Goal: Task Accomplishment & Management: Complete application form

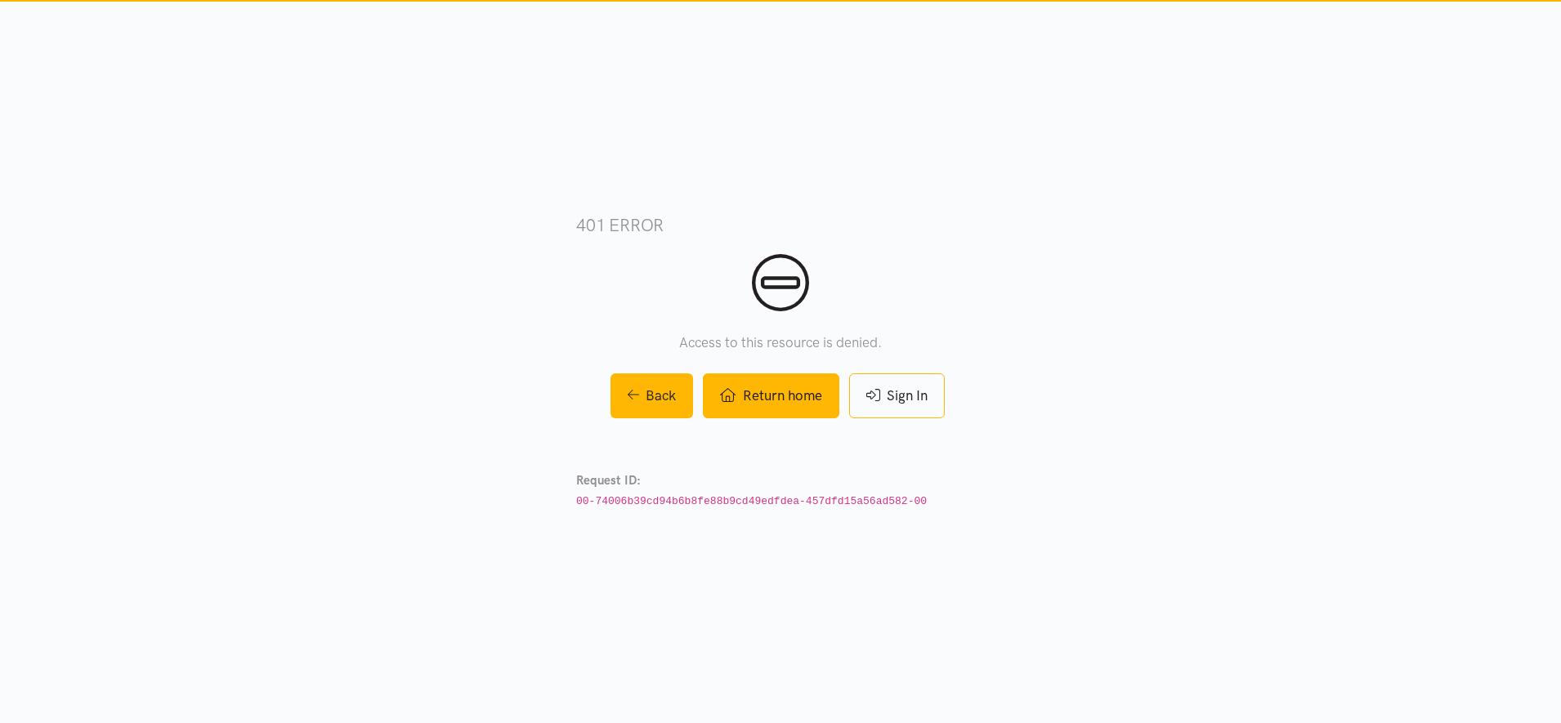
click at [722, 401] on icon at bounding box center [728, 395] width 16 height 14
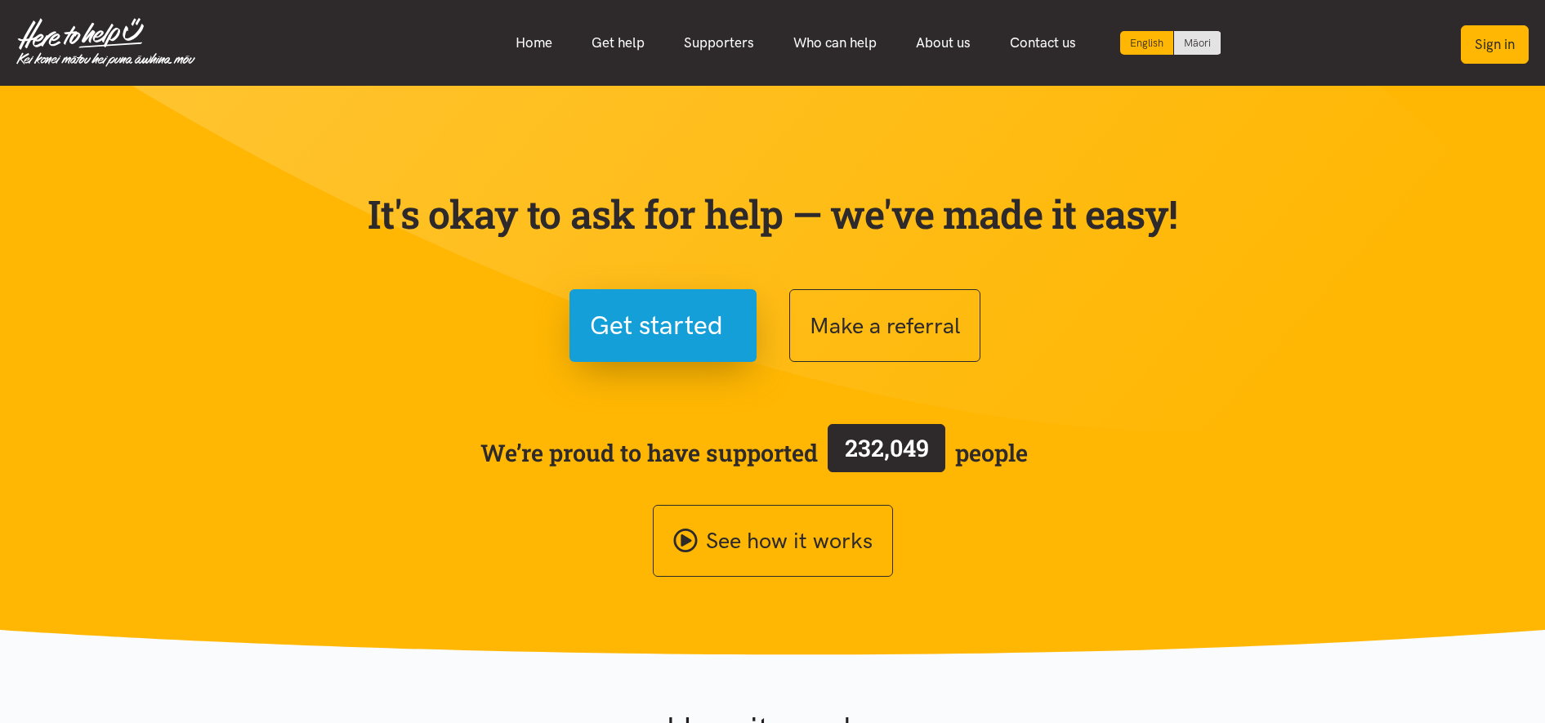
click at [1503, 37] on button "Sign in" at bounding box center [1495, 44] width 68 height 38
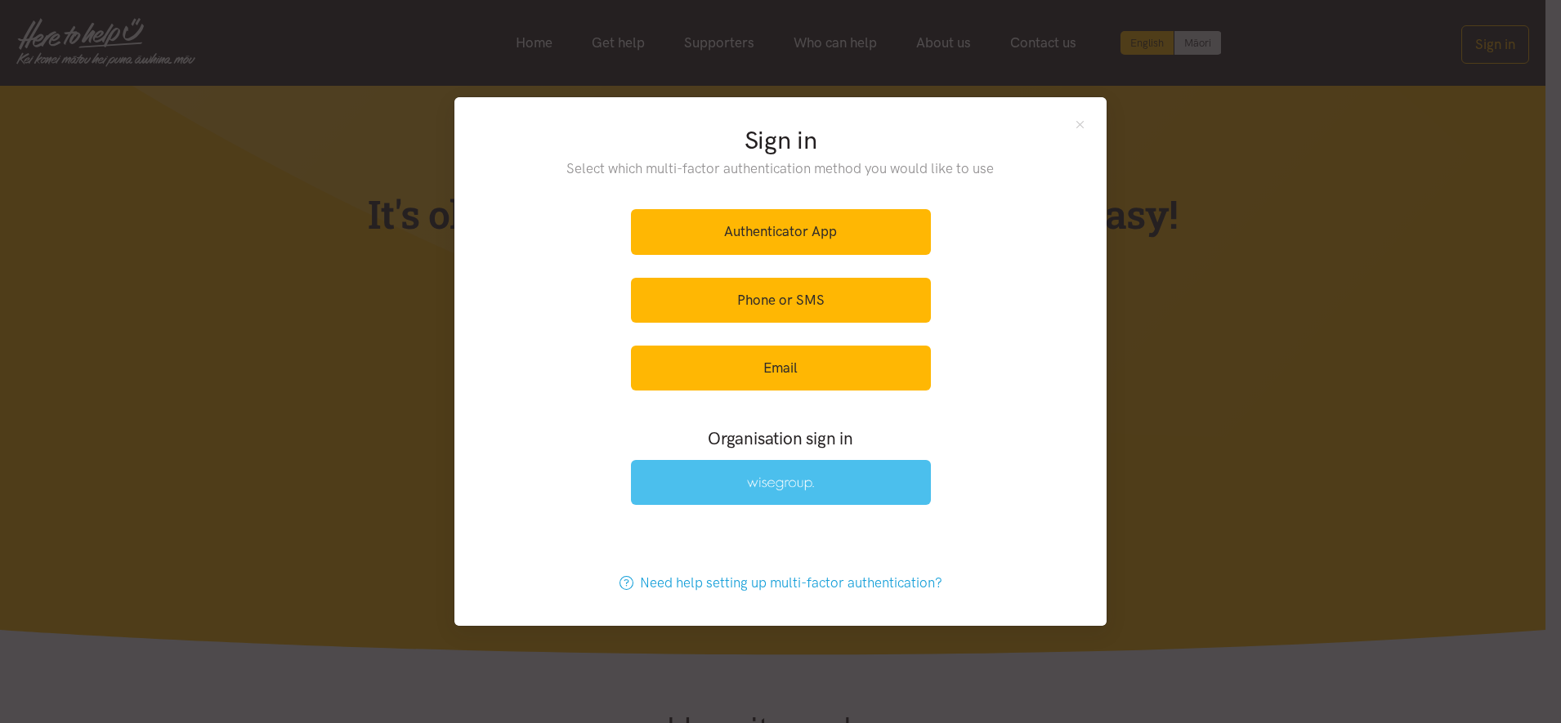
click at [810, 496] on link at bounding box center [781, 482] width 300 height 45
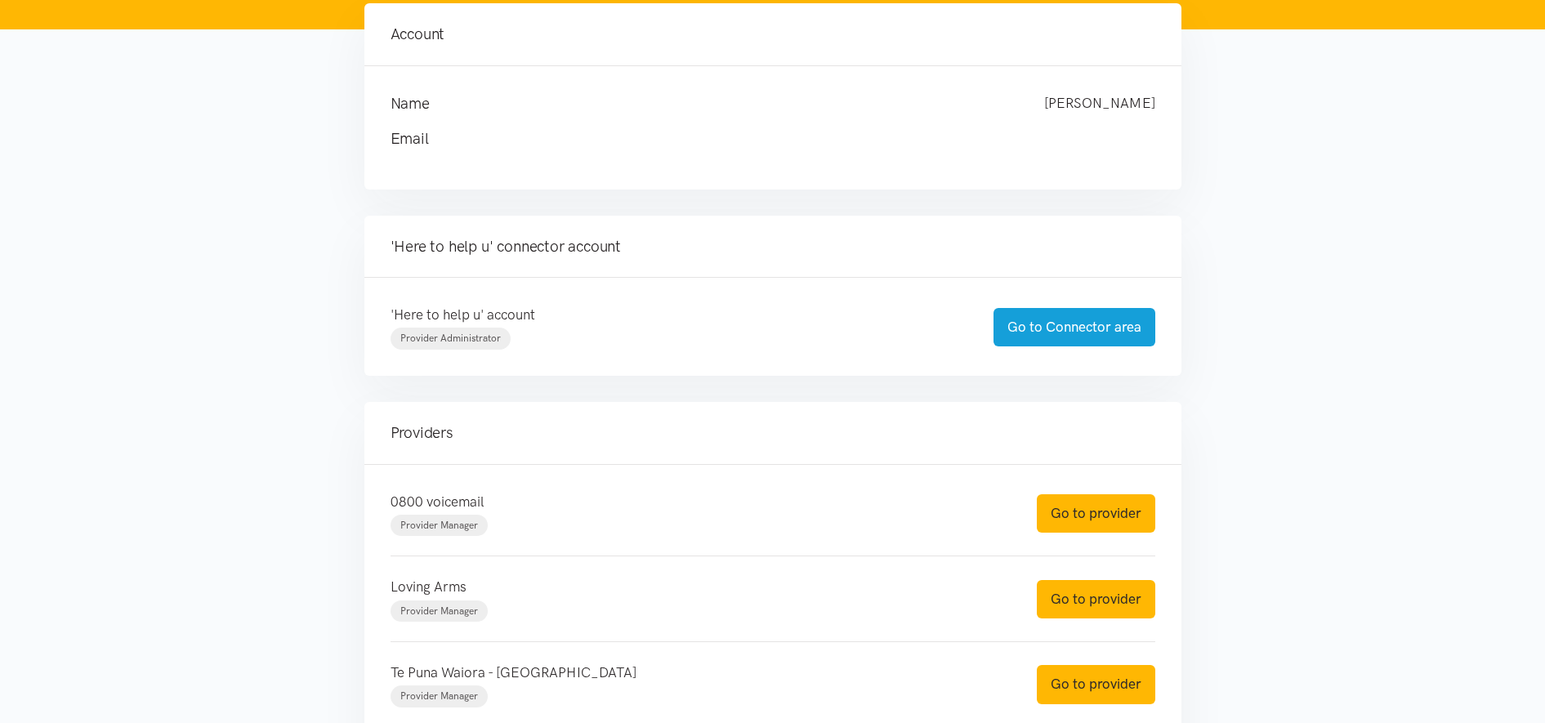
scroll to position [306, 0]
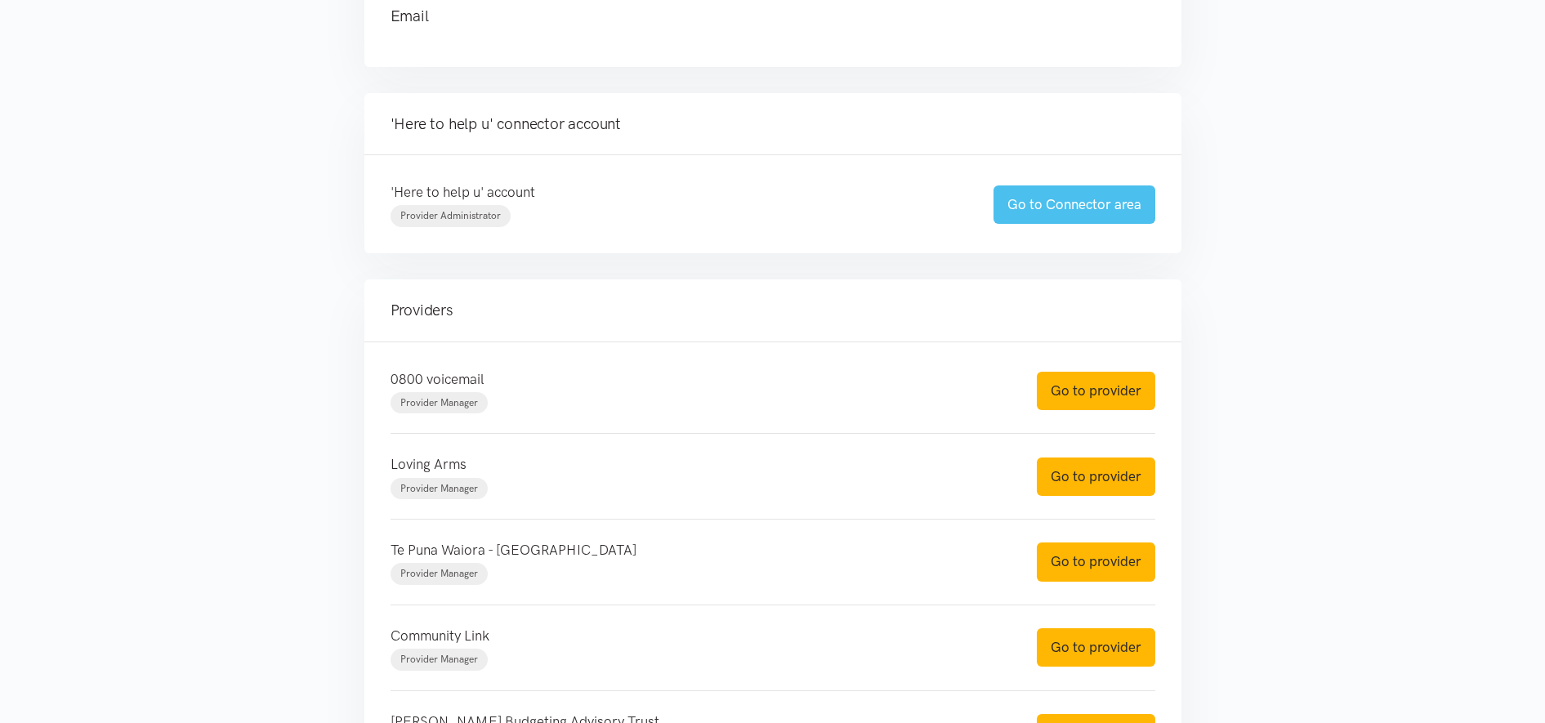
click at [1101, 212] on link "Go to Connector area" at bounding box center [1075, 204] width 162 height 38
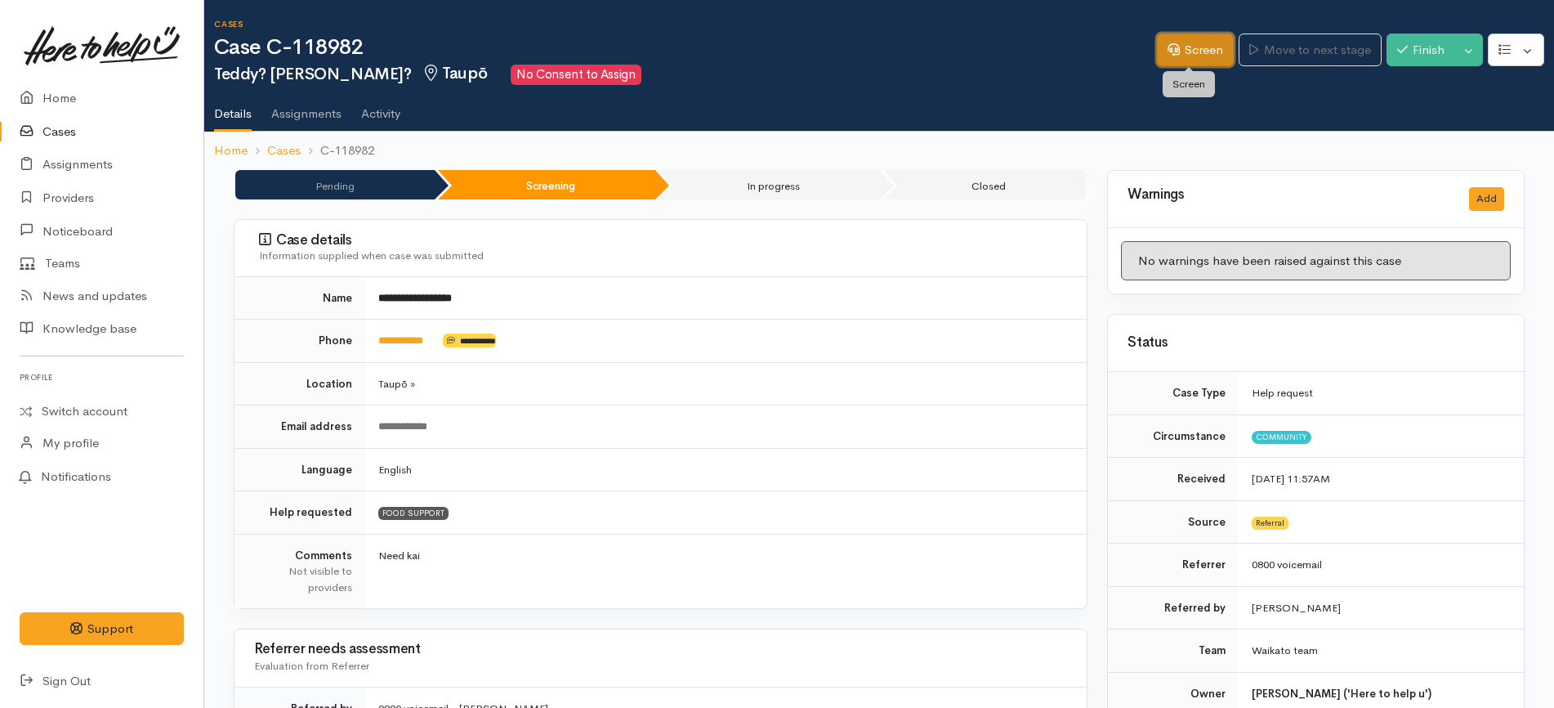
click at [1195, 60] on link "Screen" at bounding box center [1195, 51] width 77 height 34
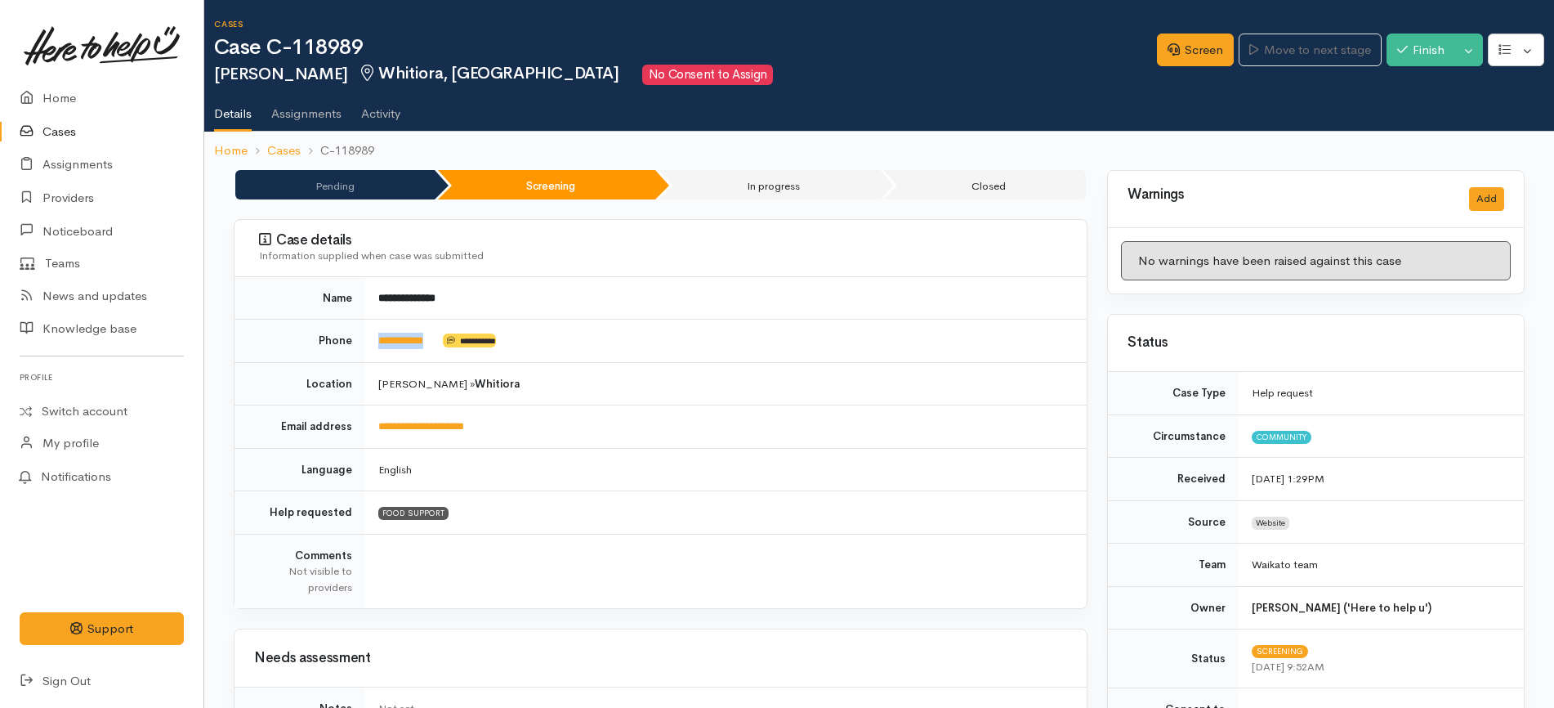
drag, startPoint x: 448, startPoint y: 340, endPoint x: 373, endPoint y: 344, distance: 75.3
click at [373, 344] on td "**********" at bounding box center [726, 340] width 722 height 43
click at [1185, 51] on link "Screen" at bounding box center [1195, 51] width 77 height 34
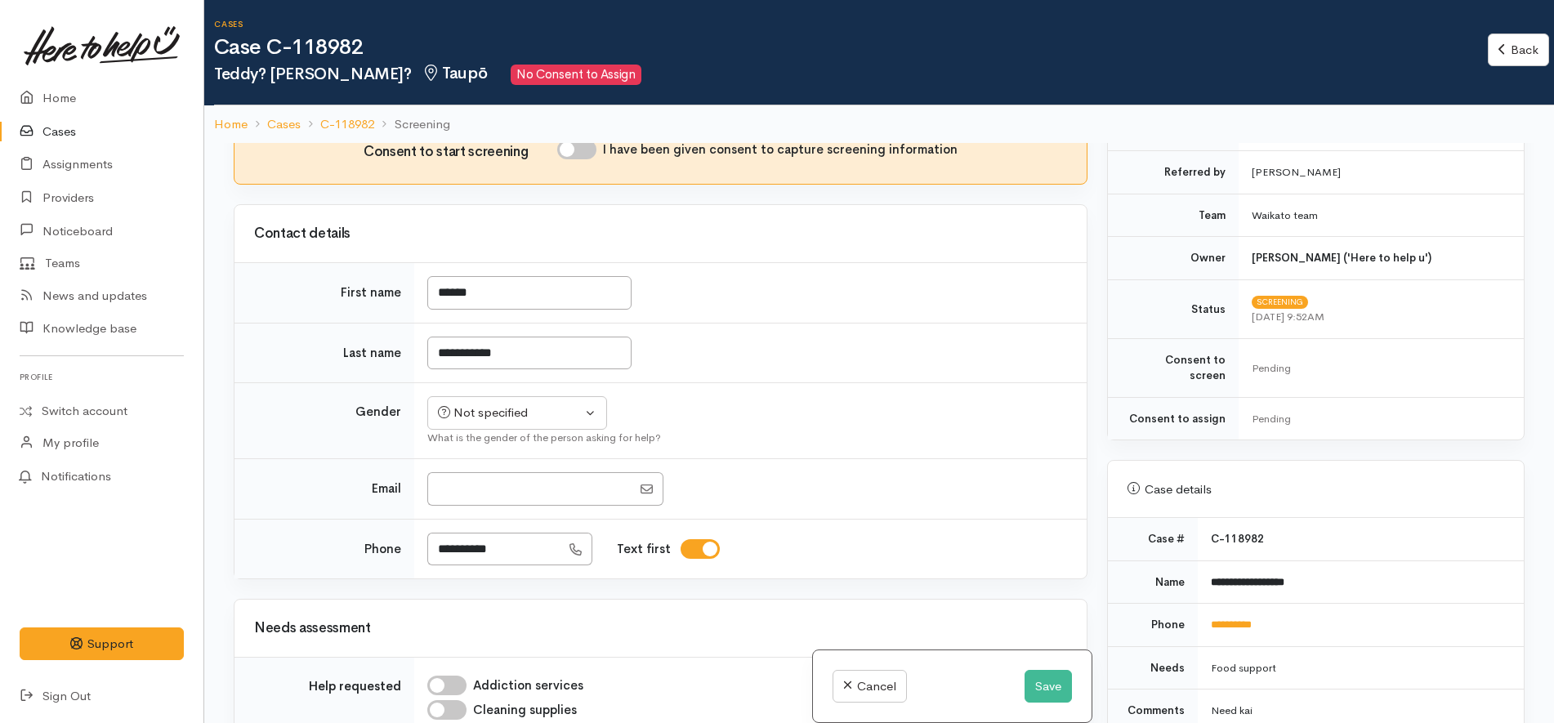
scroll to position [715, 0]
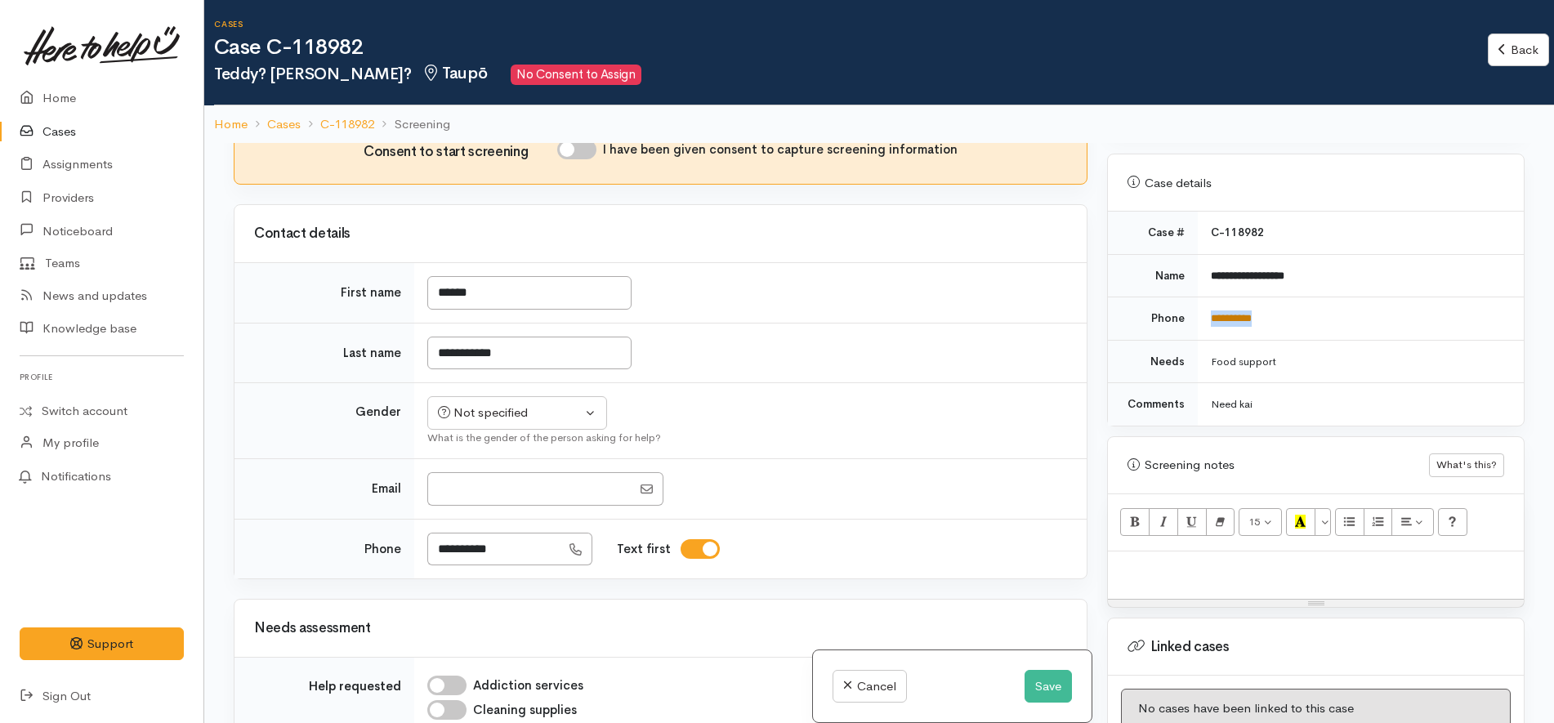
drag, startPoint x: 1295, startPoint y: 304, endPoint x: 1209, endPoint y: 302, distance: 86.6
click at [1209, 302] on td "**********" at bounding box center [1361, 318] width 326 height 43
copy link "**********"
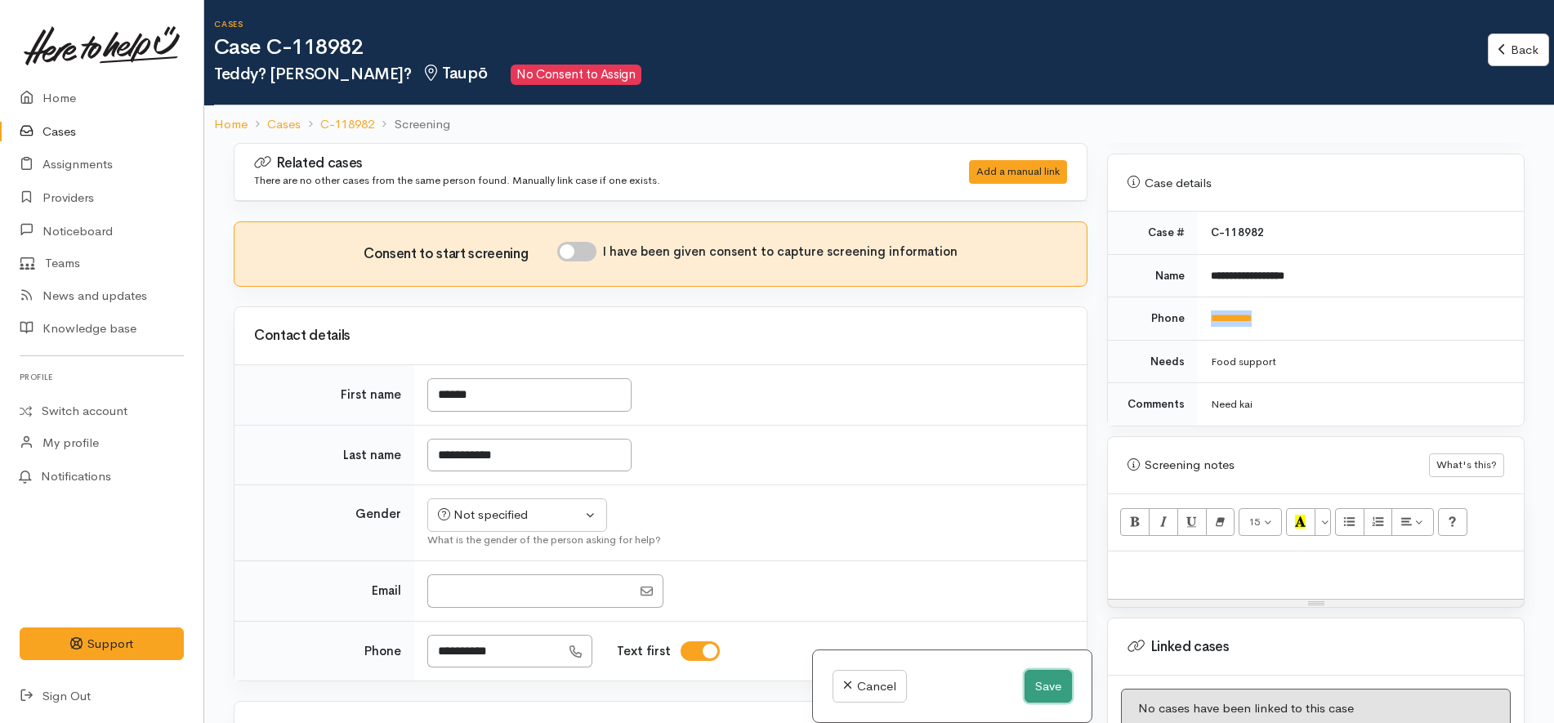
click at [1037, 682] on button "Save" at bounding box center [1048, 687] width 47 height 34
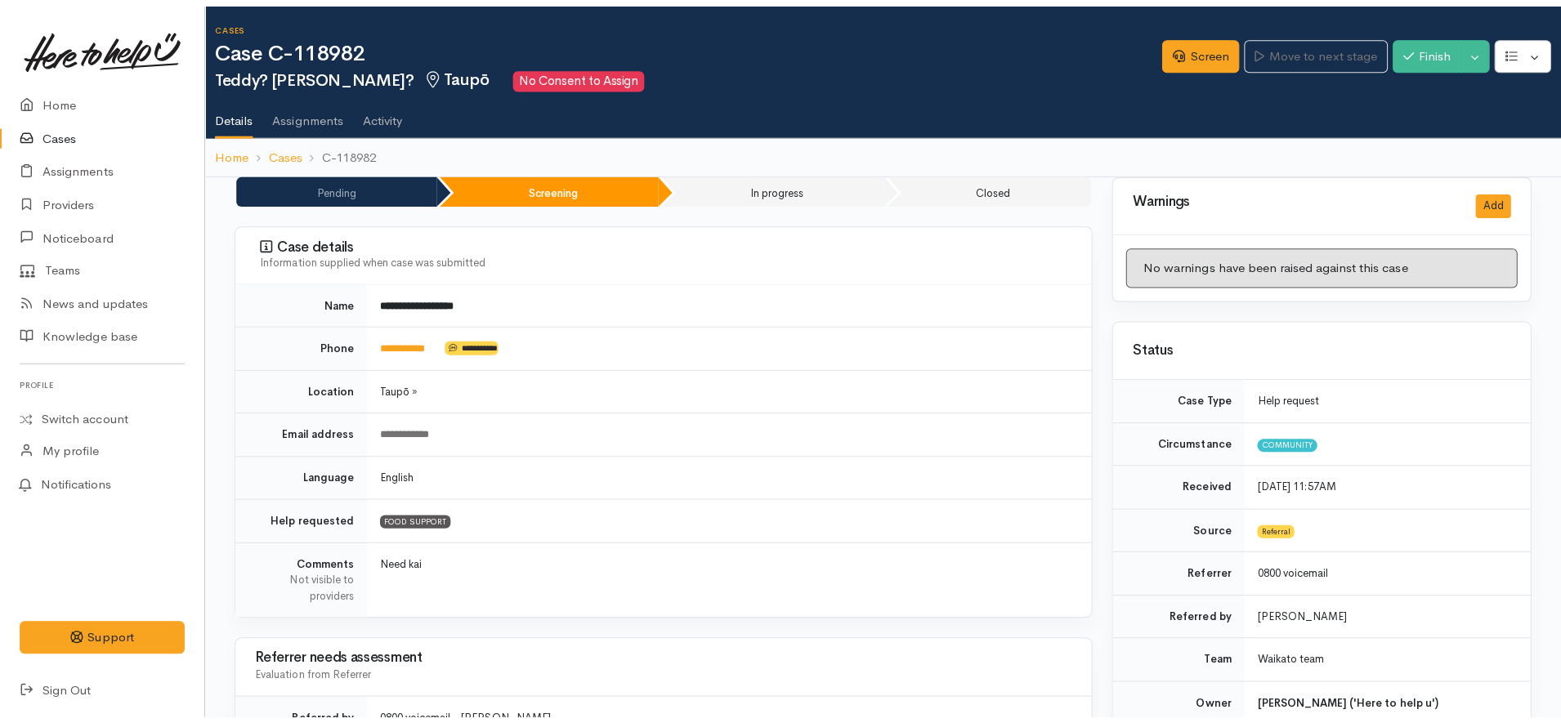
scroll to position [1021, 0]
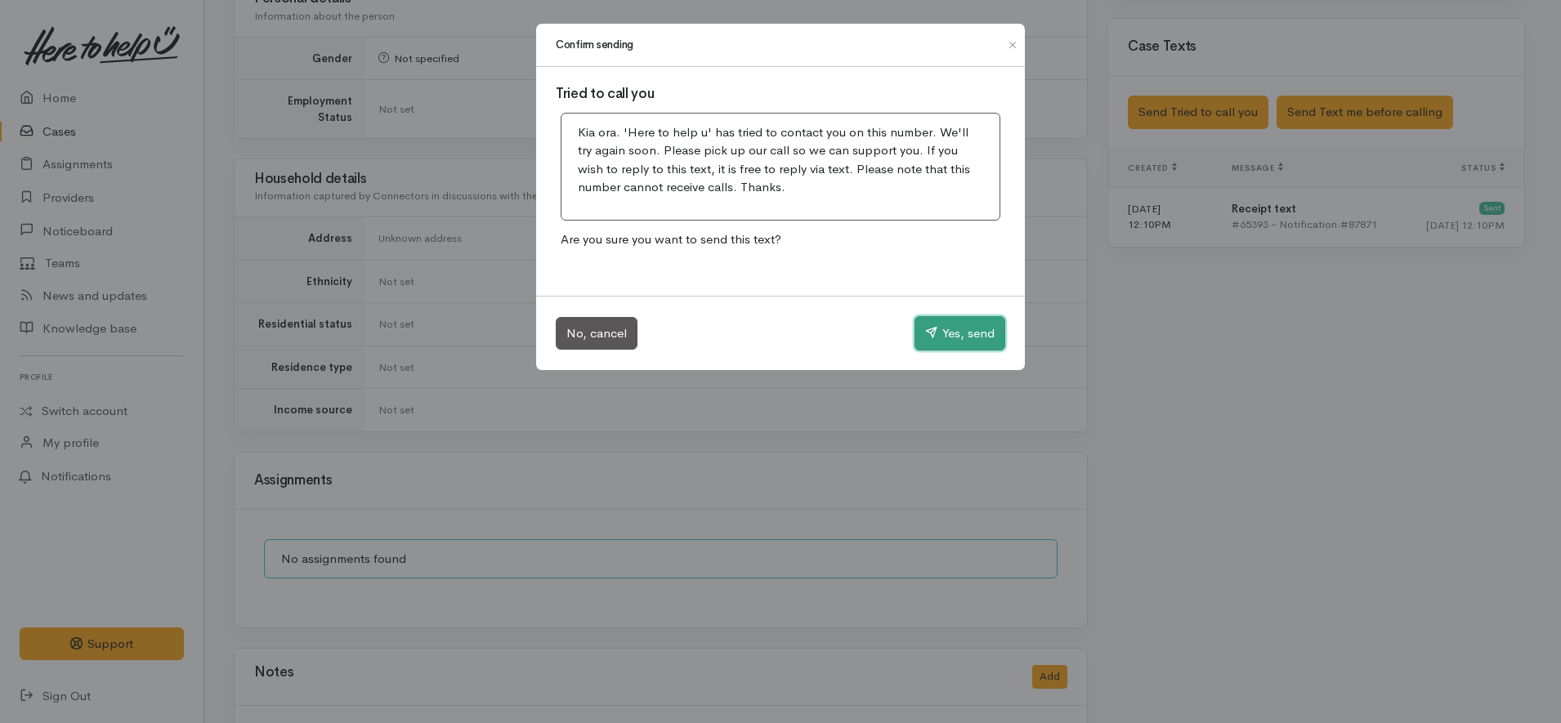
click at [967, 334] on button "Yes, send" at bounding box center [959, 333] width 91 height 34
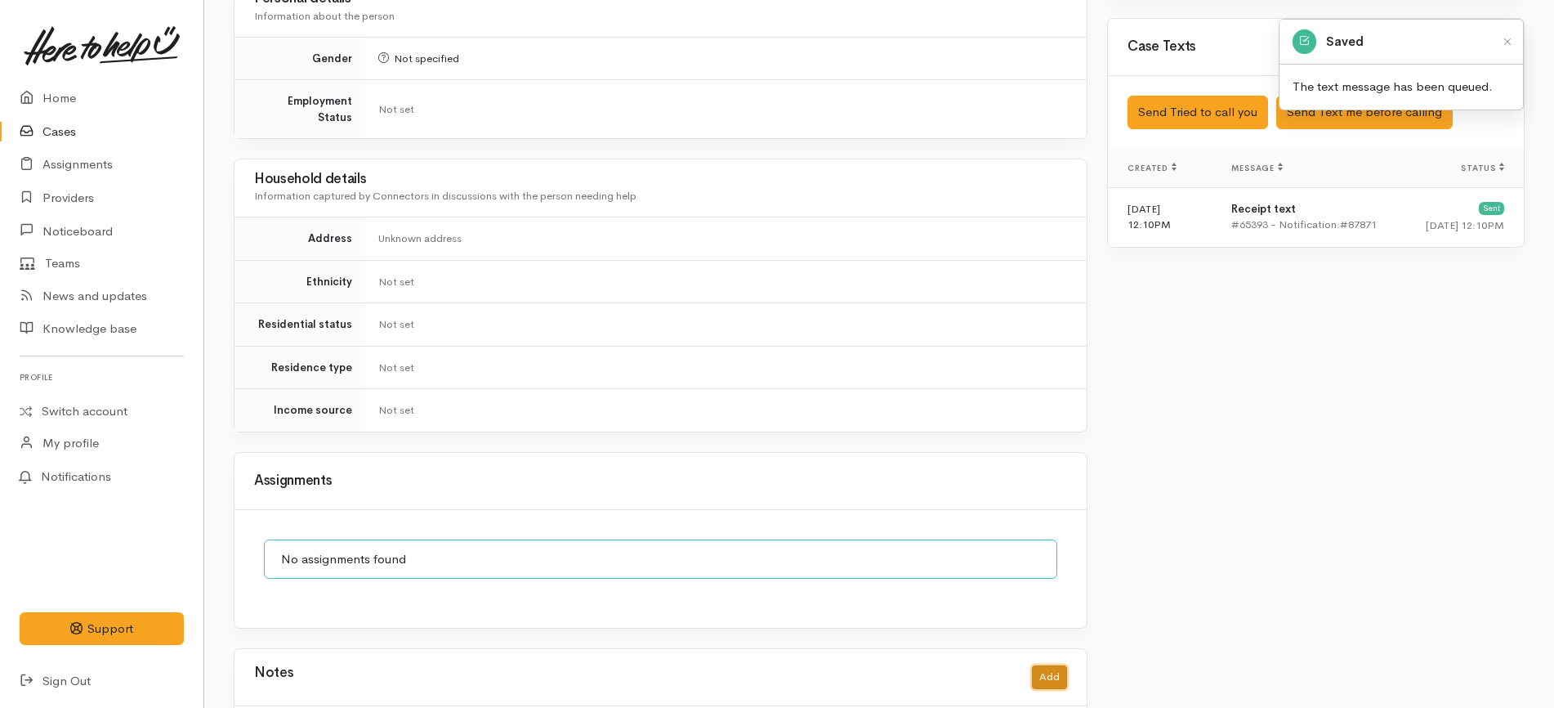
click at [1042, 665] on button "Add" at bounding box center [1049, 677] width 35 height 24
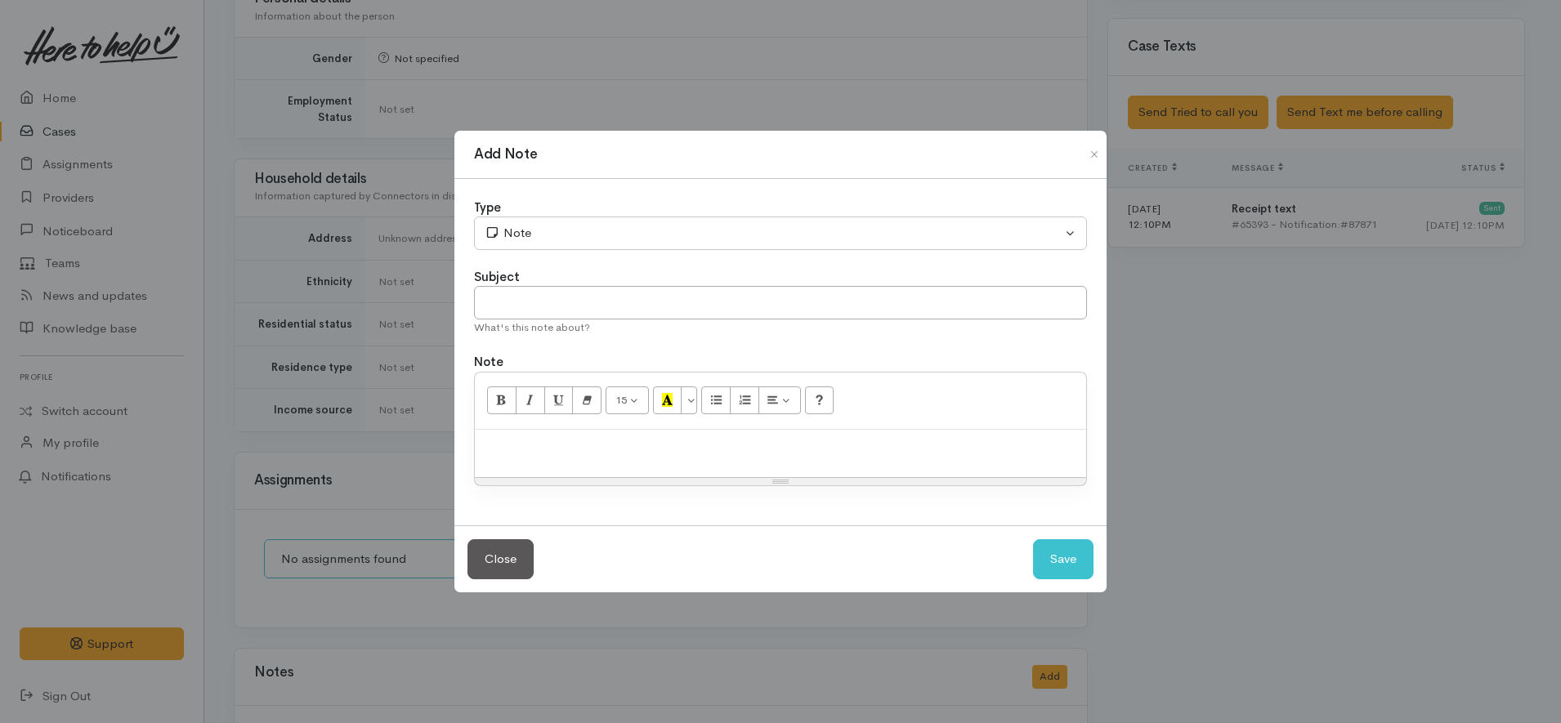
click at [791, 480] on div "Resize" at bounding box center [780, 481] width 611 height 7
click at [796, 467] on div at bounding box center [780, 453] width 611 height 47
paste div
click at [703, 453] on p "Contacted as per the details provided. No answer." at bounding box center [780, 457] width 595 height 38
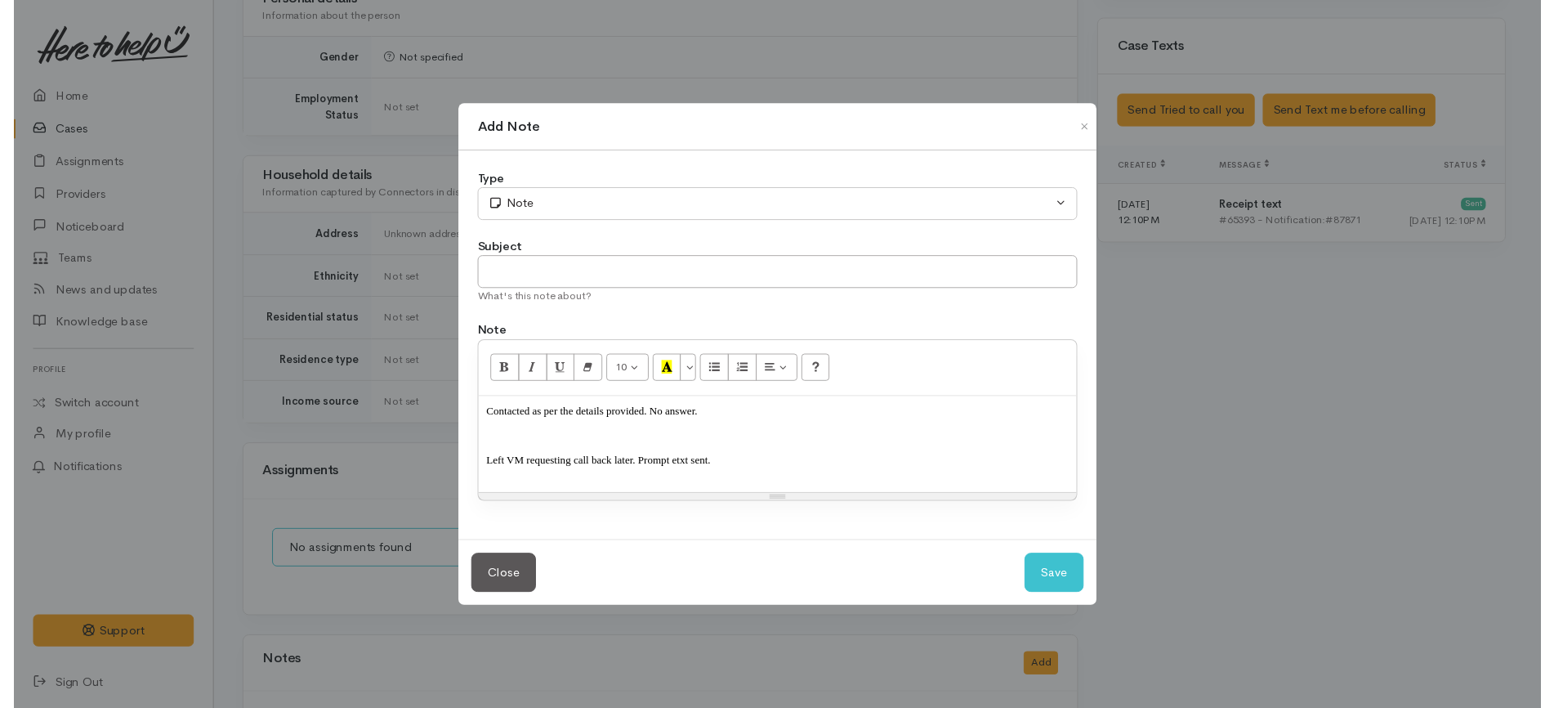
scroll to position [6, 0]
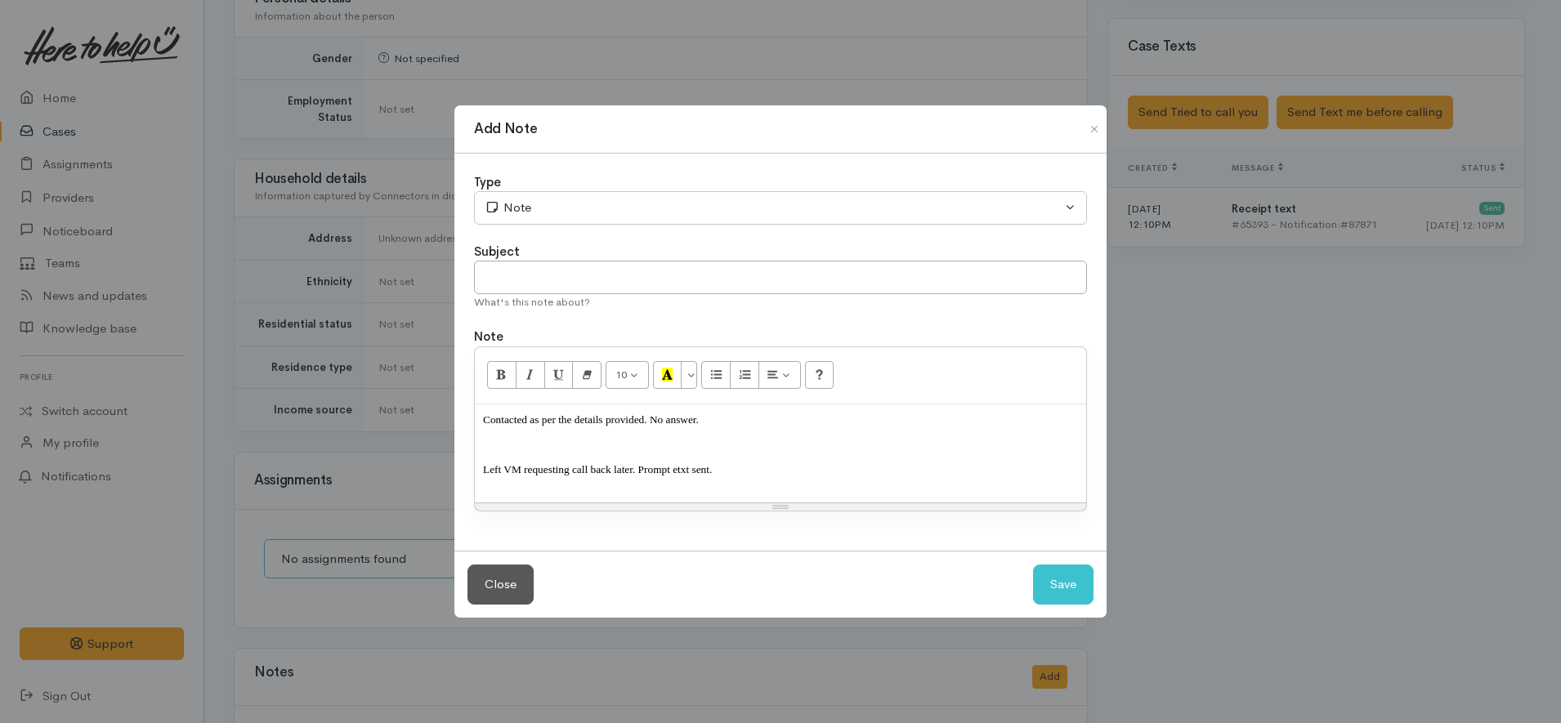
drag, startPoint x: 777, startPoint y: 480, endPoint x: 771, endPoint y: 532, distance: 51.8
click at [771, 532] on div "Type Correspondence Discussion Email Note Phone call SMS text message Note Subj…" at bounding box center [780, 353] width 652 height 398
click at [686, 448] on div "Contacted as per the details provided. No answer. Left VM requesting call back …" at bounding box center [780, 453] width 611 height 99
click at [726, 434] on p "Contacted as per the details provided. No answer." at bounding box center [780, 426] width 595 height 38
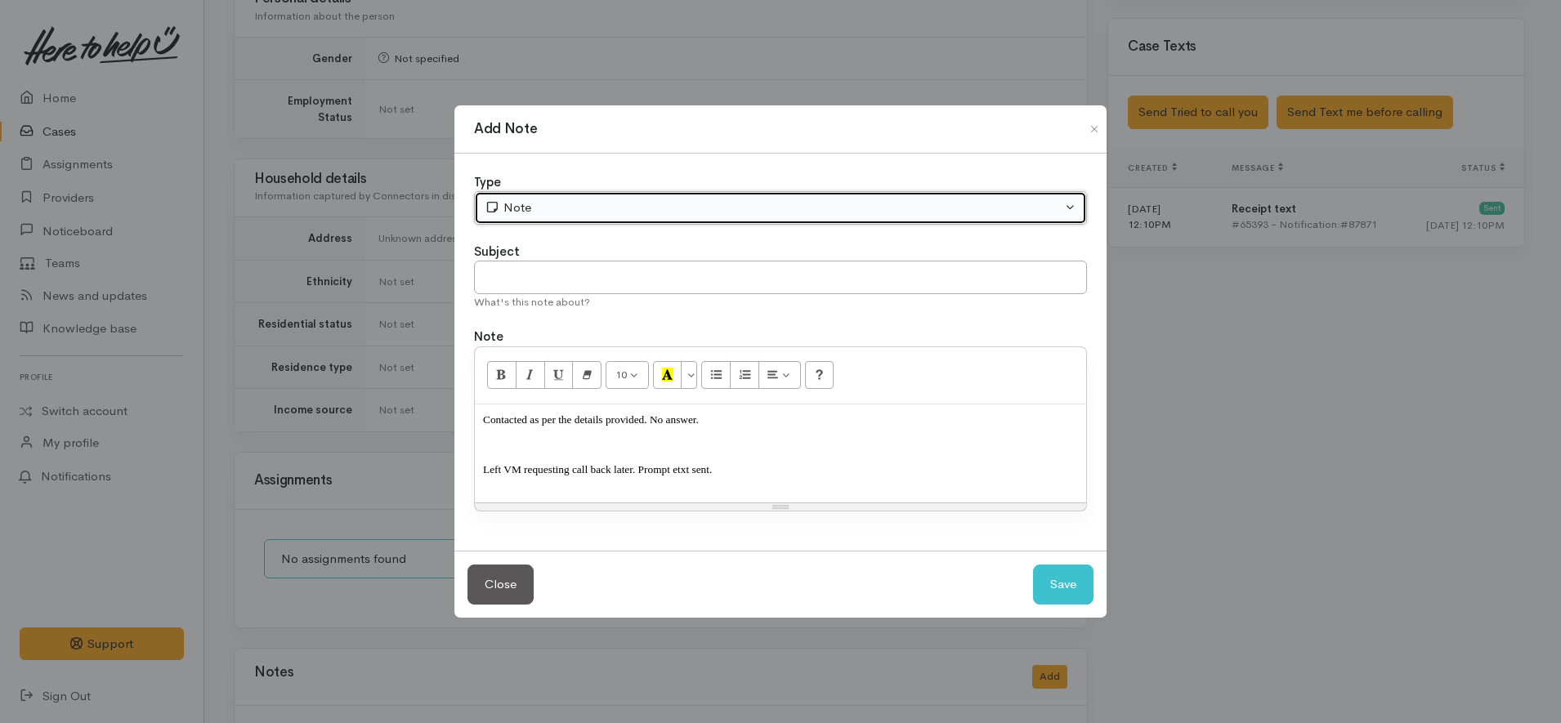
click at [519, 197] on button "Note" at bounding box center [780, 208] width 613 height 34
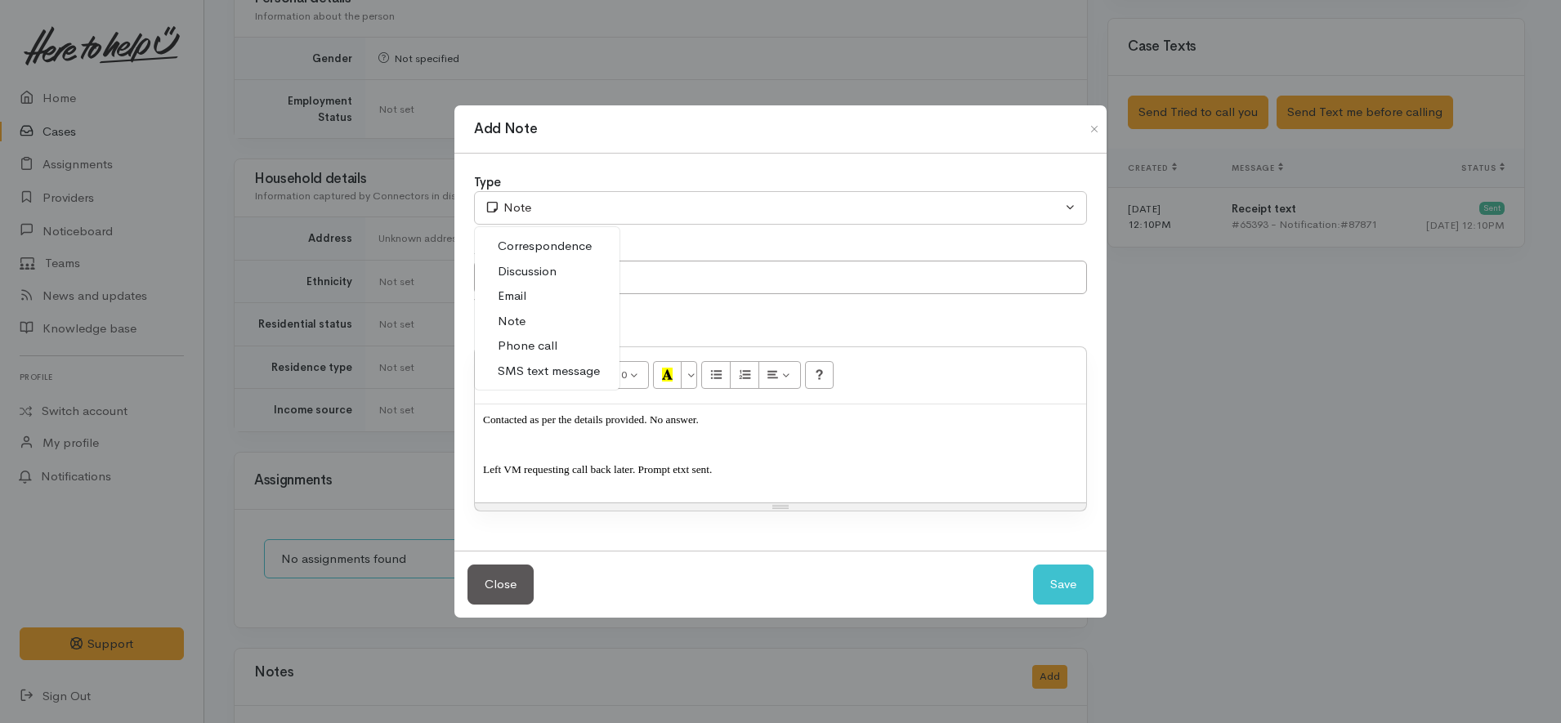
click at [547, 344] on span "Phone call" at bounding box center [528, 346] width 60 height 19
click at [1050, 587] on button "Save" at bounding box center [1063, 585] width 60 height 40
select select "1"
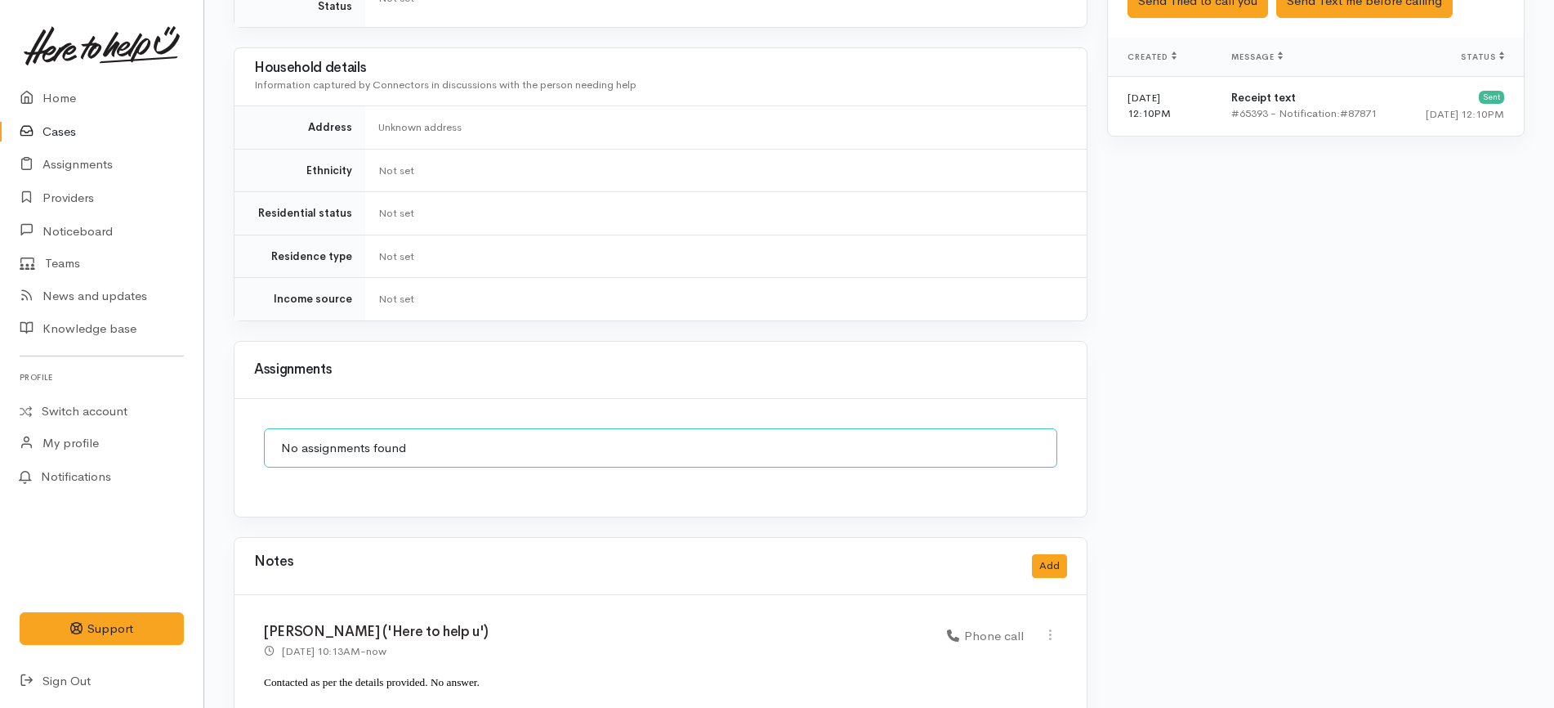
scroll to position [1216, 0]
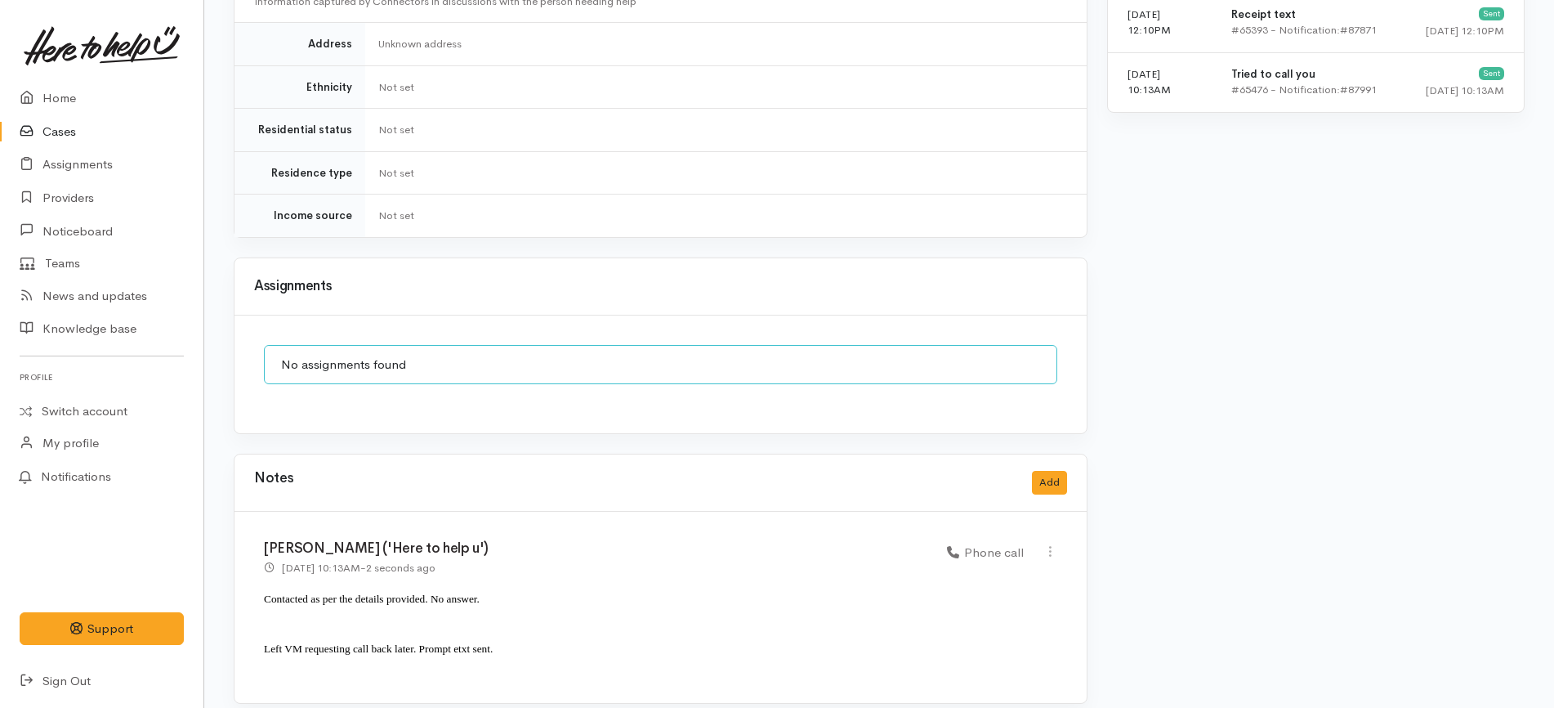
scroll to position [603, 0]
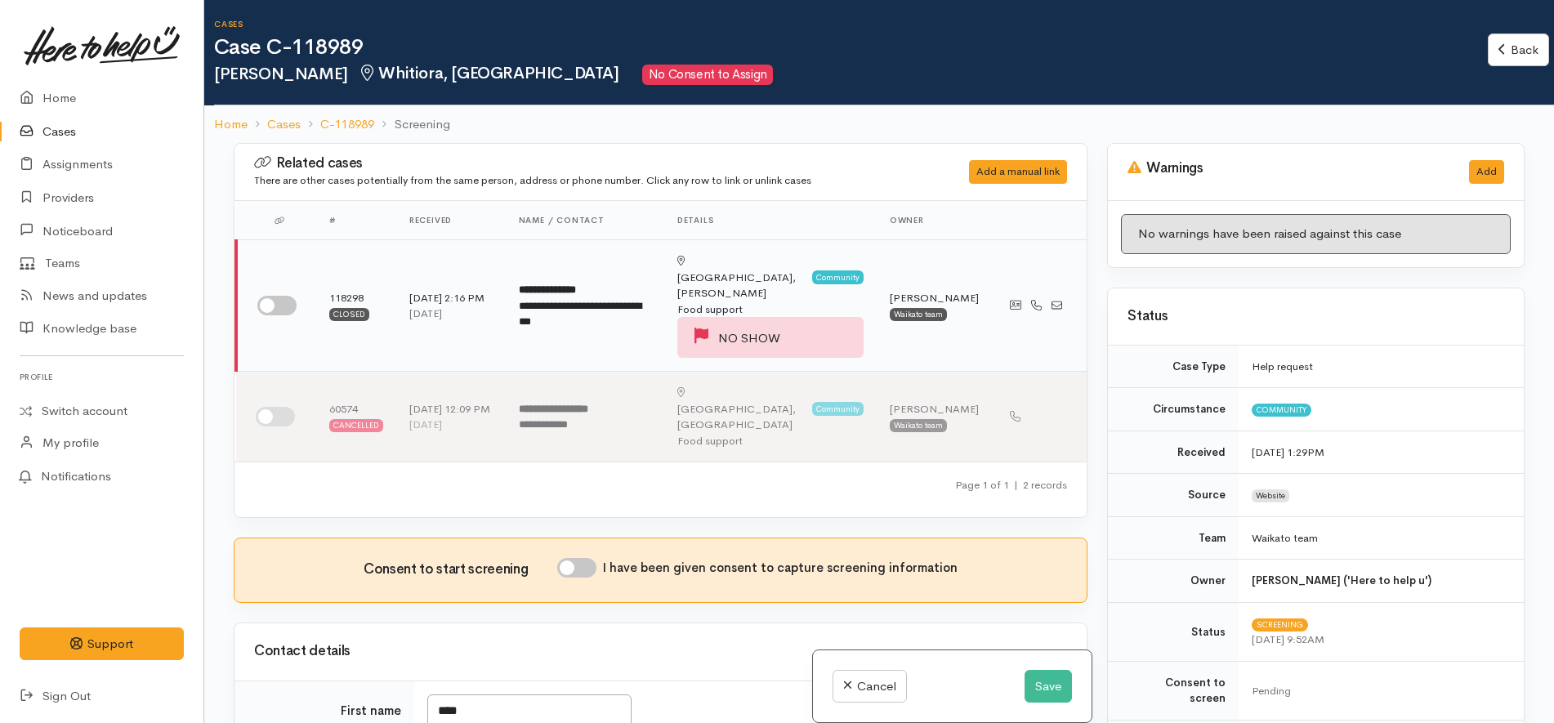
click at [274, 296] on input "checkbox" at bounding box center [276, 306] width 39 height 20
checkbox input "true"
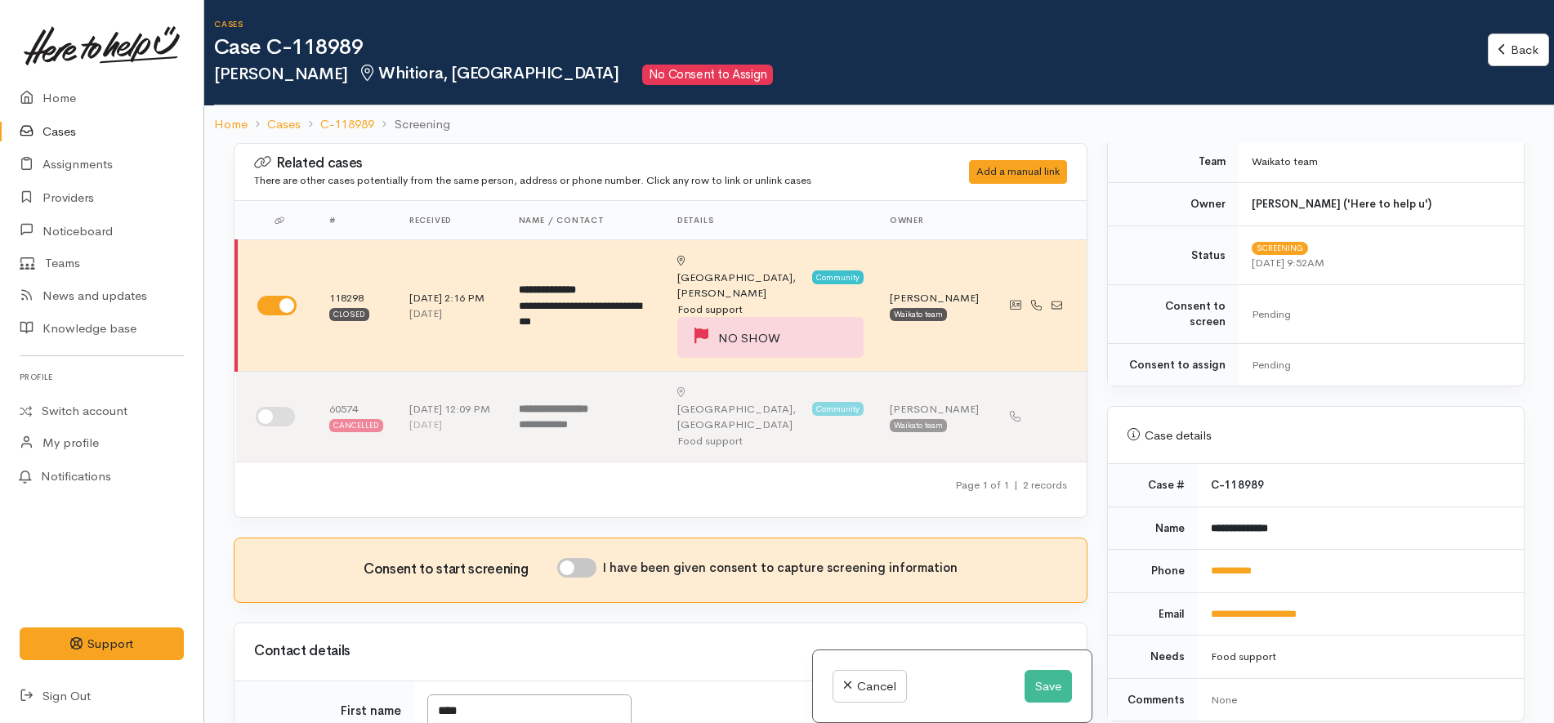
scroll to position [613, 0]
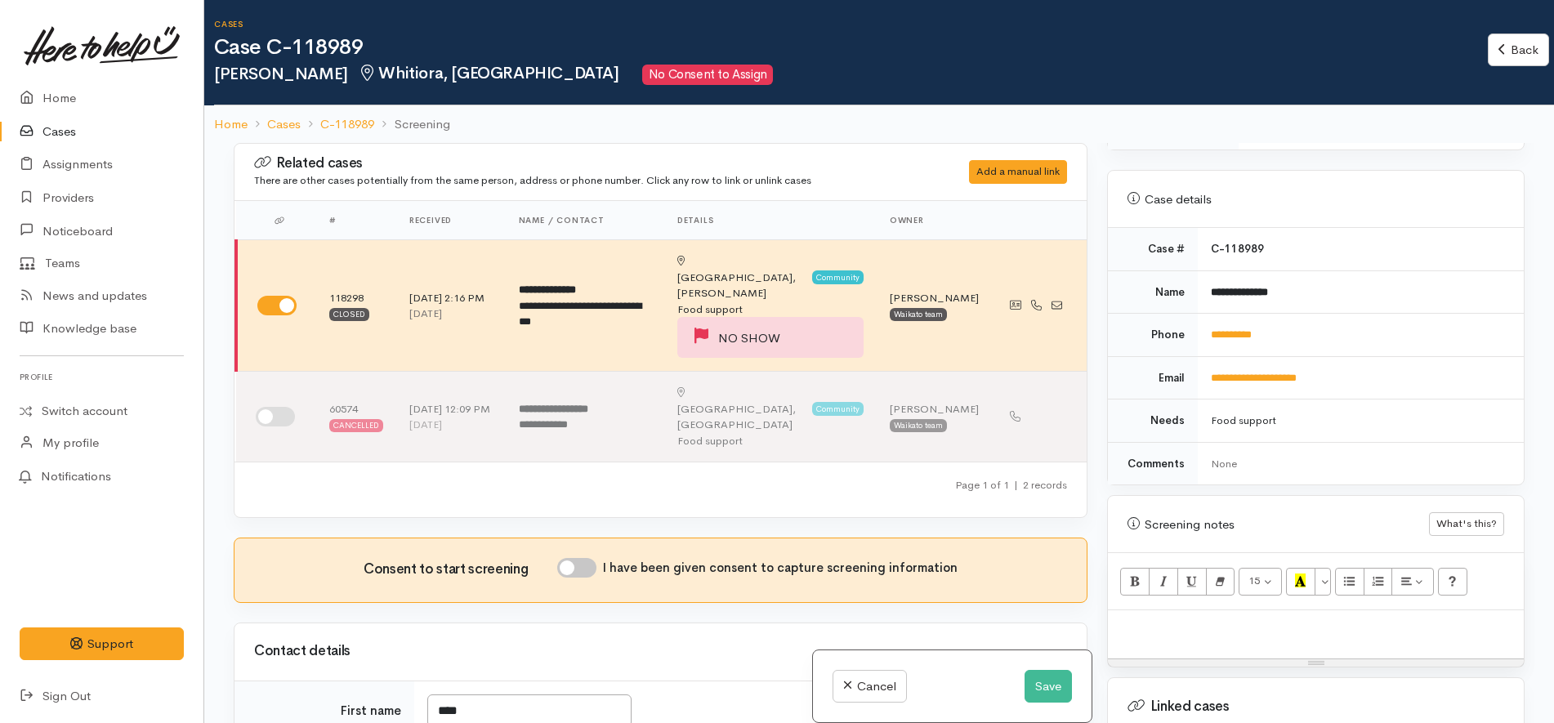
click at [581, 558] on input "I have been given consent to capture screening information" at bounding box center [576, 568] width 39 height 20
checkbox input "true"
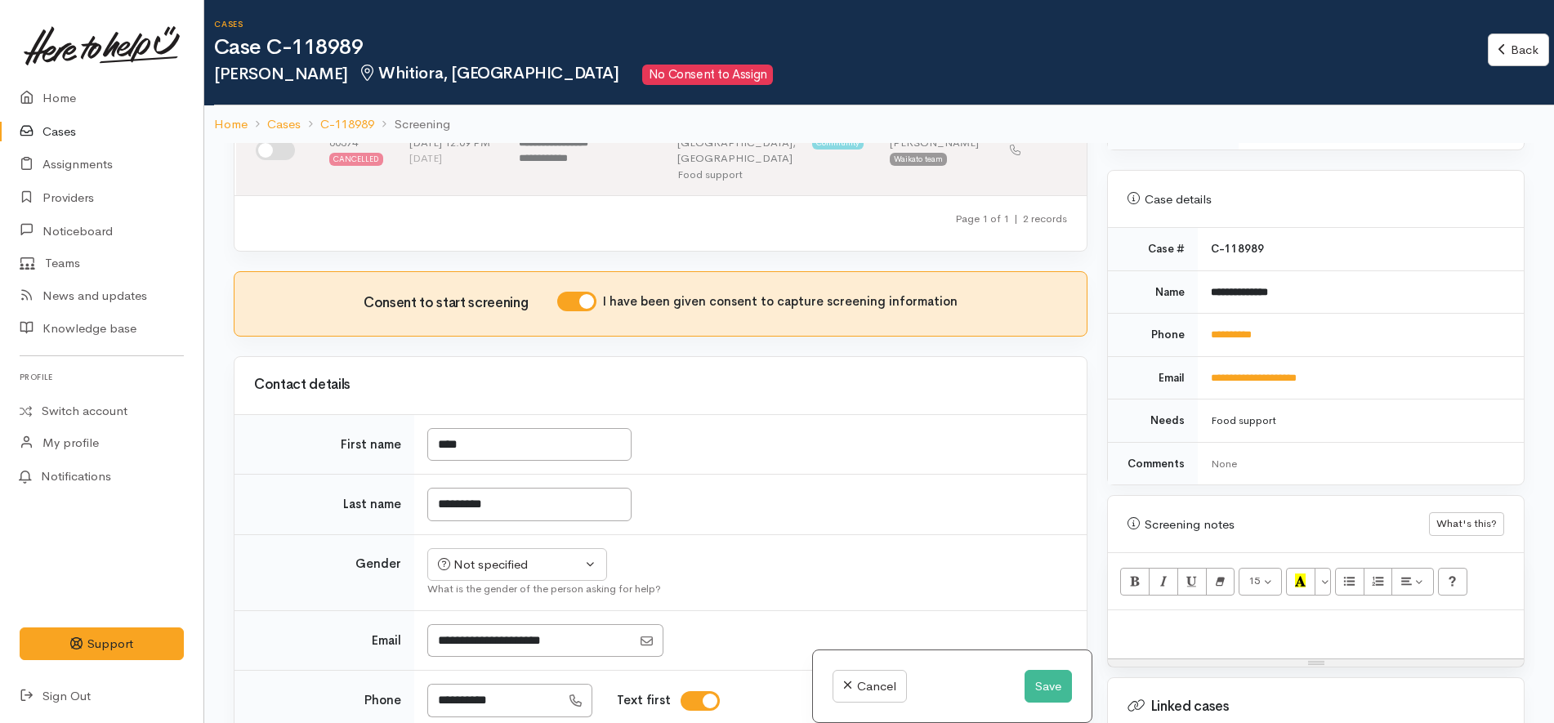
scroll to position [511, 0]
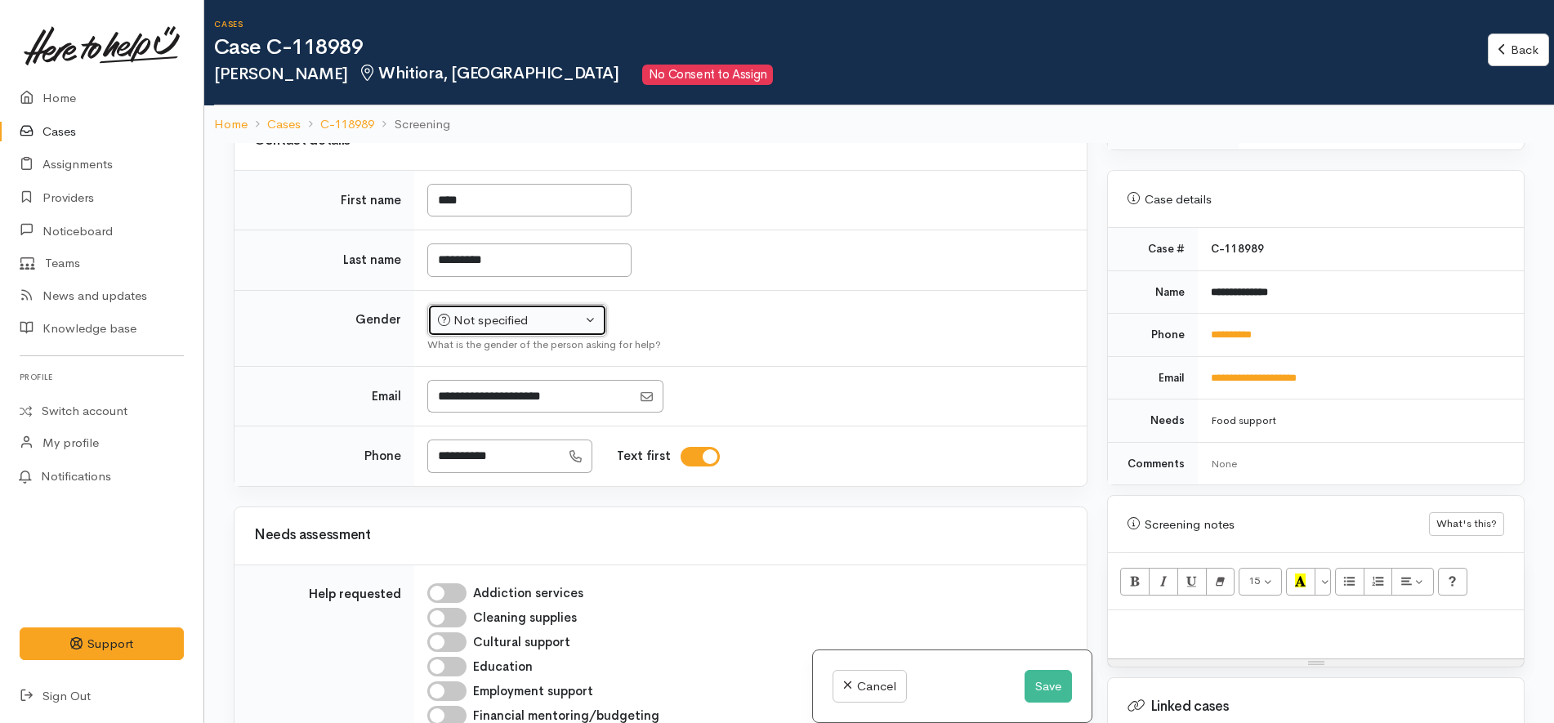
click at [556, 304] on button "Not specified" at bounding box center [517, 321] width 180 height 34
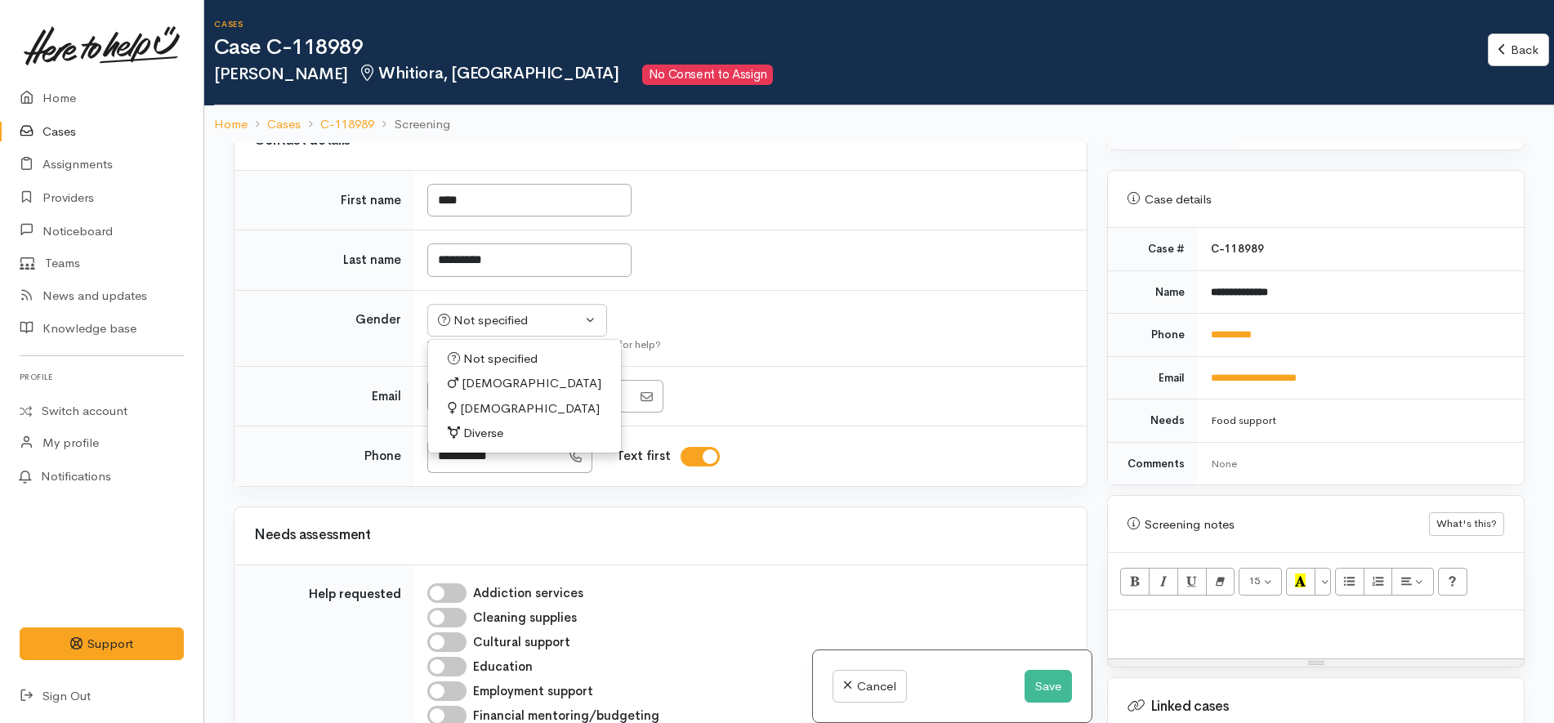
drag, startPoint x: 495, startPoint y: 360, endPoint x: 632, endPoint y: 356, distance: 137.3
click at [499, 400] on span "Female" at bounding box center [530, 409] width 140 height 19
select select "Female"
click at [822, 380] on div at bounding box center [747, 397] width 640 height 34
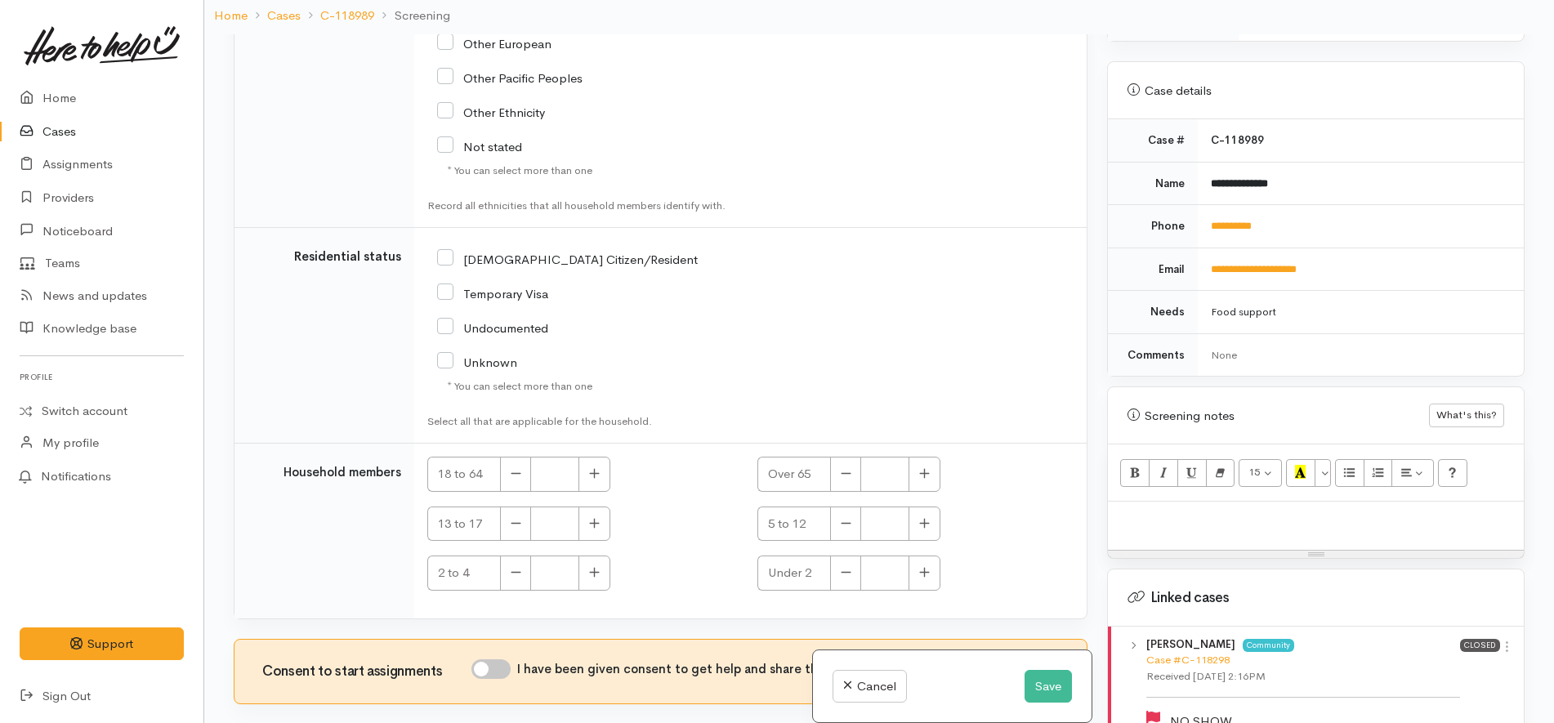
scroll to position [143, 0]
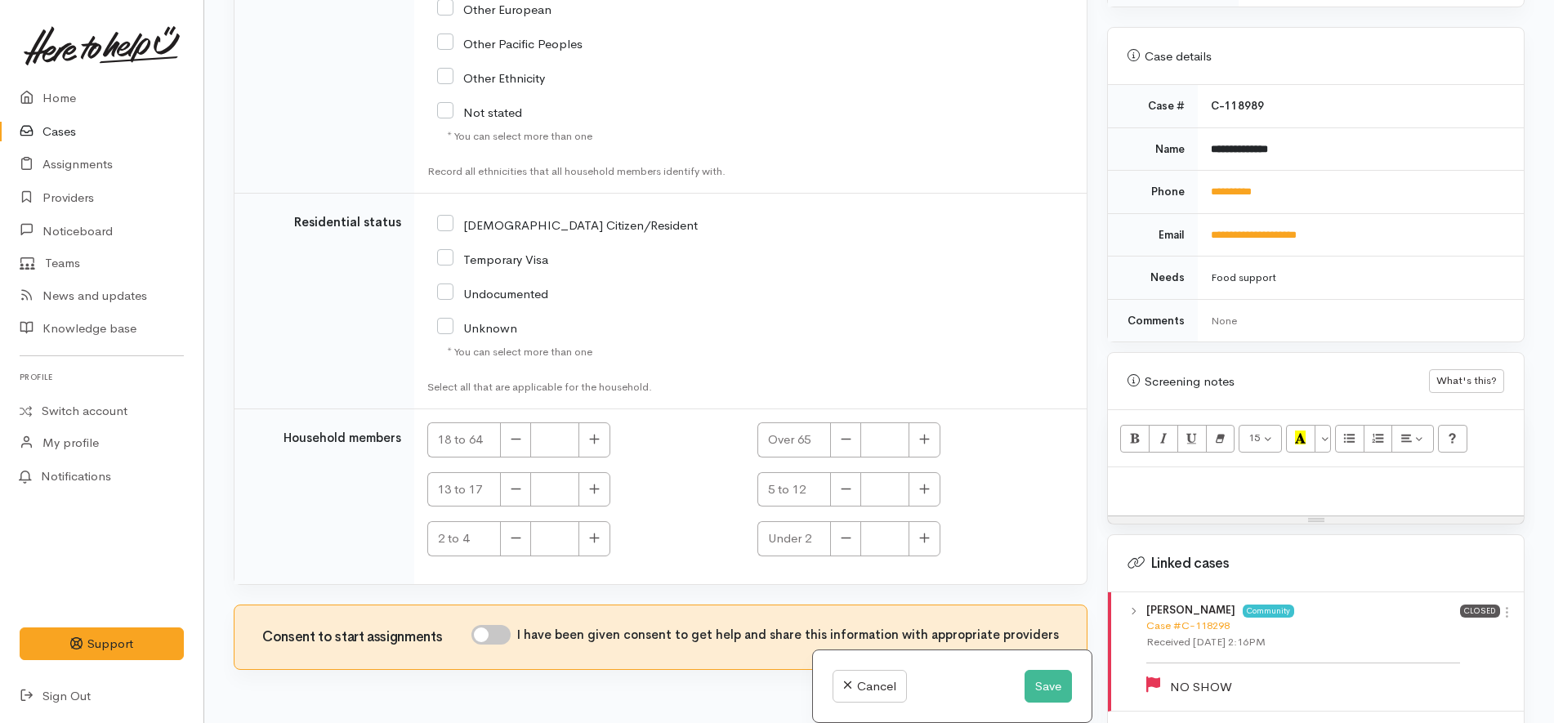
click at [489, 605] on div "Consent to start assignments I have been given consent to get help and share th…" at bounding box center [661, 637] width 852 height 64
click at [513, 625] on div "I have been given consent to get help and share this information with appropria…" at bounding box center [765, 637] width 588 height 25
click at [495, 625] on input "I have been given consent to get help and share this information with appropria…" at bounding box center [490, 635] width 39 height 20
checkbox input "true"
click at [874, 220] on td "NZ Citizen/Resident" at bounding box center [750, 301] width 672 height 216
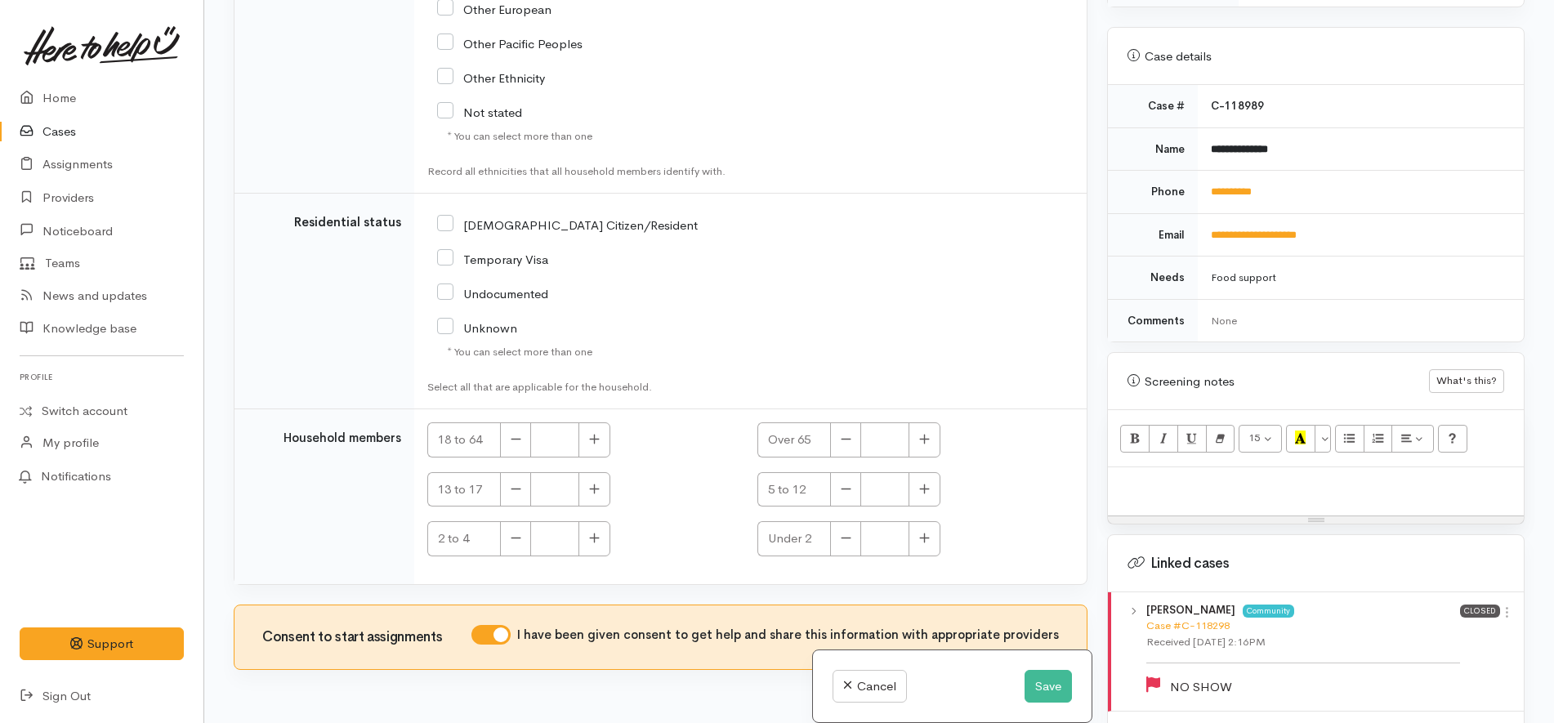
click at [543, 217] on input "NZ Citizen/Resident" at bounding box center [567, 224] width 261 height 15
checkbox input "true"
click at [600, 433] on icon "button" at bounding box center [594, 439] width 11 height 12
type input "1"
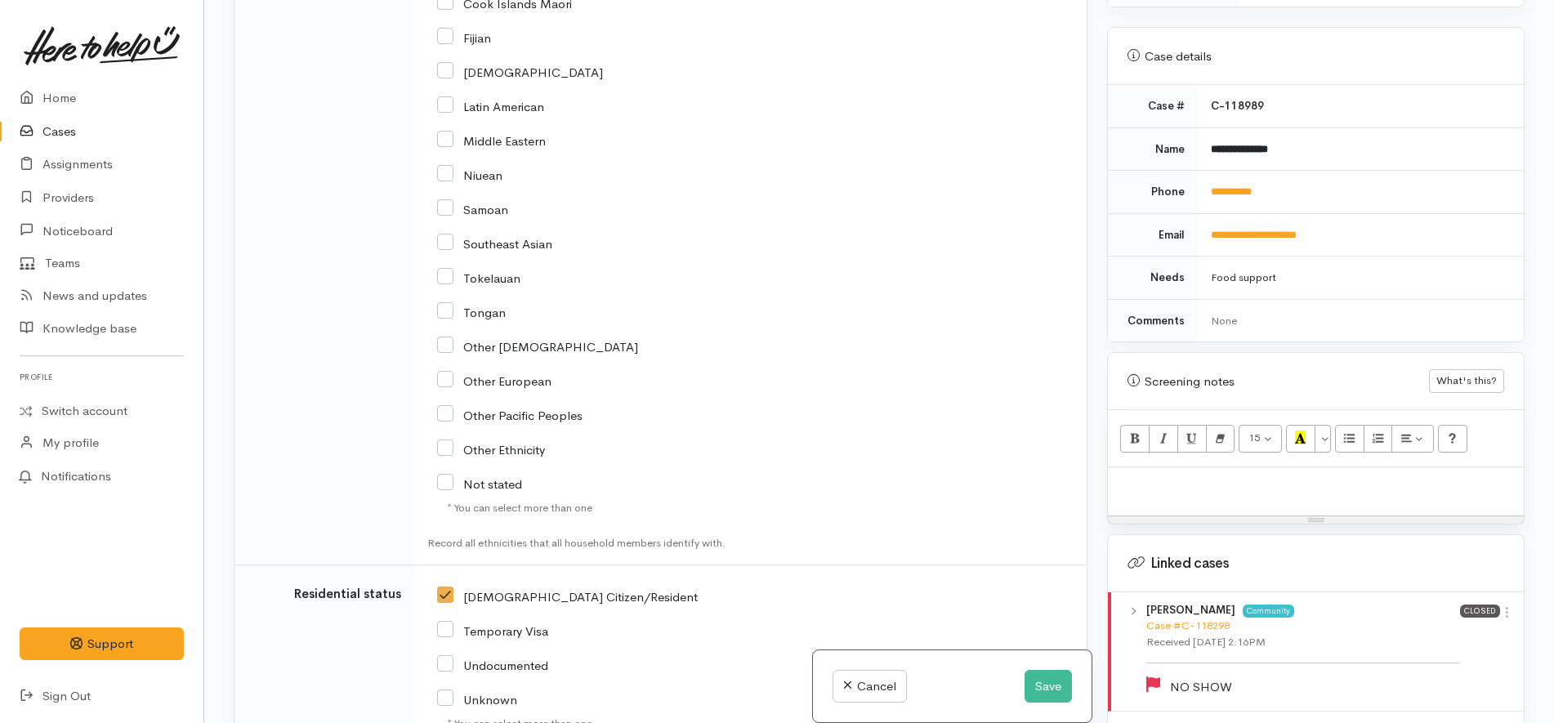
scroll to position [2131, 0]
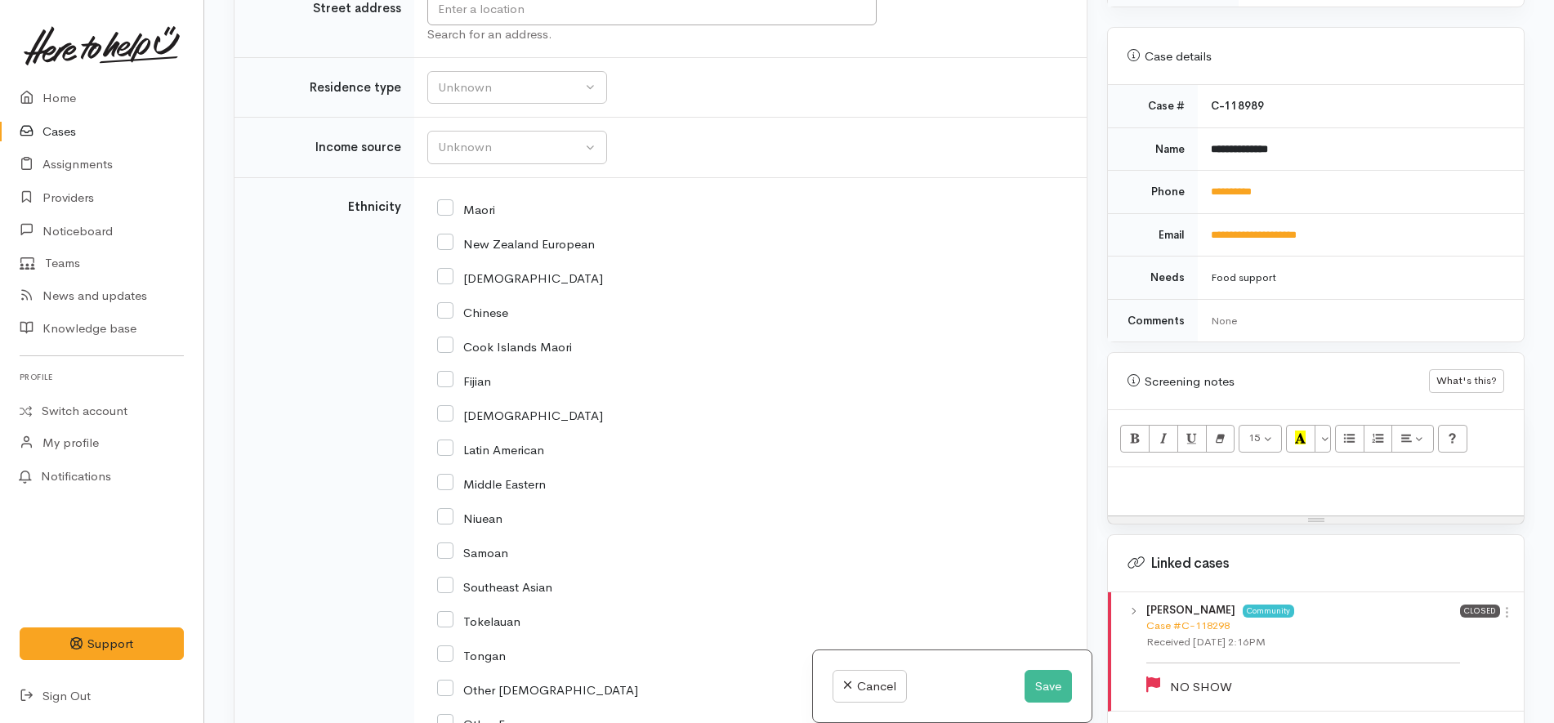
click at [527, 235] on input "New Zealand European" at bounding box center [516, 242] width 158 height 15
checkbox input "true"
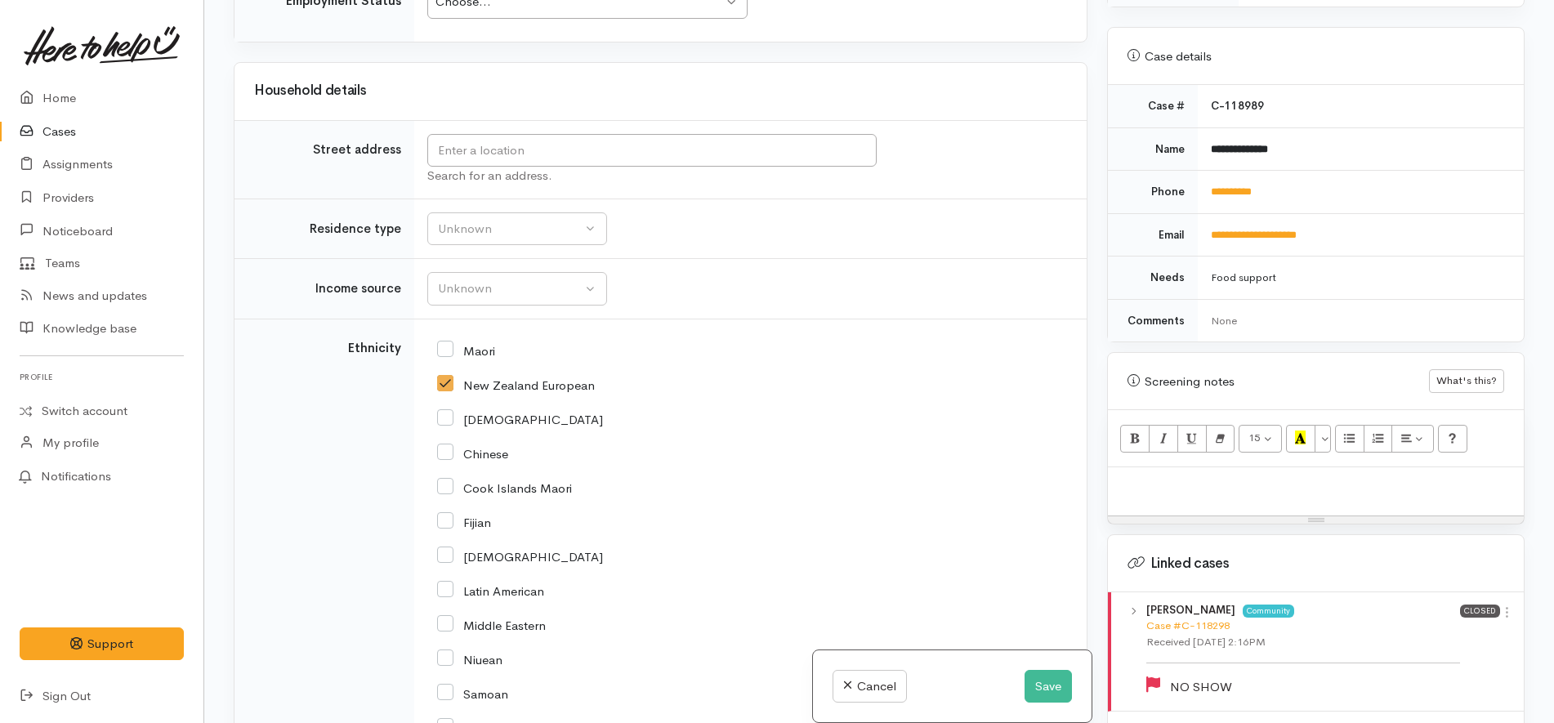
scroll to position [1825, 0]
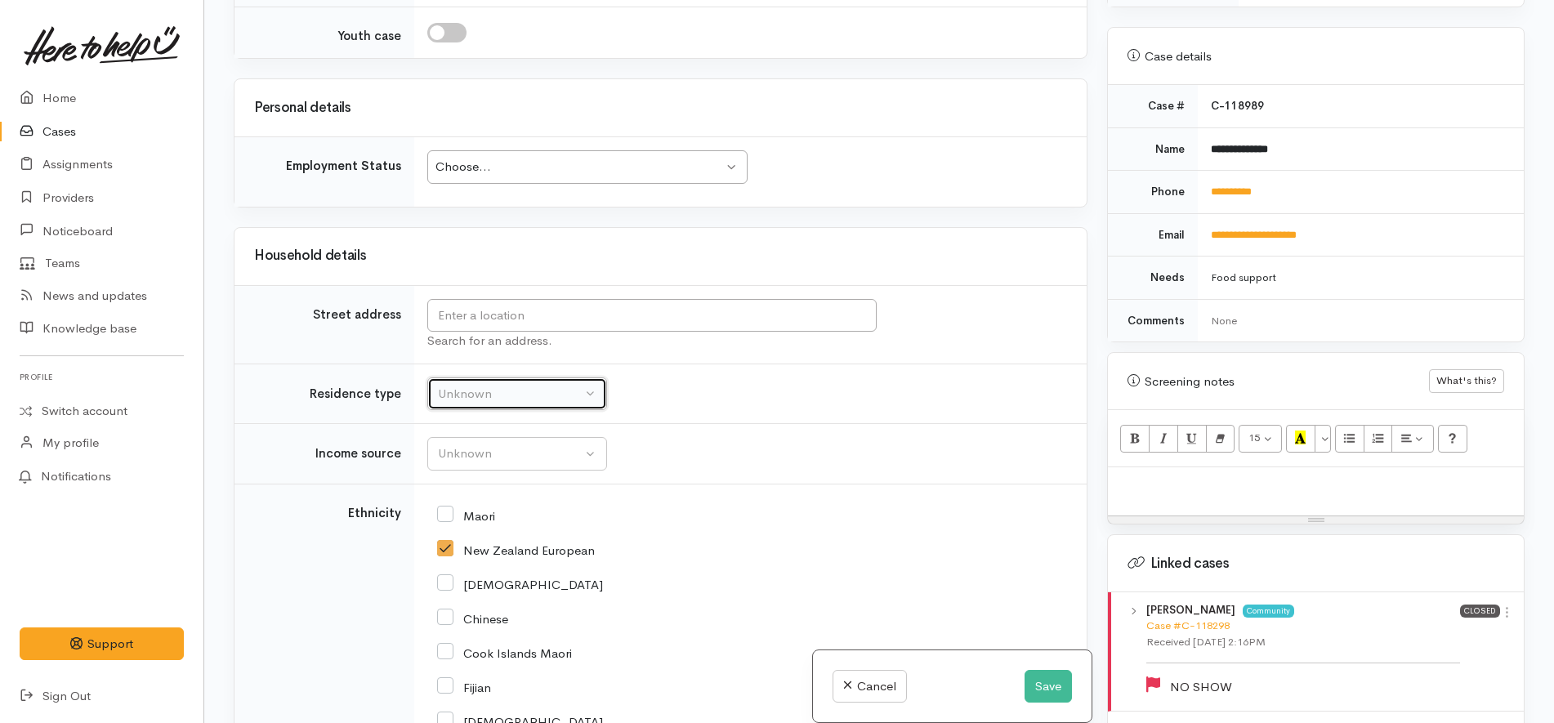
click at [525, 378] on button "Unknown" at bounding box center [517, 395] width 180 height 34
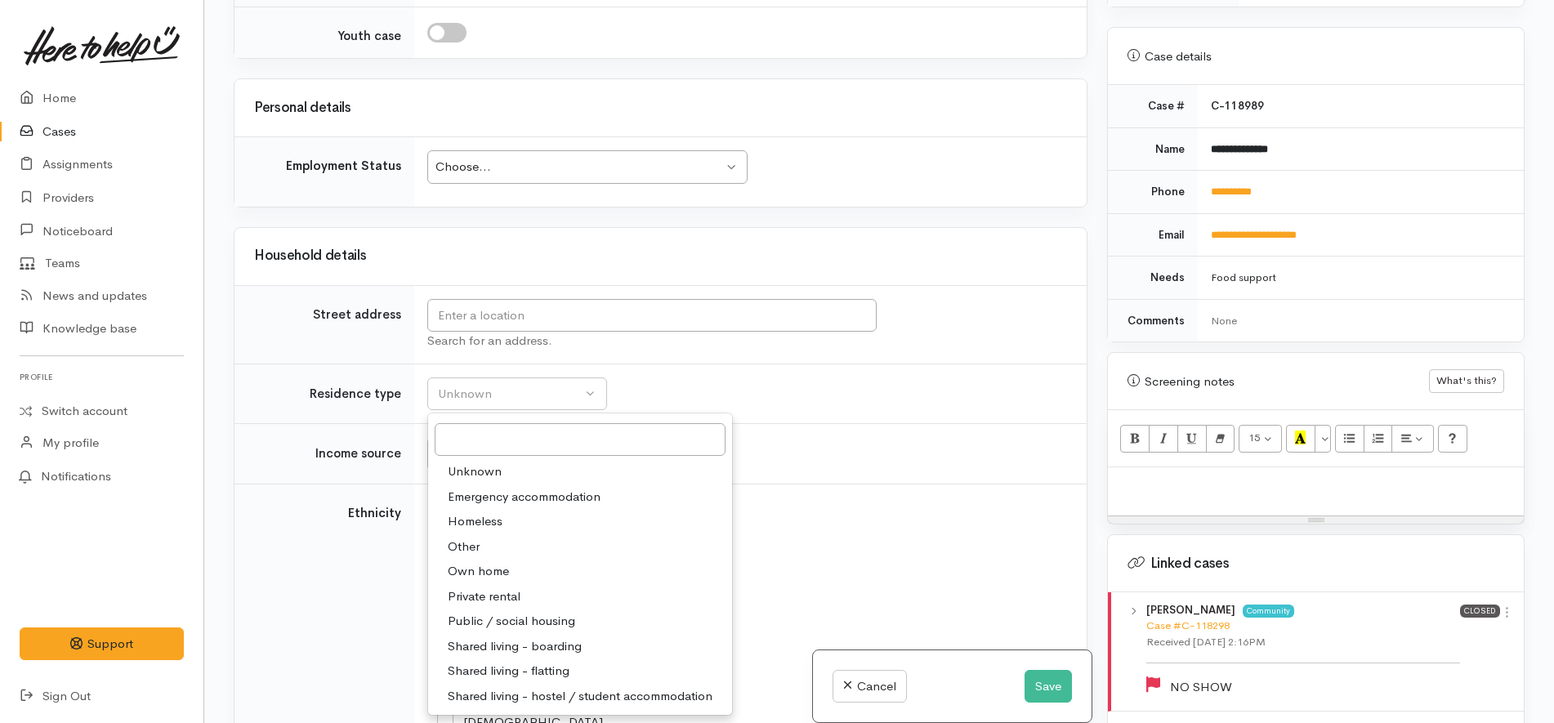
click at [894, 375] on td "Unknown Emergency accommodation Homeless Other Own home Private rental Public /…" at bounding box center [750, 394] width 672 height 60
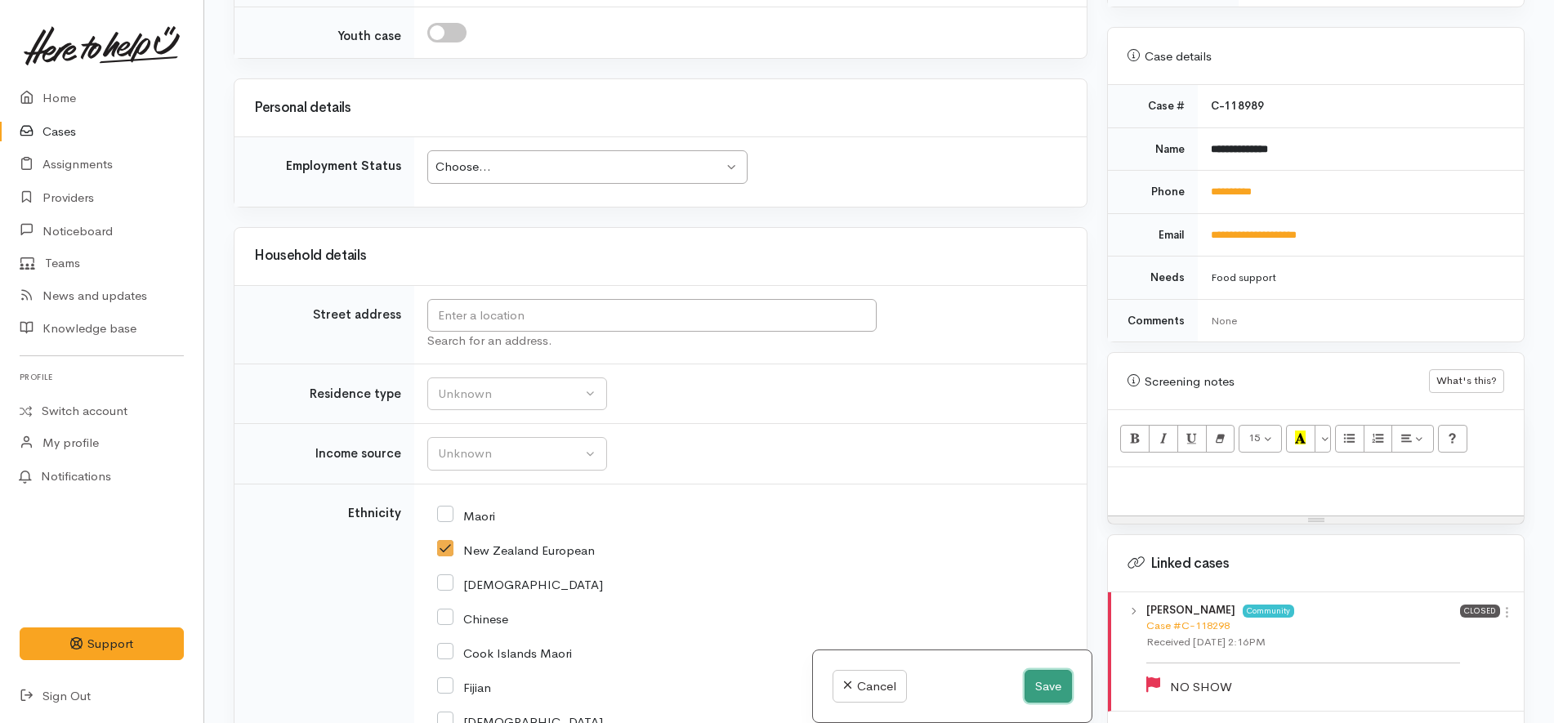
click at [1037, 682] on button "Save" at bounding box center [1048, 687] width 47 height 34
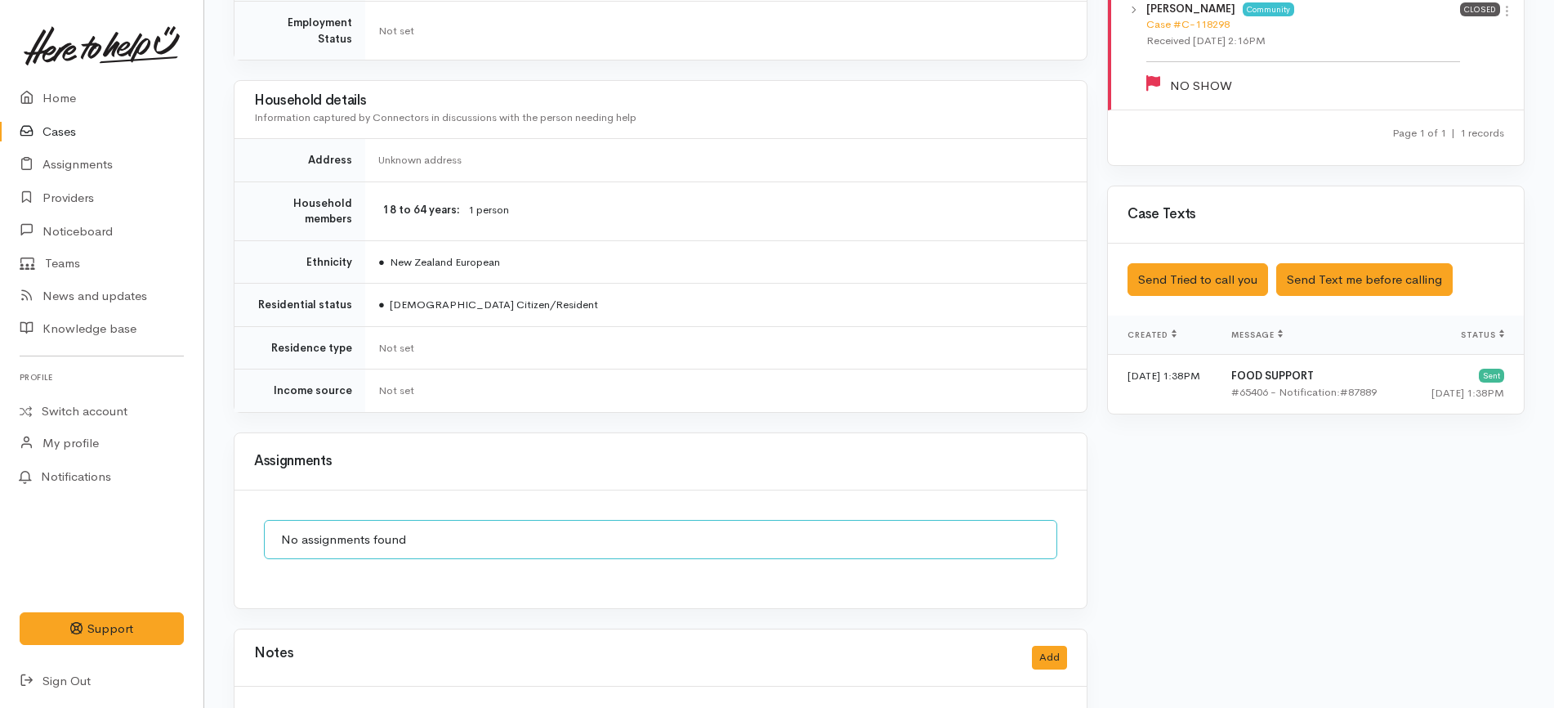
scroll to position [941, 0]
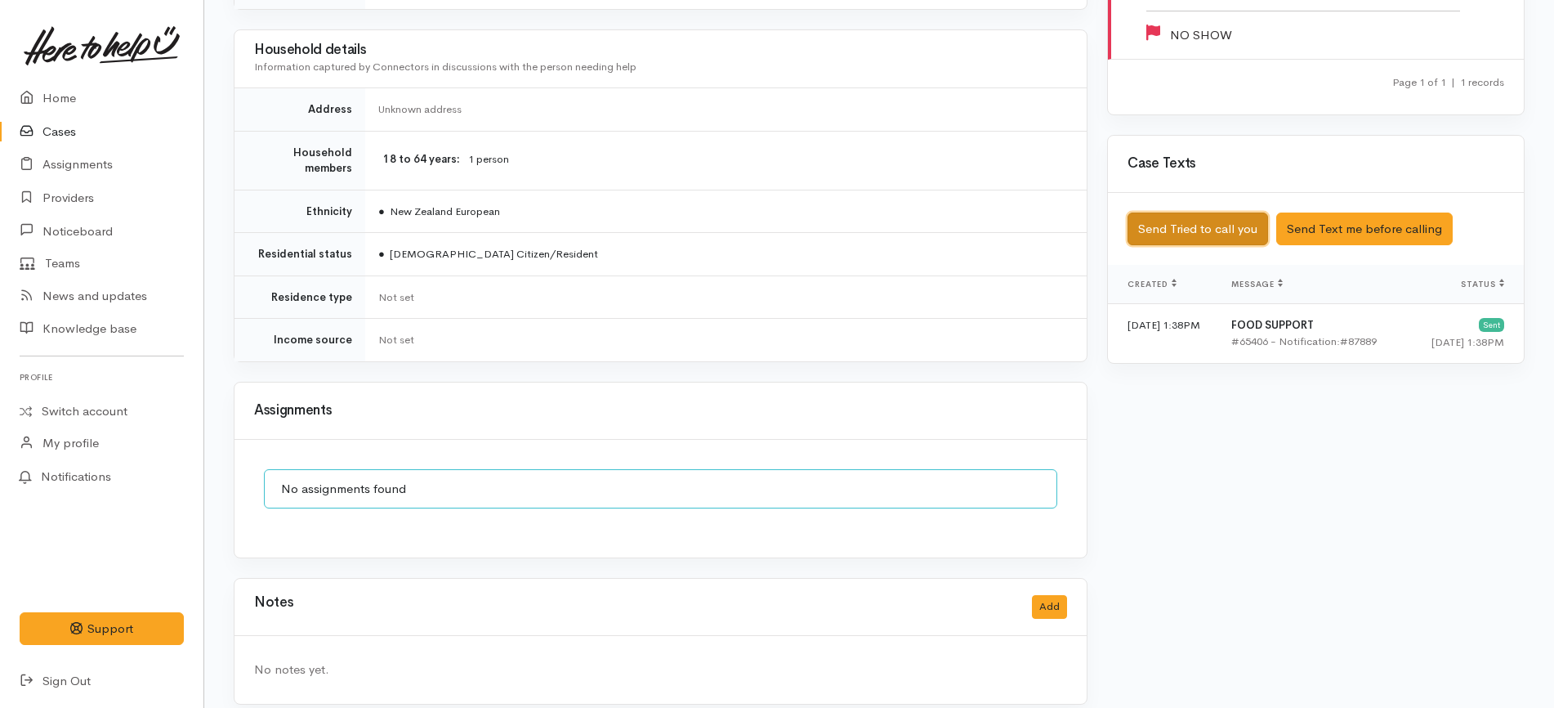
click at [1170, 225] on button "Send Tried to call you" at bounding box center [1198, 229] width 141 height 34
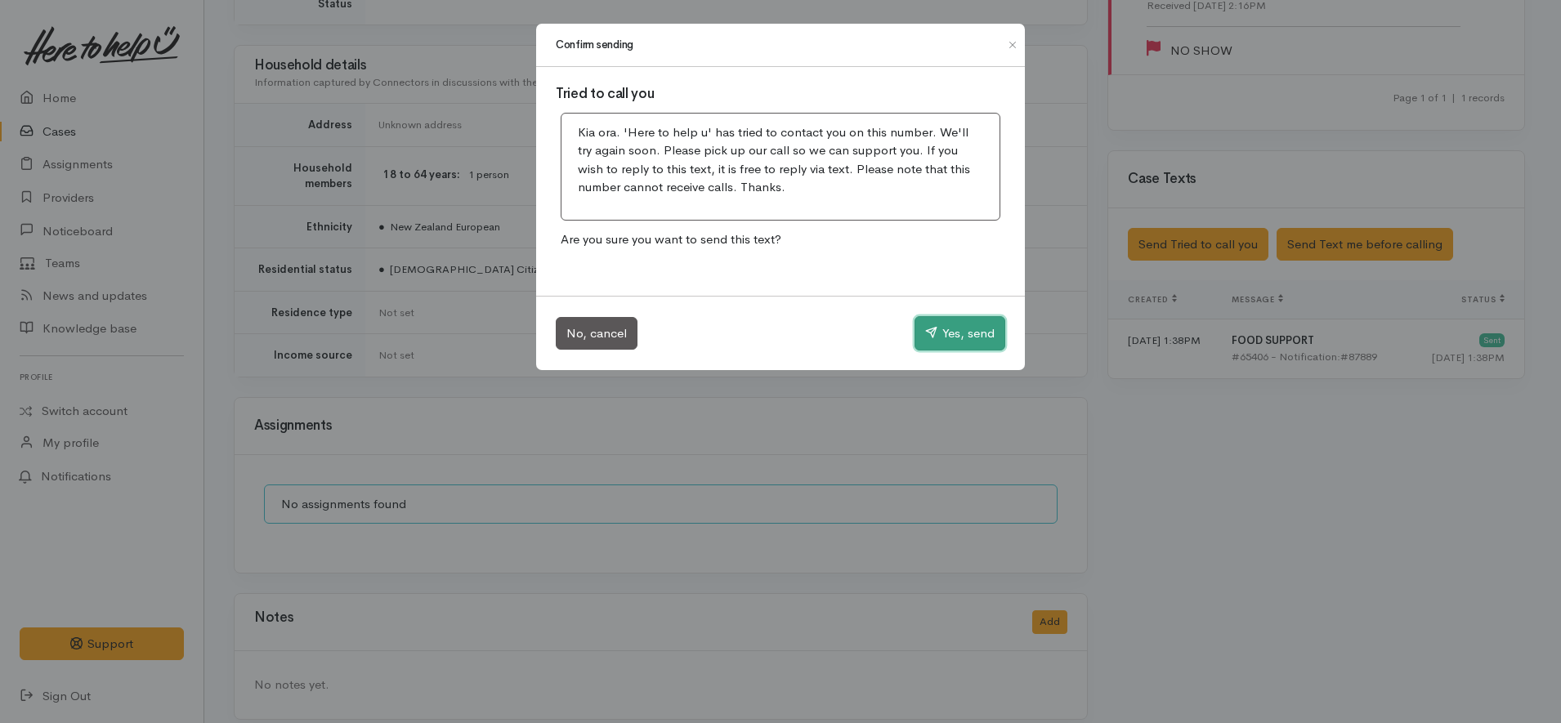
click at [964, 336] on button "Yes, send" at bounding box center [959, 333] width 91 height 34
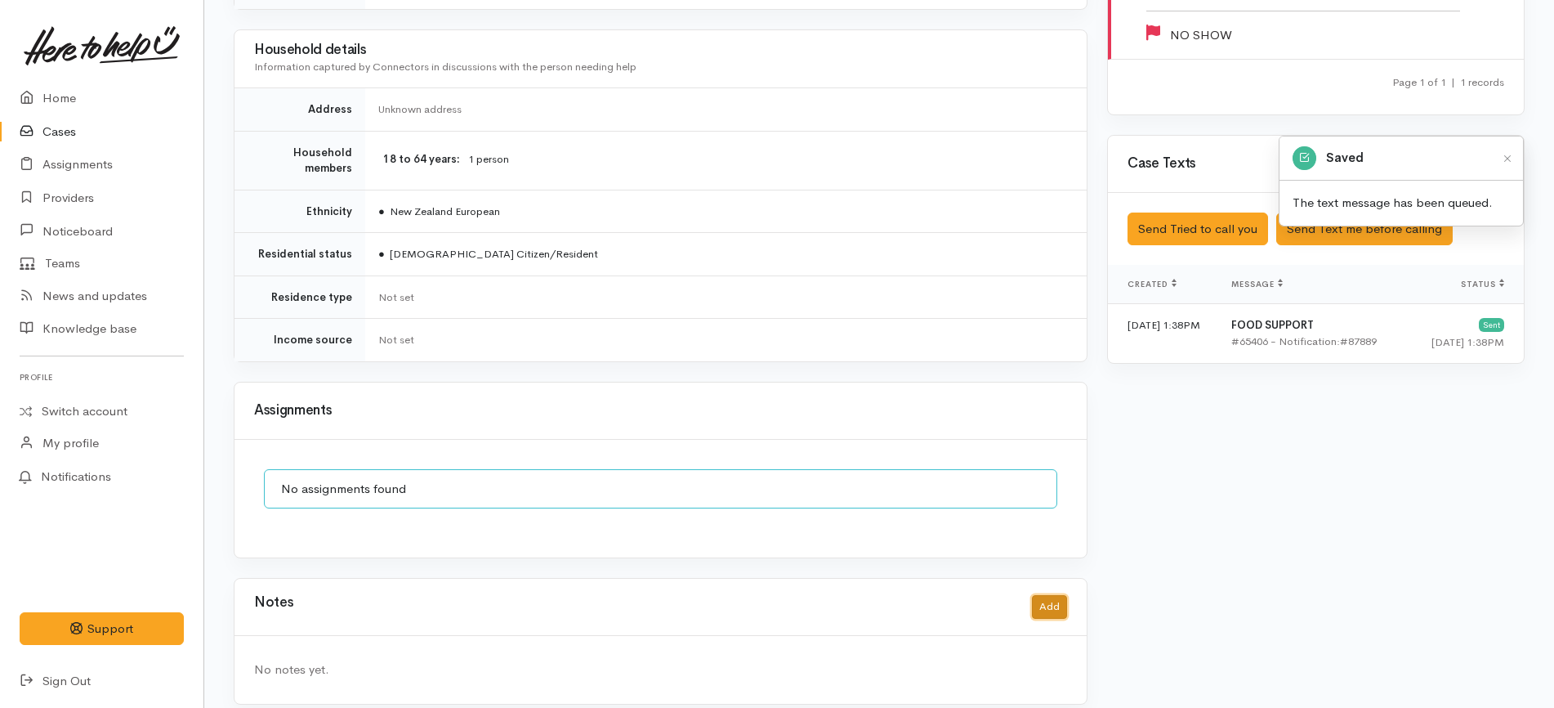
click at [1059, 596] on button "Add" at bounding box center [1049, 607] width 35 height 24
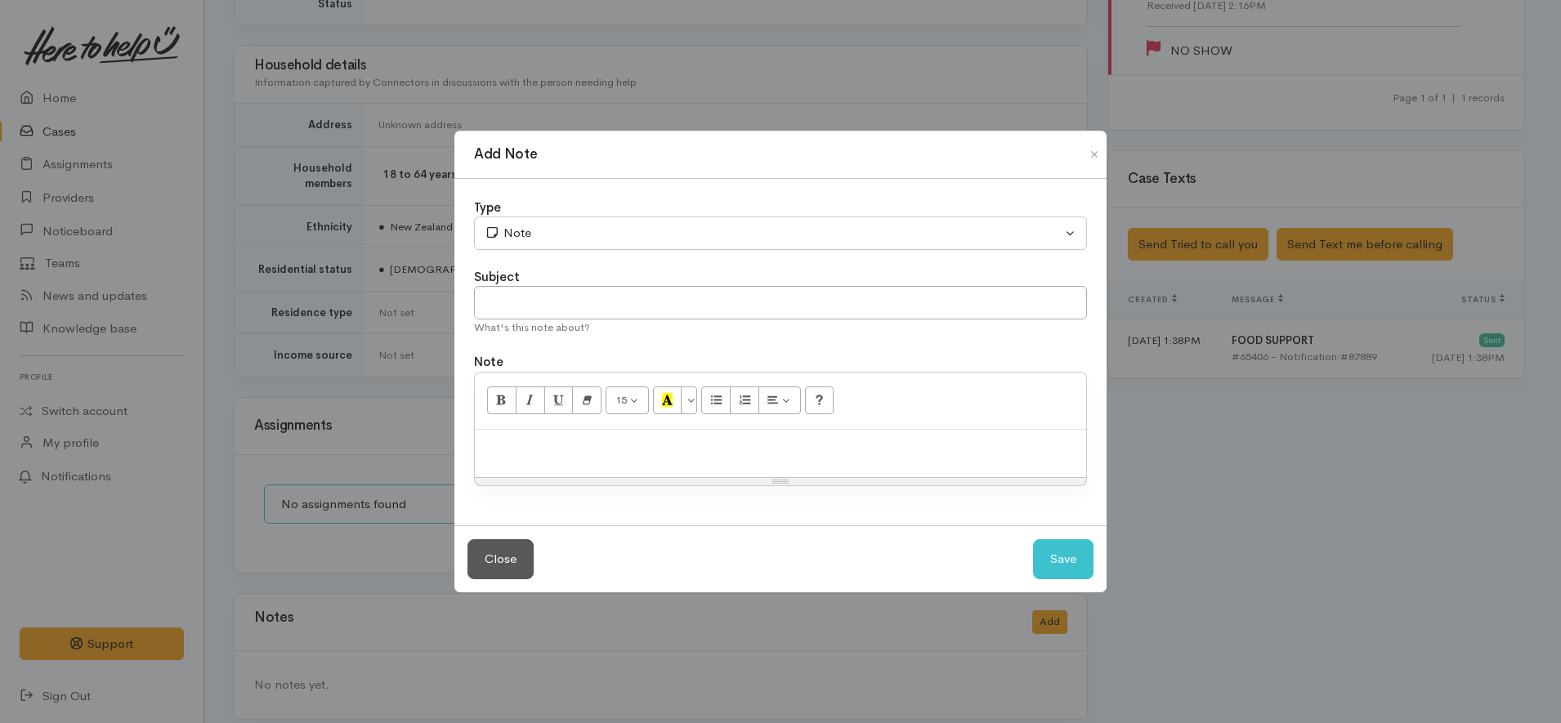
click at [780, 448] on p at bounding box center [780, 447] width 595 height 19
paste div
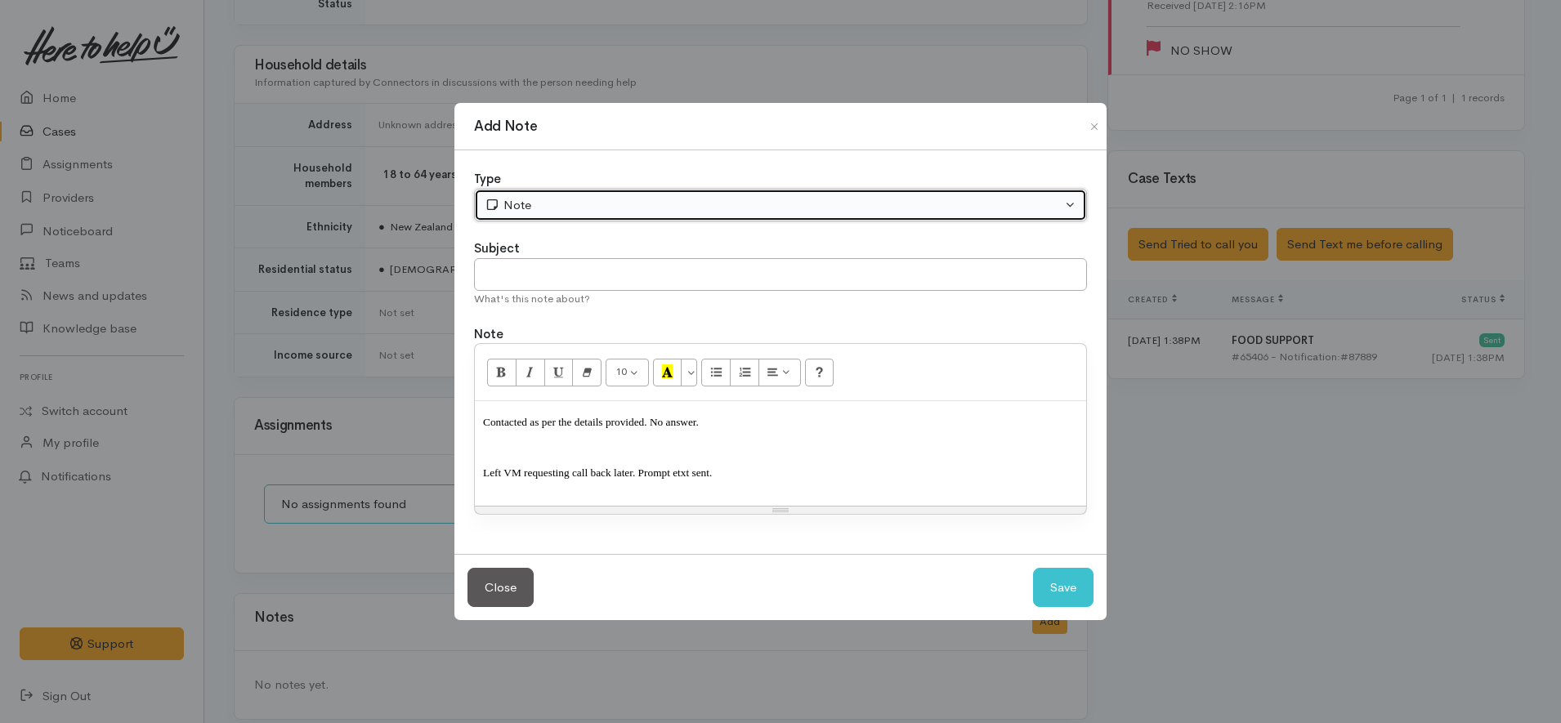
drag, startPoint x: 657, startPoint y: 198, endPoint x: 628, endPoint y: 226, distance: 39.9
click at [657, 197] on div "Note" at bounding box center [773, 205] width 577 height 19
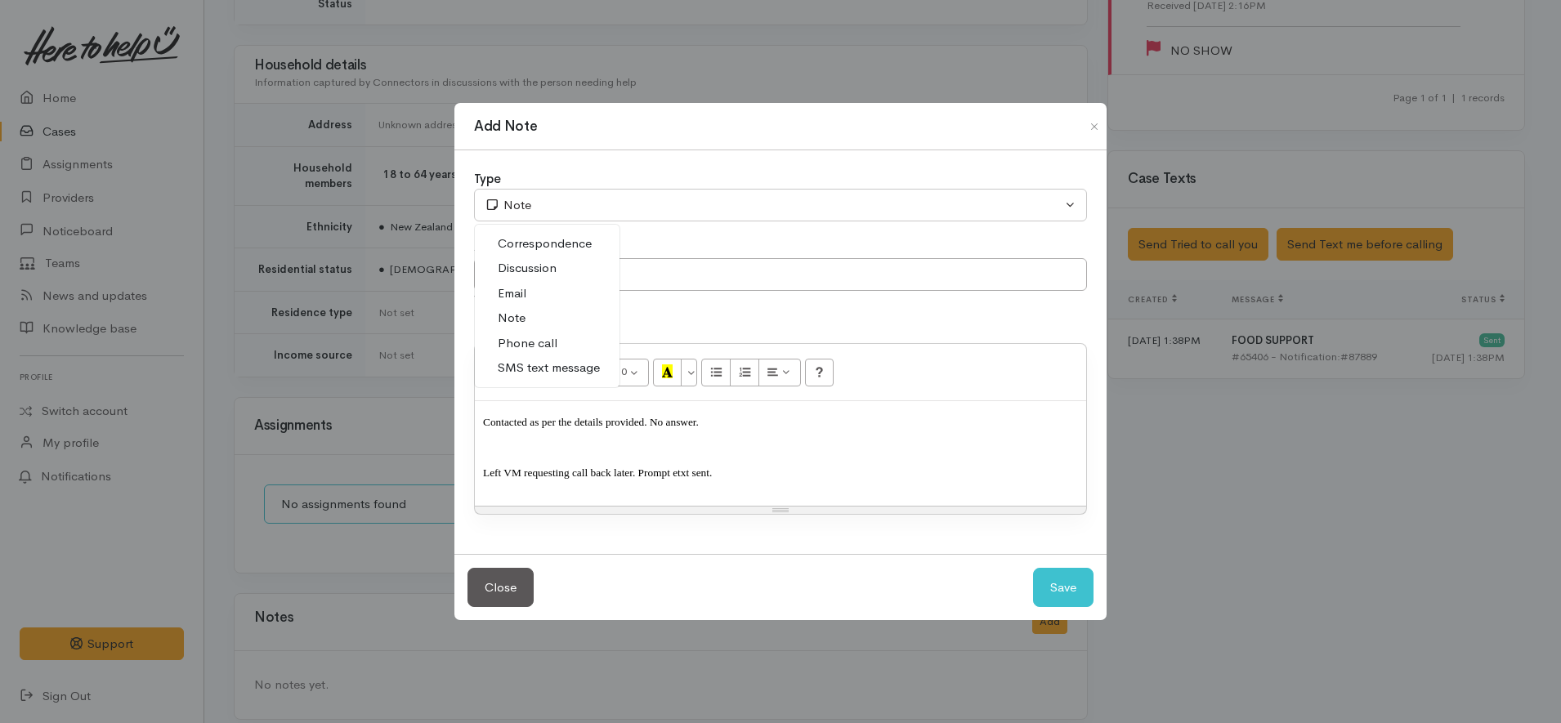
click at [533, 346] on span "Phone call" at bounding box center [528, 343] width 60 height 19
click at [1050, 580] on button "Save" at bounding box center [1063, 588] width 60 height 40
select select "1"
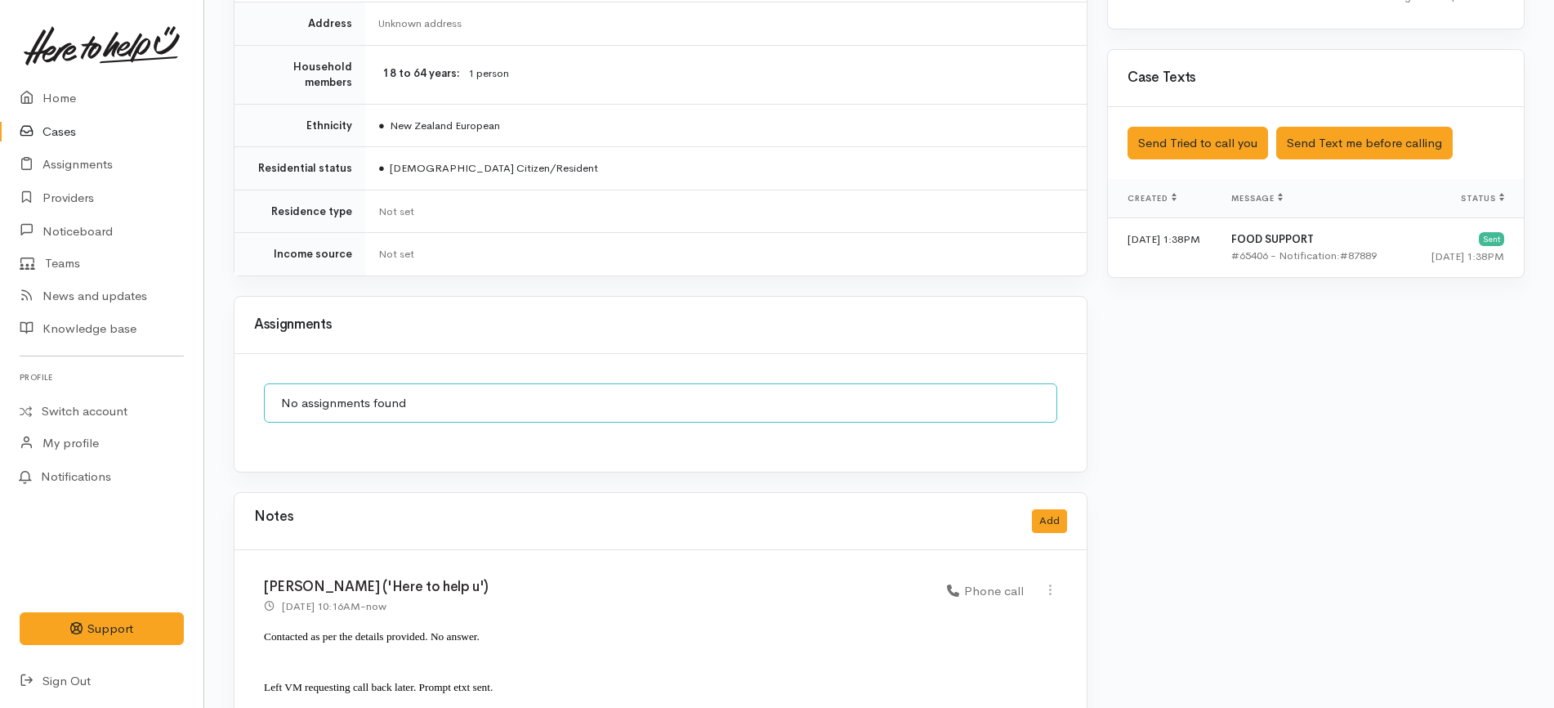
scroll to position [1065, 0]
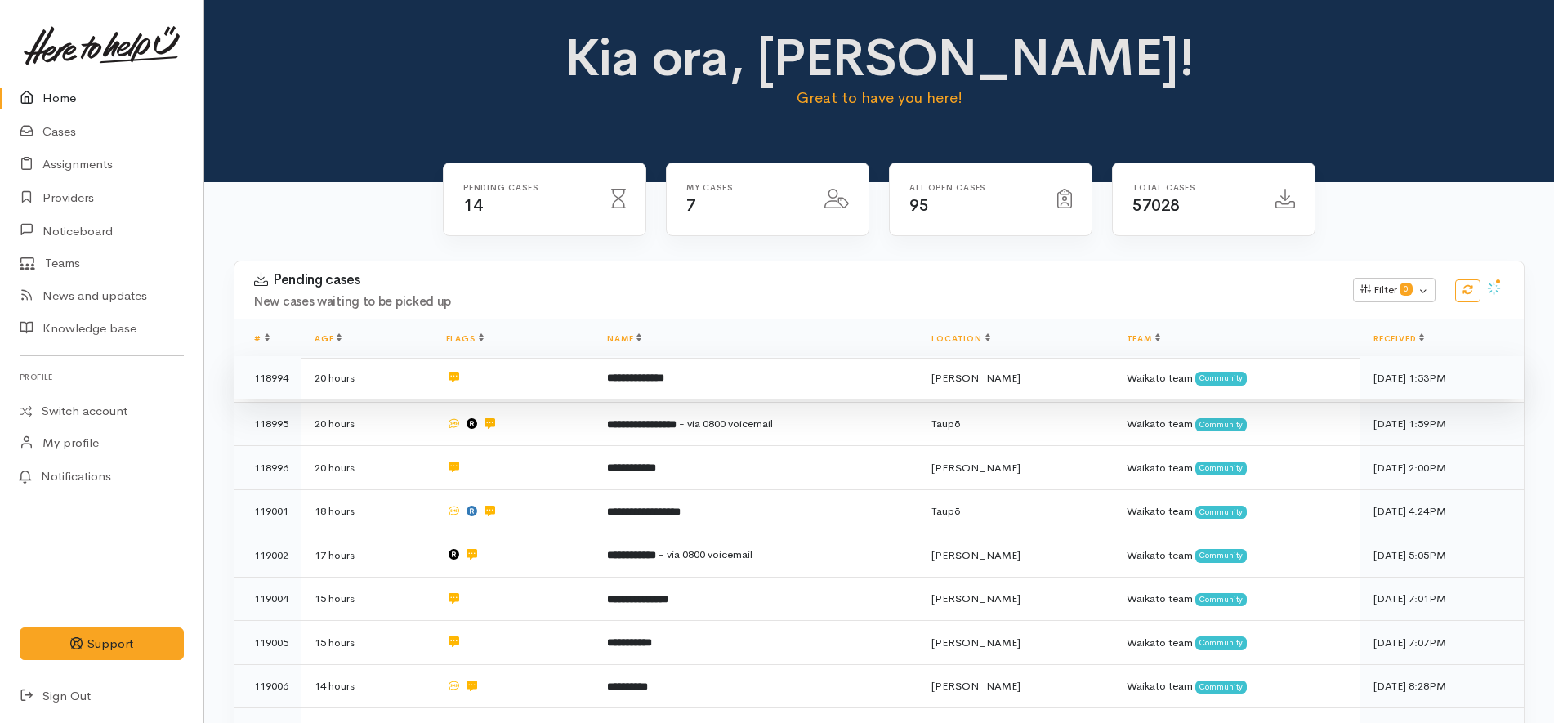
click at [519, 358] on td at bounding box center [514, 378] width 162 height 44
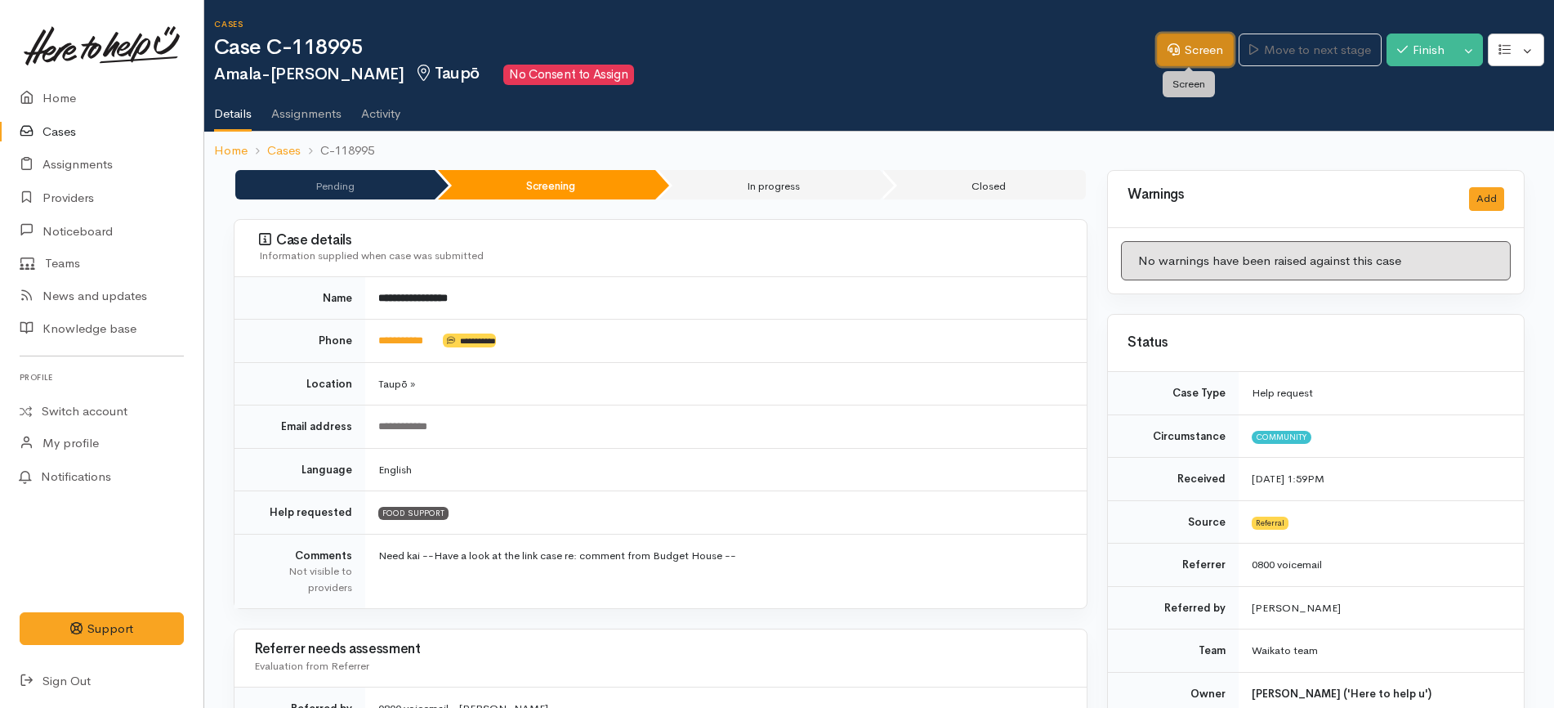
click at [1182, 47] on link "Screen" at bounding box center [1195, 51] width 77 height 34
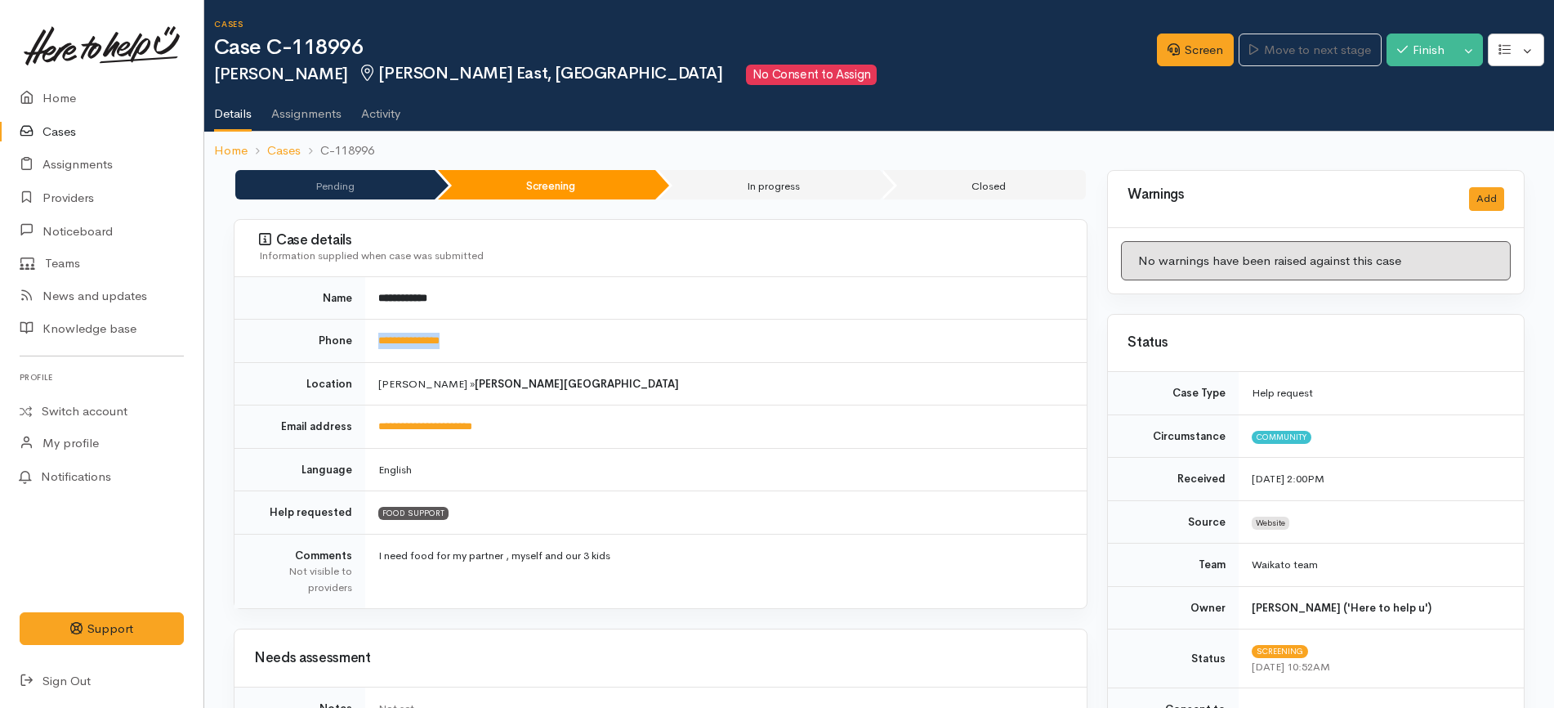
drag, startPoint x: 473, startPoint y: 335, endPoint x: 368, endPoint y: 345, distance: 105.9
click at [368, 345] on td "**********" at bounding box center [726, 340] width 722 height 43
copy link "**********"
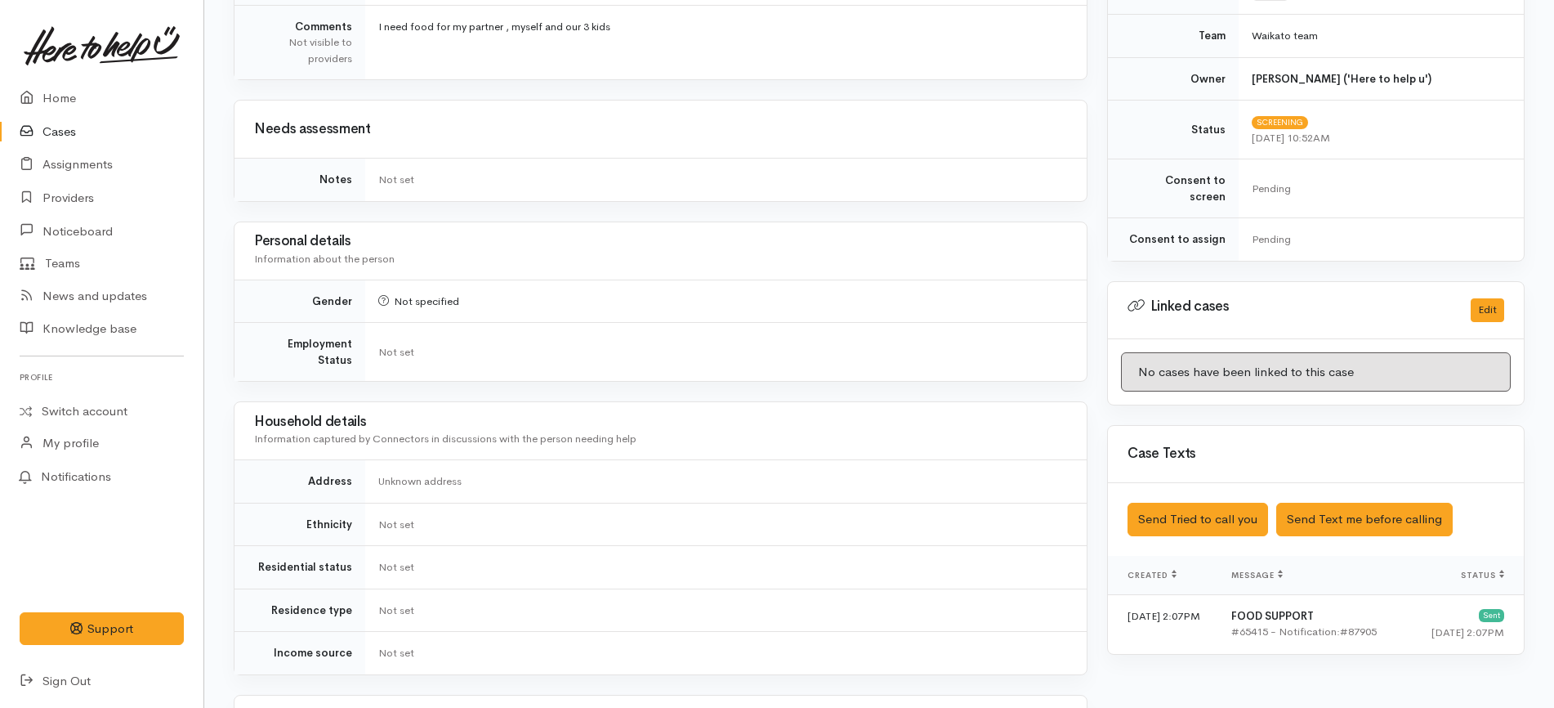
scroll to position [817, 0]
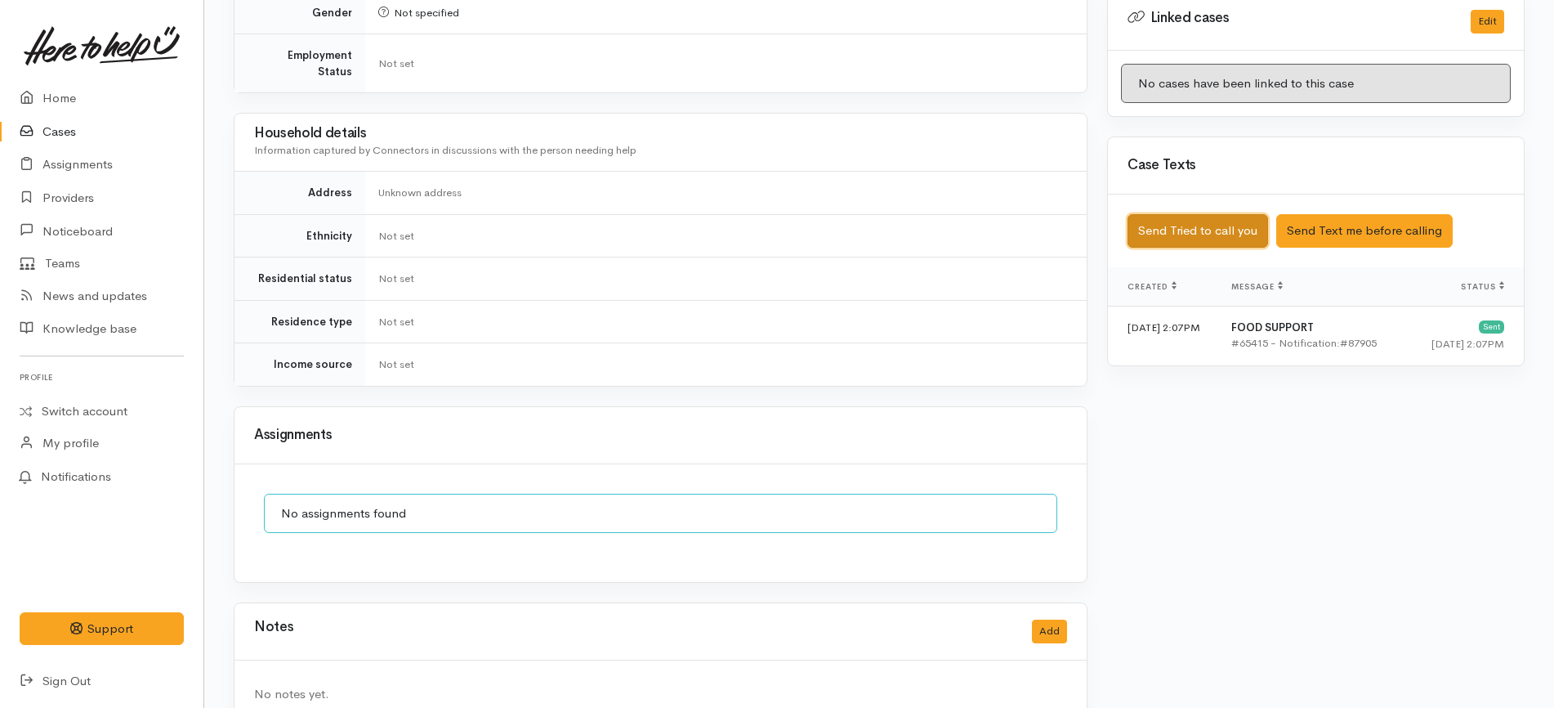
click at [1252, 216] on button "Send Tried to call you" at bounding box center [1198, 231] width 141 height 34
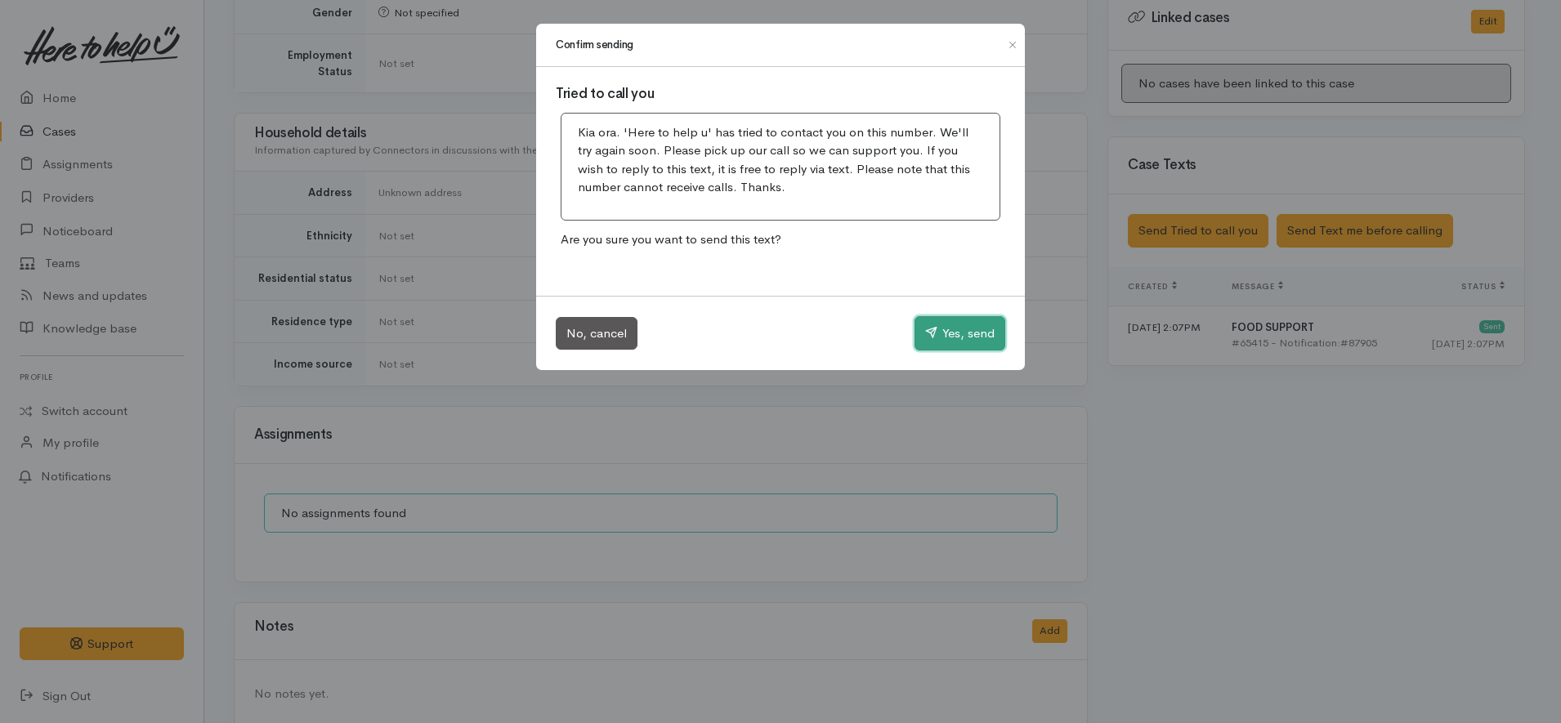
click at [990, 340] on button "Yes, send" at bounding box center [959, 333] width 91 height 34
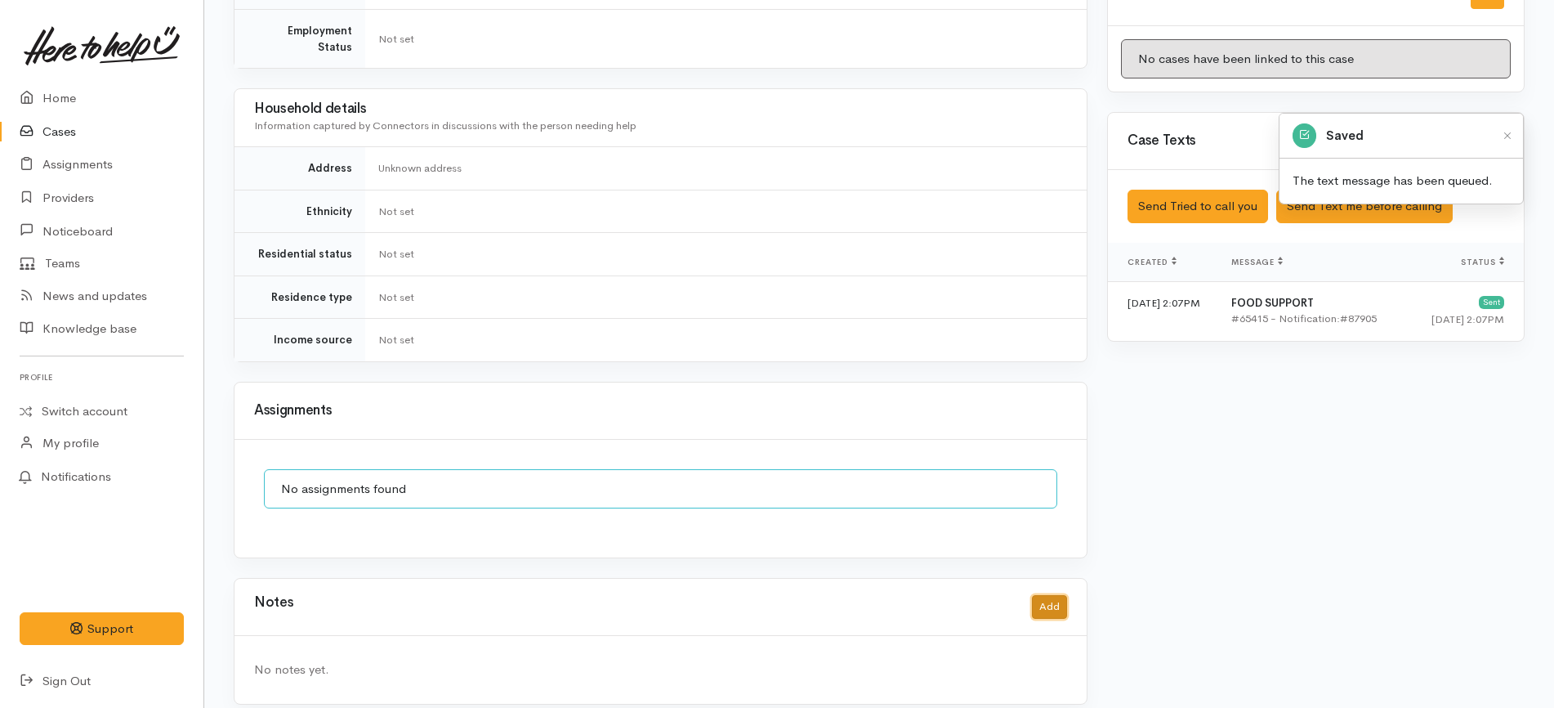
click at [1060, 599] on button "Add" at bounding box center [1049, 607] width 35 height 24
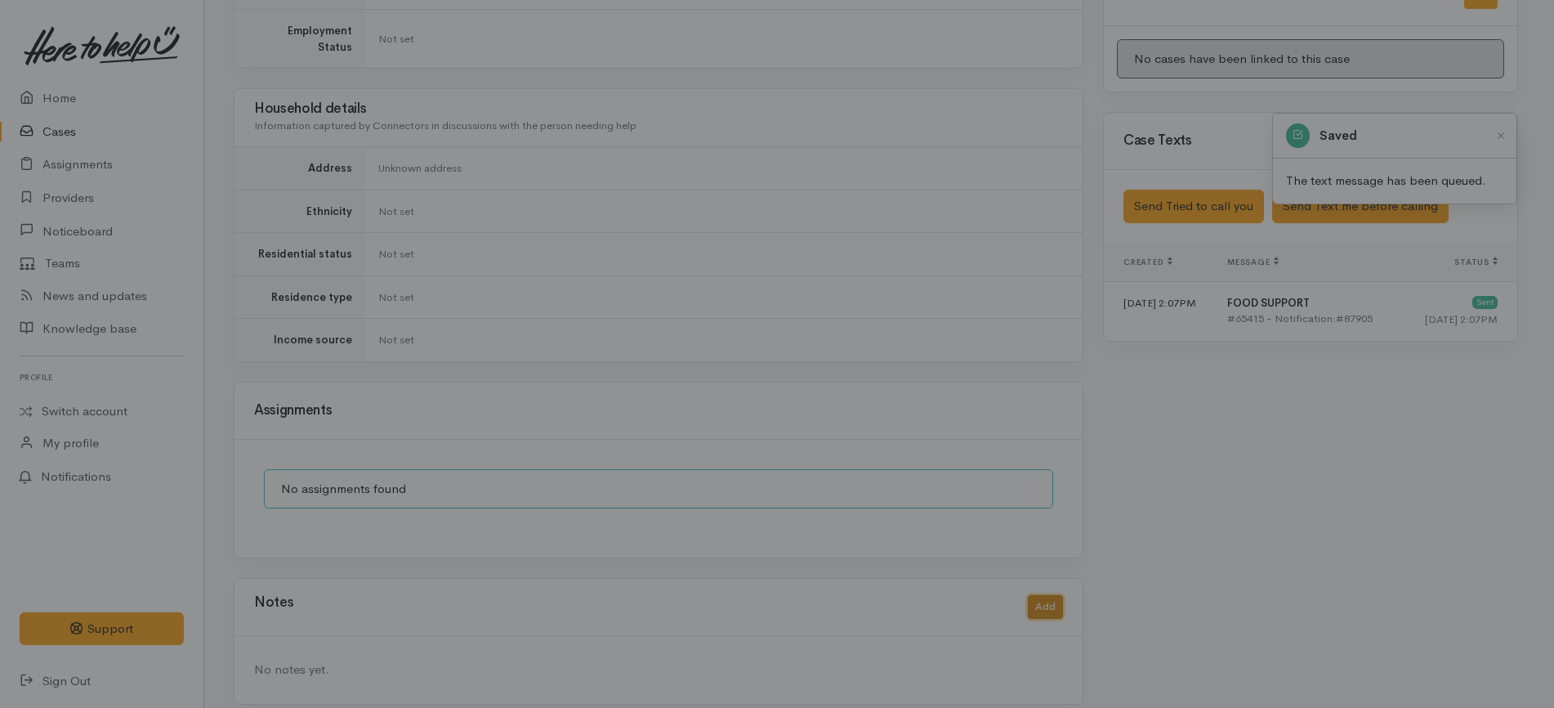
scroll to position [826, 0]
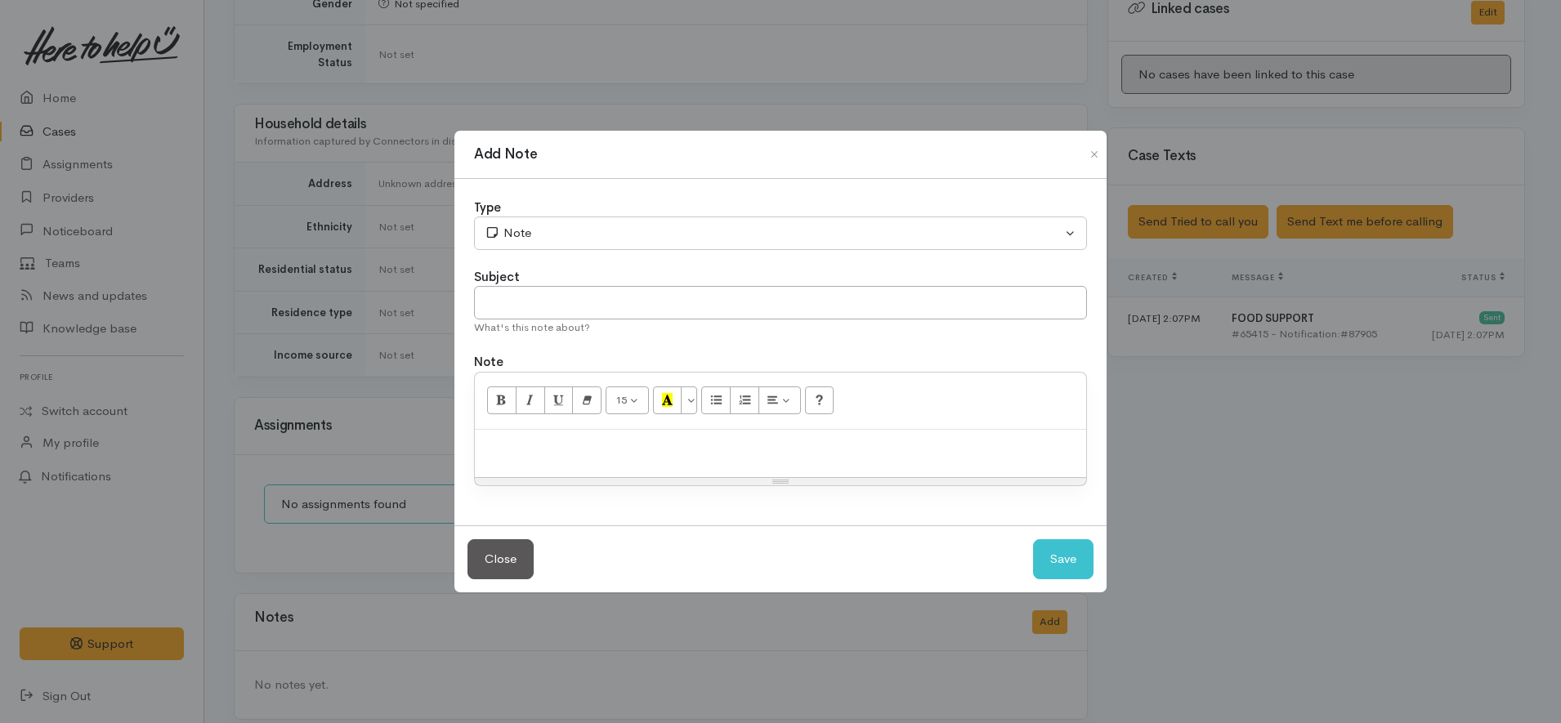
click at [724, 453] on p at bounding box center [780, 447] width 595 height 19
paste div
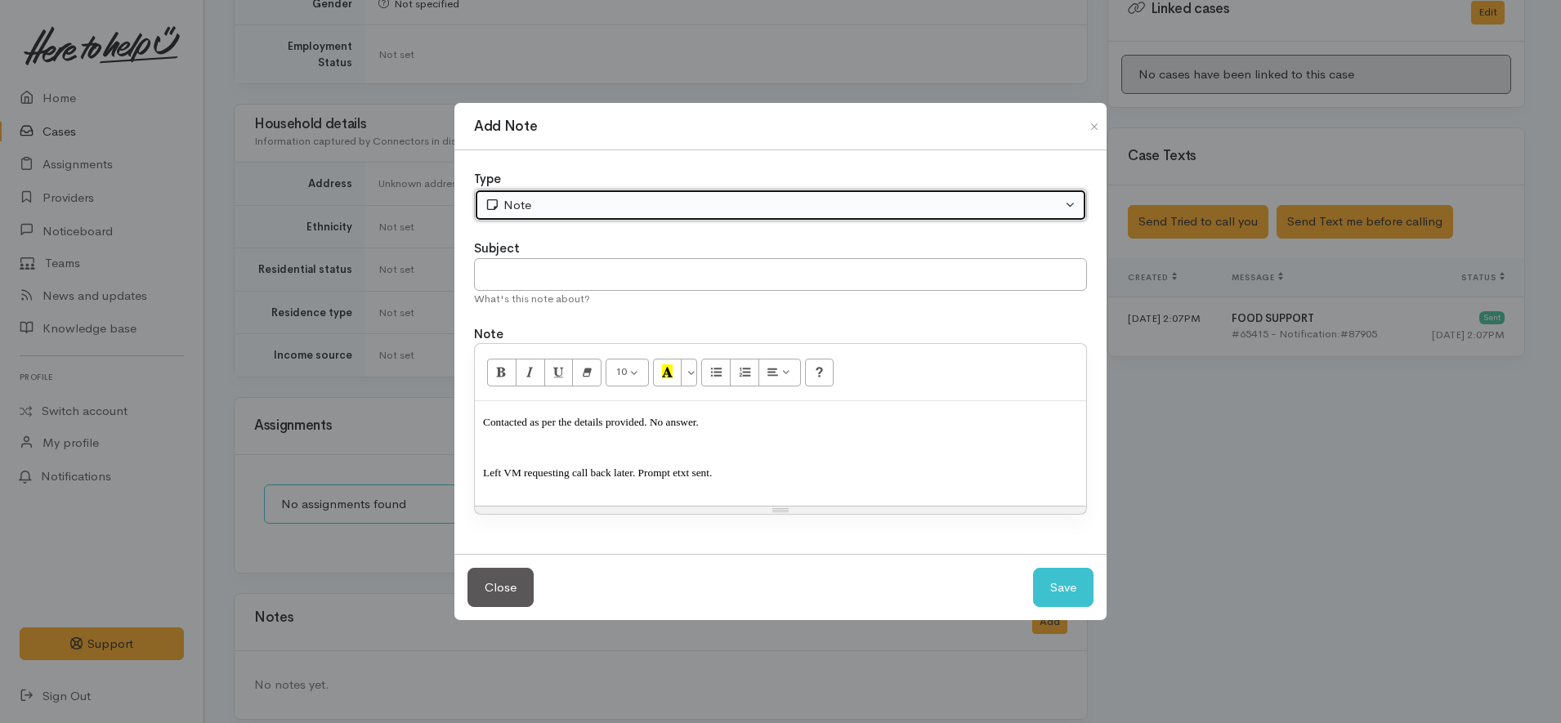
click at [640, 216] on button "Note" at bounding box center [780, 206] width 613 height 34
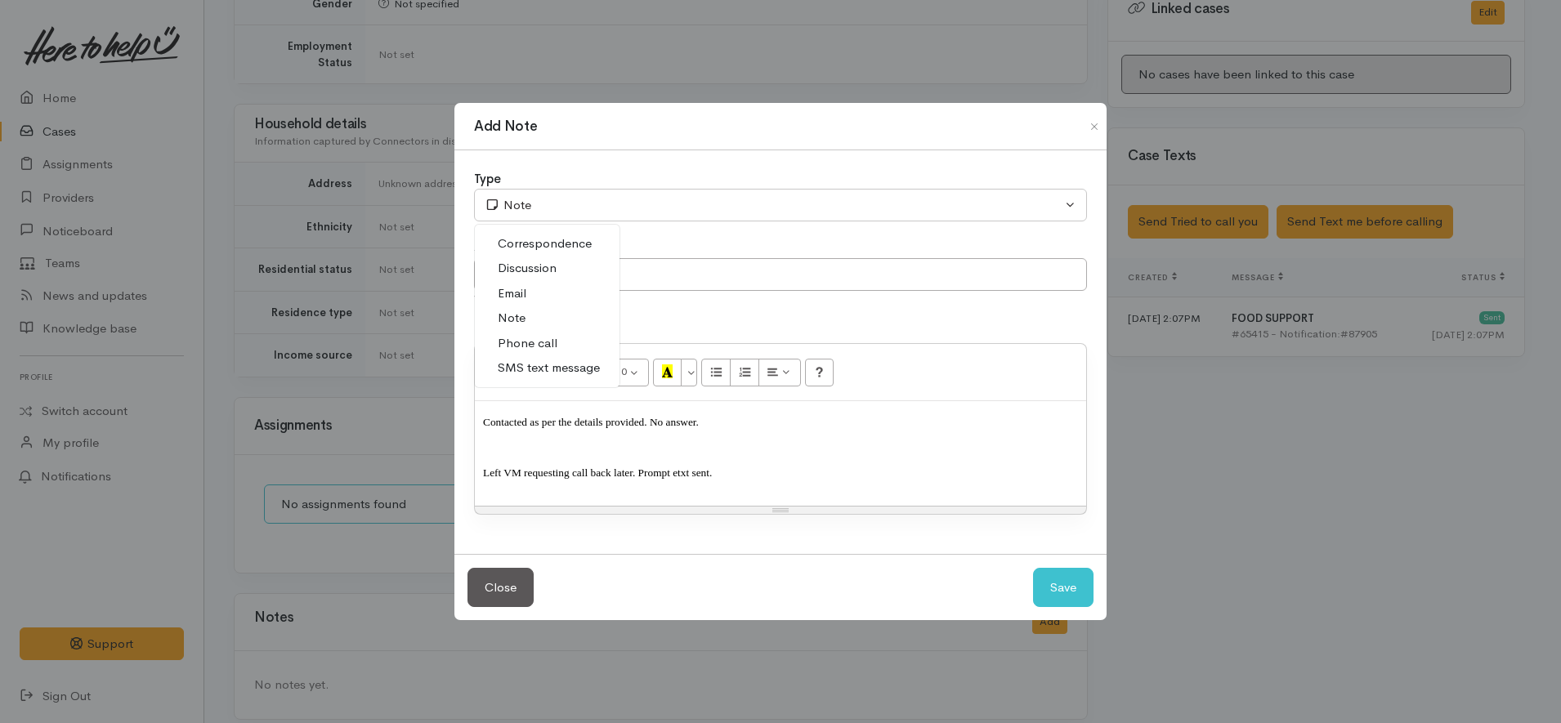
click at [556, 338] on link "Phone call" at bounding box center [547, 343] width 145 height 25
click at [1057, 572] on button "Save" at bounding box center [1063, 588] width 60 height 40
select select "1"
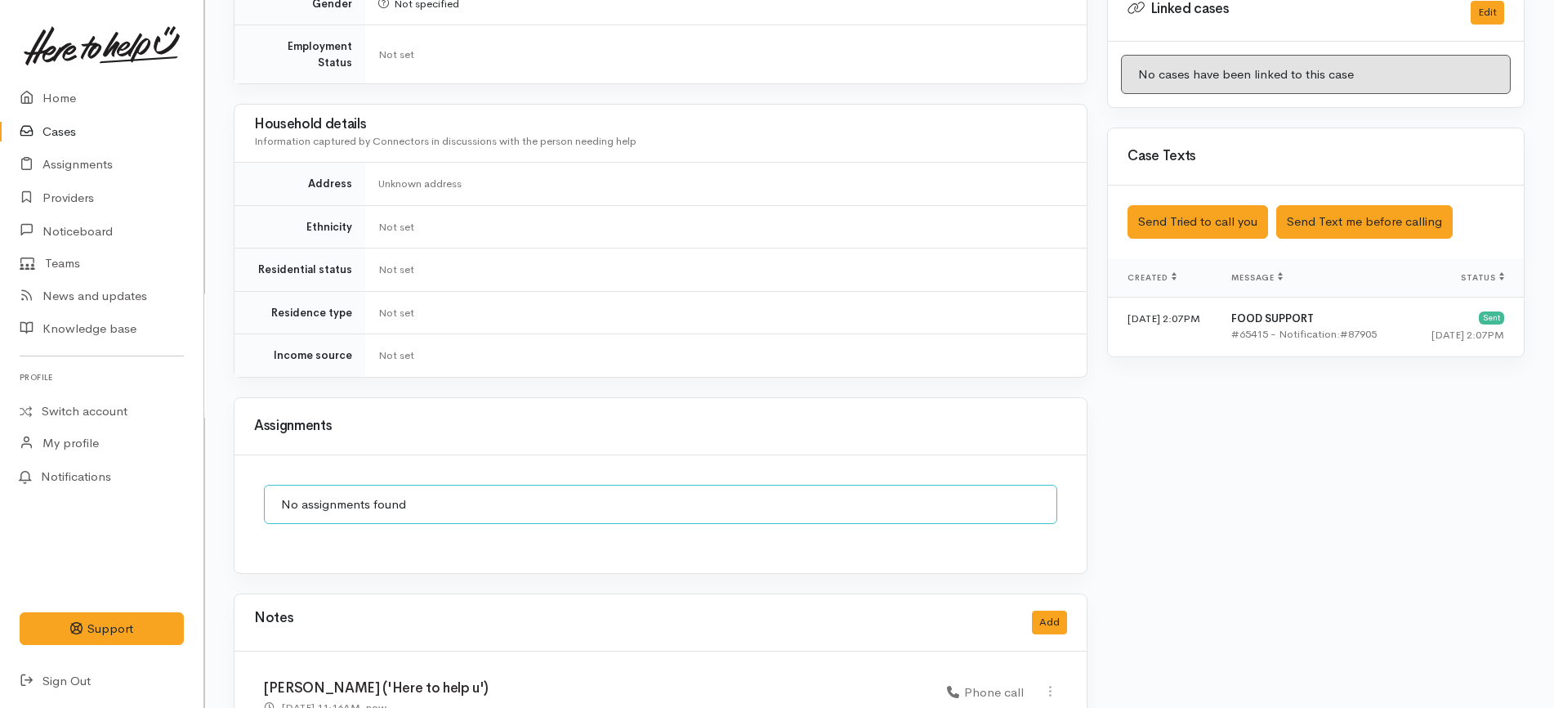
scroll to position [966, 0]
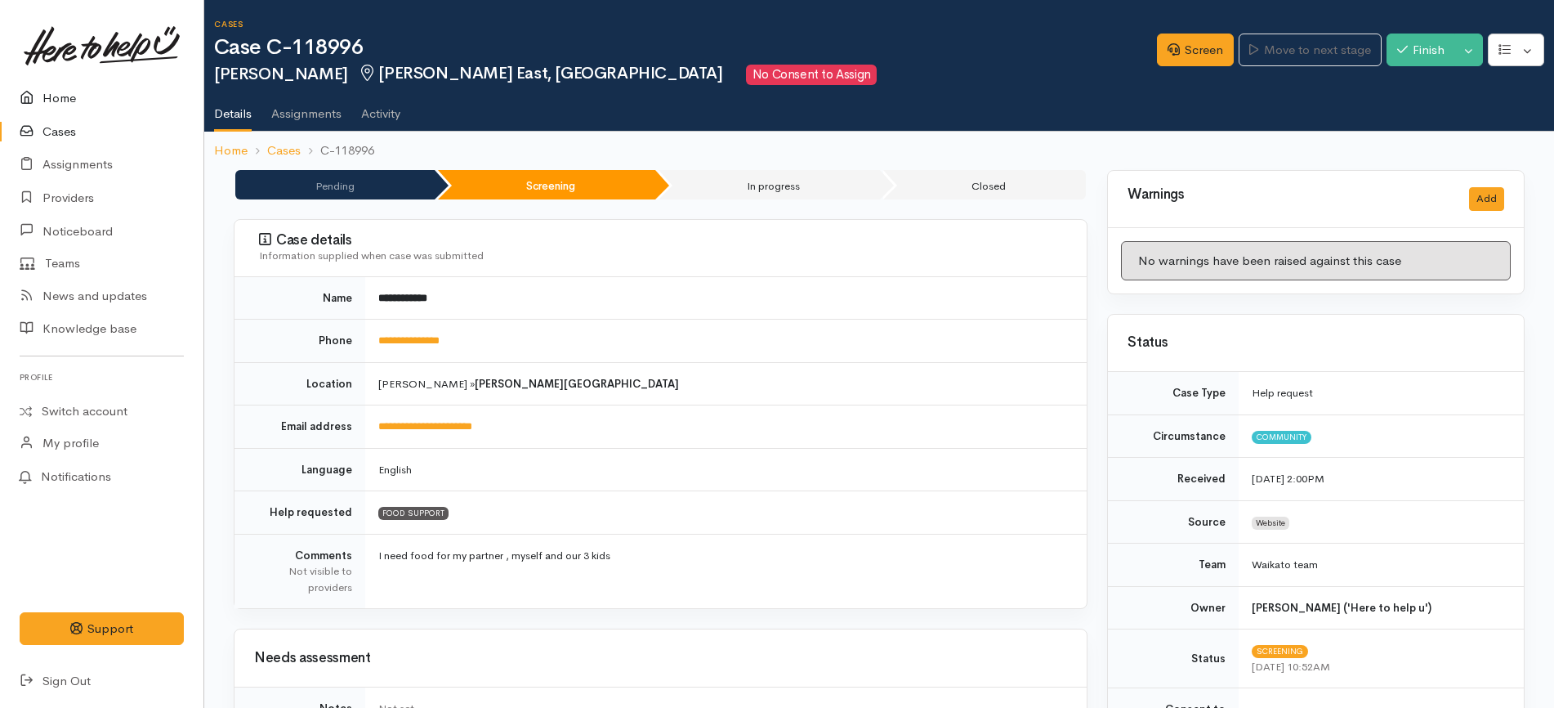
click at [79, 92] on link "Home" at bounding box center [101, 99] width 203 height 34
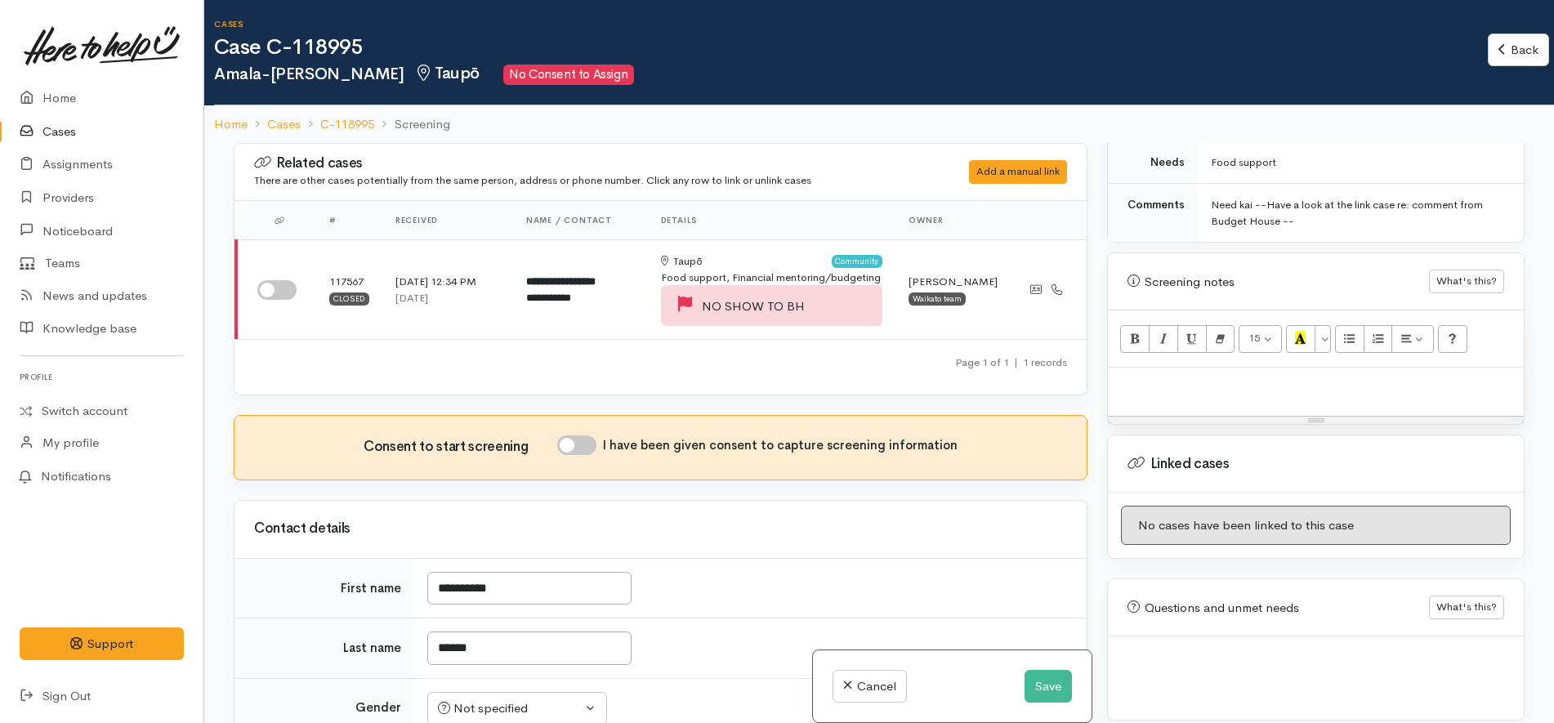
scroll to position [143, 0]
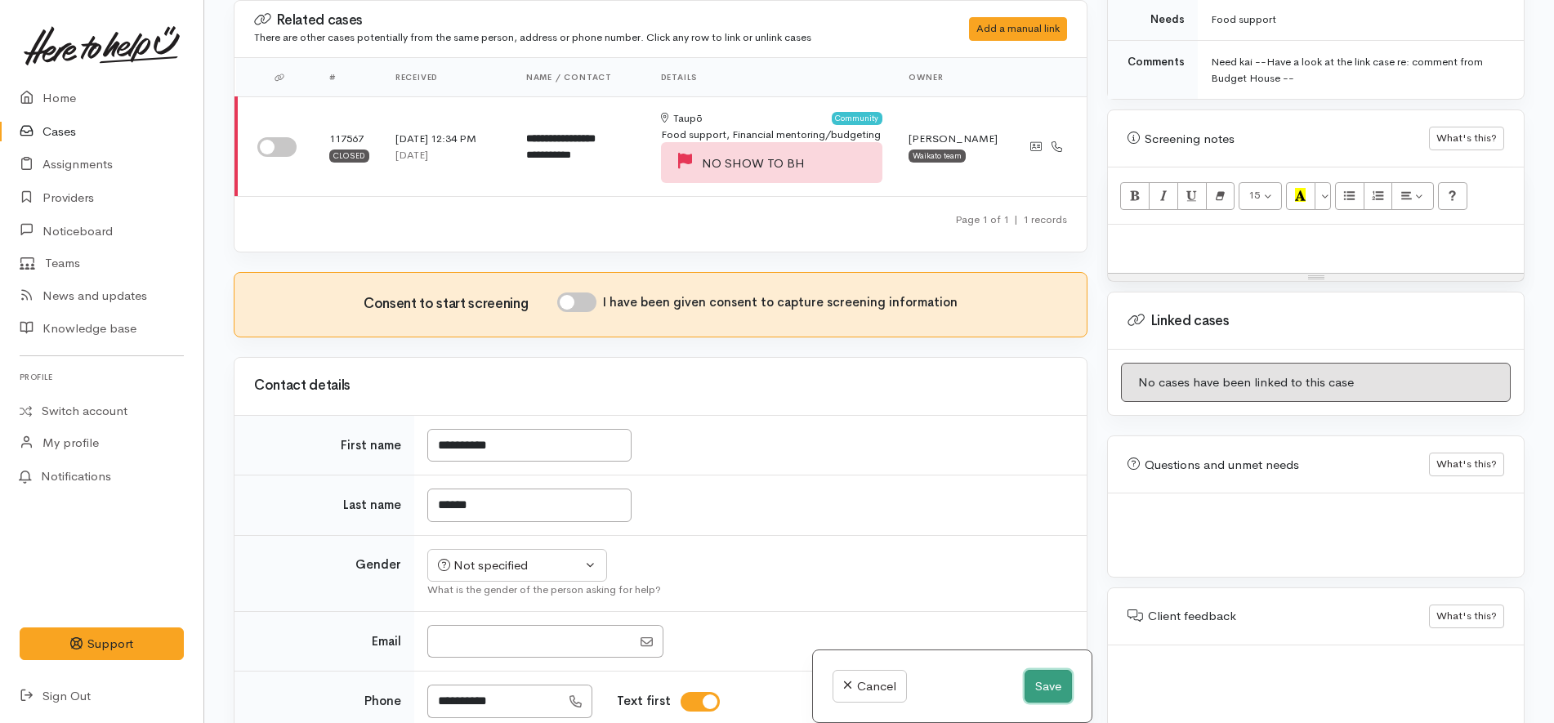
click at [1058, 686] on button "Save" at bounding box center [1048, 687] width 47 height 34
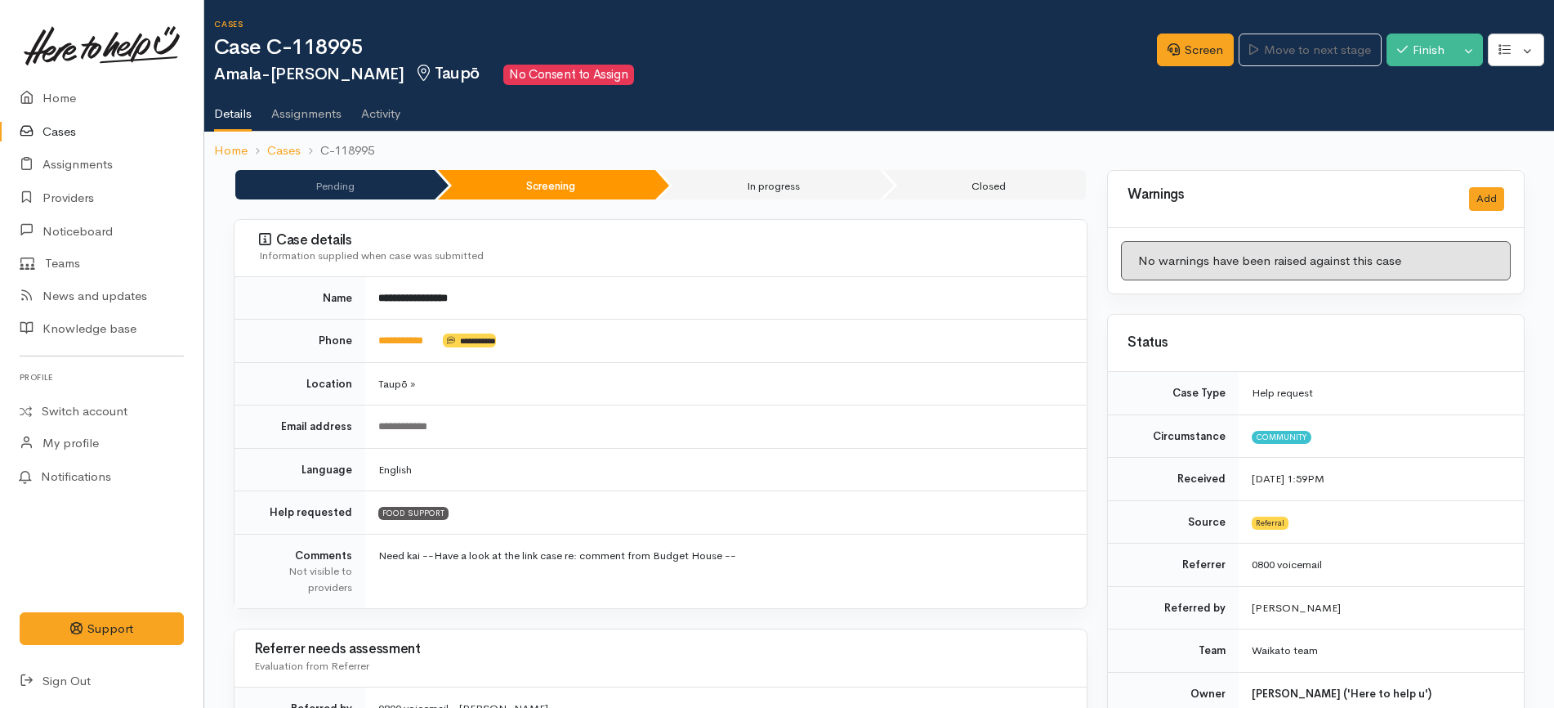
scroll to position [817, 0]
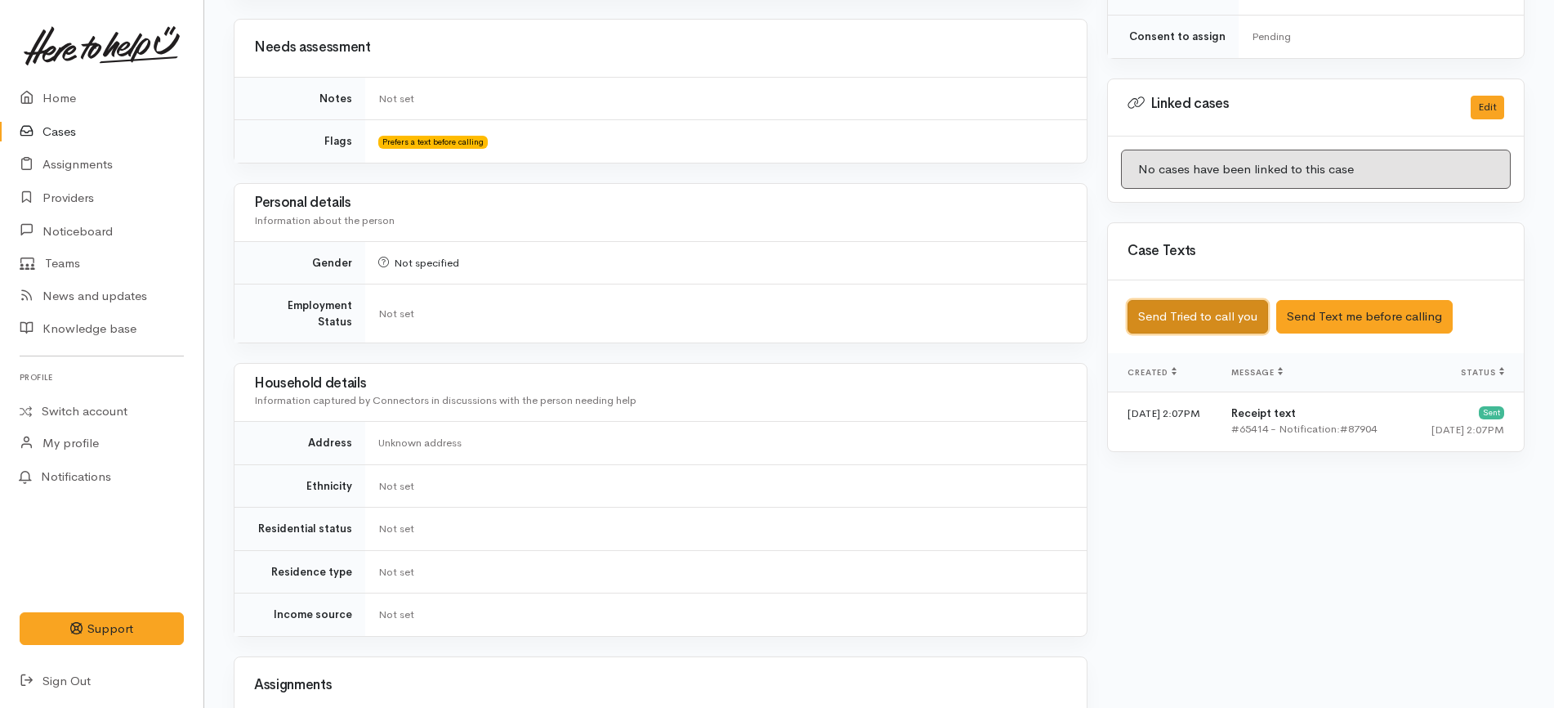
click at [1187, 300] on button "Send Tried to call you" at bounding box center [1198, 317] width 141 height 34
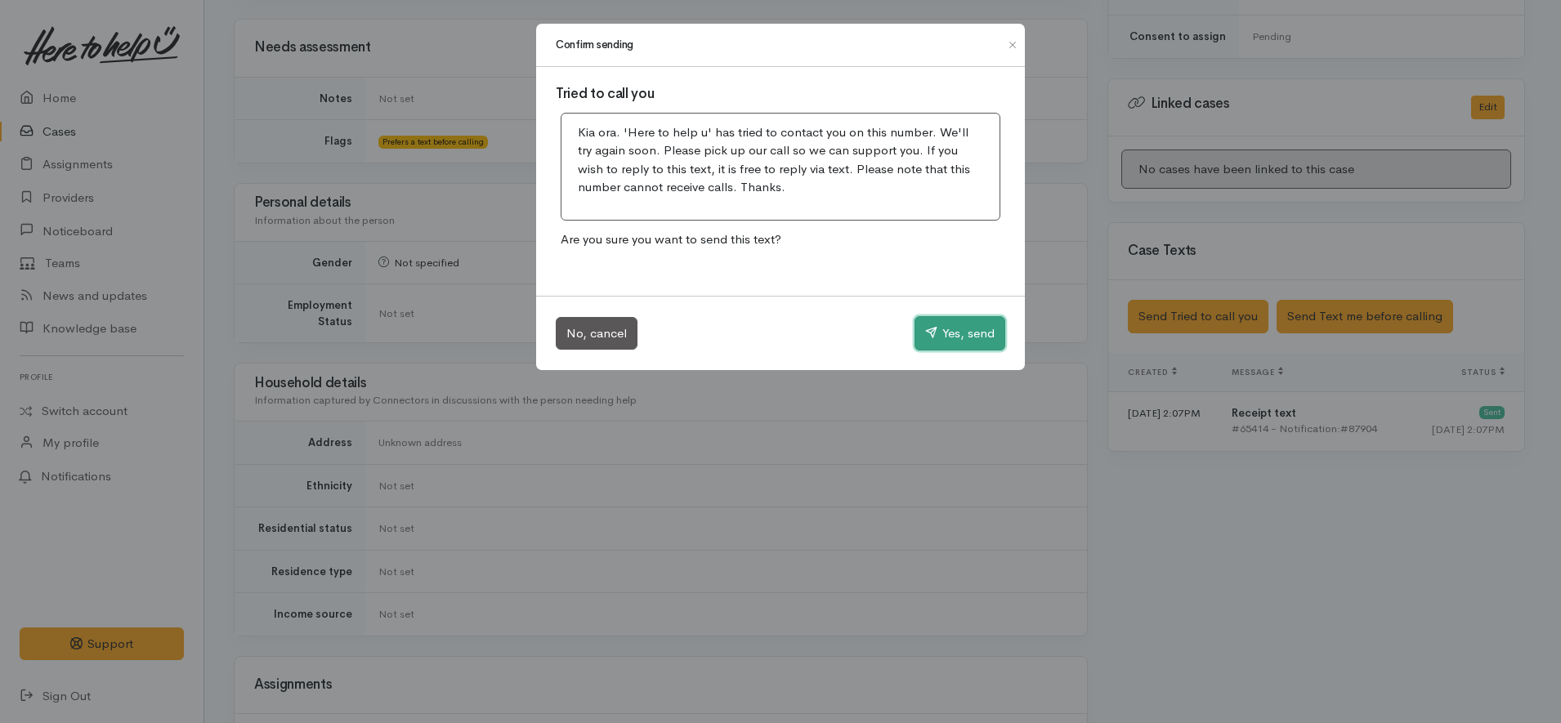
click at [949, 317] on button "Yes, send" at bounding box center [959, 333] width 91 height 34
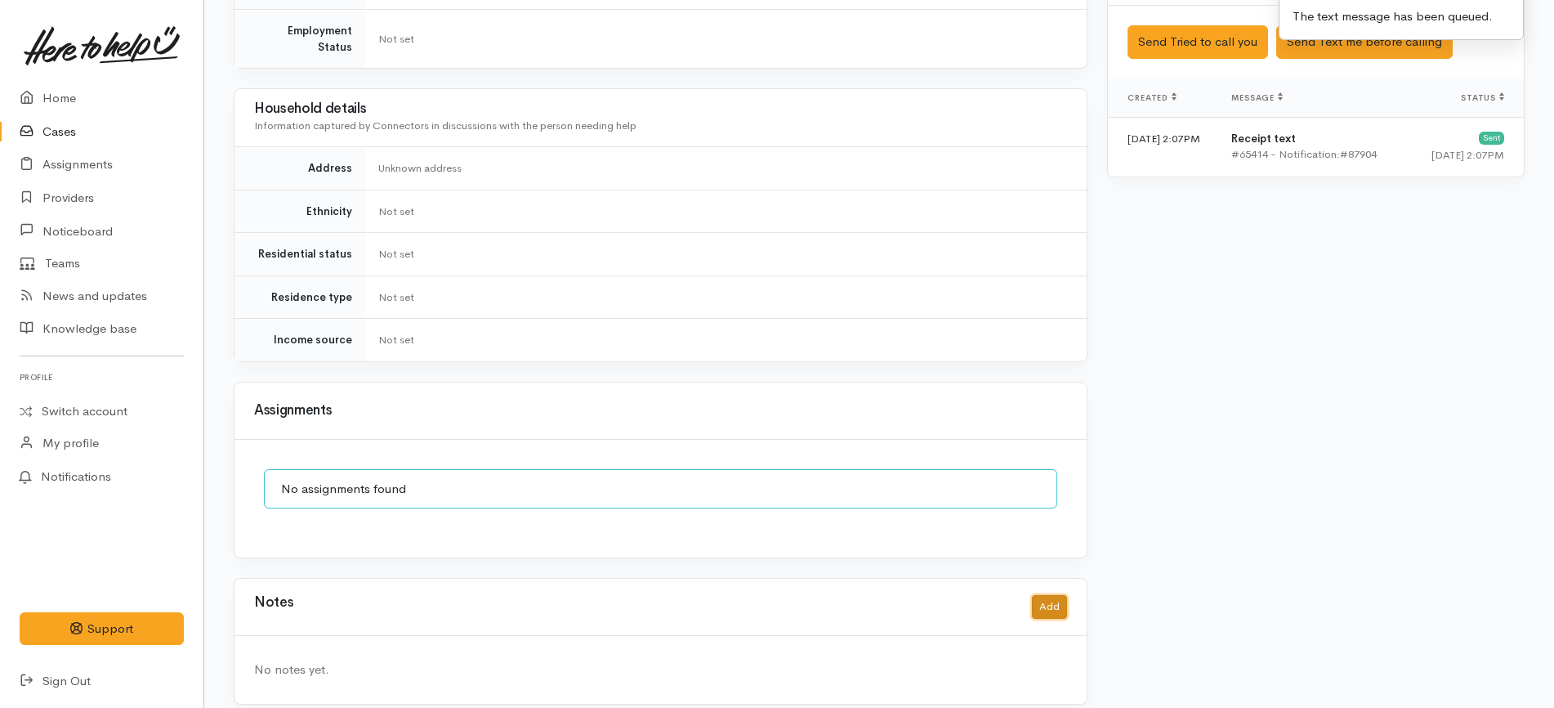
click at [1044, 595] on button "Add" at bounding box center [1049, 607] width 35 height 24
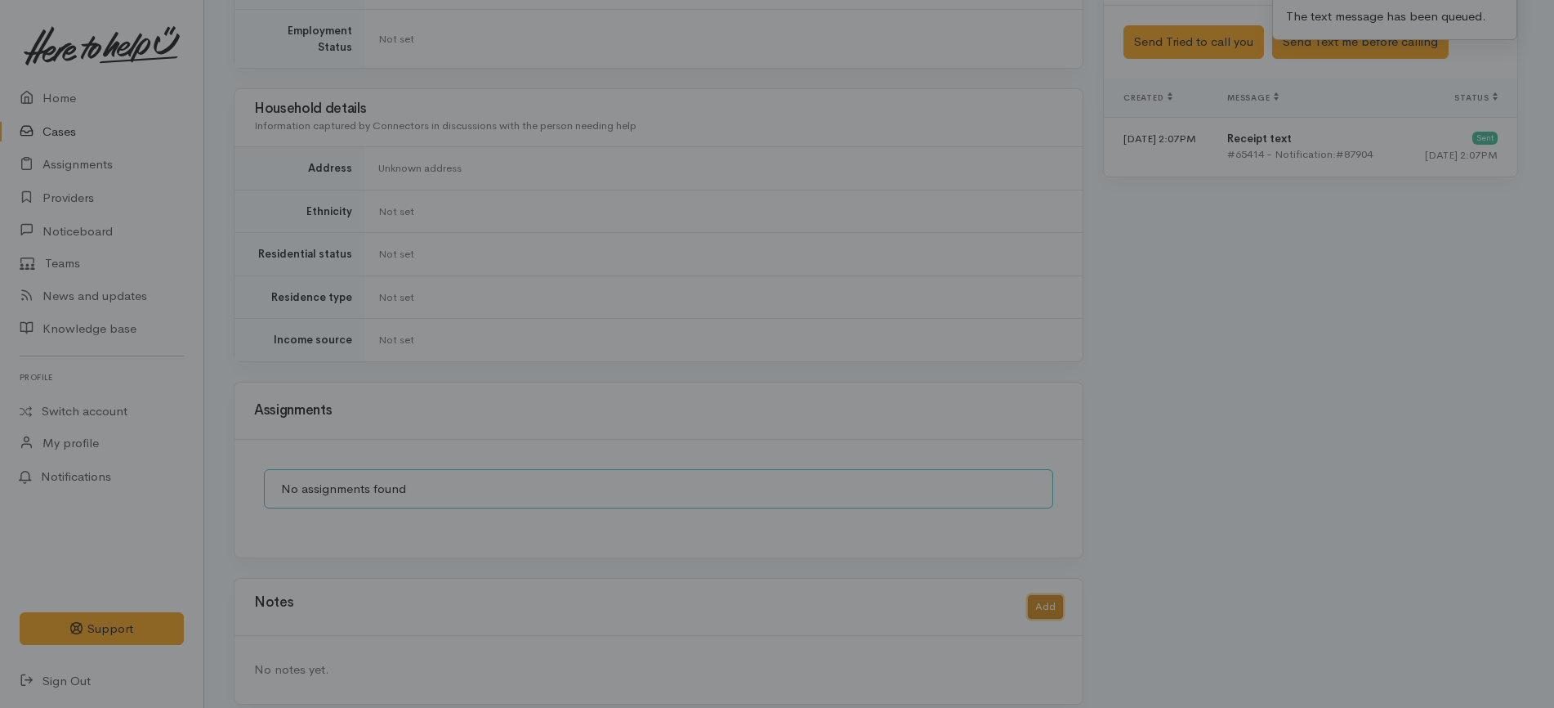
scroll to position [1076, 0]
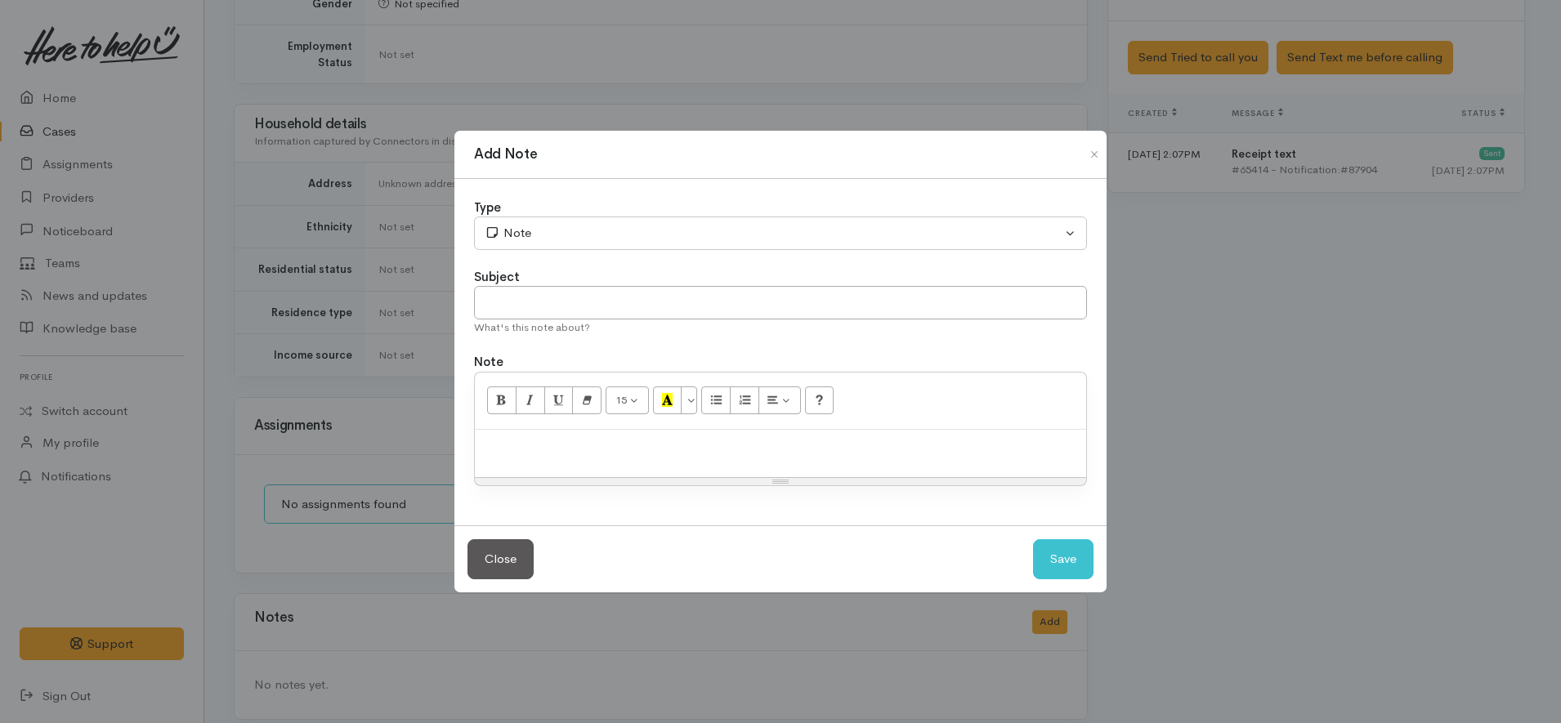
click at [708, 452] on p at bounding box center [780, 447] width 595 height 19
paste div
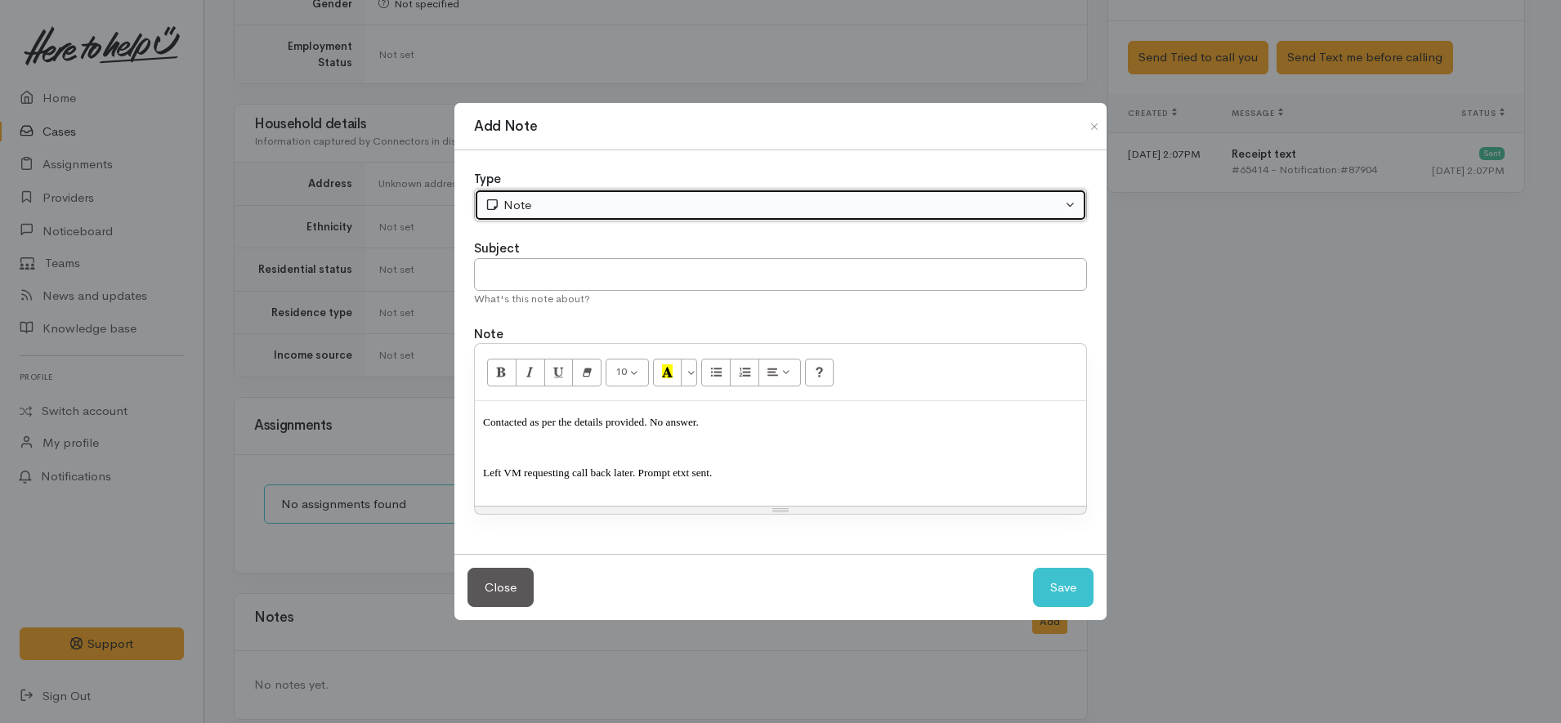
click at [521, 199] on div "Note" at bounding box center [773, 205] width 577 height 19
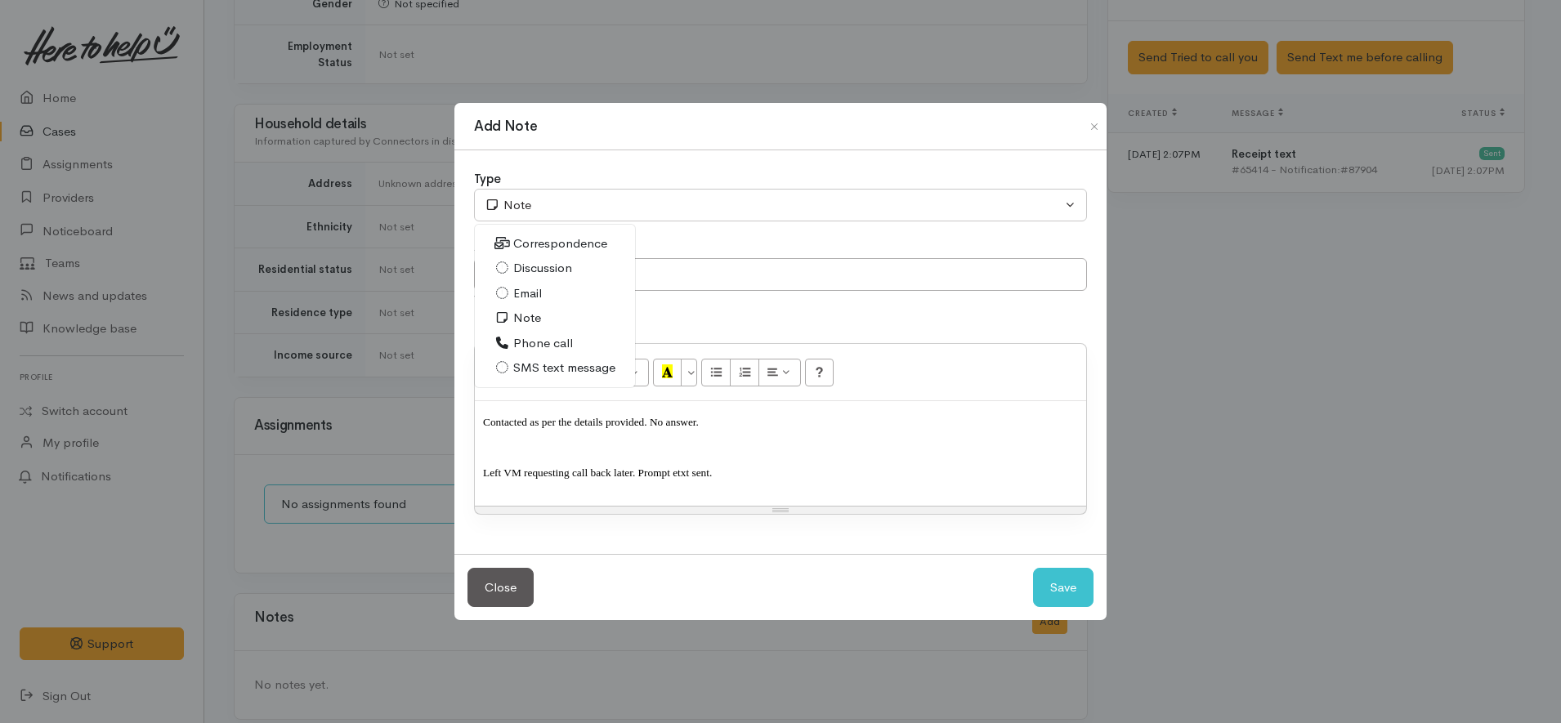
click at [507, 345] on icon at bounding box center [502, 343] width 12 height 12
click at [1053, 579] on button "Save" at bounding box center [1063, 588] width 60 height 40
select select "1"
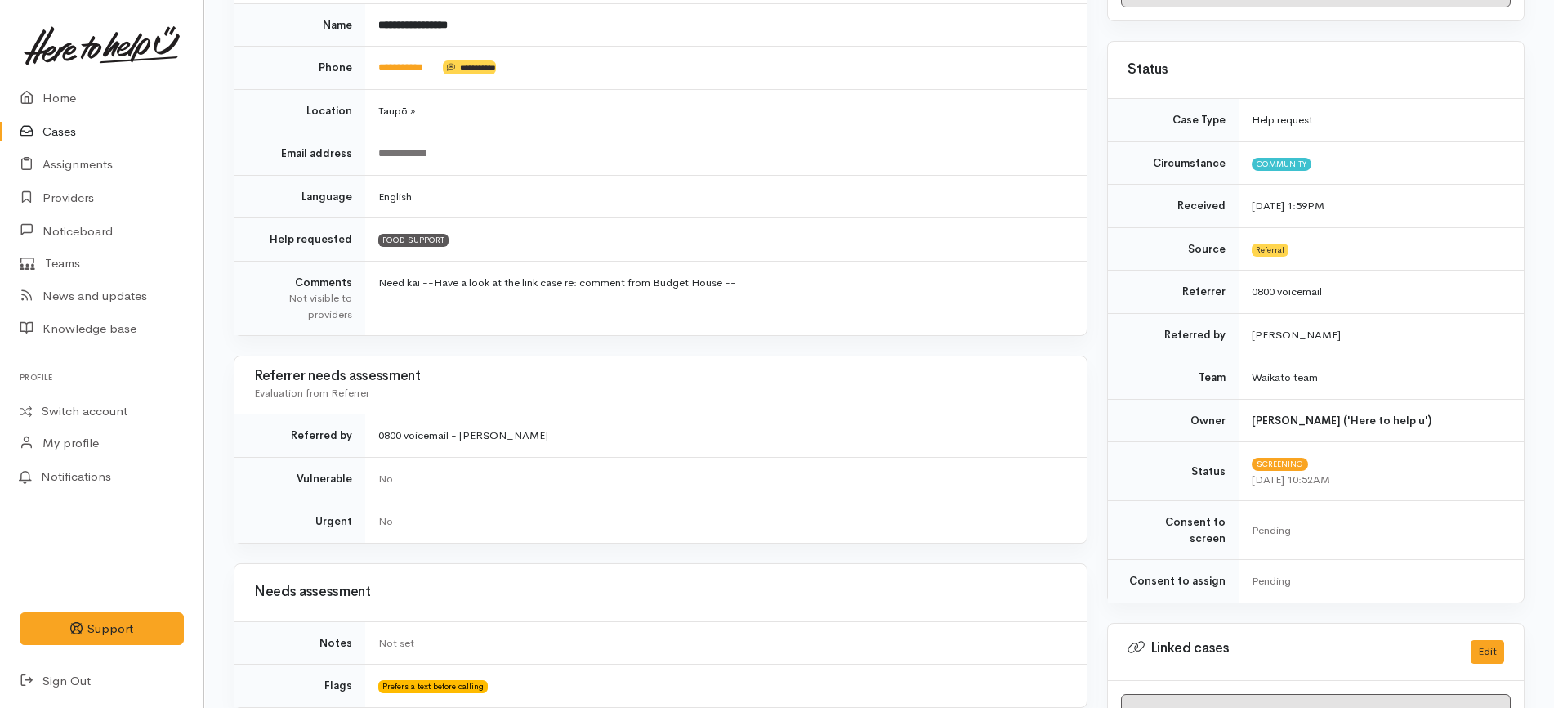
scroll to position [297, 0]
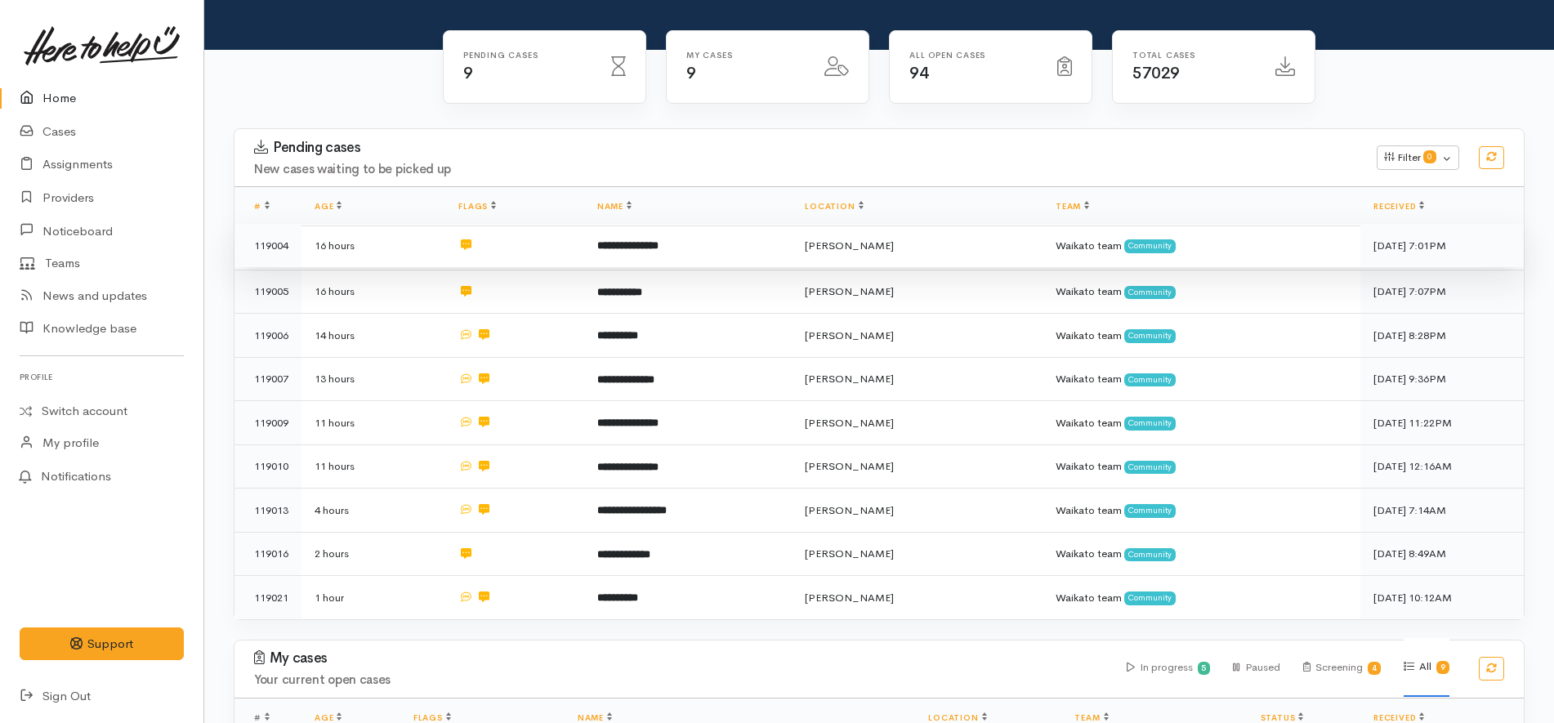
scroll to position [306, 0]
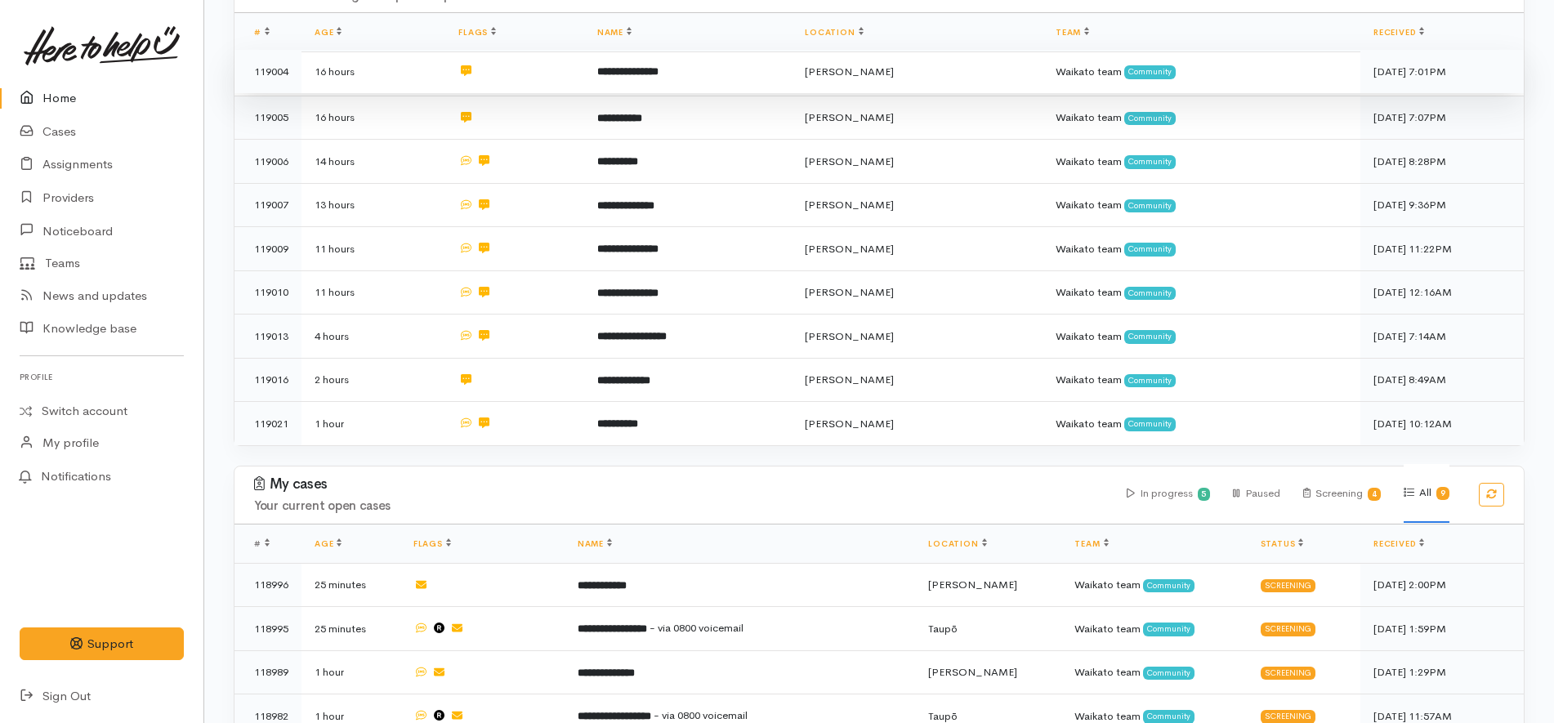
click at [708, 66] on td "**********" at bounding box center [688, 72] width 208 height 44
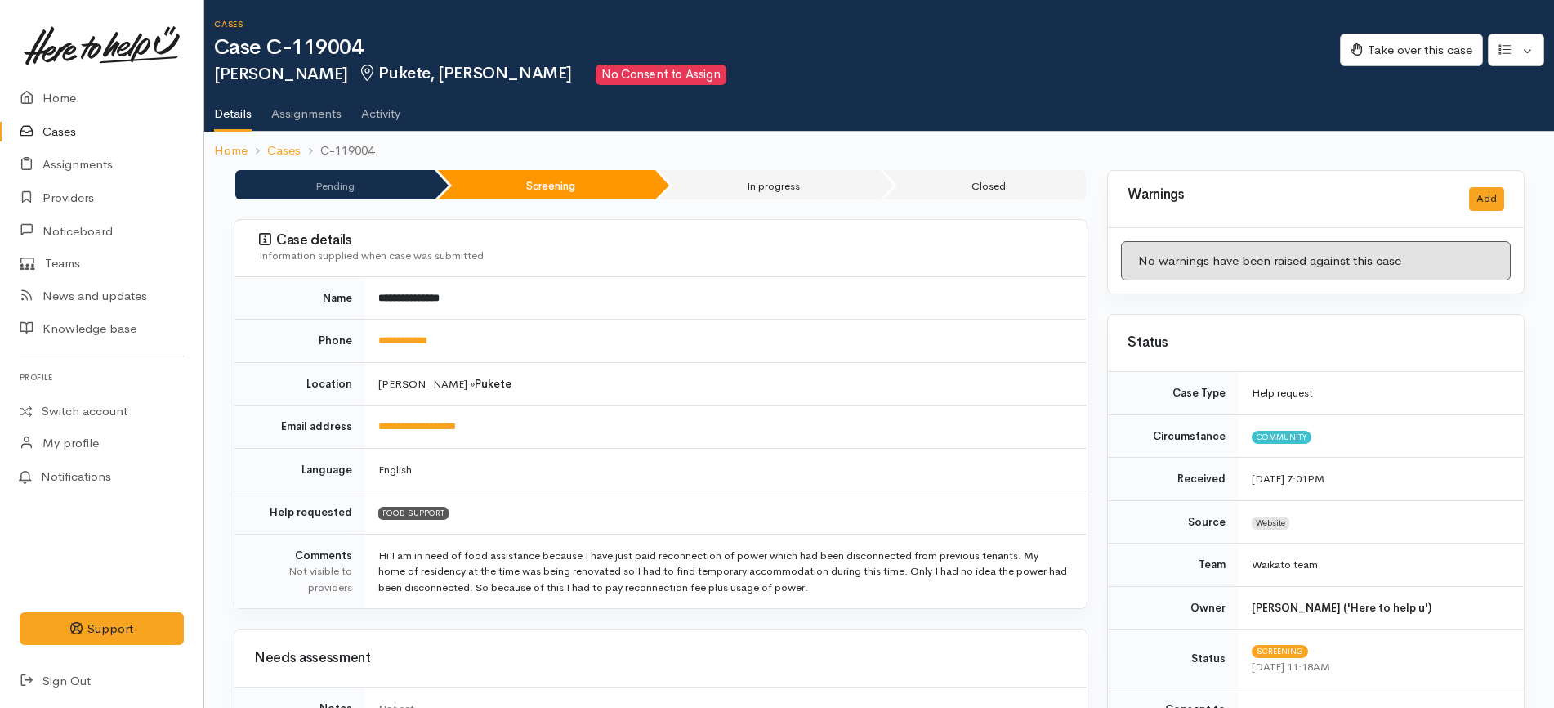
click at [805, 74] on h2 "Natallia Duveax Pukete, Hamilton No Consent to Assign" at bounding box center [777, 75] width 1126 height 20
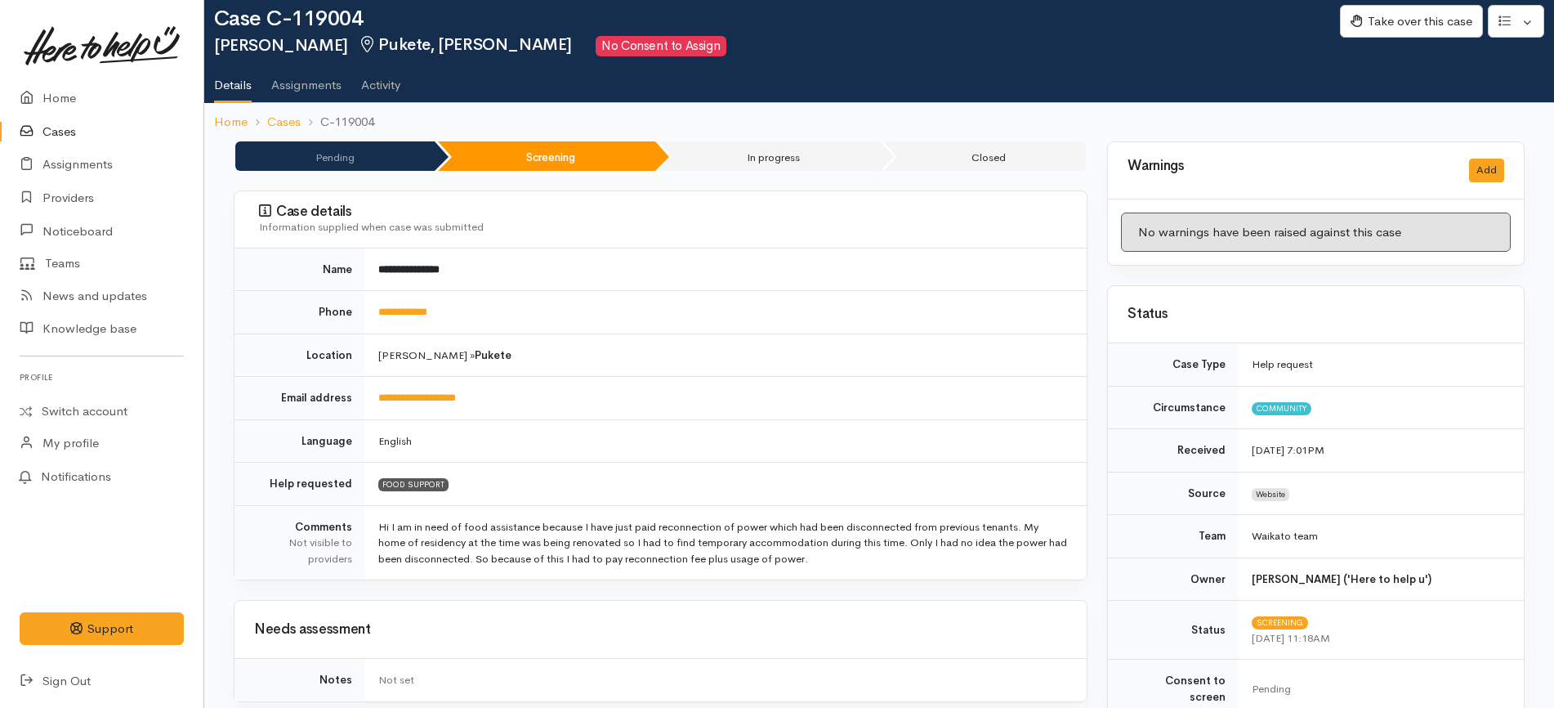
scroll to position [25, 0]
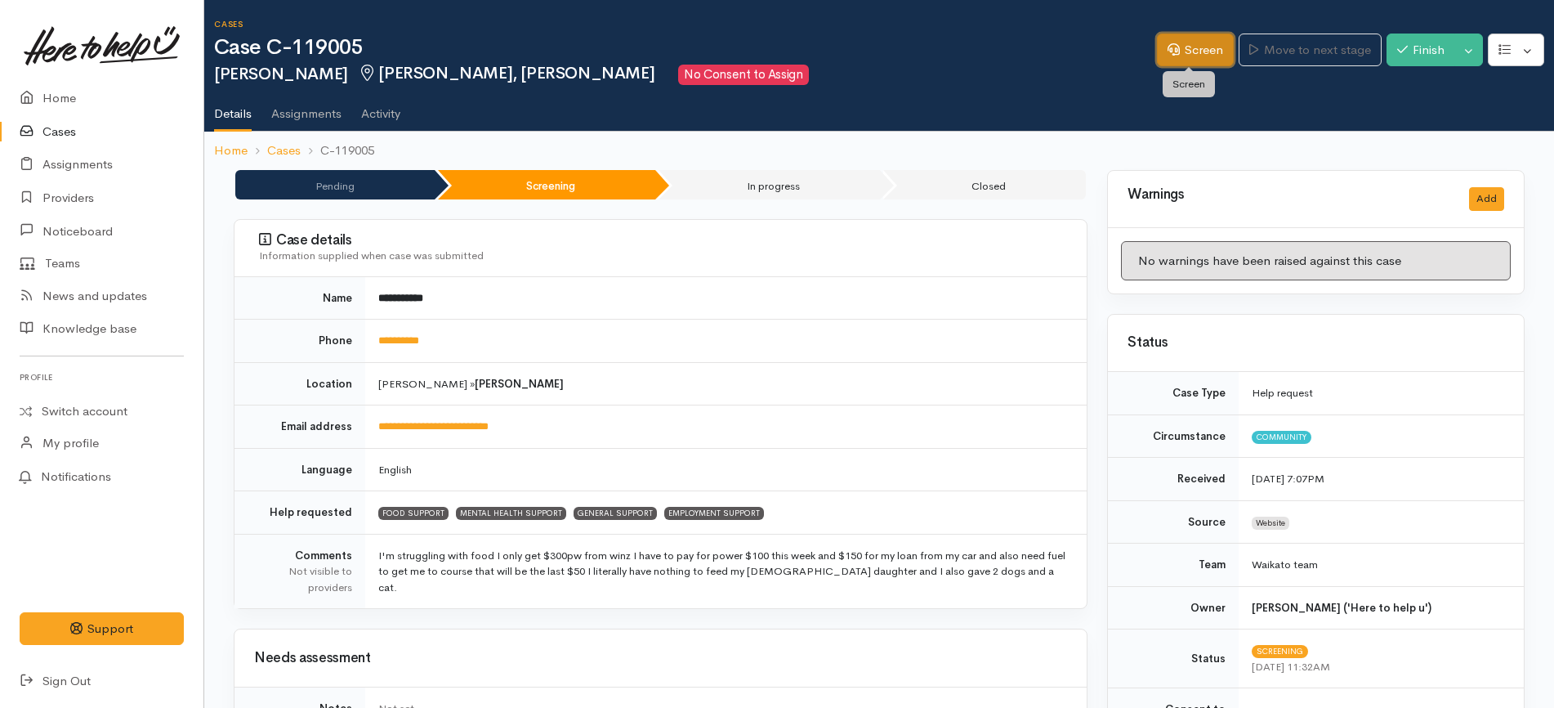
click at [1166, 35] on link "Screen" at bounding box center [1195, 51] width 77 height 34
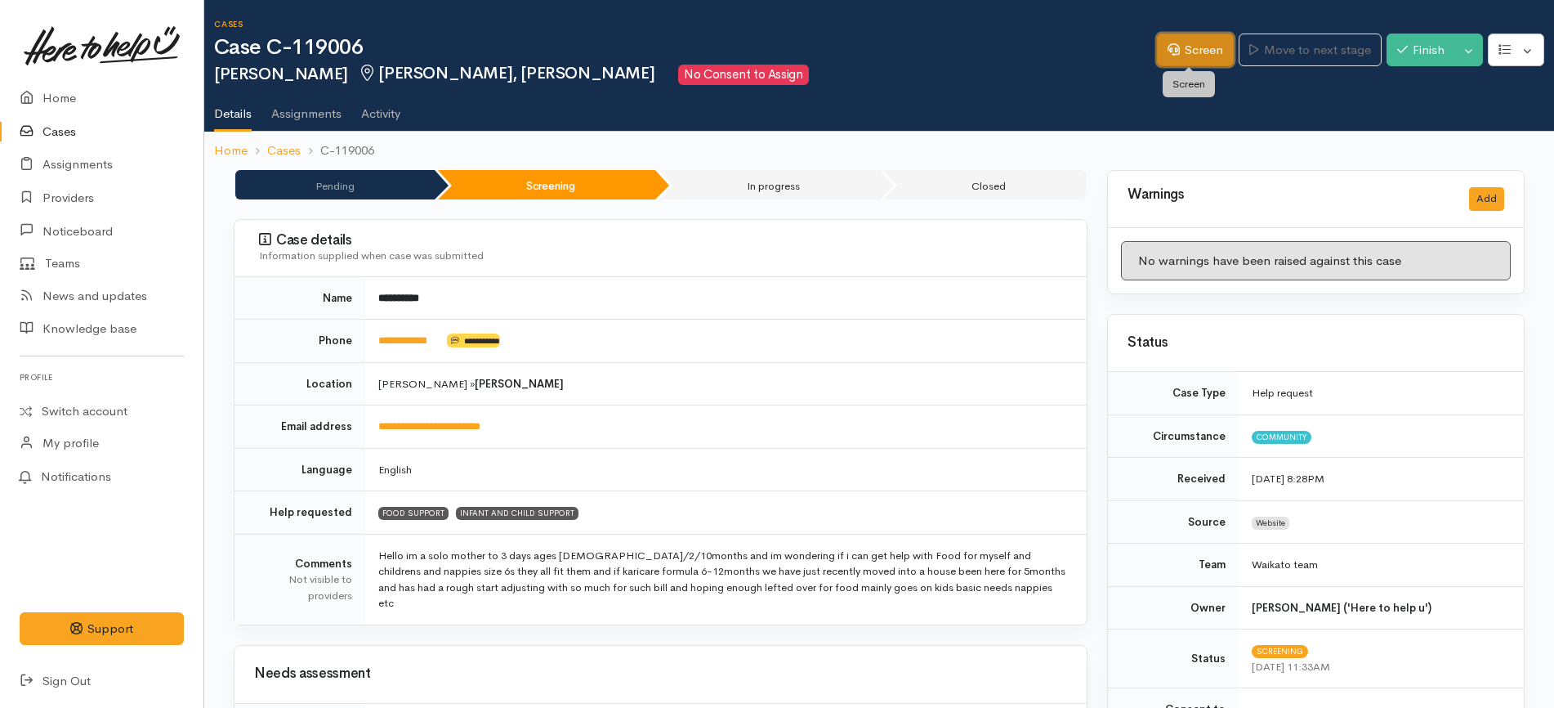
drag, startPoint x: 1176, startPoint y: 50, endPoint x: 1163, endPoint y: 50, distance: 13.1
click at [1176, 50] on link "Screen" at bounding box center [1195, 51] width 77 height 34
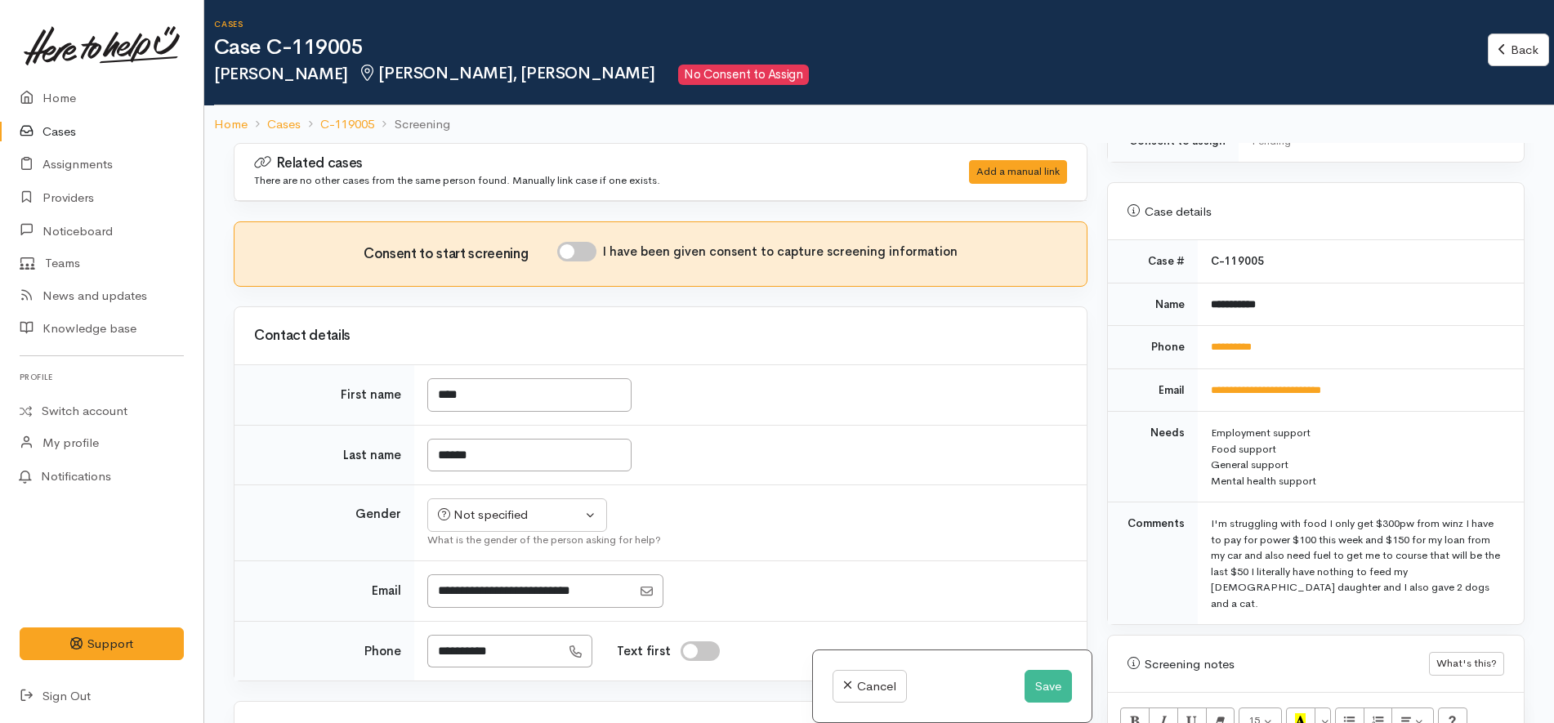
scroll to position [613, 0]
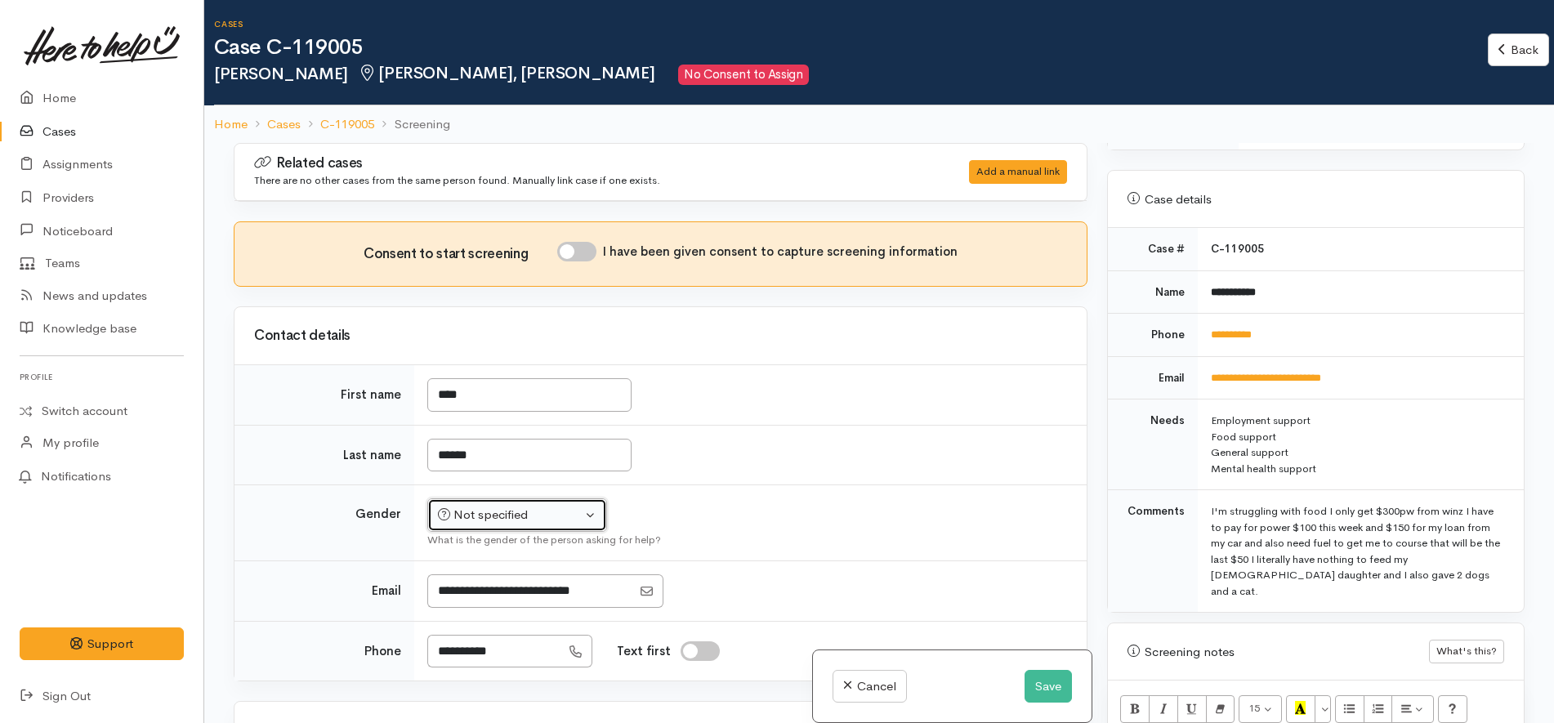
click at [561, 516] on div "Not specified" at bounding box center [510, 515] width 144 height 19
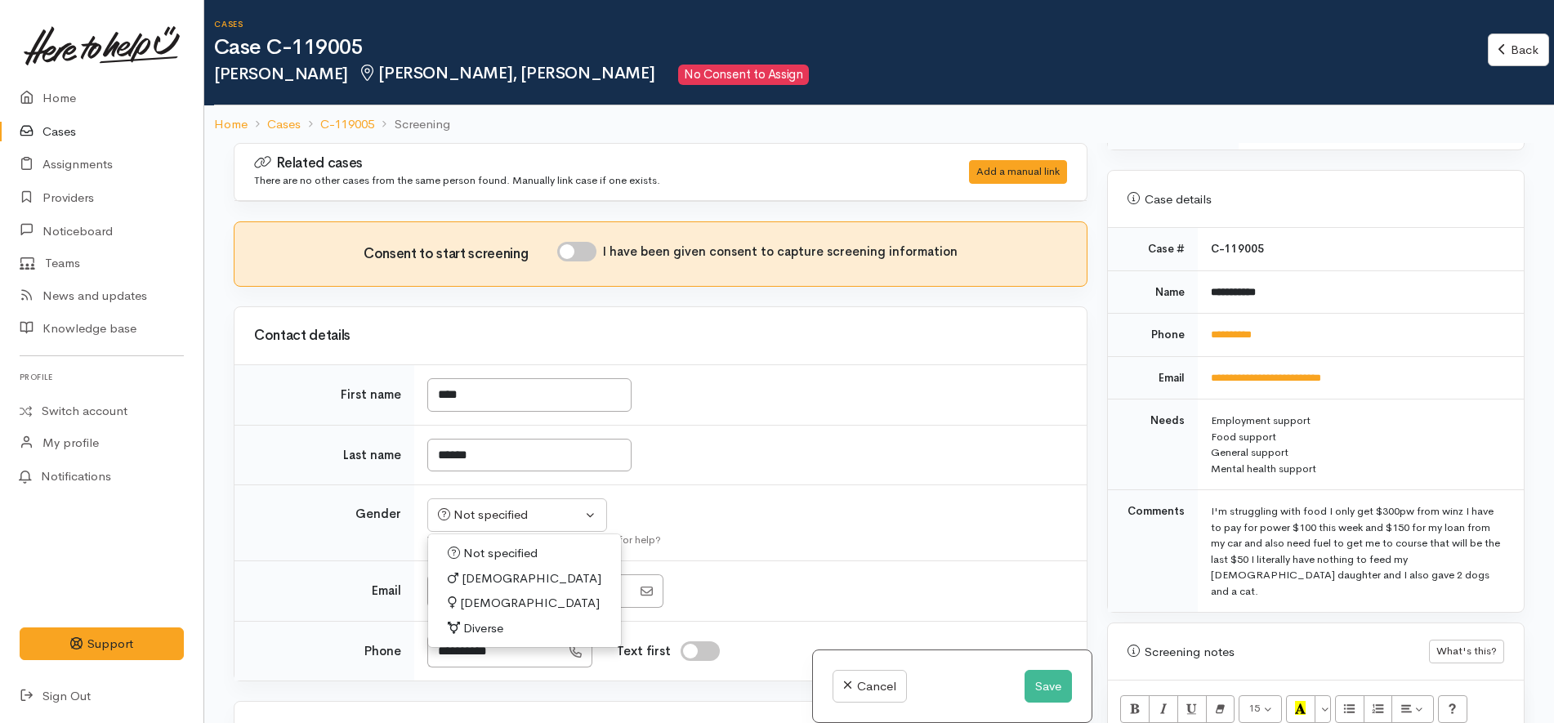
click at [504, 614] on link "[DEMOGRAPHIC_DATA]" at bounding box center [524, 603] width 193 height 25
select select "[DEMOGRAPHIC_DATA]"
click at [846, 504] on td "Not specified Male Female Diverse Female Not specified Male Female Diverse What…" at bounding box center [750, 523] width 672 height 76
click at [1345, 322] on td "**********" at bounding box center [1361, 335] width 326 height 43
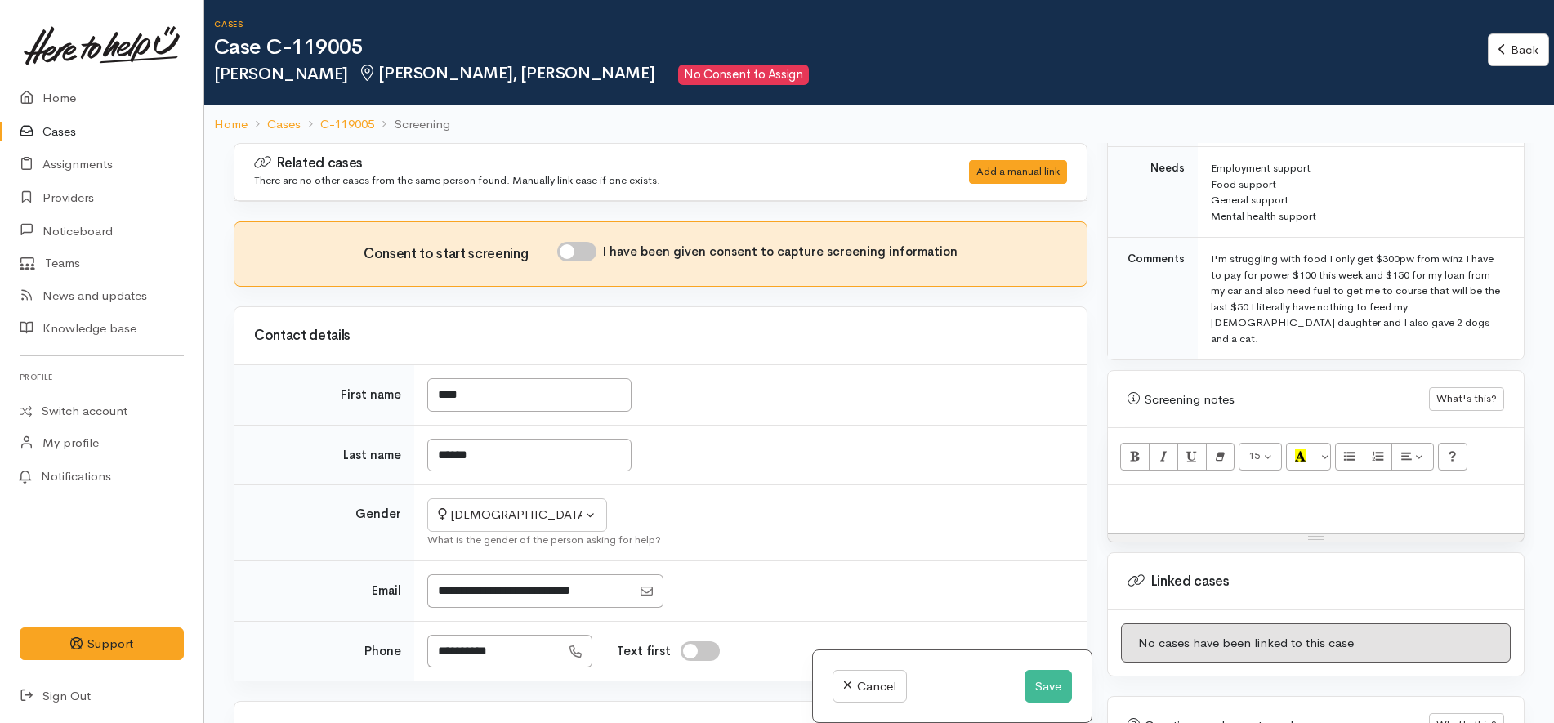
scroll to position [817, 0]
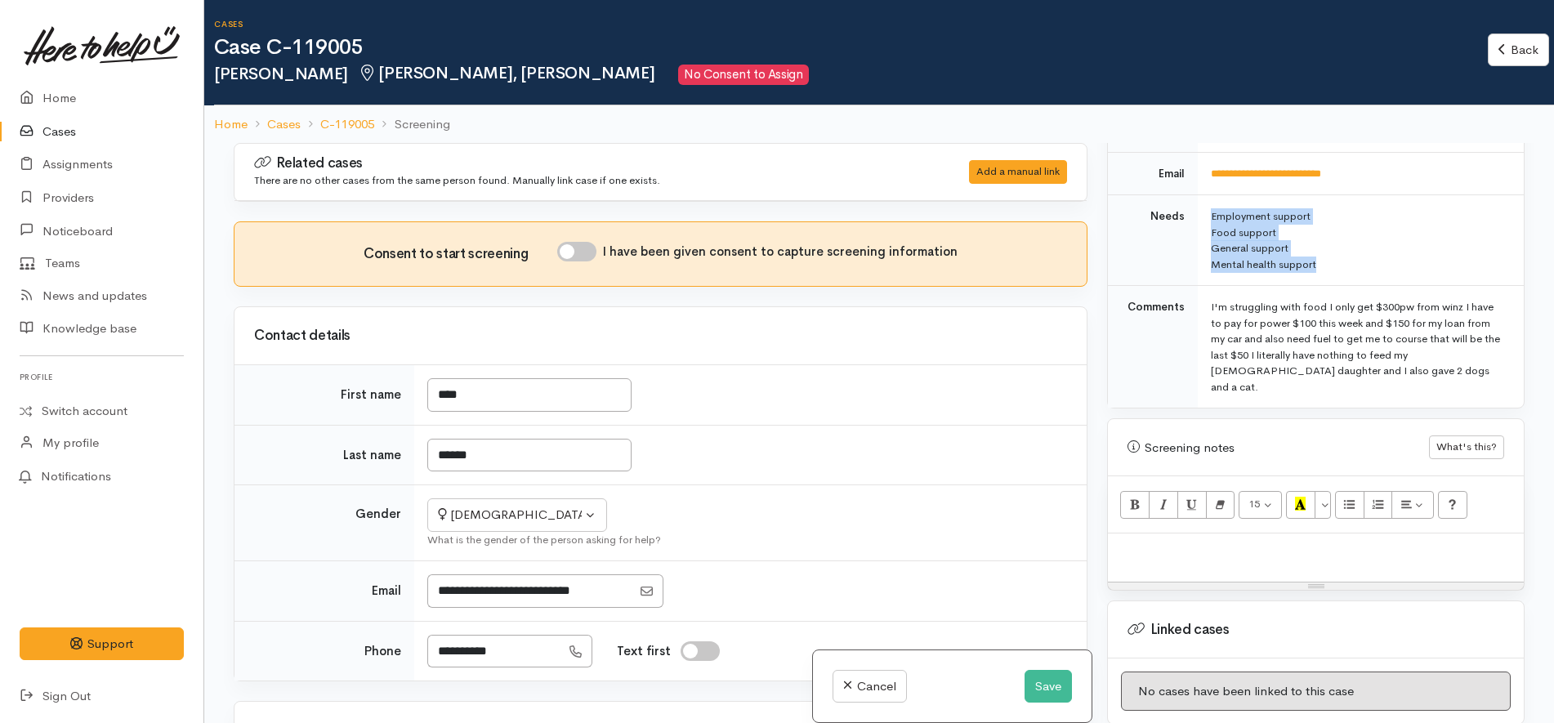
drag, startPoint x: 1360, startPoint y: 246, endPoint x: 1187, endPoint y: 200, distance: 179.2
click at [1187, 200] on tr "Needs Employment support Food support General support Mental health support" at bounding box center [1316, 240] width 416 height 91
copy tr "Employment support Food support General support Mental health support"
click at [1164, 542] on p at bounding box center [1316, 551] width 400 height 19
paste div
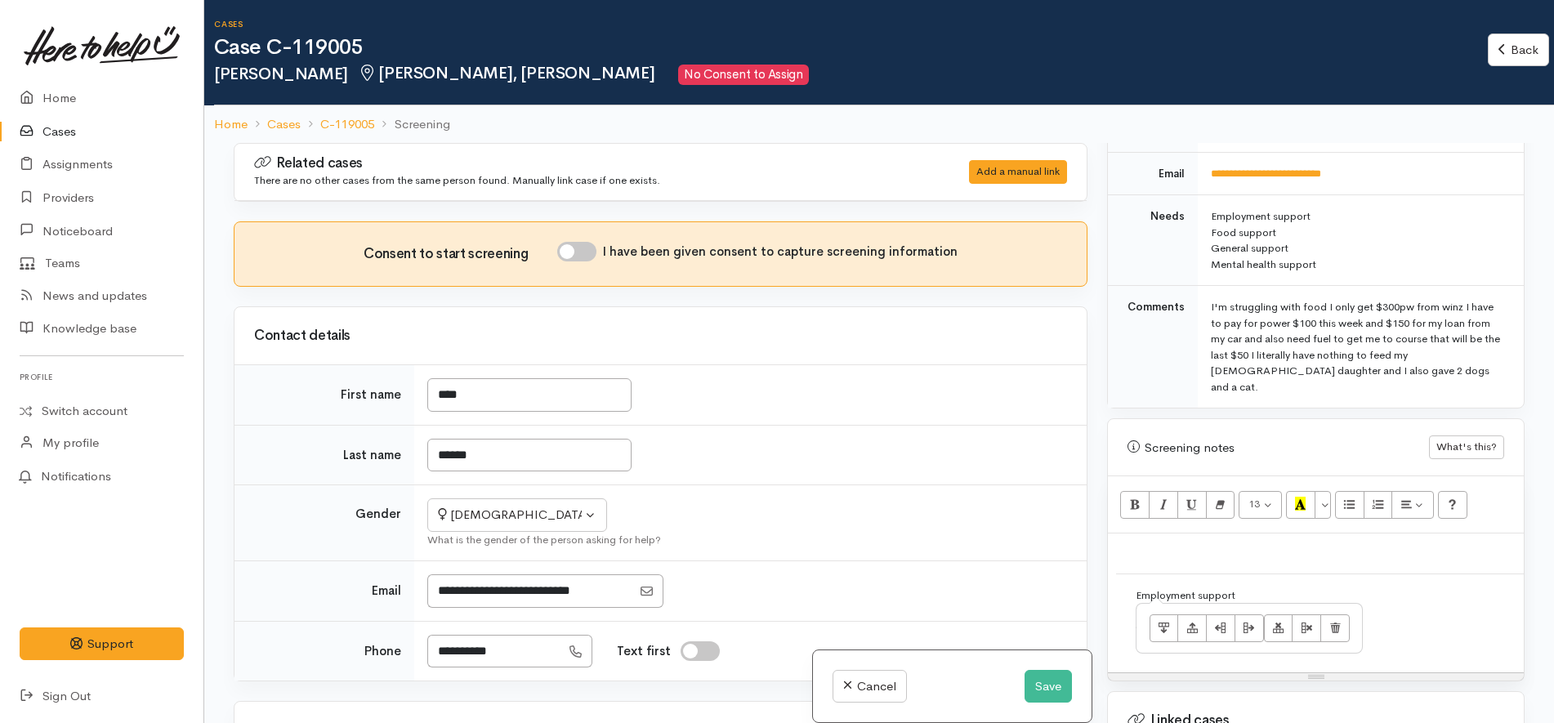
click at [1141, 588] on div "Employment support" at bounding box center [1321, 596] width 370 height 16
drag, startPoint x: 1120, startPoint y: 556, endPoint x: 1280, endPoint y: 628, distance: 175.1
click at [1280, 628] on td "Employment support Food support General support Mental health support" at bounding box center [1320, 619] width 409 height 91
copy td "Employment support Food support General support Mental health support"
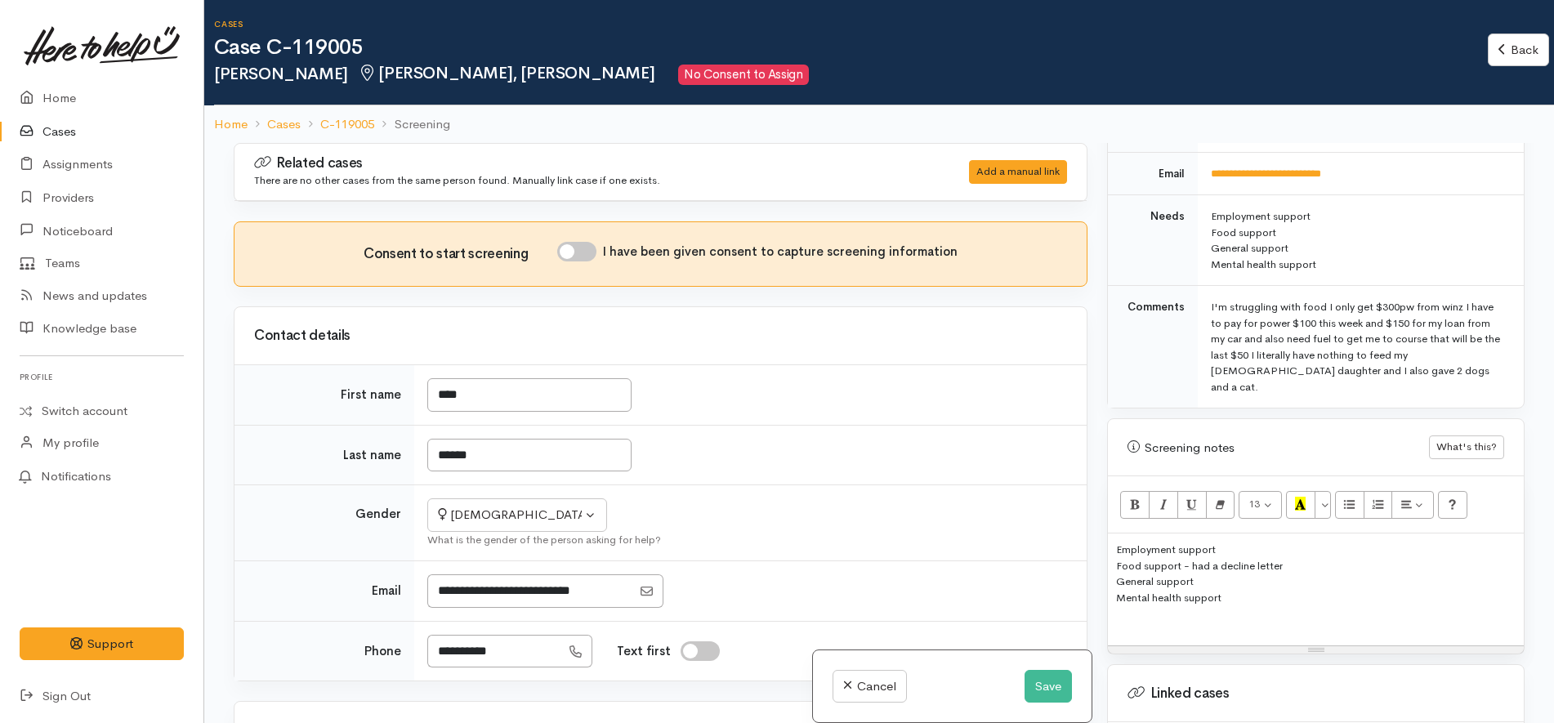
scroll to position [143, 0]
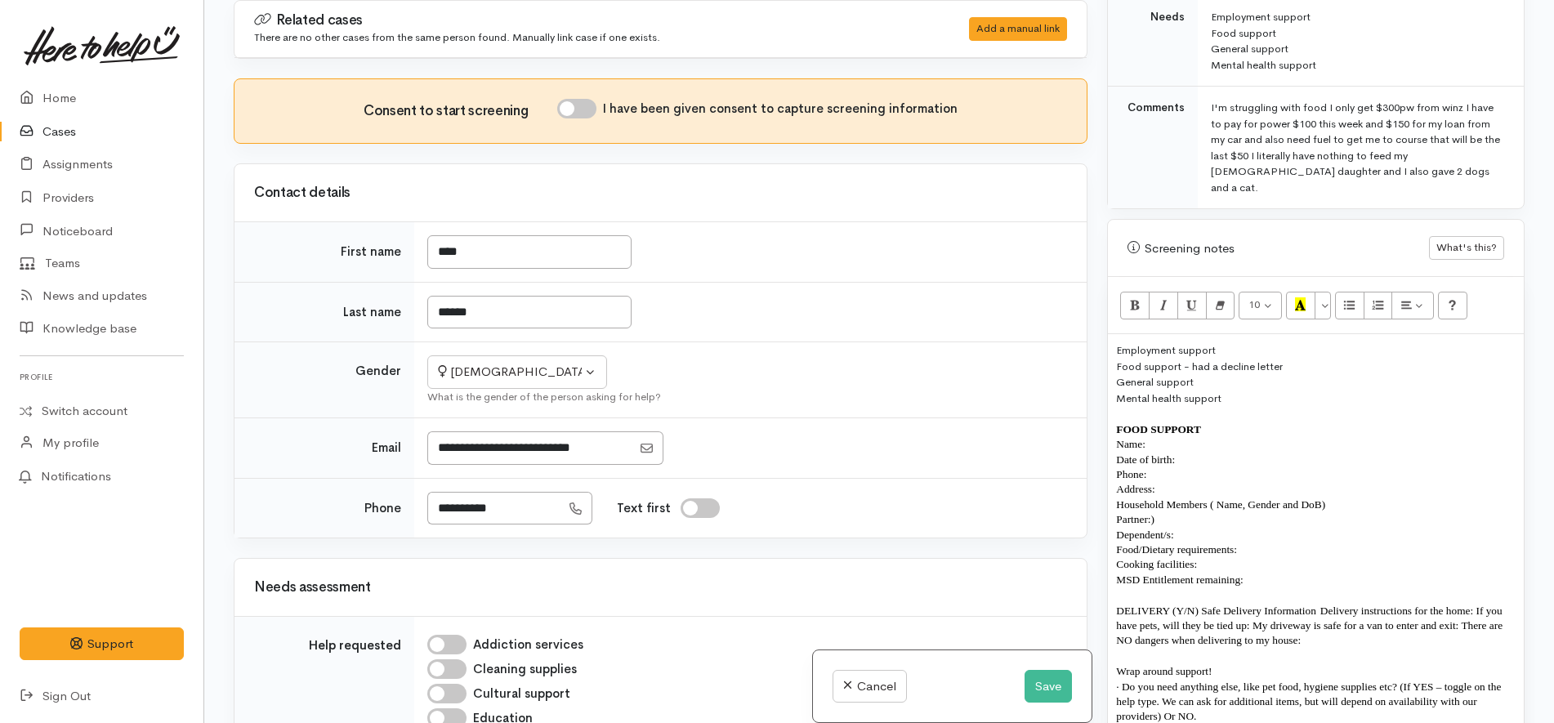
click at [1203, 453] on p "Date of birth:" at bounding box center [1316, 460] width 400 height 15
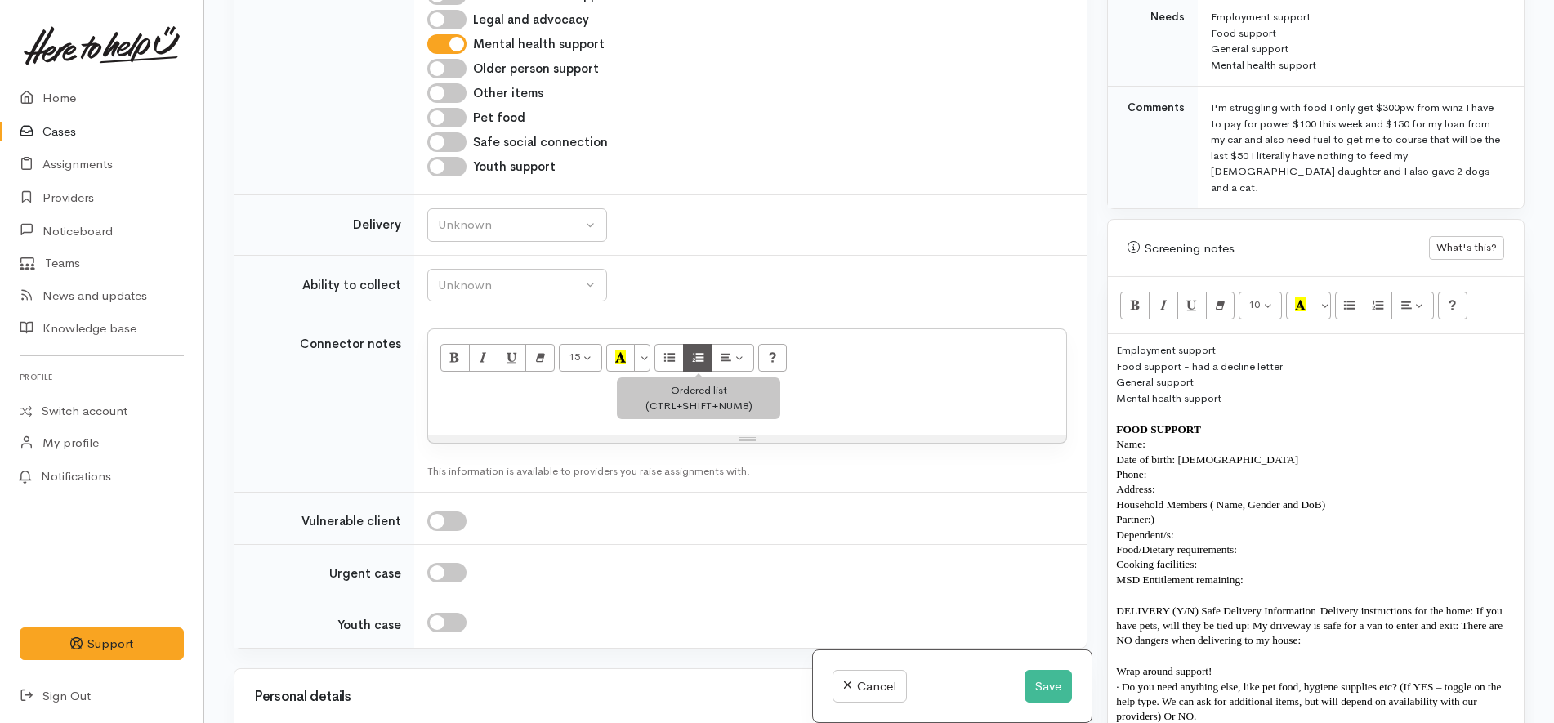
scroll to position [1328, 0]
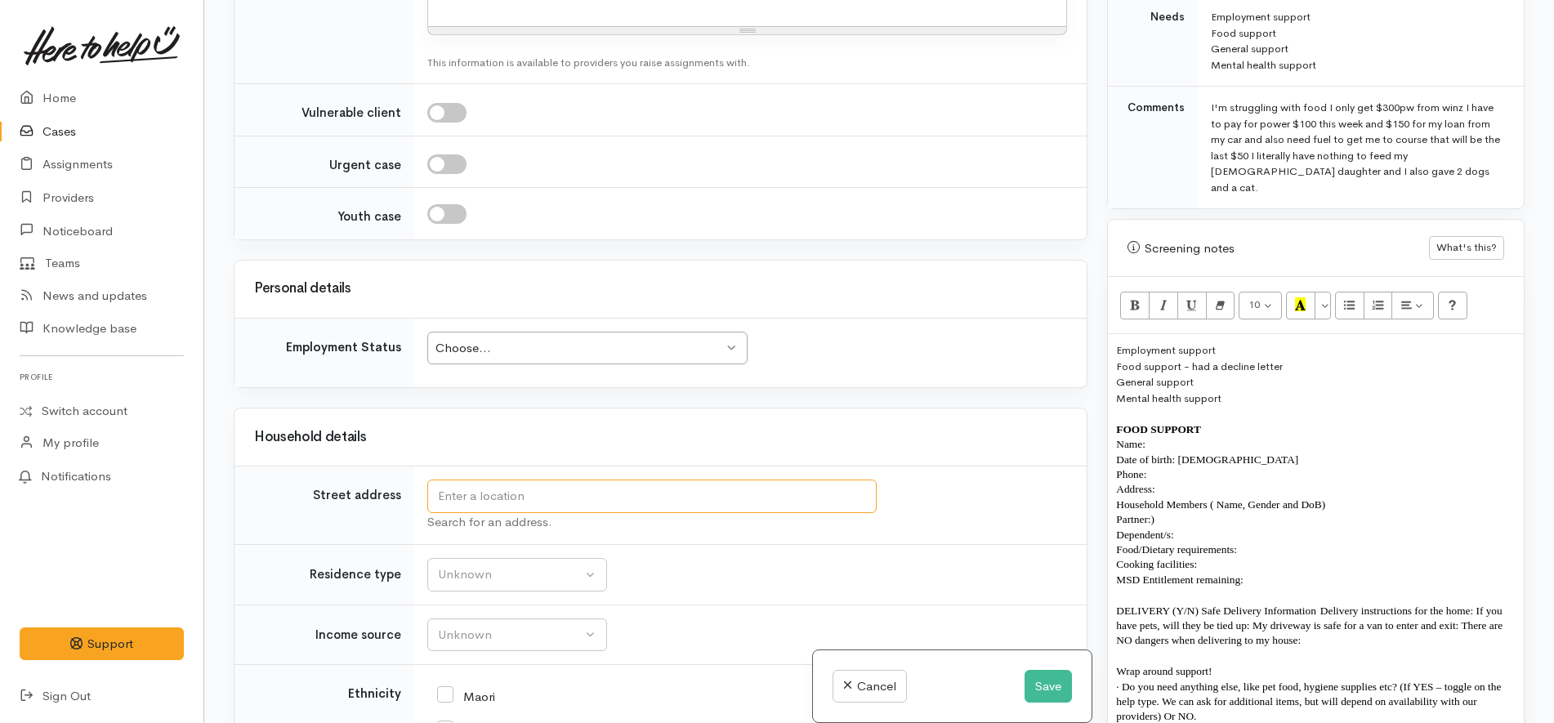
click at [583, 489] on input "text" at bounding box center [651, 497] width 449 height 34
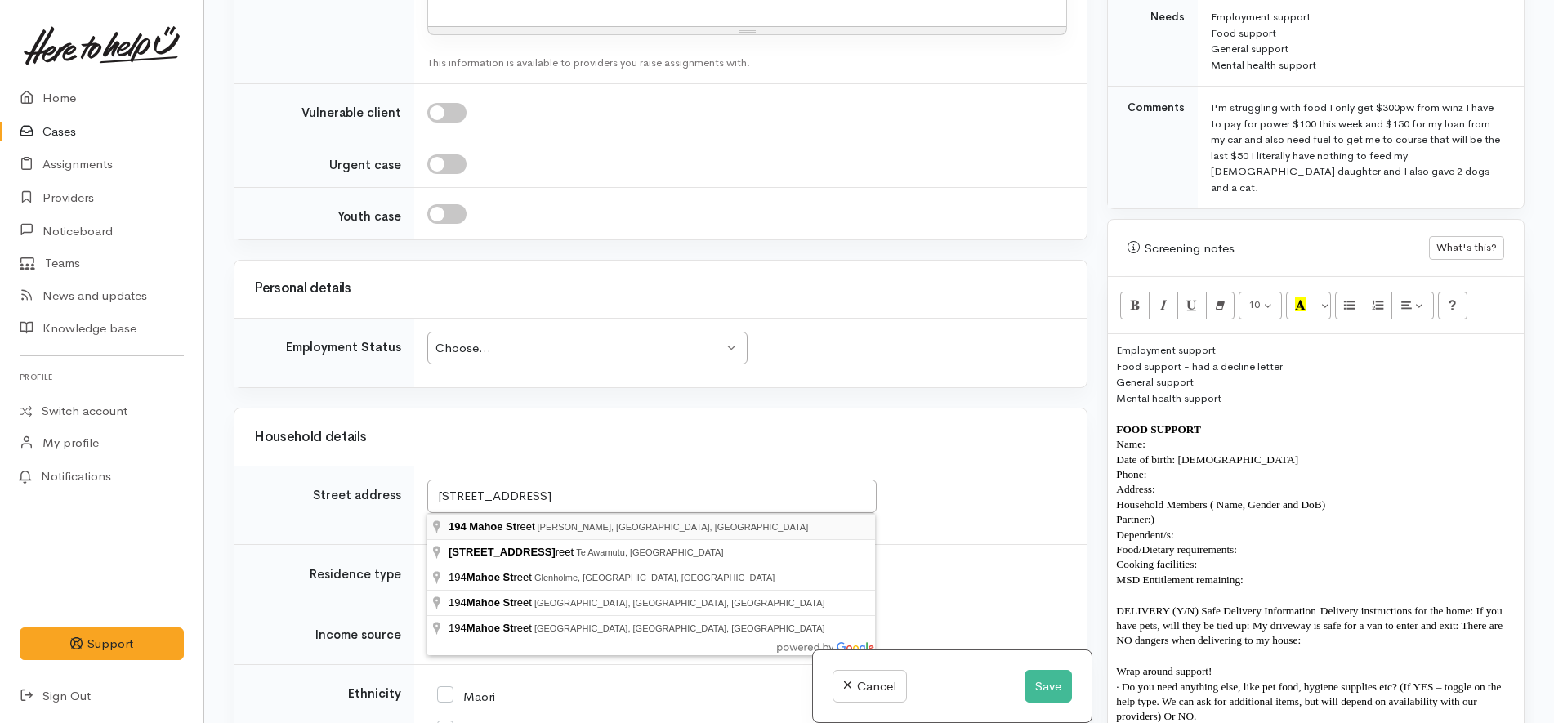
type input "194 Mahoe Street, Melville, Hamilton, New Zealand"
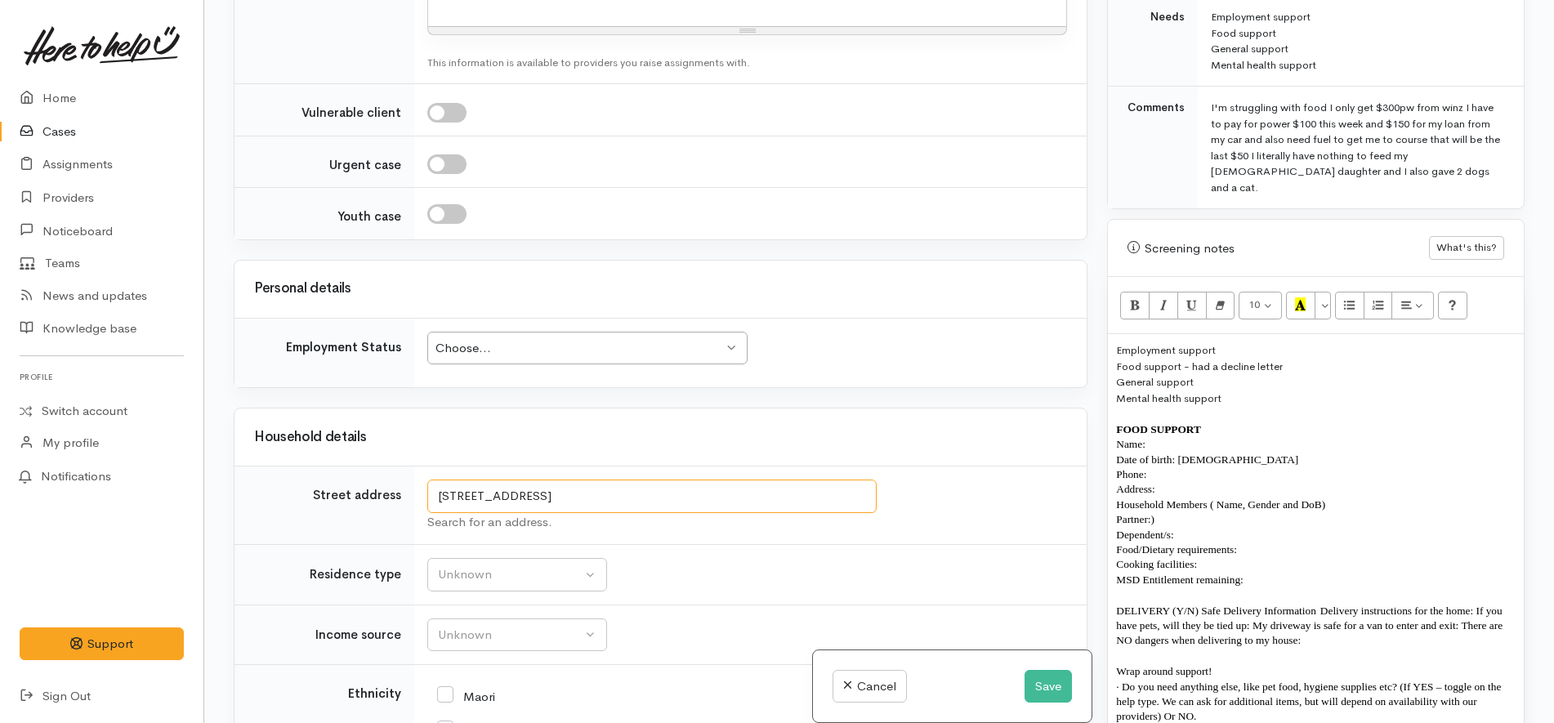
scroll to position [1480, 0]
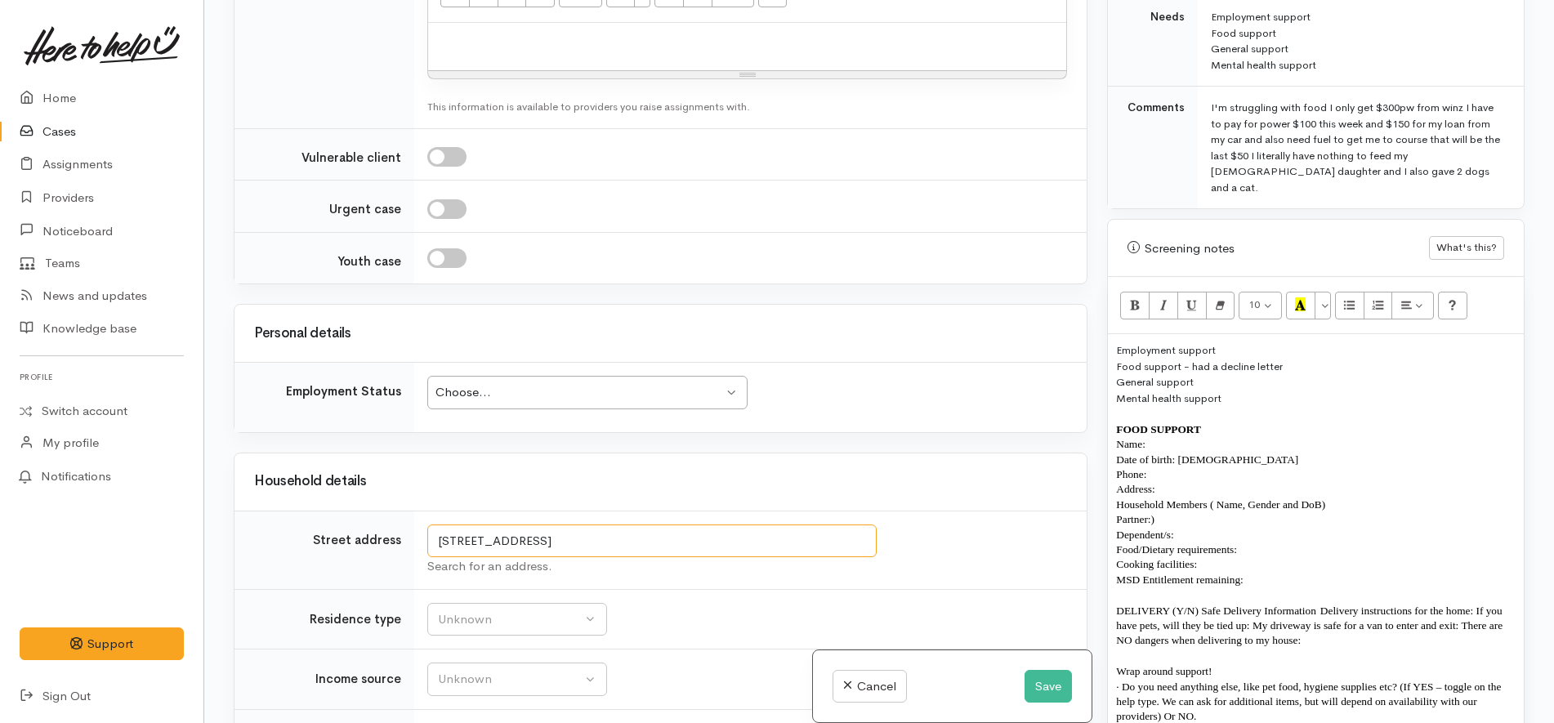
drag, startPoint x: 753, startPoint y: 509, endPoint x: 401, endPoint y: 458, distance: 355.9
click at [1189, 482] on p "Address:" at bounding box center [1316, 489] width 400 height 15
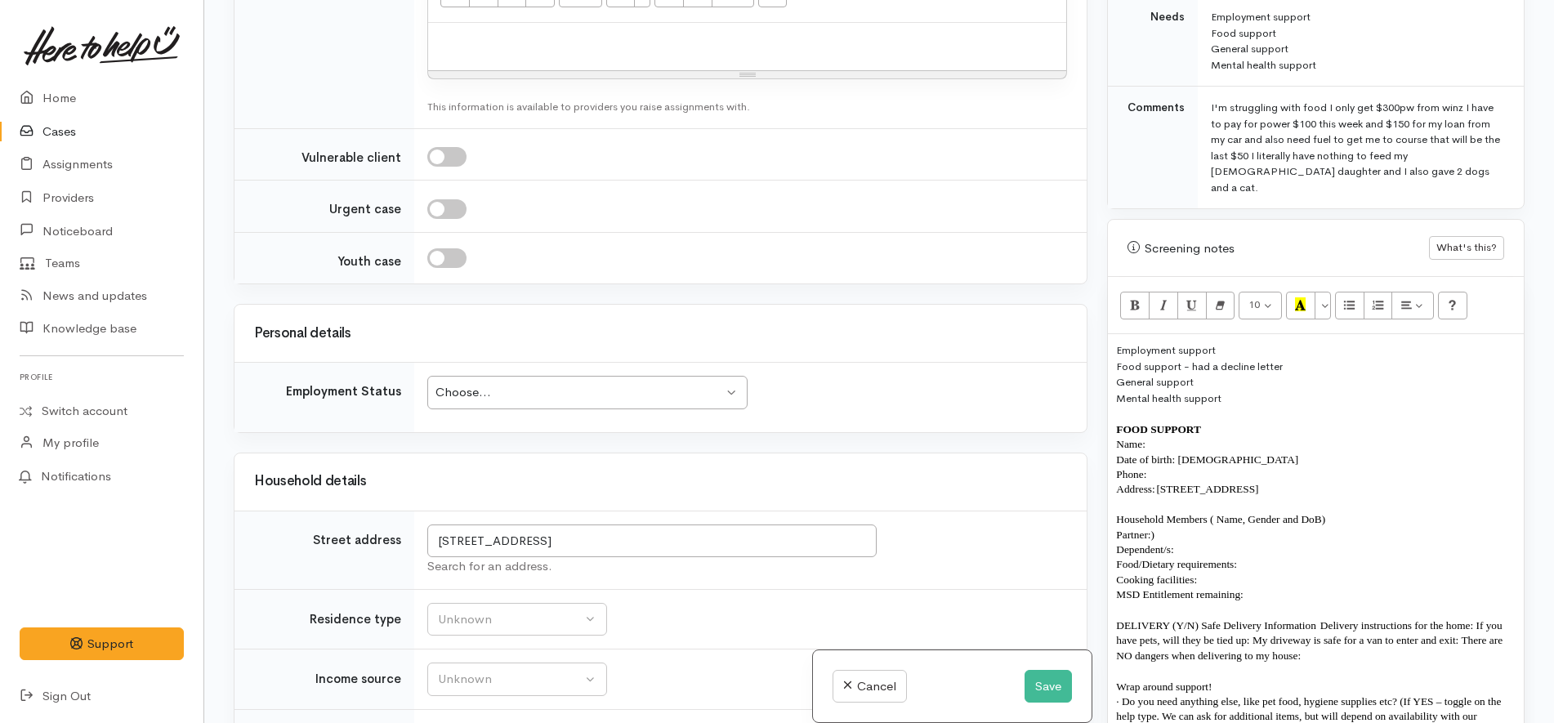
scroll to position [976, 0]
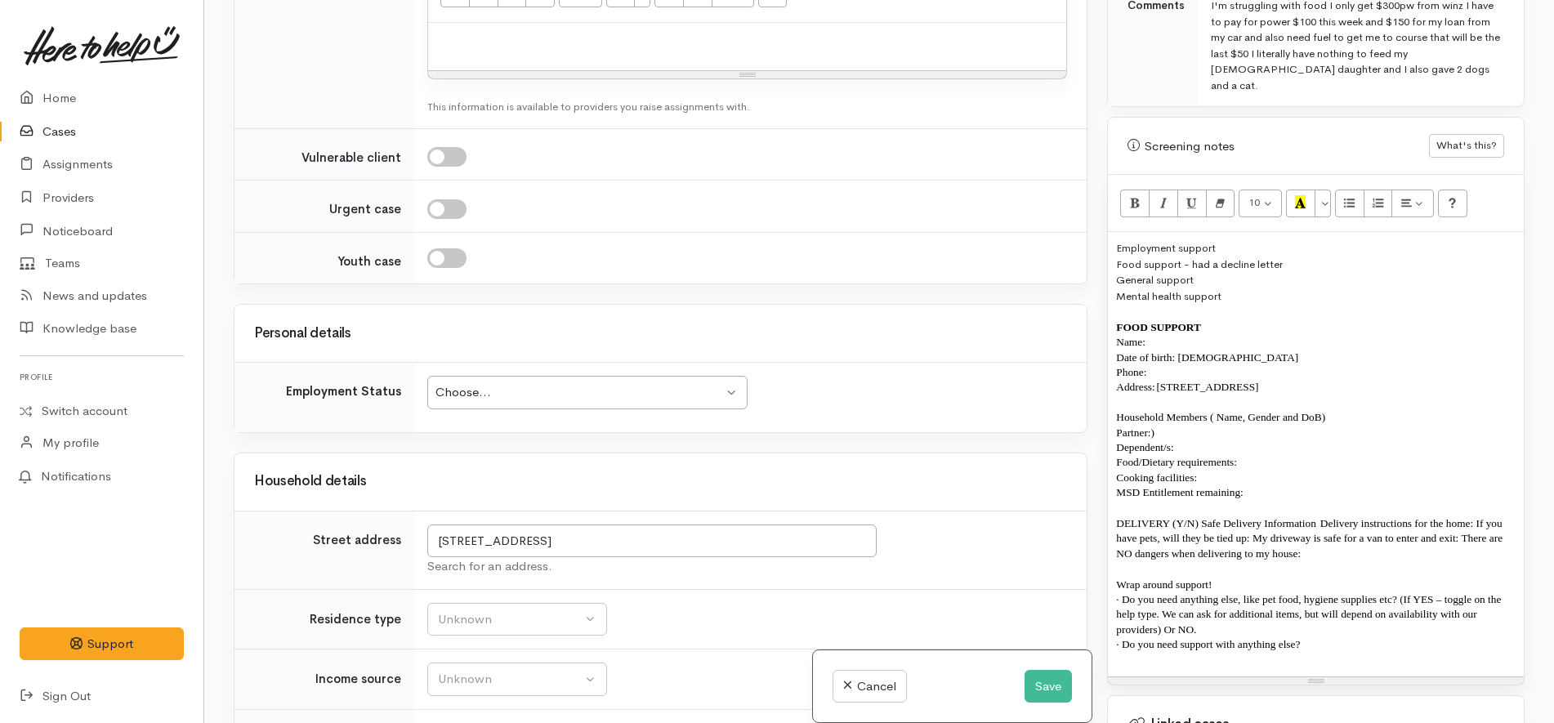
click at [1225, 440] on p "Dependent/s:" at bounding box center [1316, 447] width 400 height 15
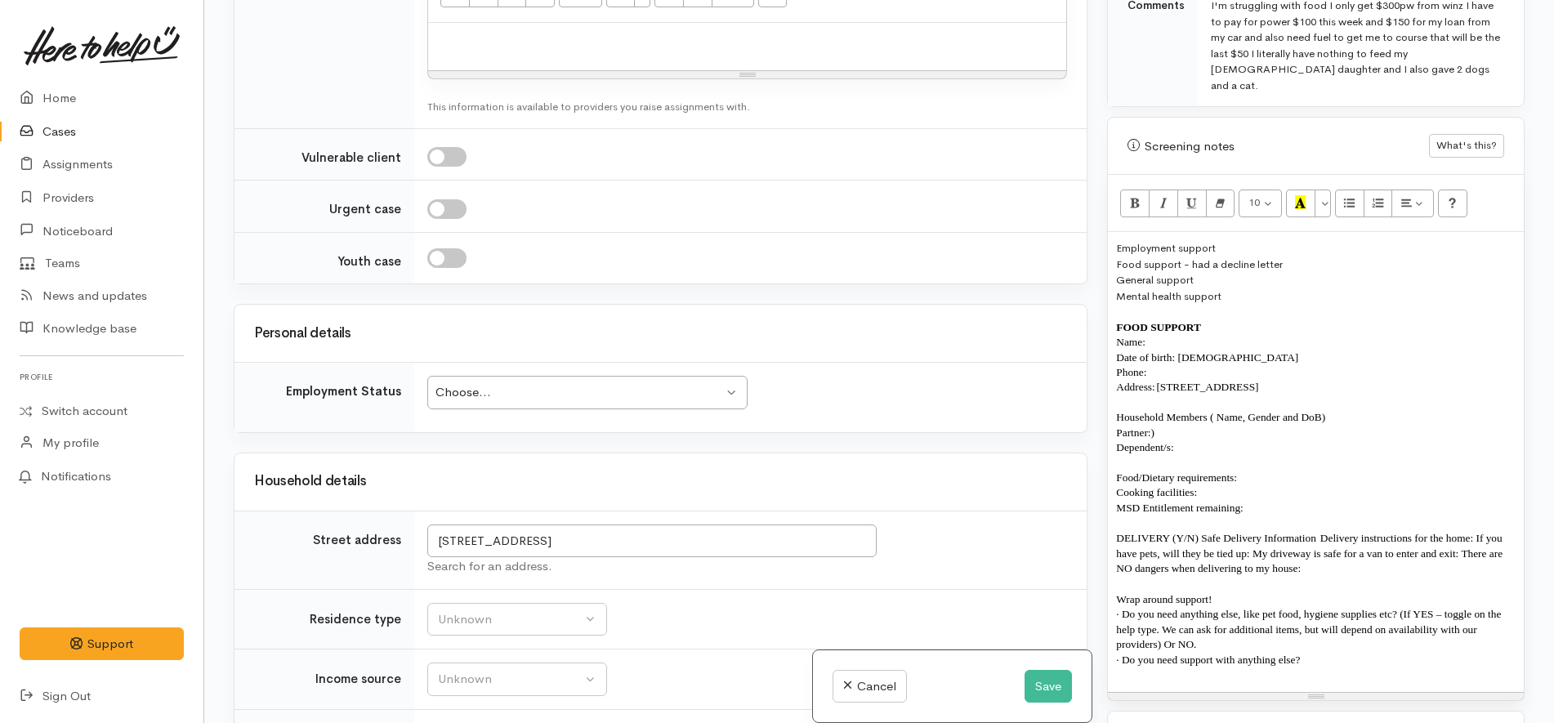
click at [1267, 501] on p "MSD Entitlement remaining:" at bounding box center [1316, 508] width 400 height 15
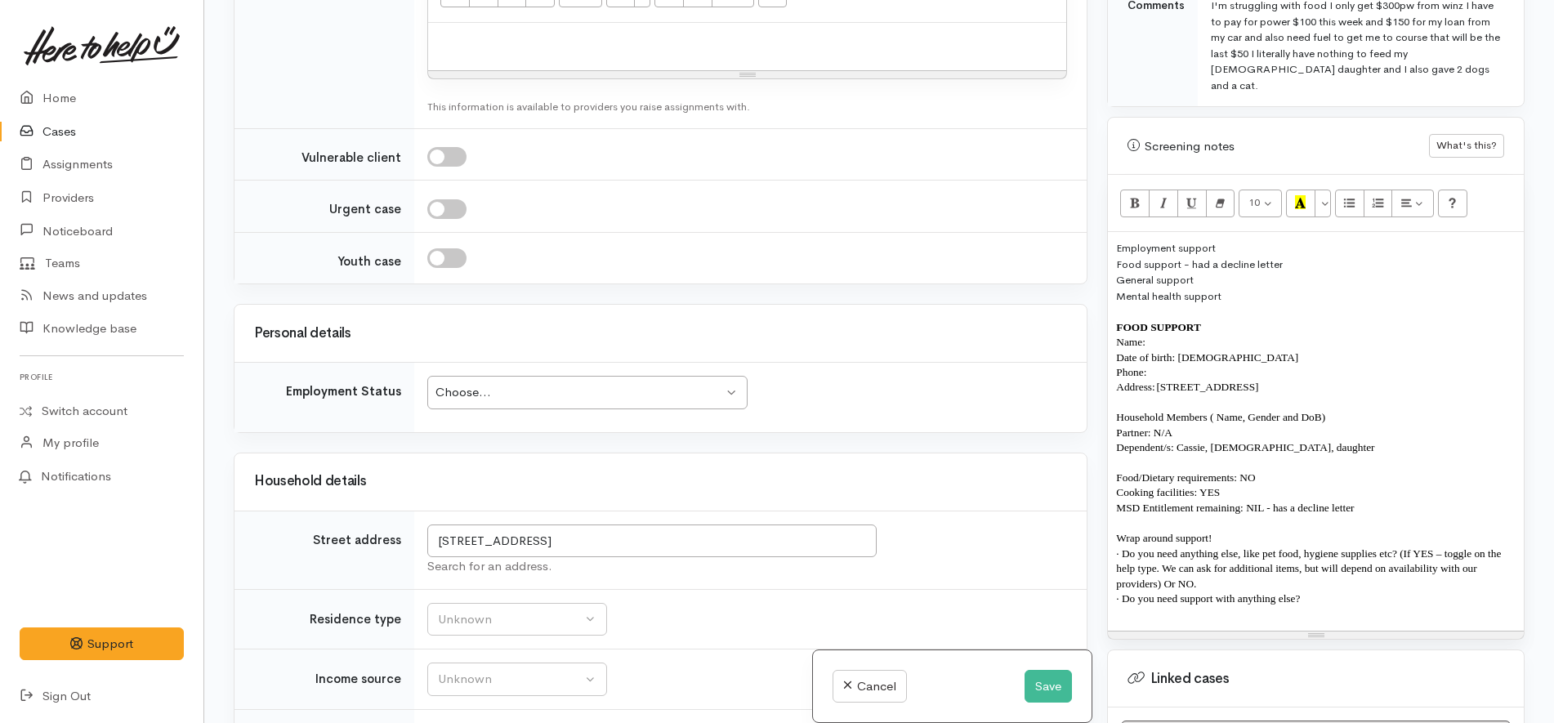
click at [1204, 441] on span "Dependent/s: Cassie, 7 years old, daughter" at bounding box center [1245, 447] width 258 height 12
click at [1402, 501] on p "MSD Entitlement remaining: NIL - has a decline letter" at bounding box center [1316, 508] width 400 height 15
drag, startPoint x: 1116, startPoint y: 292, endPoint x: 1114, endPoint y: 181, distance: 110.3
click at [1114, 181] on div "10 8 9 10 11 12 14 18 24 36 Background Color Transparent Select #ffff00 Text Co…" at bounding box center [1316, 407] width 416 height 464
copy div "Employment support Food support - had a decline letter General support Mental h…"
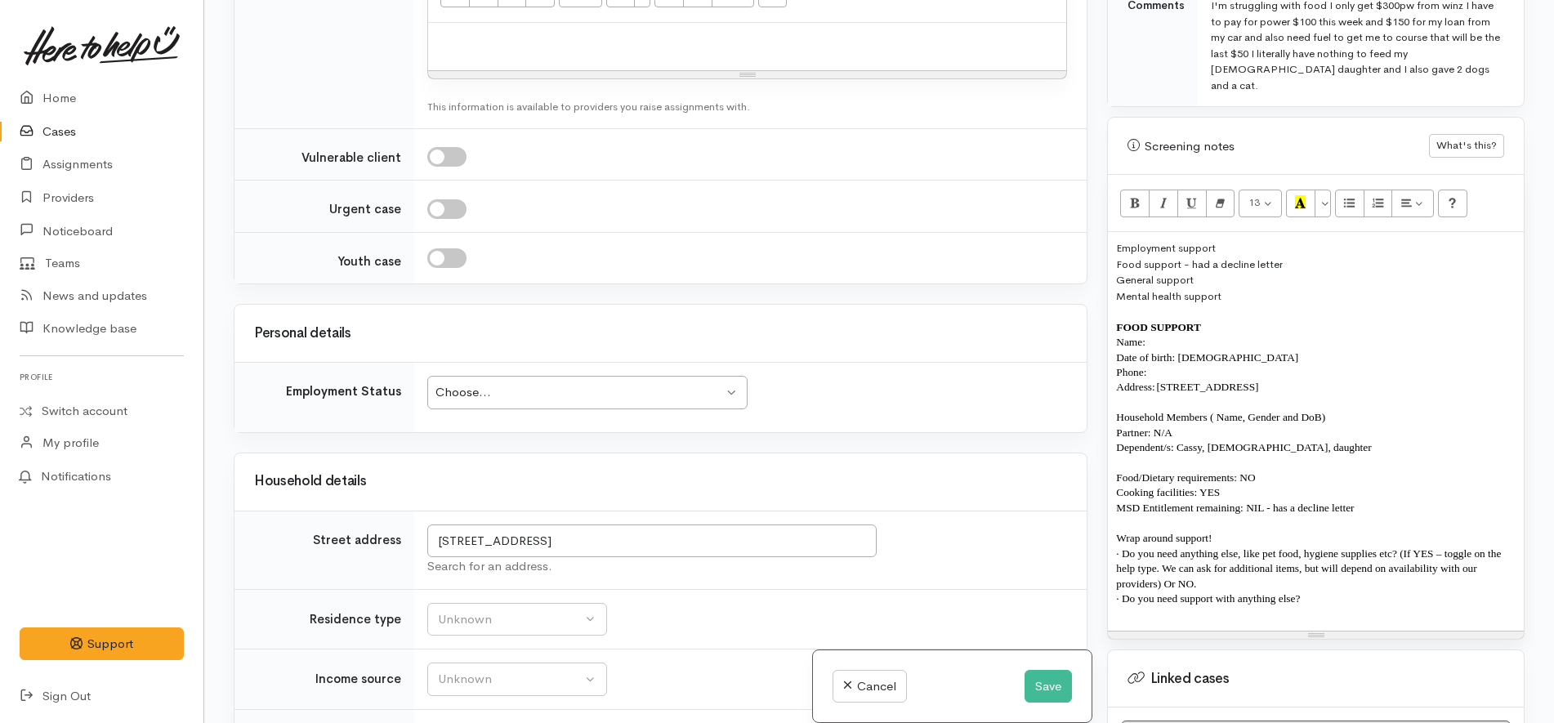
click at [1253, 288] on div "Mental health support" at bounding box center [1316, 296] width 400 height 16
copy div "General support"
click at [1039, 695] on button "Save" at bounding box center [1048, 687] width 47 height 34
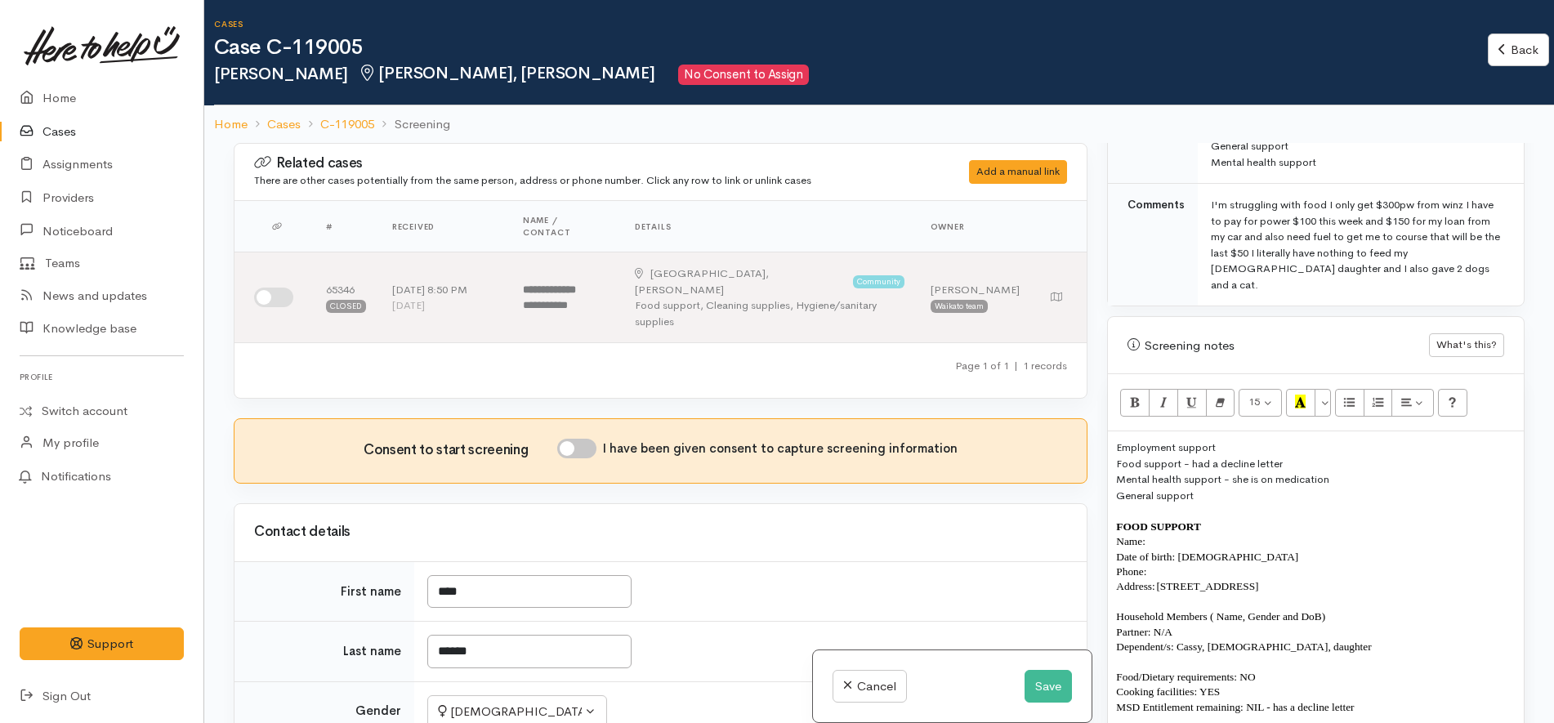
scroll to position [1124, 0]
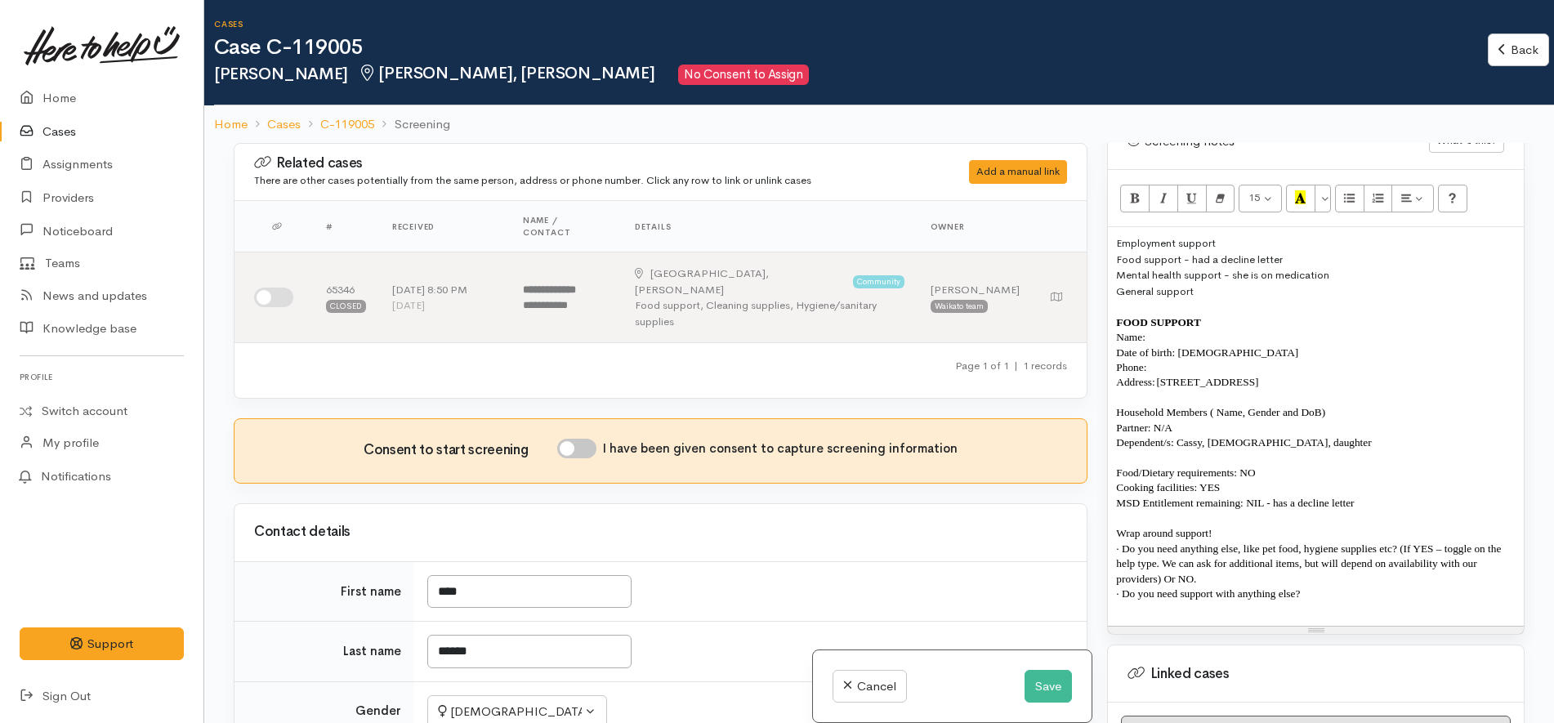
click at [1363, 267] on div "Mental health support - she is on medication" at bounding box center [1316, 275] width 400 height 16
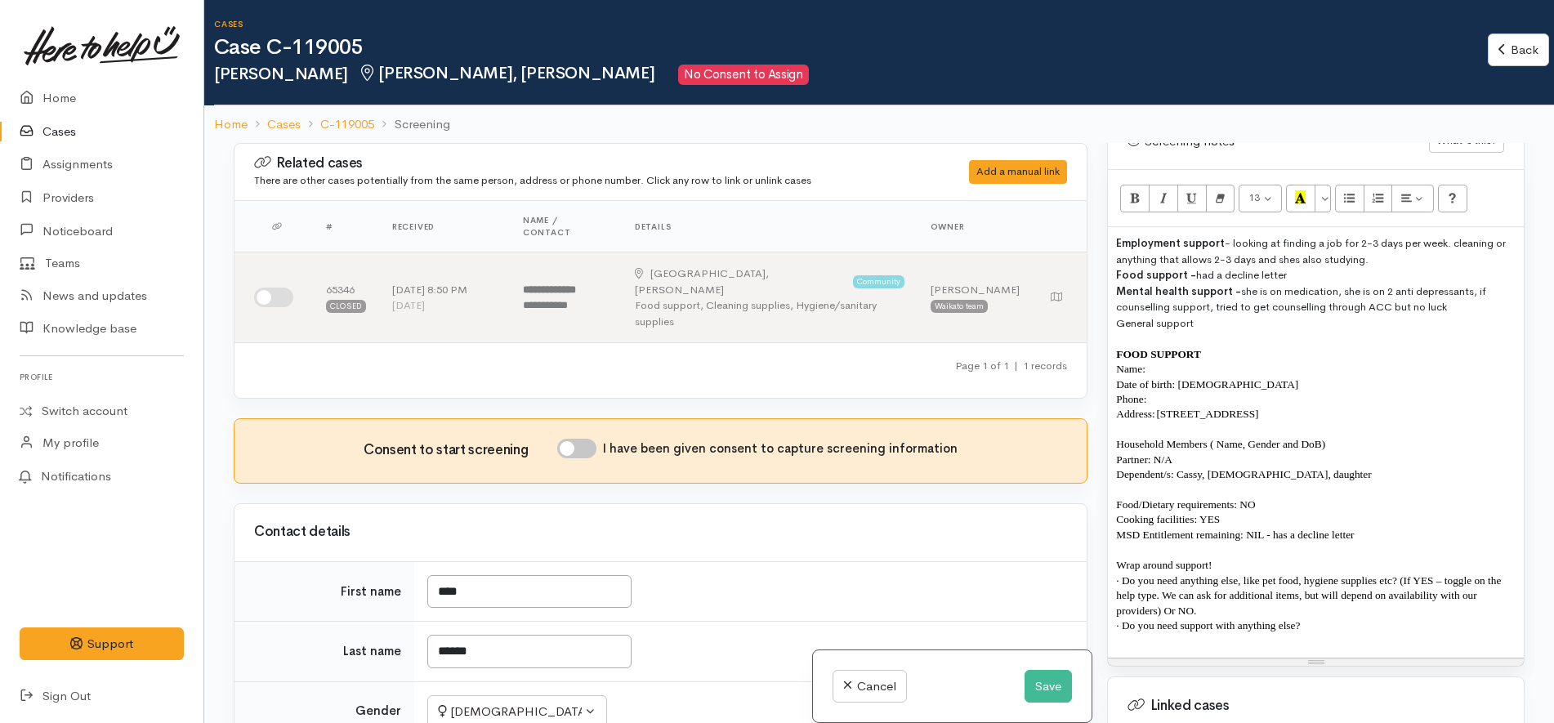
click at [1332, 284] on div "Mental health support - she is on medication, she is on 2 anti depressants, if …" at bounding box center [1316, 300] width 400 height 32
click at [1329, 267] on div "Food support - had a decline letter" at bounding box center [1316, 275] width 400 height 16
click at [1258, 284] on div "Mental health support - she is on medication, she is on 2 anti depressants, if …" at bounding box center [1316, 300] width 400 height 32
click at [1041, 683] on button "Save" at bounding box center [1048, 687] width 47 height 34
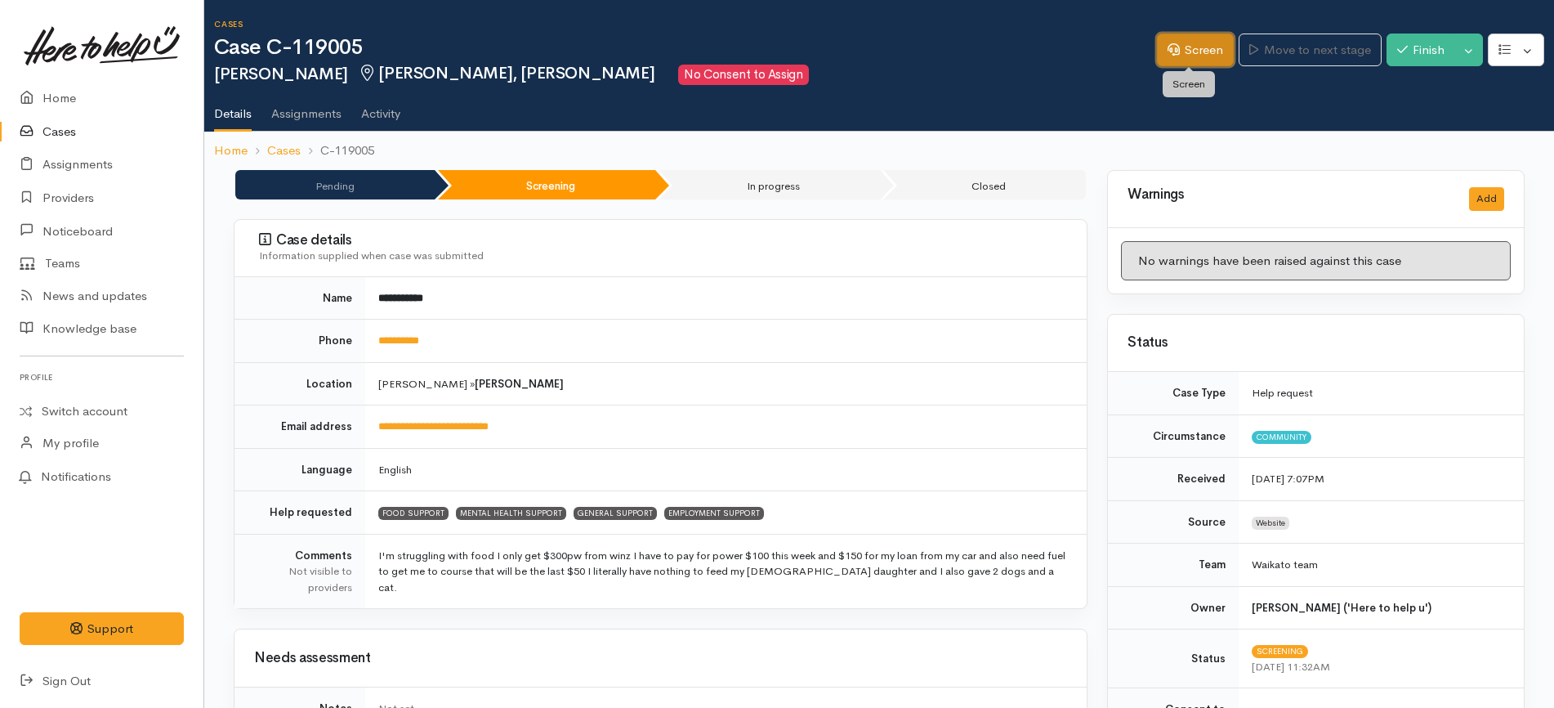
click at [1182, 37] on link "Screen" at bounding box center [1195, 51] width 77 height 34
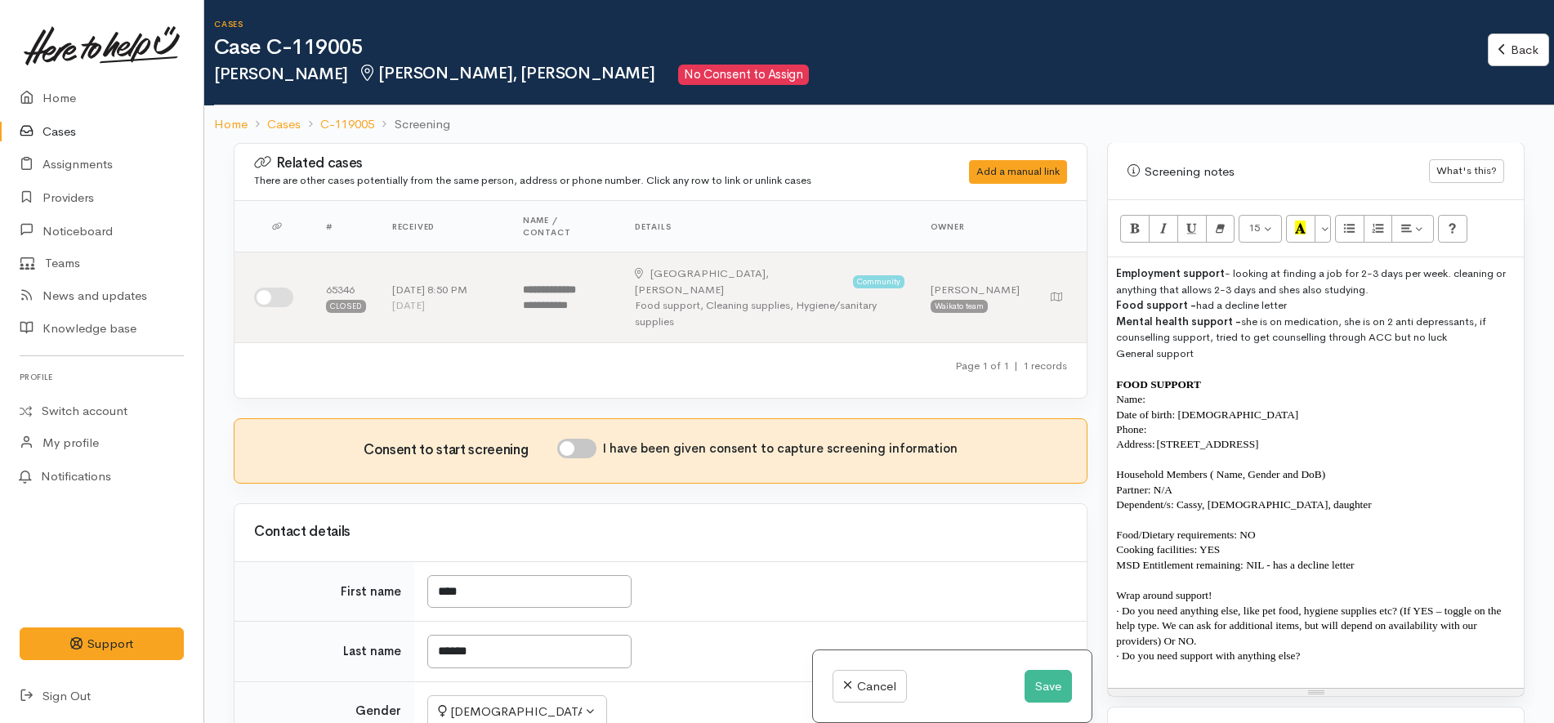
scroll to position [1124, 0]
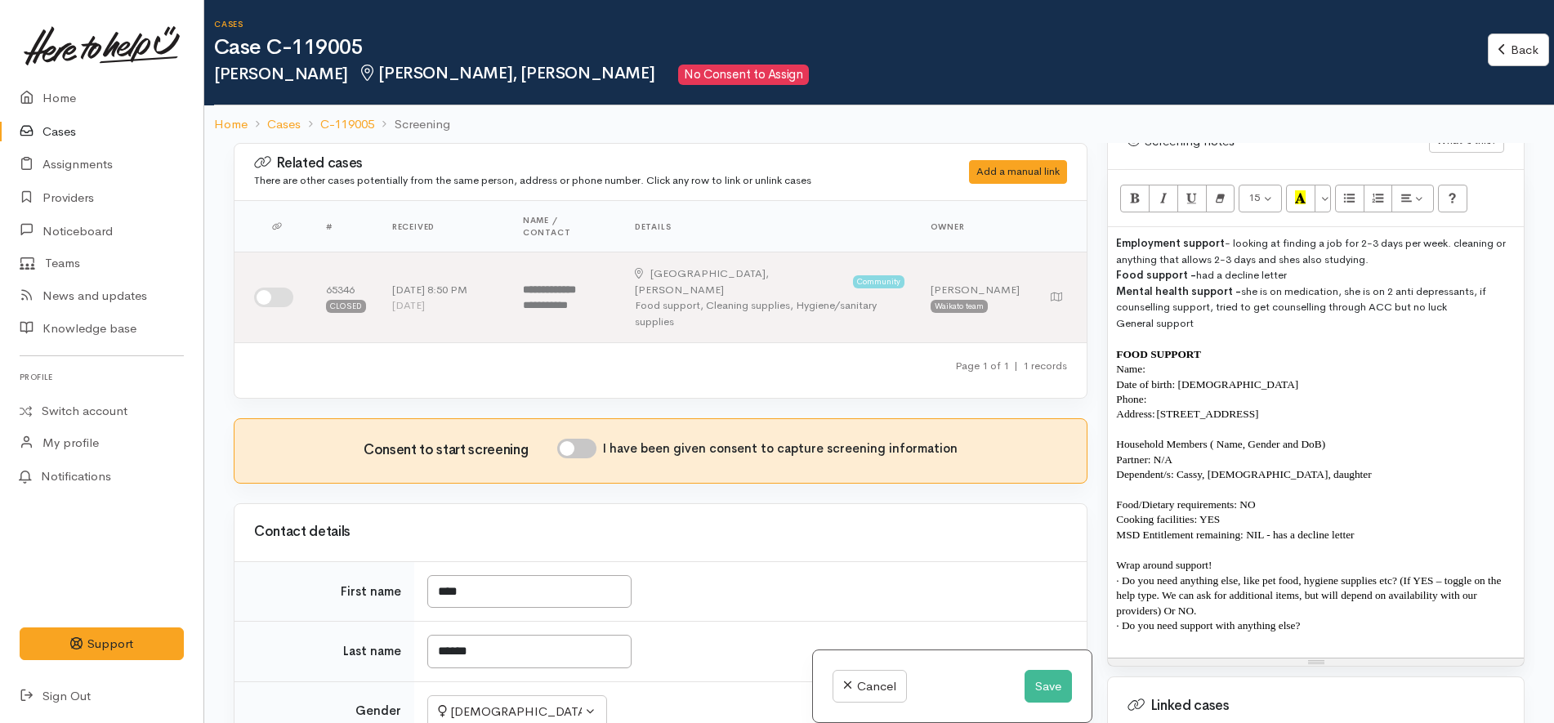
click at [1320, 619] on p "· Do you need support with anything else?" at bounding box center [1316, 626] width 400 height 15
paste div
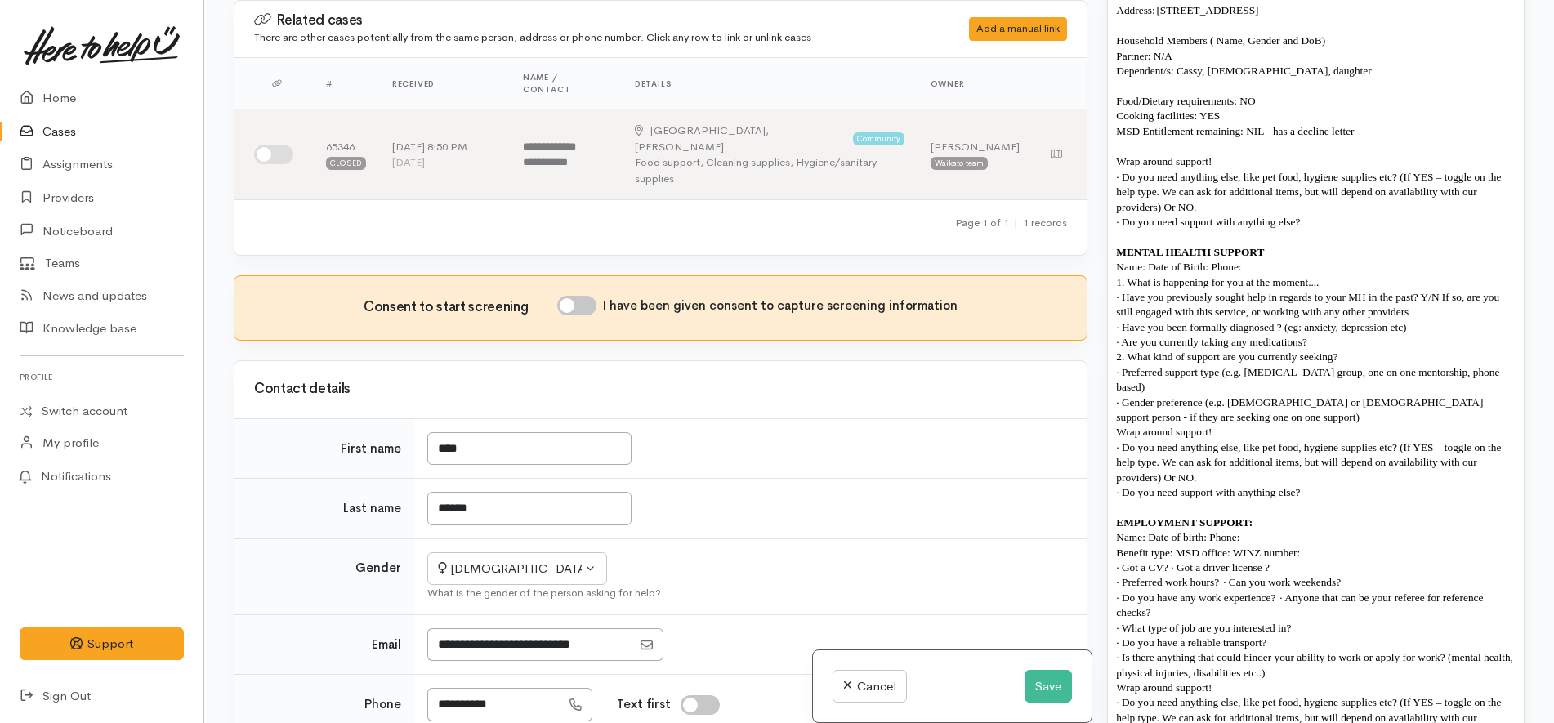
click at [1414, 320] on p "· Have you been formally diagnosed ? (eg: anxiety, depression etc)" at bounding box center [1316, 327] width 400 height 15
copy span "· H"
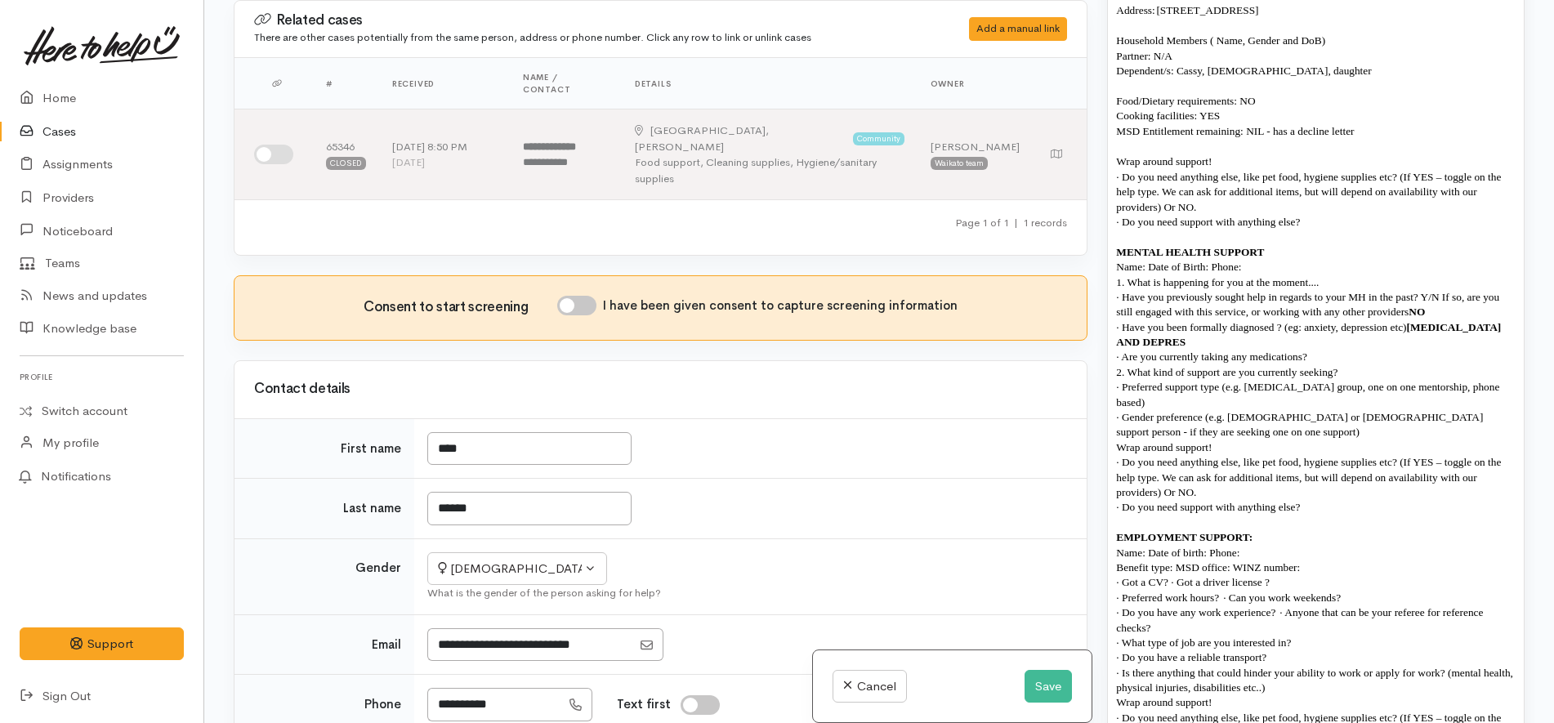
scroll to position [1399, 0]
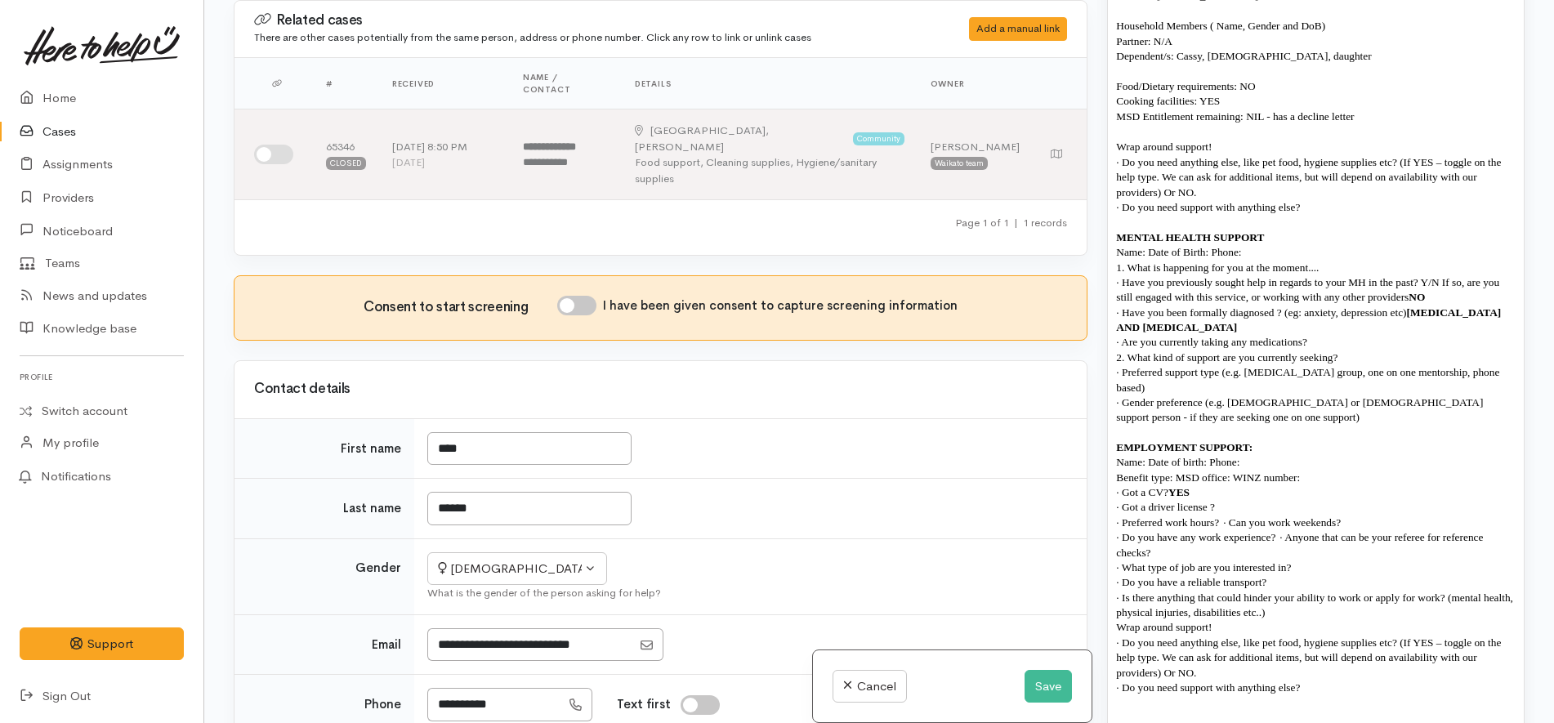
copy span "· Go"
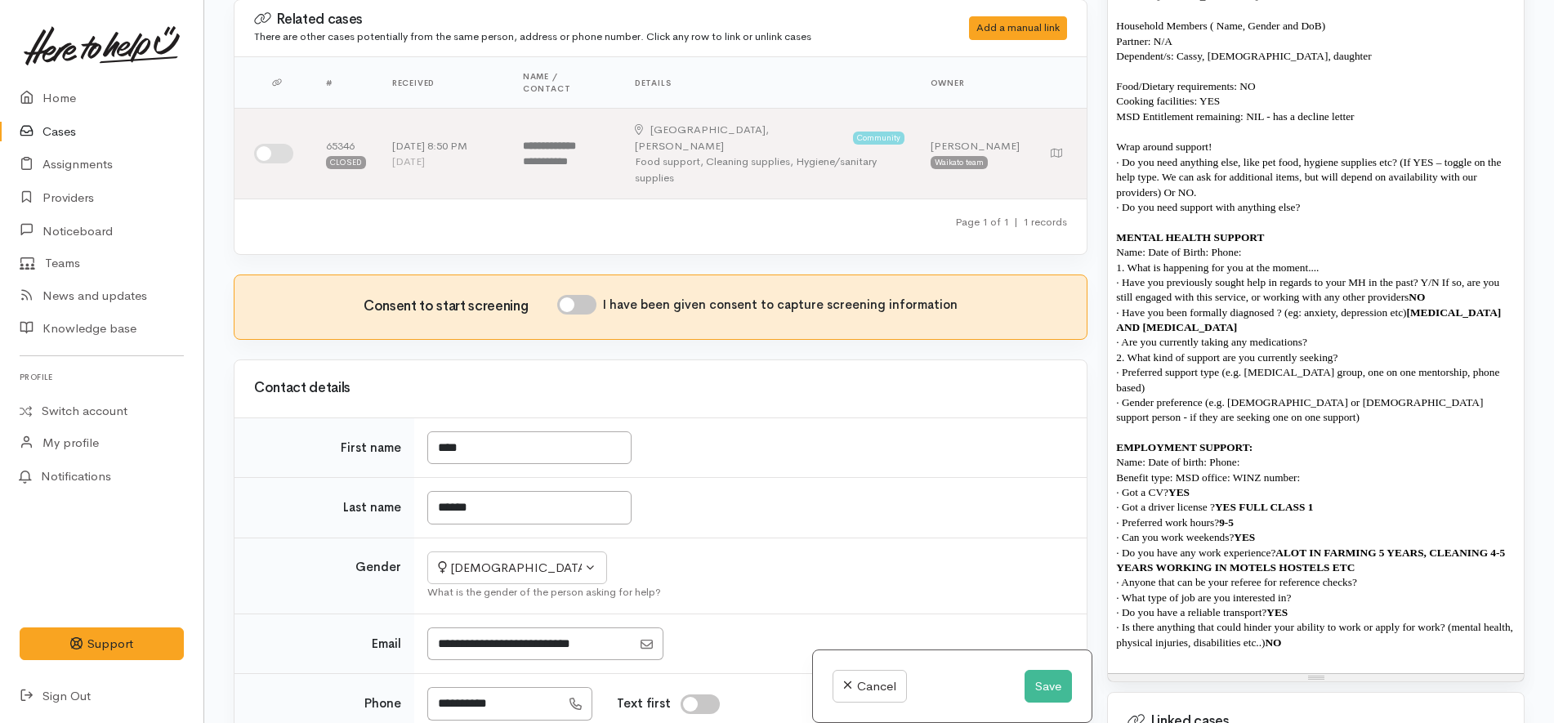
scroll to position [0, 0]
click at [588, 296] on input "I have been given consent to capture screening information" at bounding box center [576, 306] width 39 height 20
checkbox input "true"
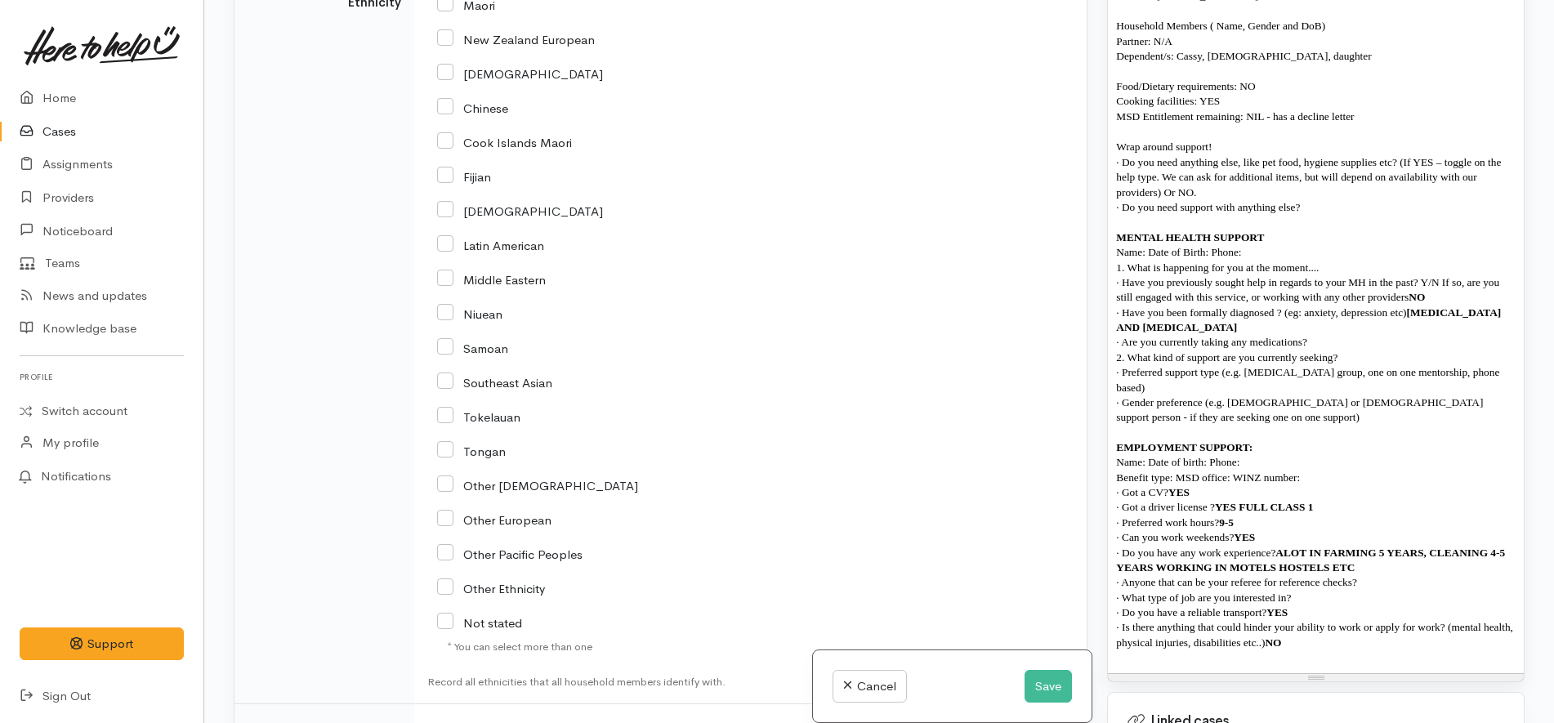
scroll to position [2758, 0]
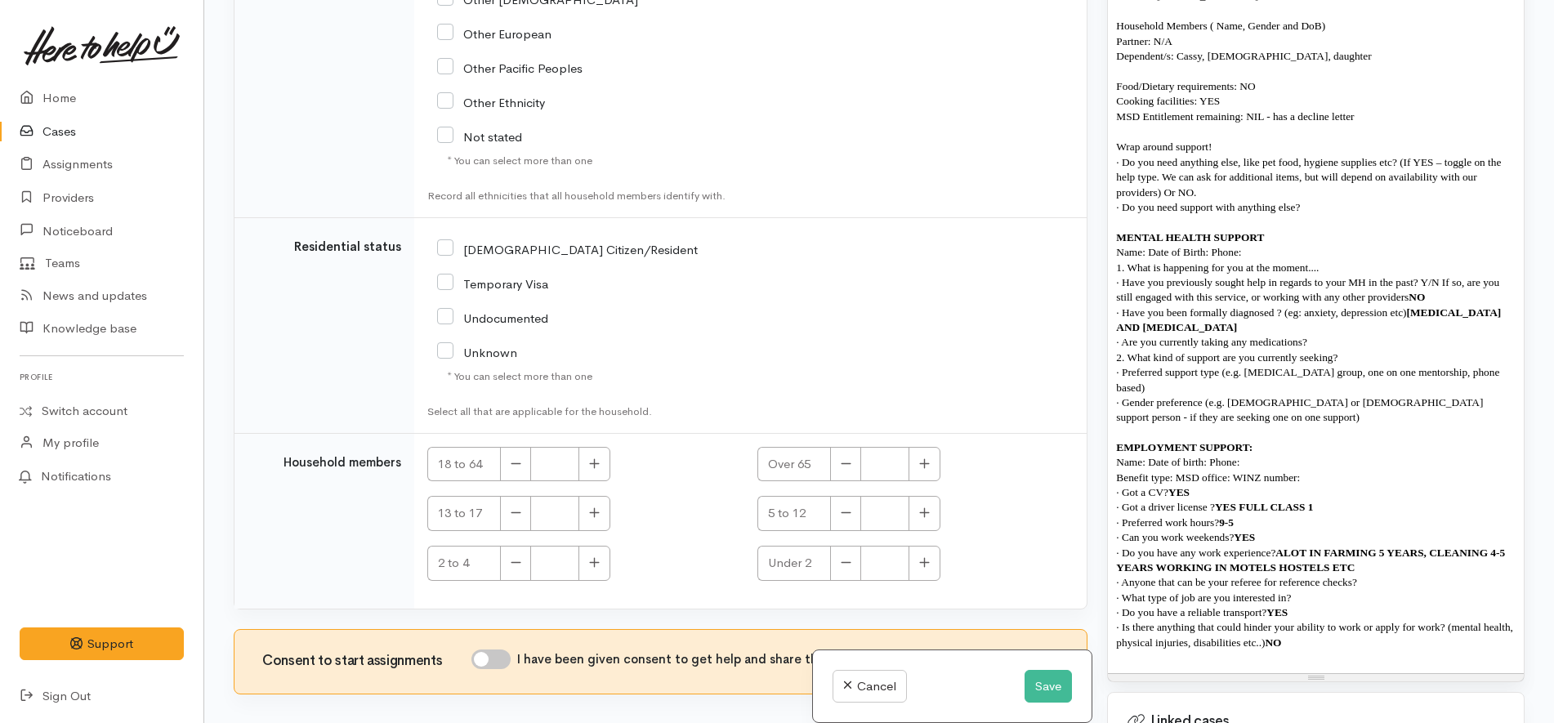
click at [541, 231] on div "[DEMOGRAPHIC_DATA] Citizen/Resident" at bounding box center [640, 248] width 407 height 34
click at [550, 241] on input "[DEMOGRAPHIC_DATA] Citizen/Resident" at bounding box center [567, 248] width 261 height 15
checkbox input "true"
click at [584, 447] on button "button" at bounding box center [595, 464] width 32 height 35
type input "1"
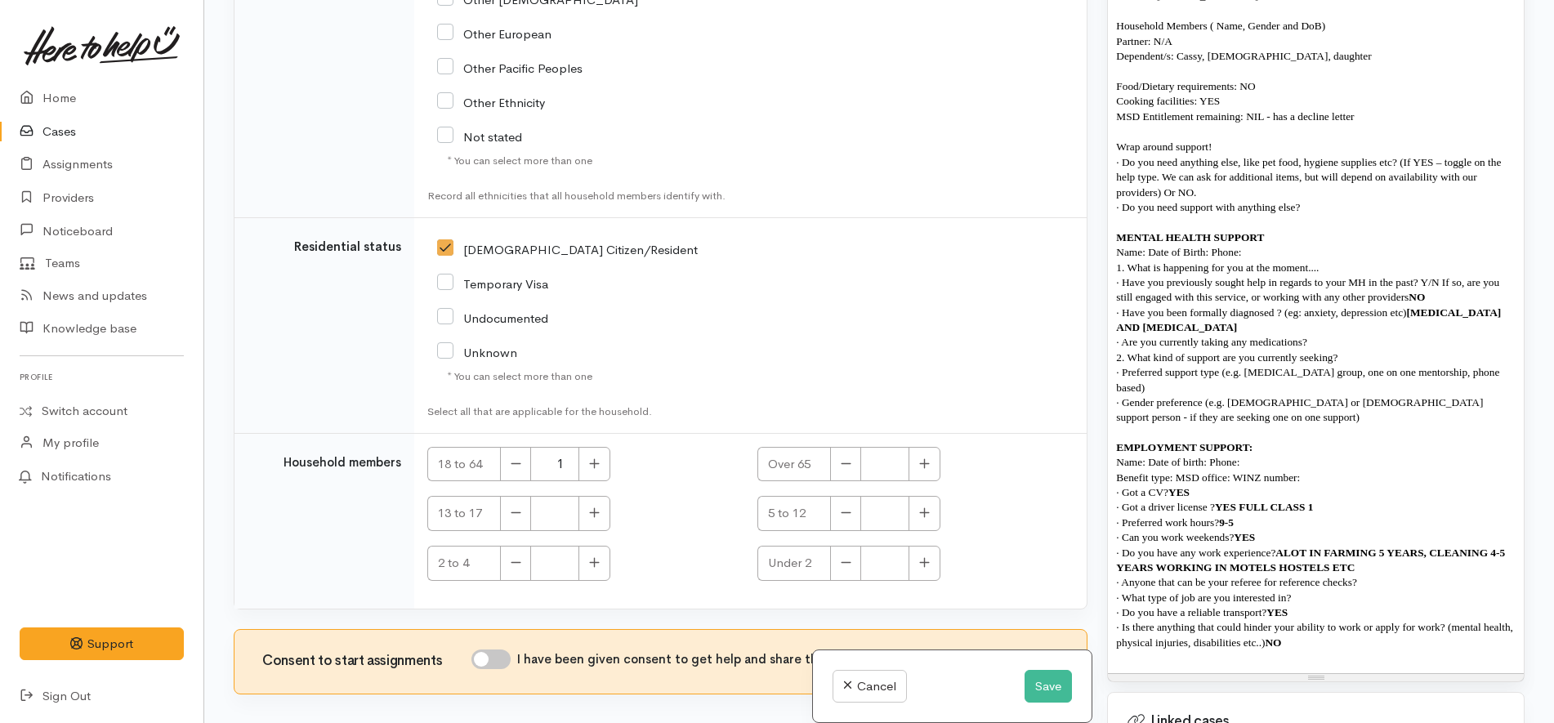
click at [500, 650] on input "I have been given consent to get help and share this information with appropria…" at bounding box center [490, 660] width 39 height 20
checkbox input "true"
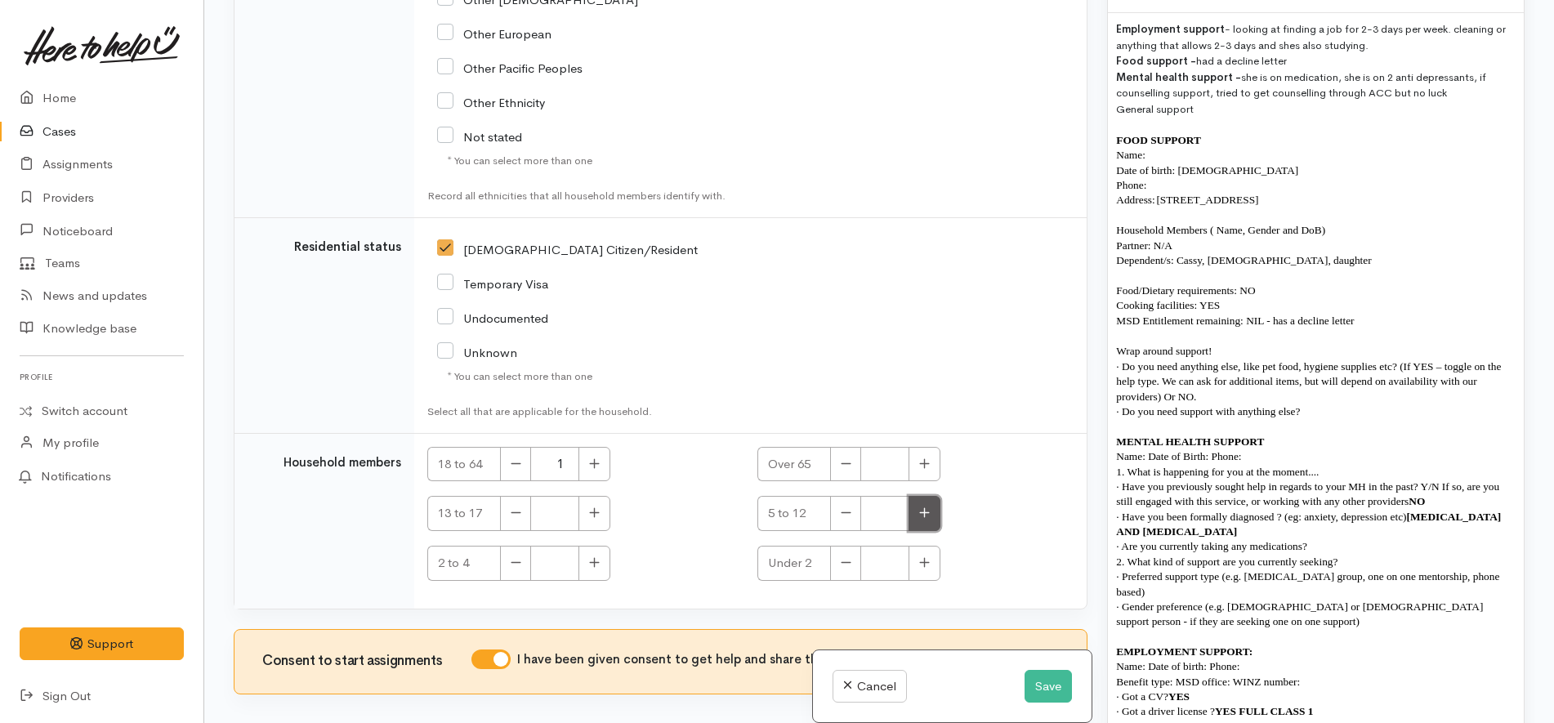
click at [919, 507] on icon "button" at bounding box center [924, 513] width 11 height 12
type input "1"
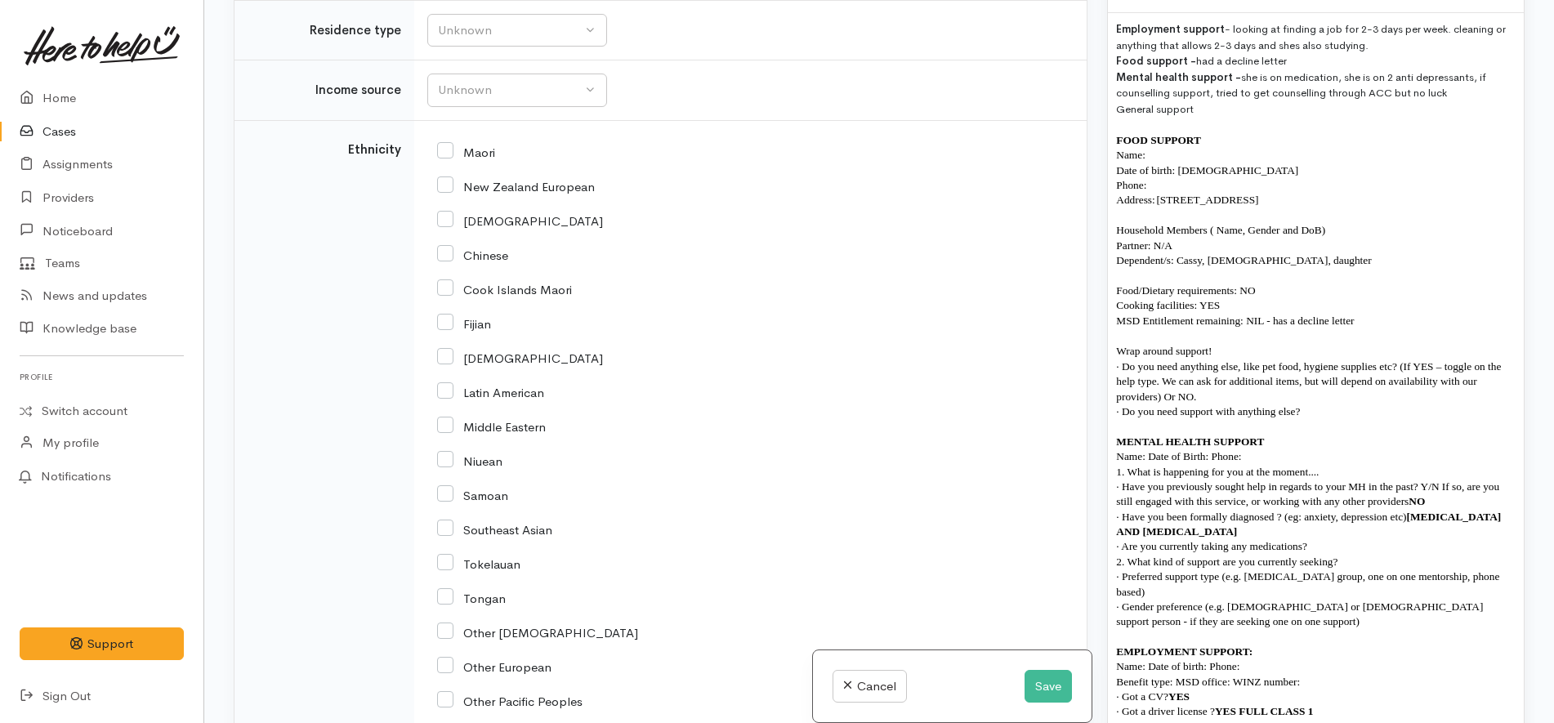
scroll to position [2043, 0]
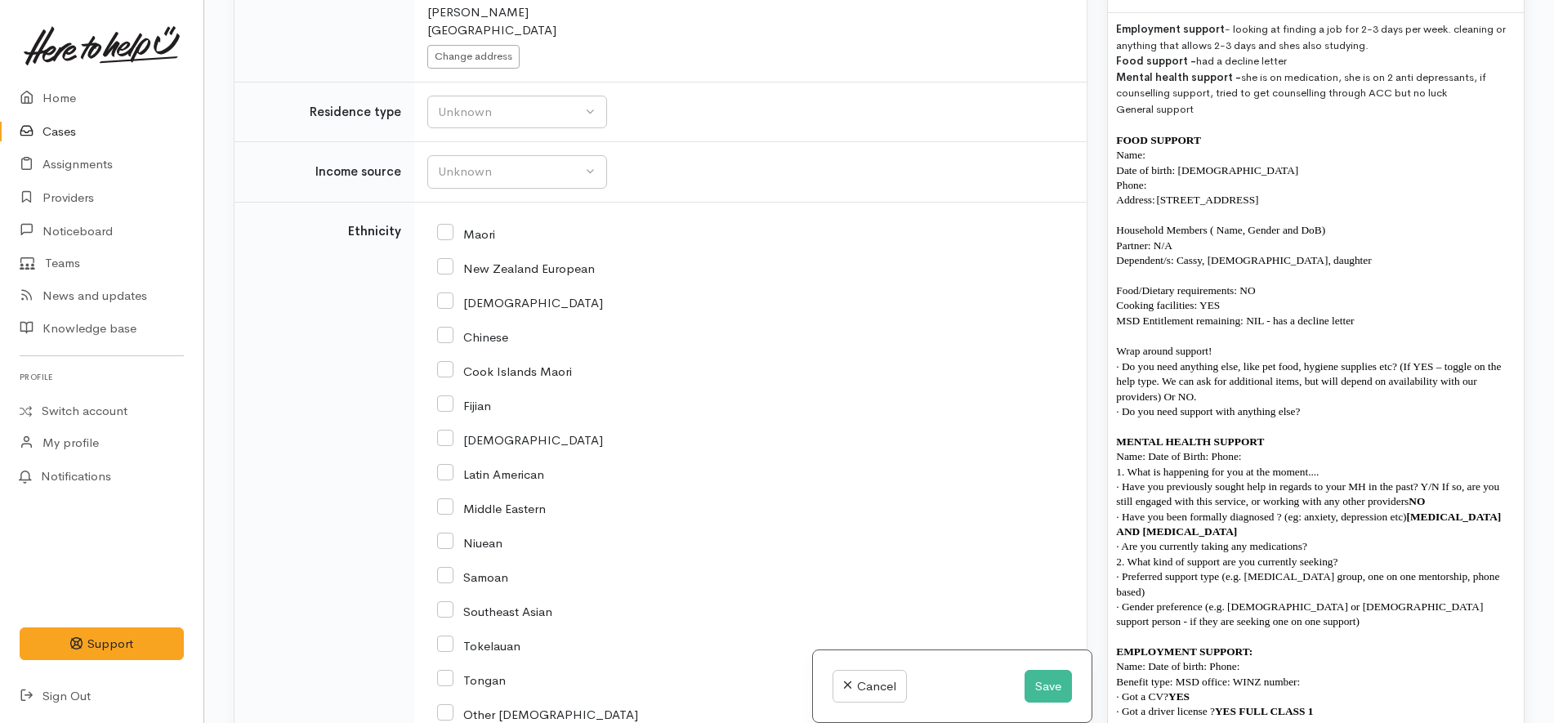
click at [510, 260] on input "New Zealand European" at bounding box center [516, 267] width 158 height 15
checkbox input "true"
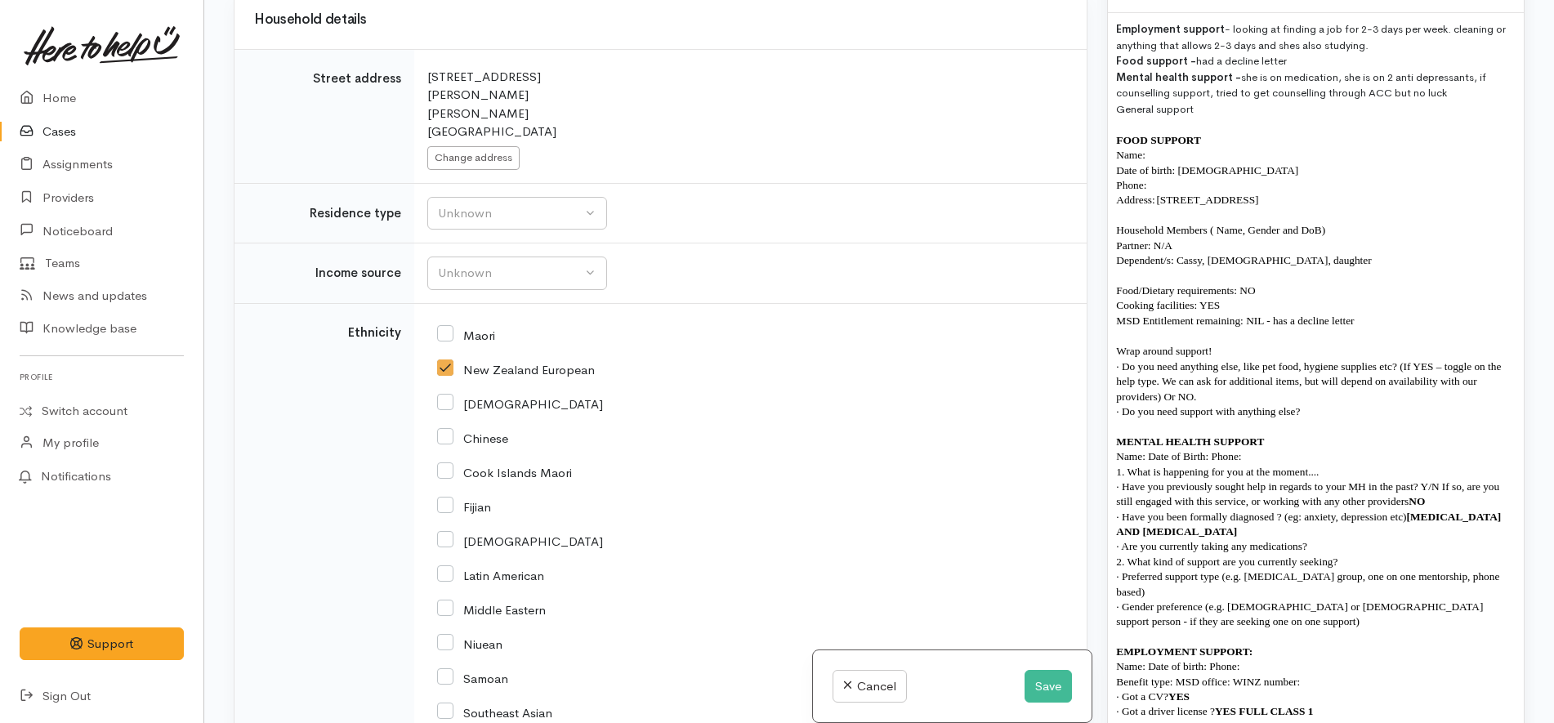
scroll to position [1839, 0]
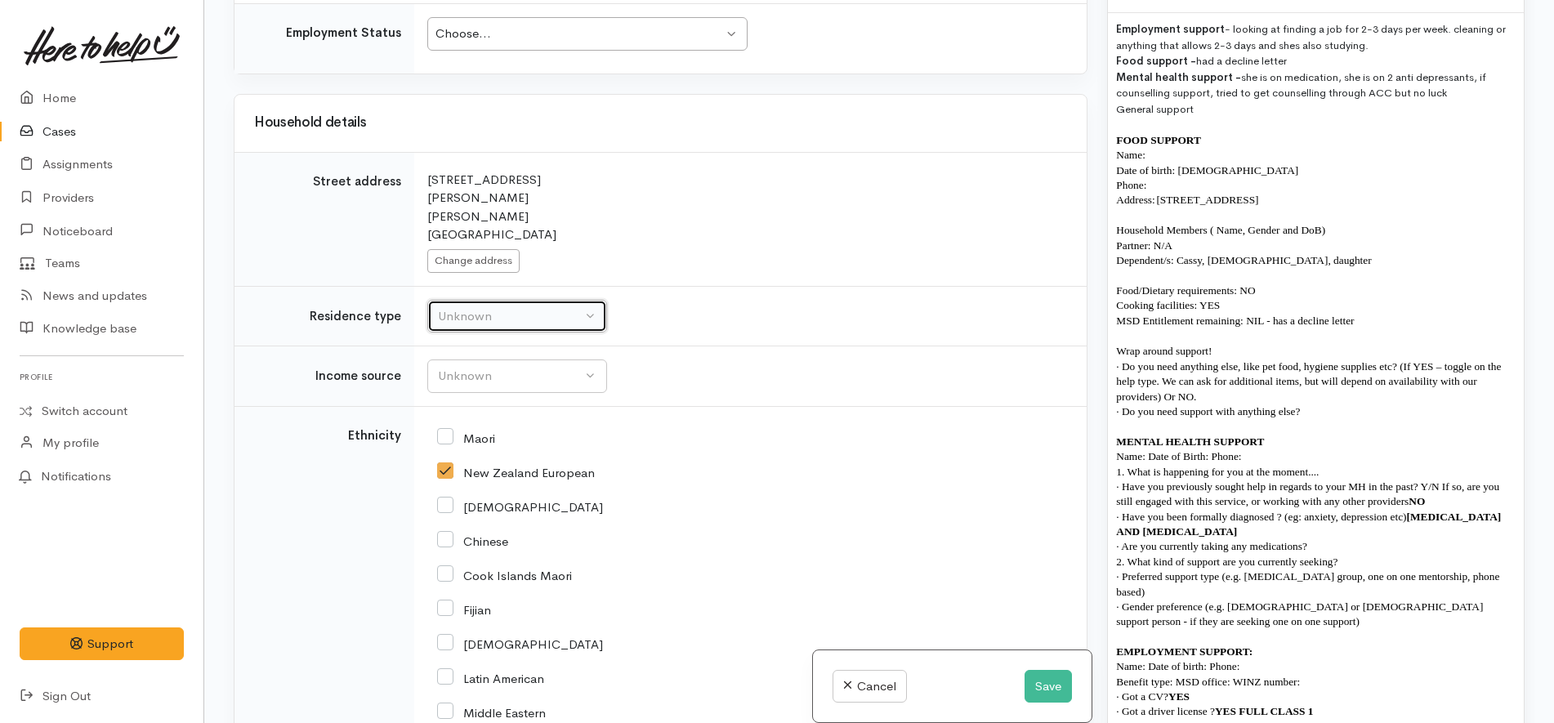
click at [561, 307] on div "Unknown" at bounding box center [510, 316] width 144 height 19
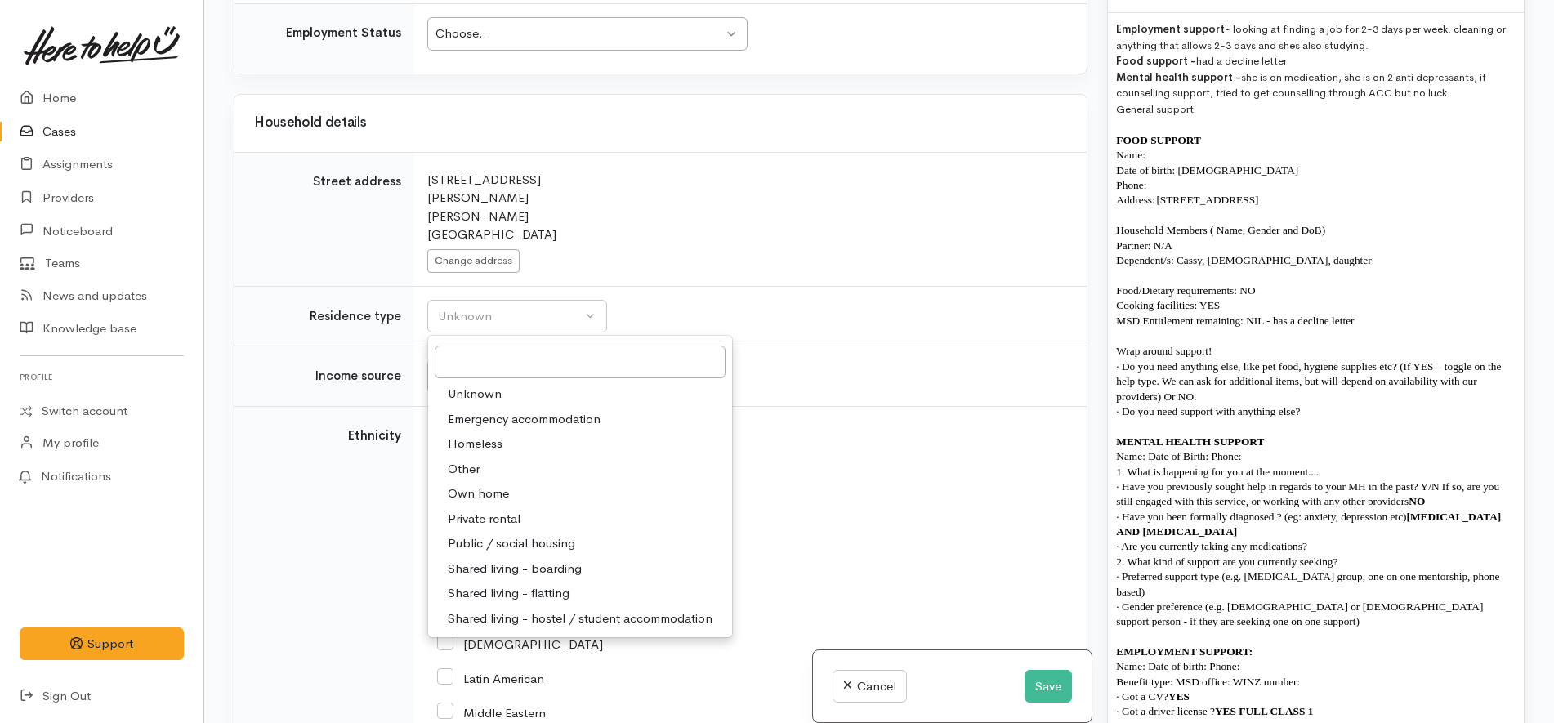
click at [526, 507] on link "Private rental" at bounding box center [580, 519] width 304 height 25
select select "2"
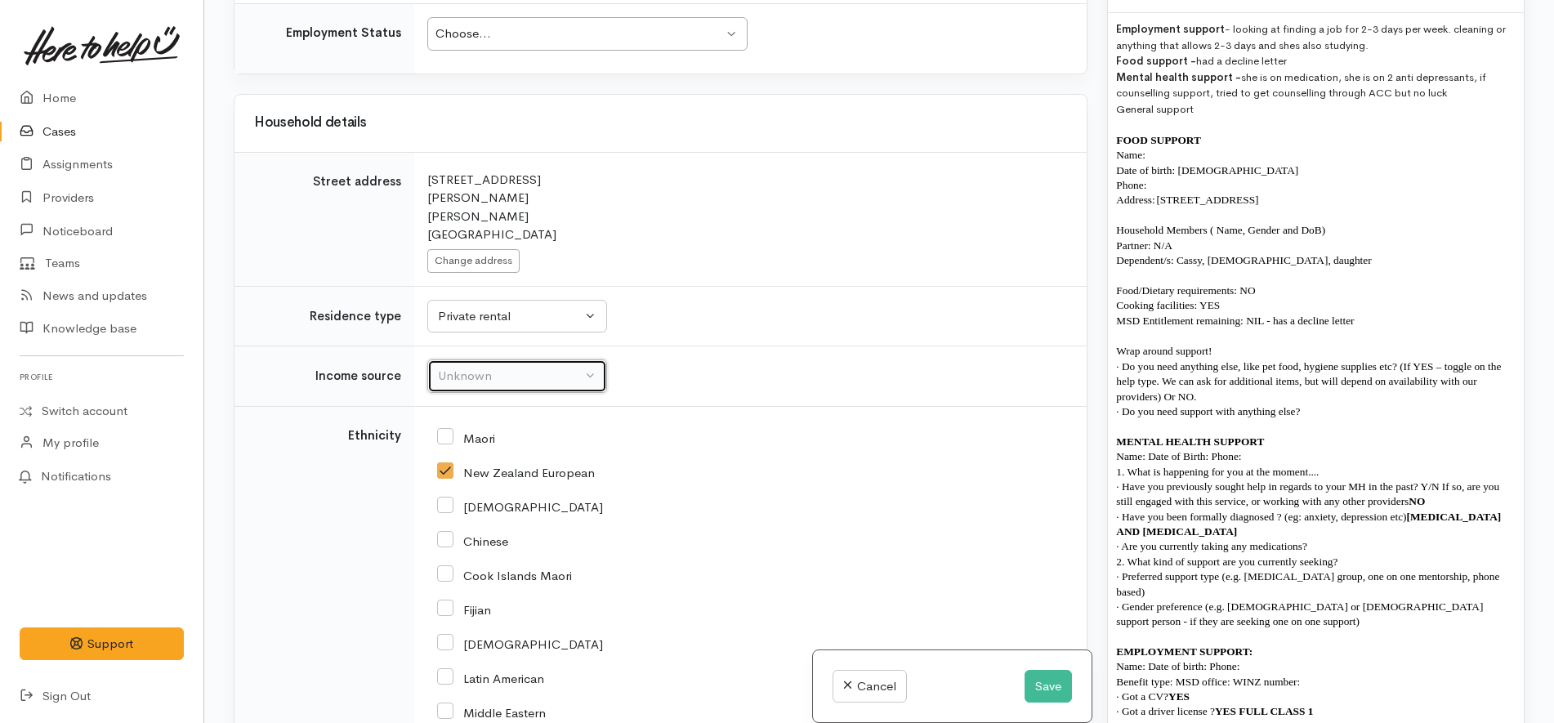
click at [557, 367] on div "Unknown" at bounding box center [510, 376] width 144 height 19
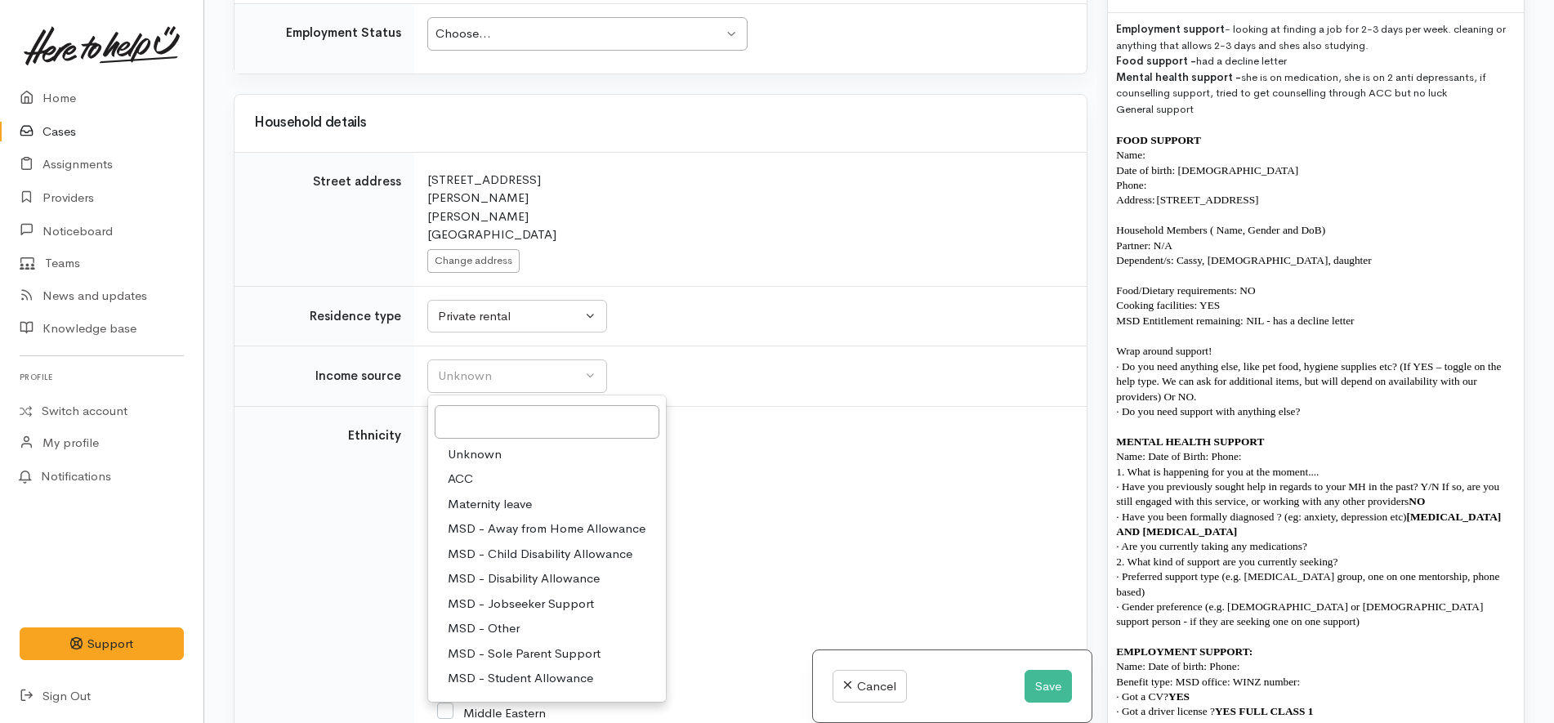
click at [563, 645] on span "MSD - Sole Parent Support" at bounding box center [524, 654] width 153 height 19
select select "7"
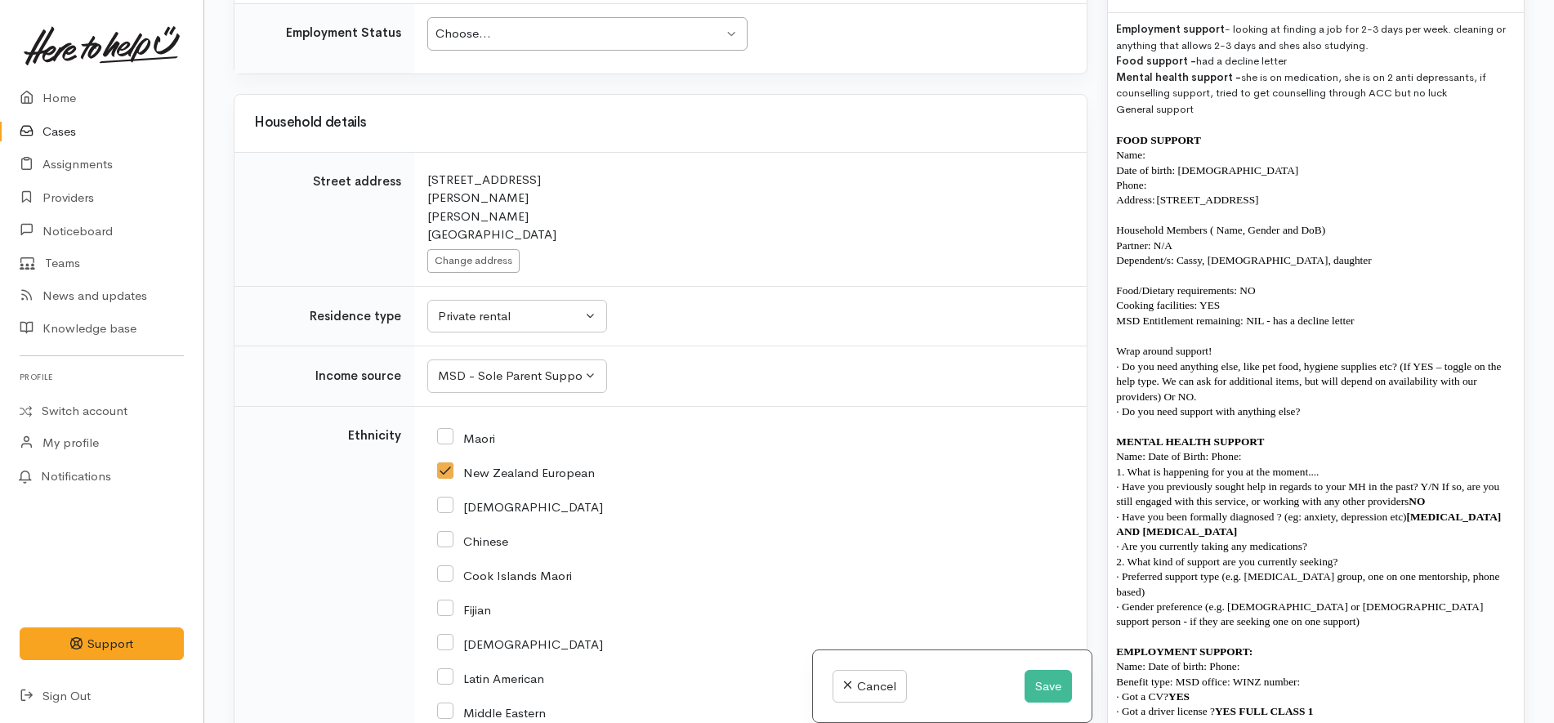
click at [820, 454] on div "New Zealand European" at bounding box center [747, 471] width 620 height 34
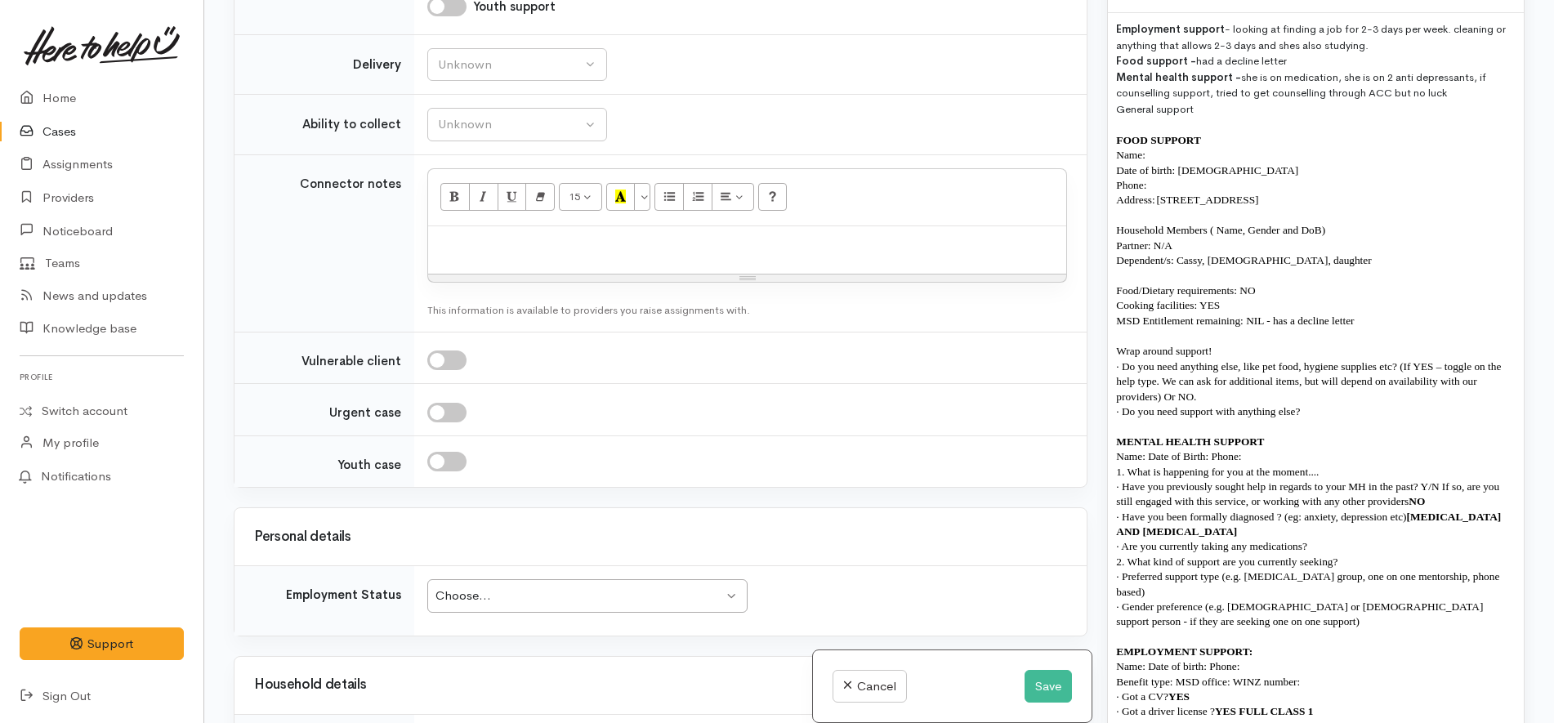
scroll to position [1532, 0]
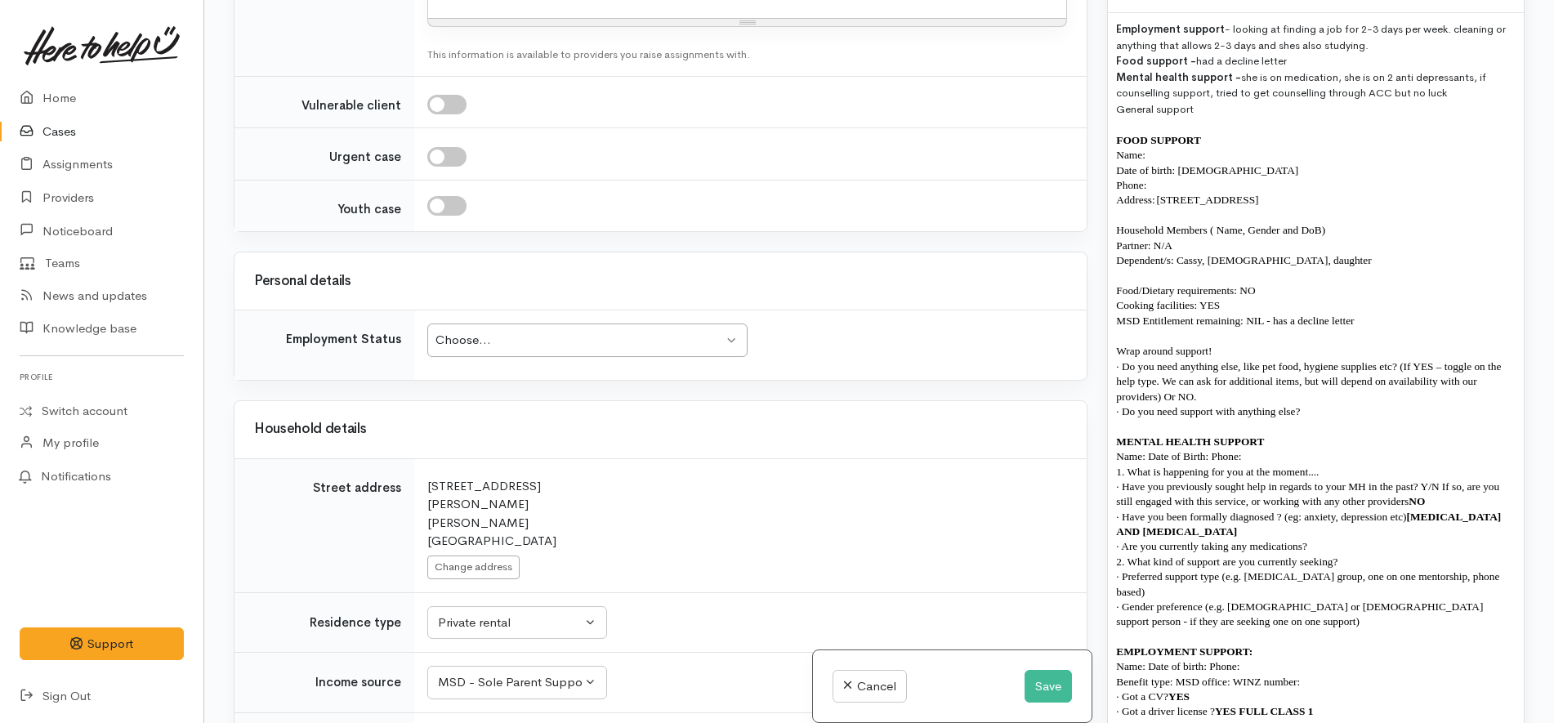
click at [484, 324] on div "Choose... Choose..." at bounding box center [587, 341] width 320 height 34
click at [576, 477] on div "194 Mahoe Street Melville Hamilton New Zealand" at bounding box center [747, 514] width 640 height 74
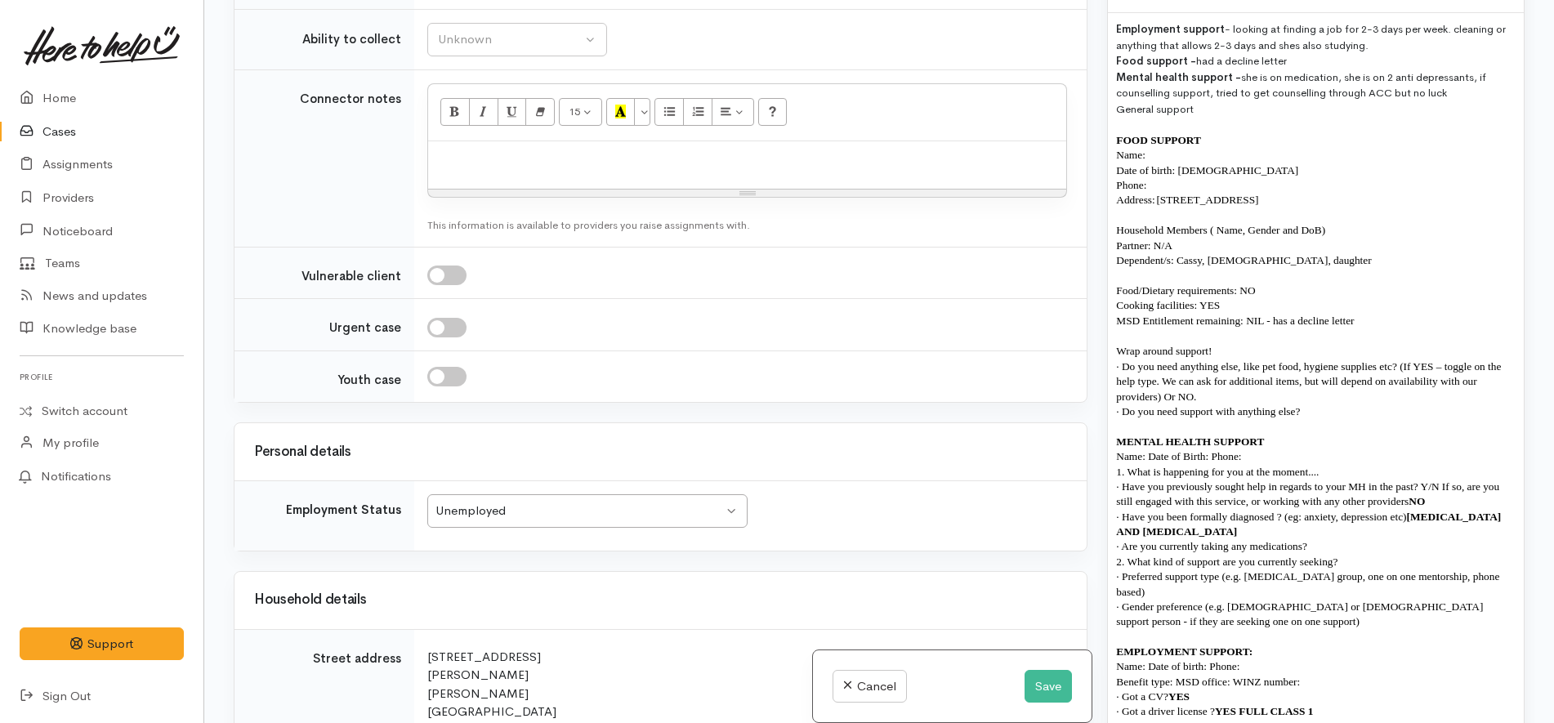
scroll to position [1021, 0]
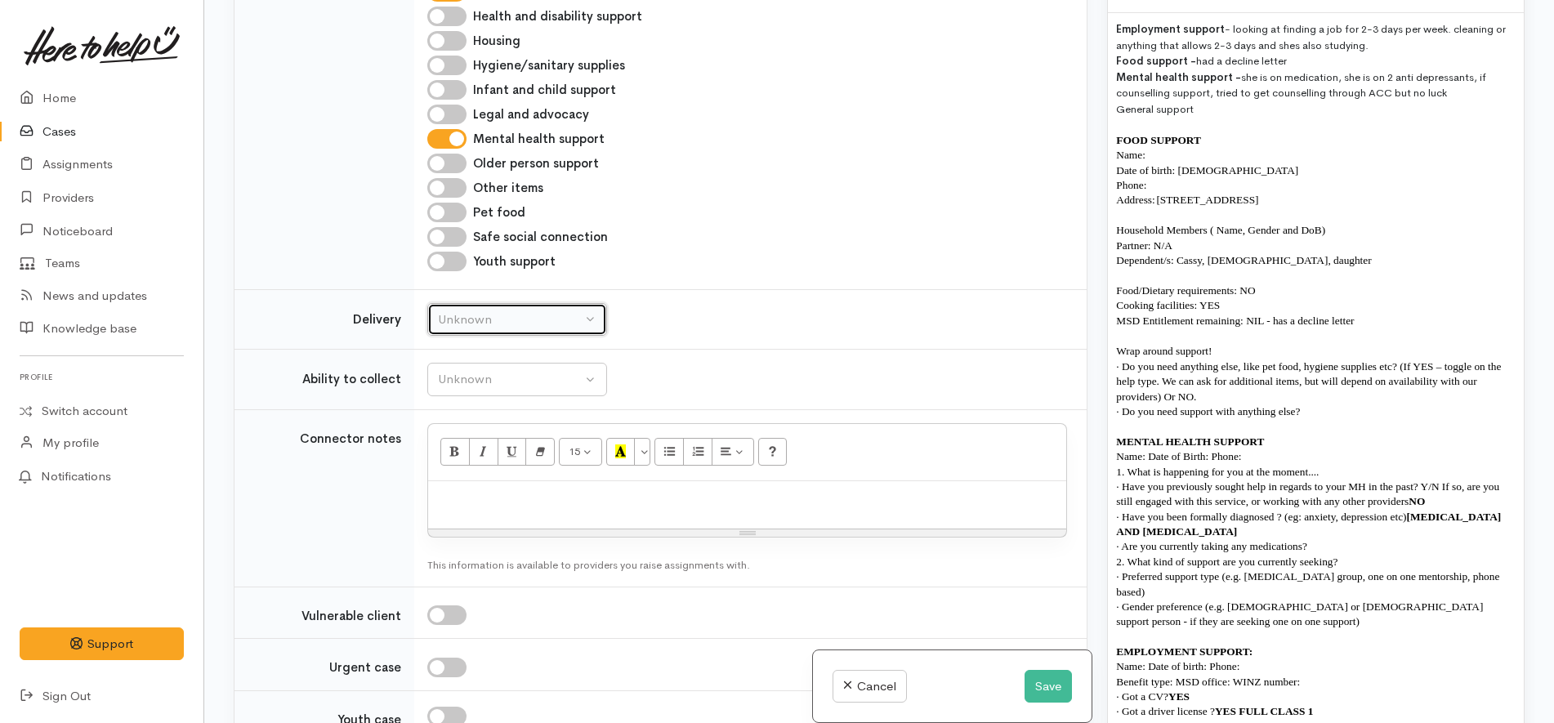
click at [562, 311] on div "Unknown" at bounding box center [510, 320] width 144 height 19
click at [494, 460] on link "No" at bounding box center [517, 472] width 178 height 25
select select "1"
click at [538, 350] on td "Unknown Able to pick up / collect help on my own Able to pick up / collect with…" at bounding box center [750, 380] width 672 height 60
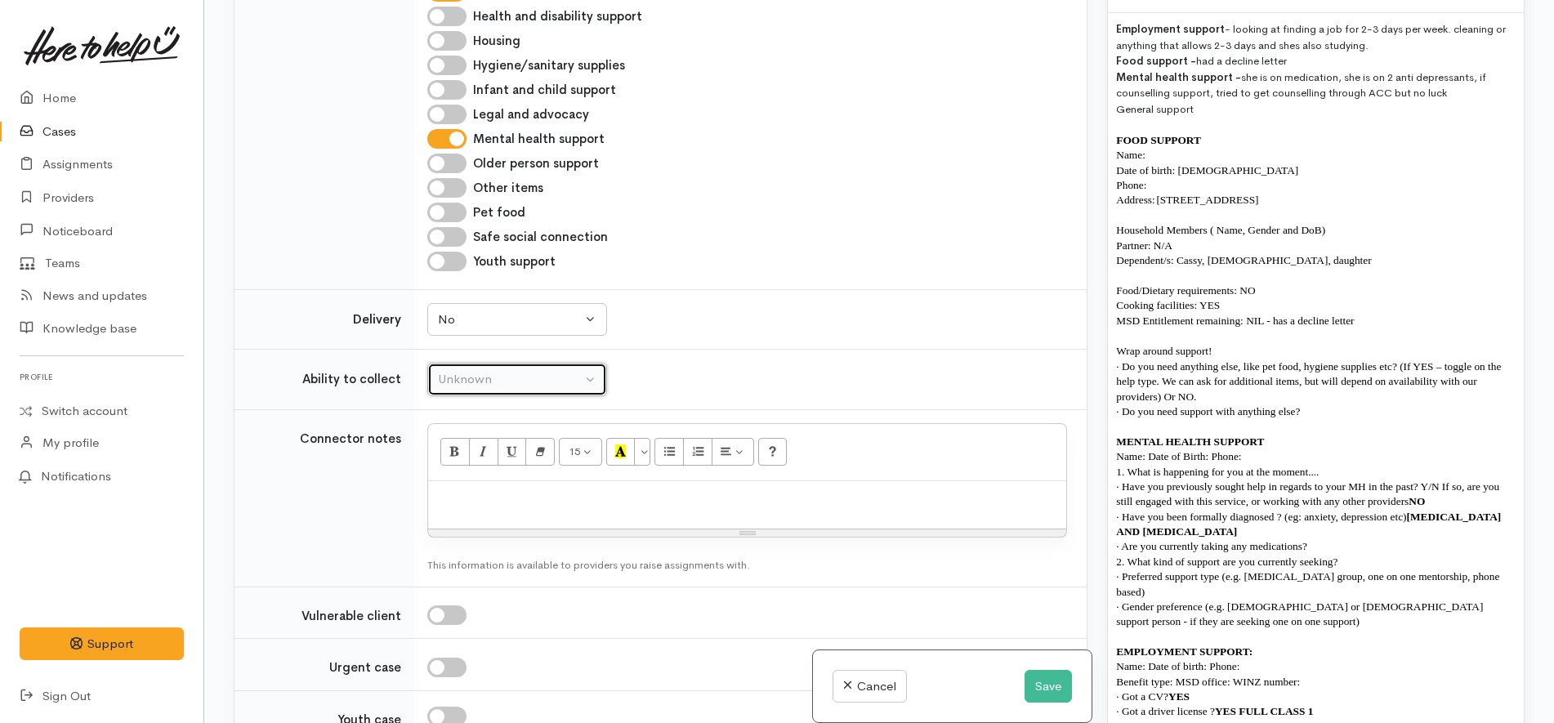
click at [529, 363] on button "Unknown" at bounding box center [517, 380] width 180 height 34
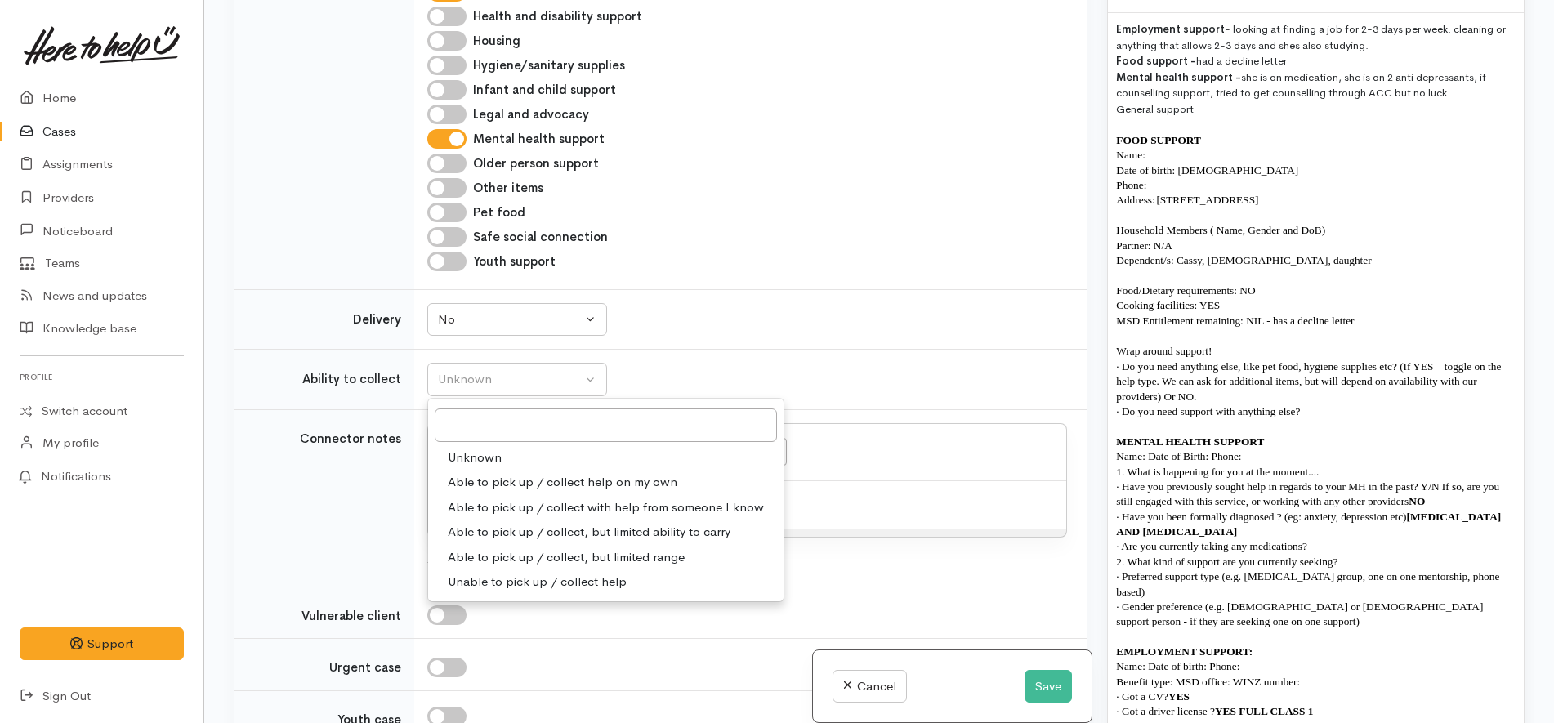
click at [525, 473] on span "Able to pick up / collect help on my own" at bounding box center [563, 482] width 230 height 19
select select "2"
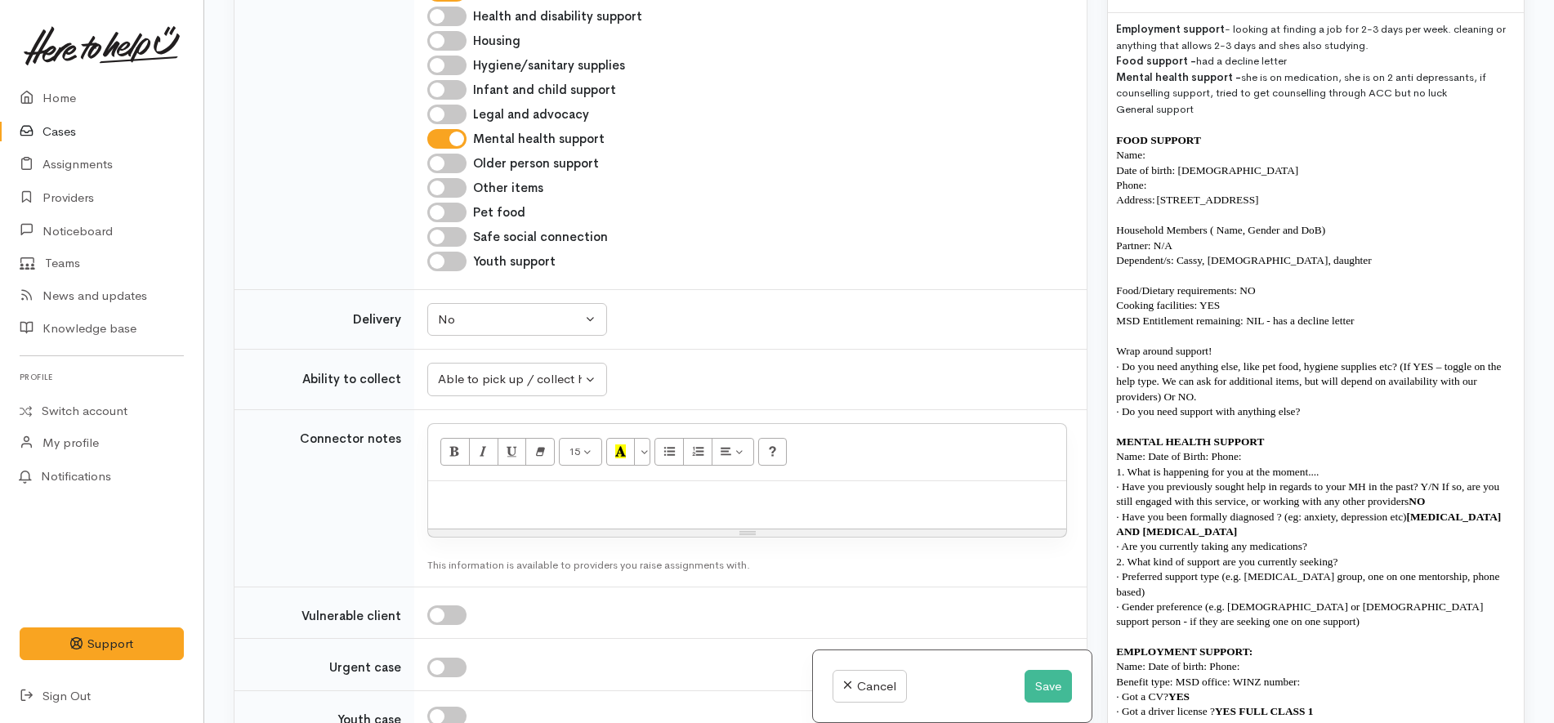
click at [541, 489] on p at bounding box center [747, 498] width 622 height 19
drag, startPoint x: 1386, startPoint y: 363, endPoint x: 1401, endPoint y: 337, distance: 30.4
click at [1401, 360] on p "· Do you need anything else, like pet food, hygiene supplies etc? (If YES – tog…" at bounding box center [1316, 382] width 400 height 45
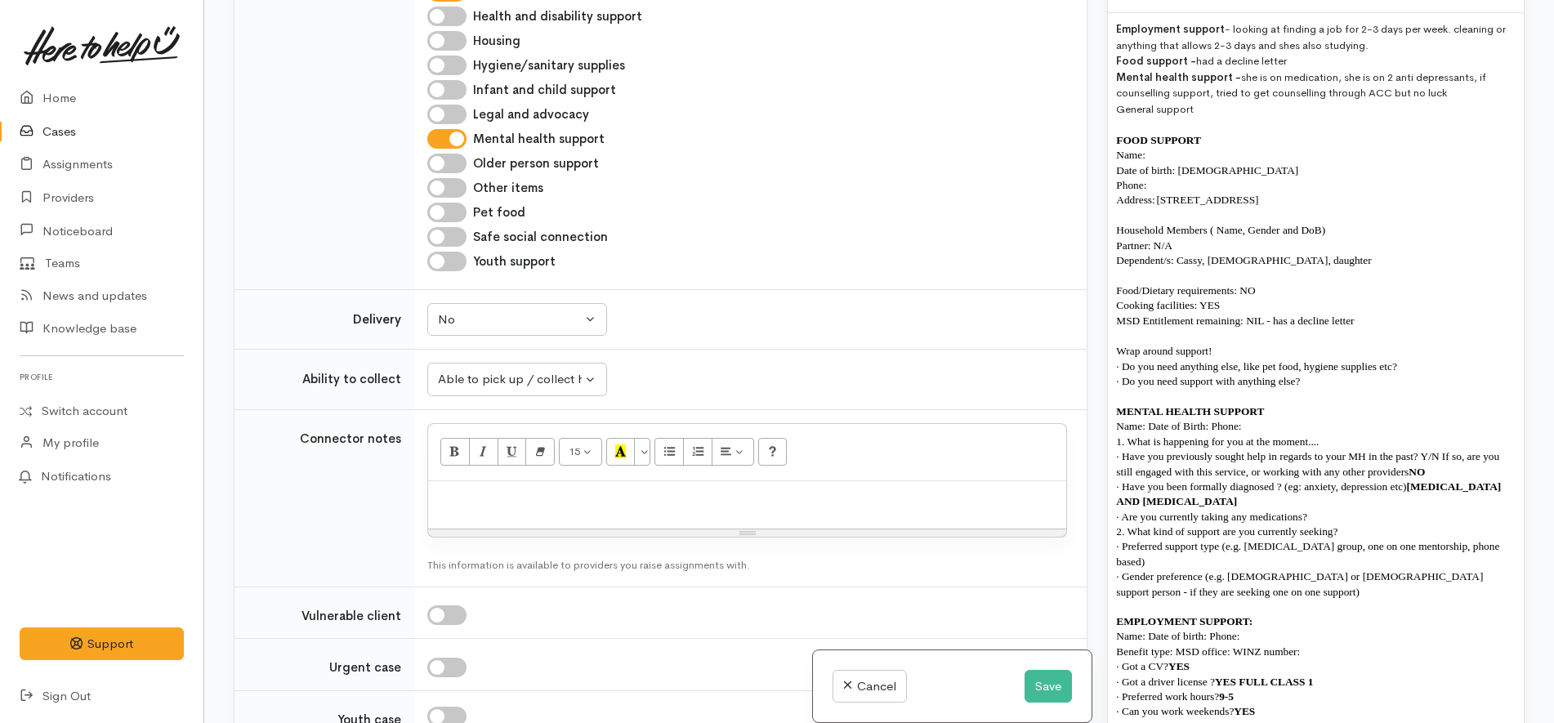
click at [1310, 253] on p "Dependent/s: Cassy, 7 years old, daughter" at bounding box center [1316, 260] width 400 height 15
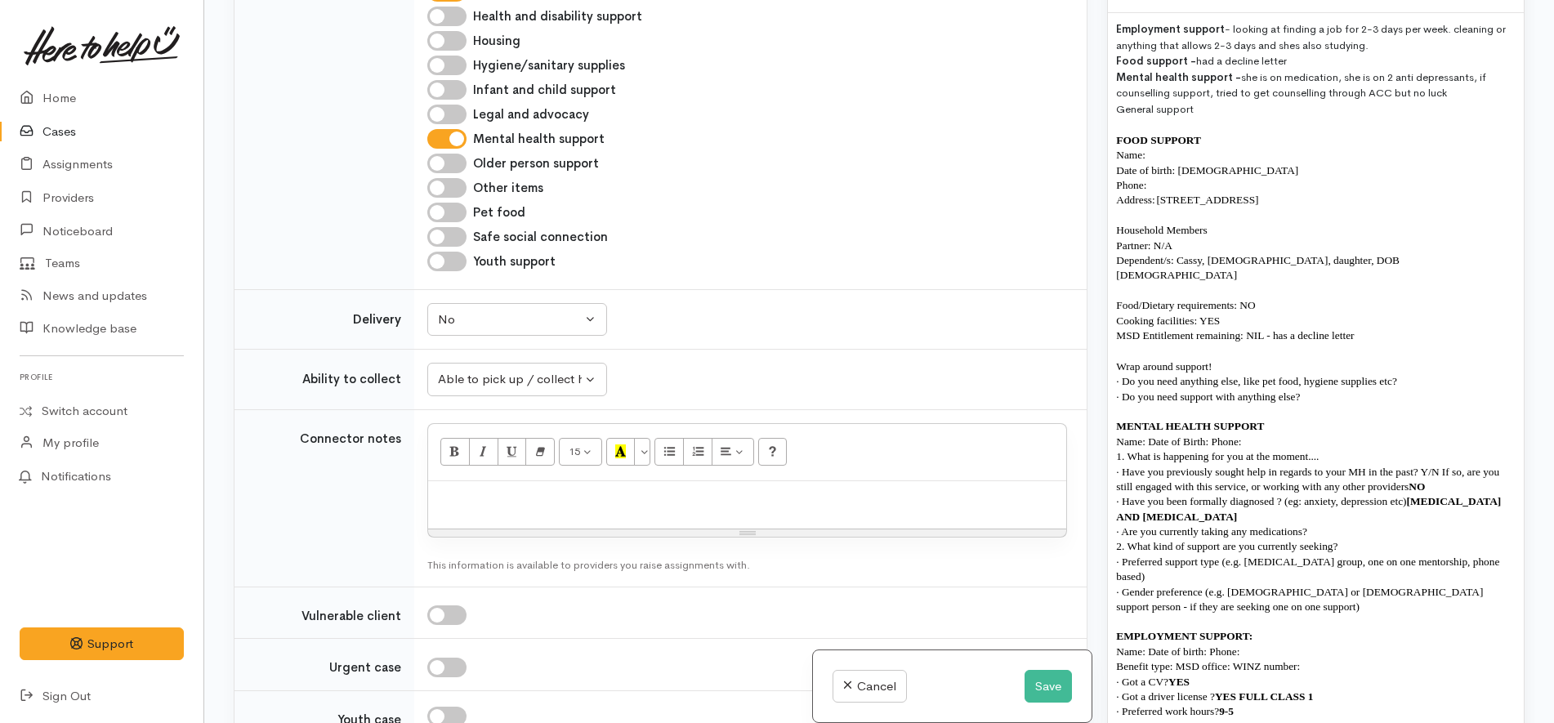
click at [1439, 360] on p "Wrap around support!" at bounding box center [1316, 367] width 400 height 15
click at [1428, 374] on p "· Do you need anything else, like pet food, hygiene supplies etc?" at bounding box center [1316, 381] width 400 height 15
copy span "· D"
click at [1046, 675] on button "Save" at bounding box center [1048, 687] width 47 height 34
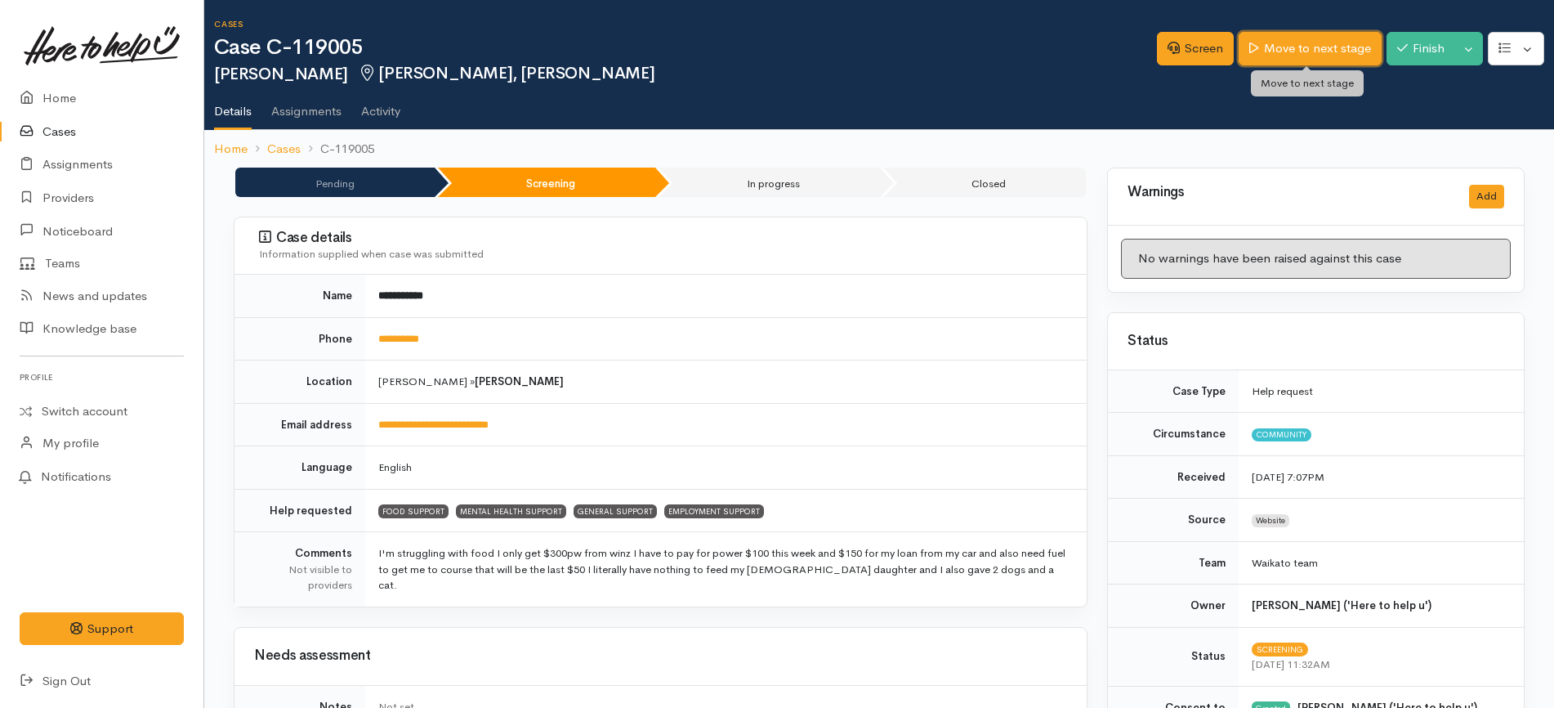
click at [1291, 35] on link "Move to next stage" at bounding box center [1310, 49] width 142 height 34
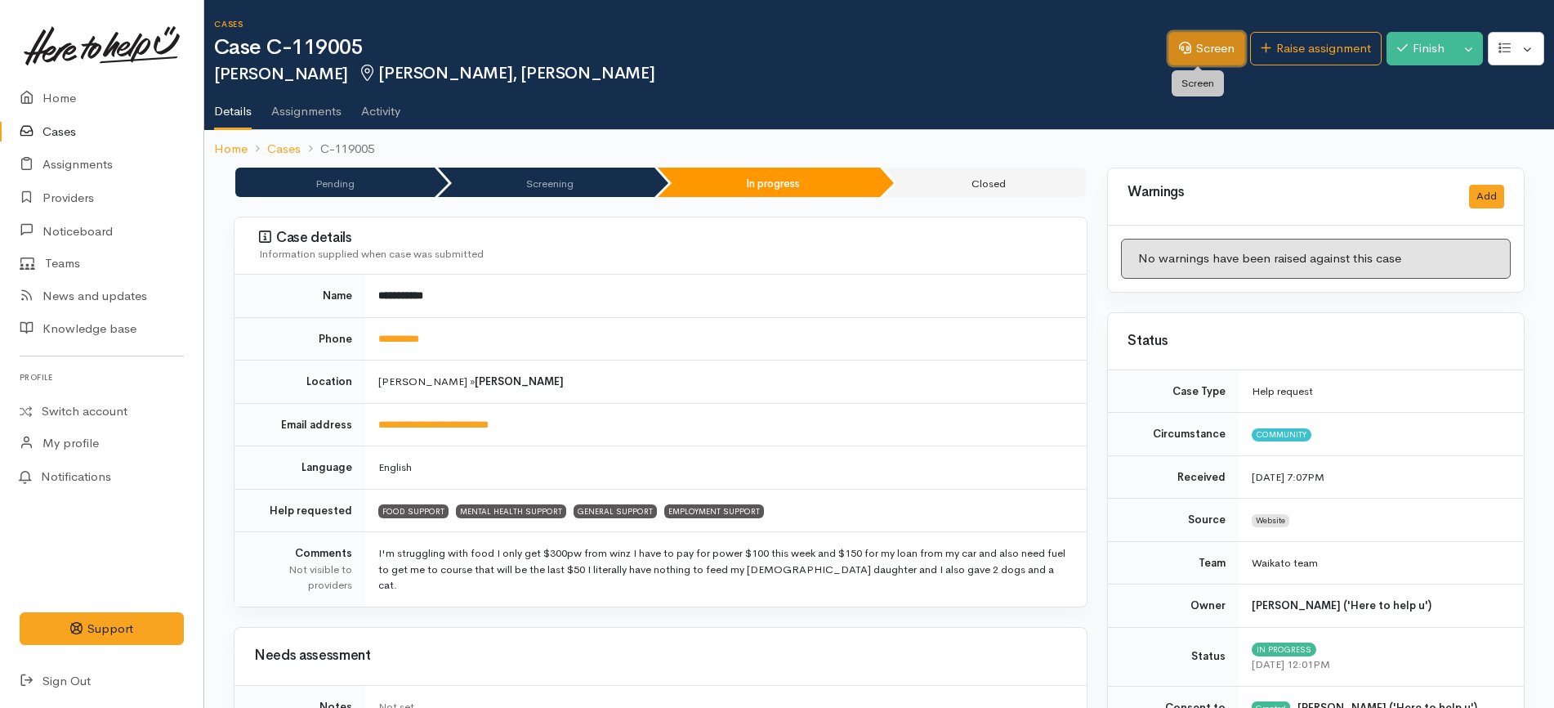
click at [1198, 42] on link "Screen" at bounding box center [1206, 49] width 77 height 34
